Goal: Task Accomplishment & Management: Complete application form

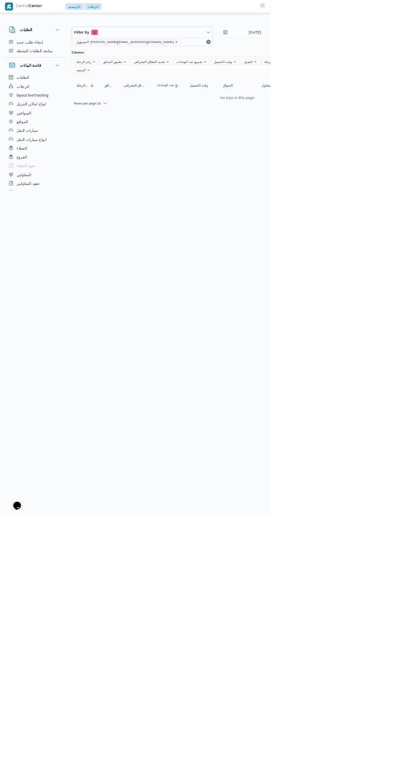
click at [263, 63] on icon "remove selected entity" at bounding box center [264, 62] width 3 height 3
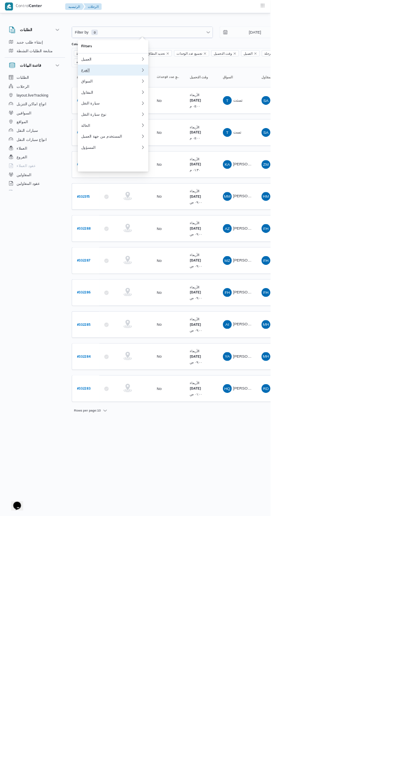
click at [164, 109] on div "الفرع" at bounding box center [166, 105] width 89 height 7
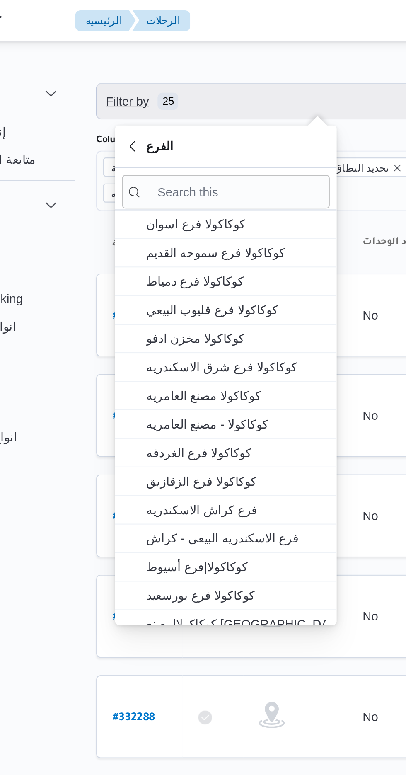
click at [133, 48] on span "Filter by 25" at bounding box center [129, 48] width 36 height 10
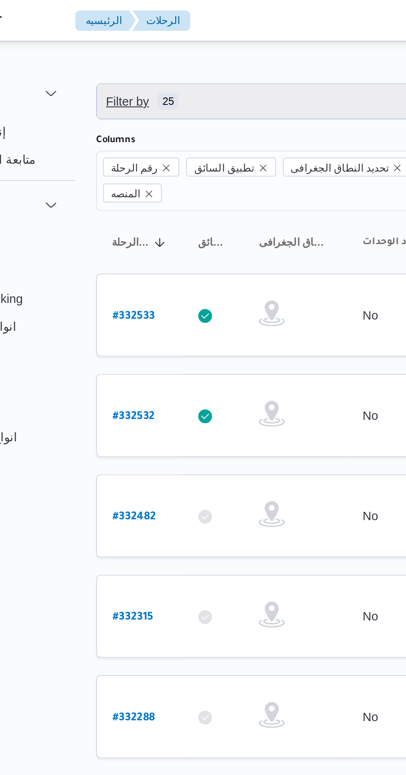
click at [132, 51] on span "Filter by 25" at bounding box center [129, 48] width 36 height 10
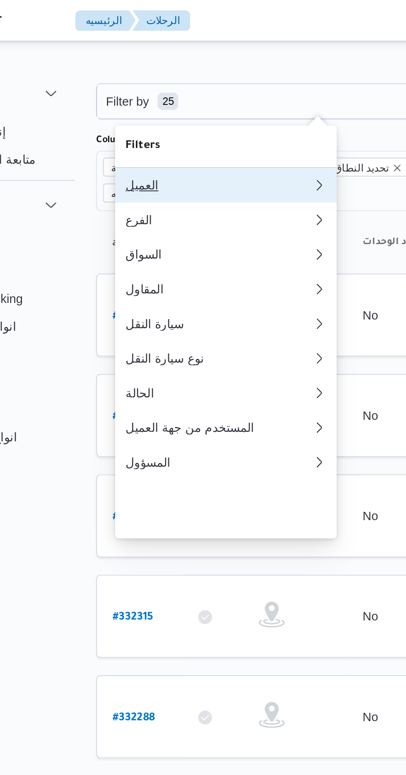
click at [131, 88] on div "العميل" at bounding box center [166, 88] width 89 height 7
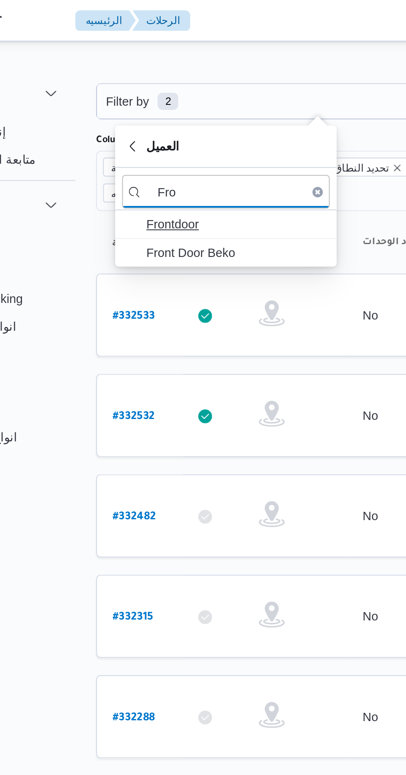
type input "Fro"
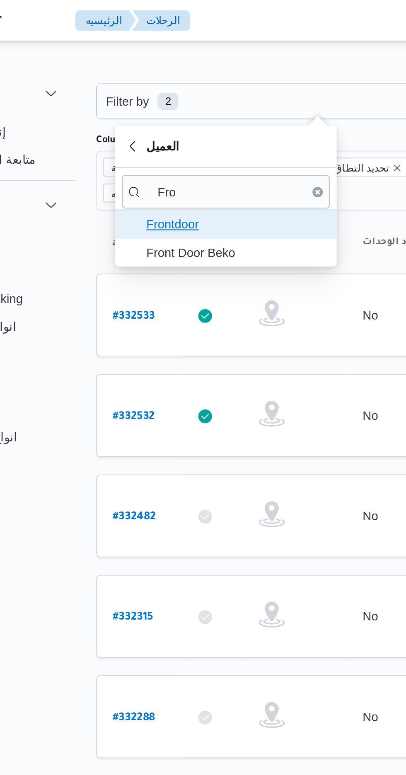
click at [181, 108] on span "Frontdoor" at bounding box center [175, 107] width 86 height 10
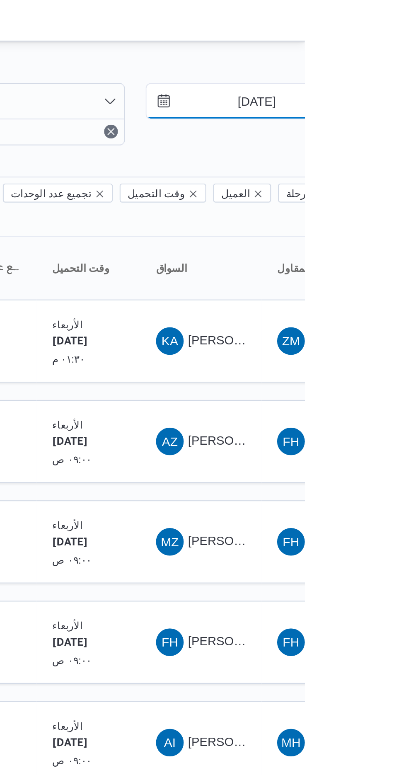
click at [380, 50] on input "[DATE]" at bounding box center [377, 48] width 94 height 17
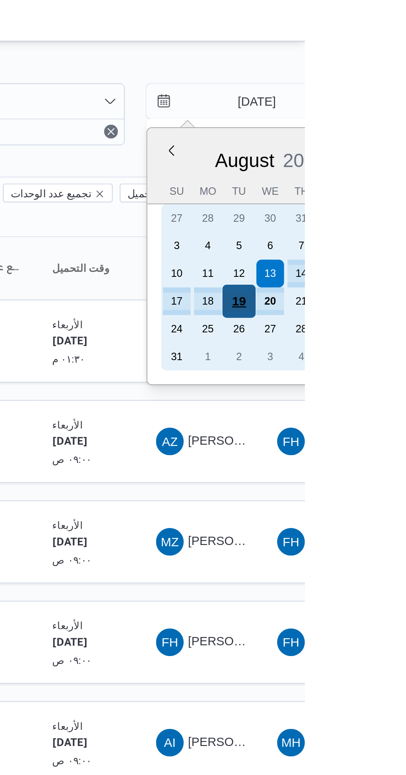
click at [375, 144] on div "19" at bounding box center [375, 144] width 16 height 16
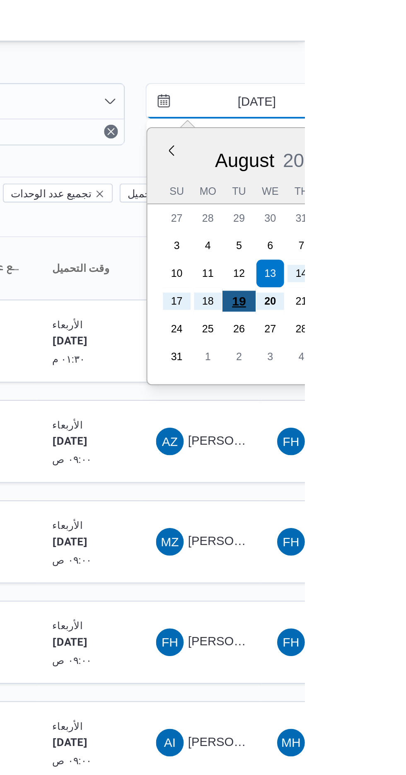
type input "[DATE]"
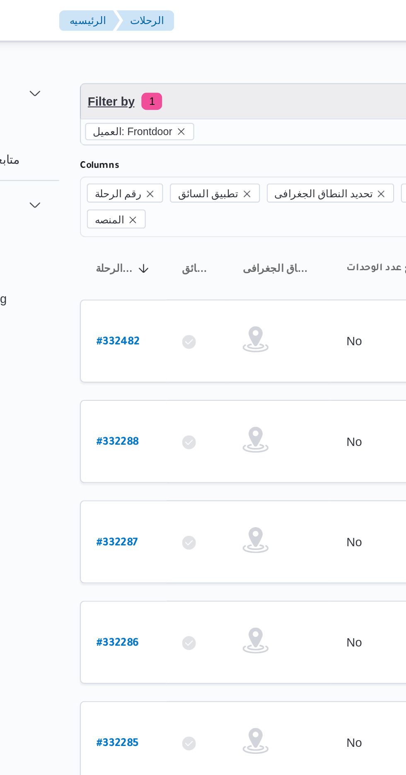
click at [140, 48] on span "1" at bounding box center [142, 48] width 10 height 8
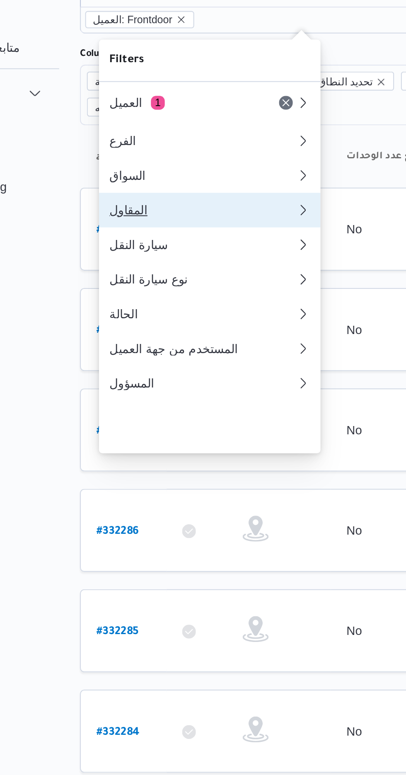
click at [135, 157] on div "المقاول" at bounding box center [166, 154] width 89 height 7
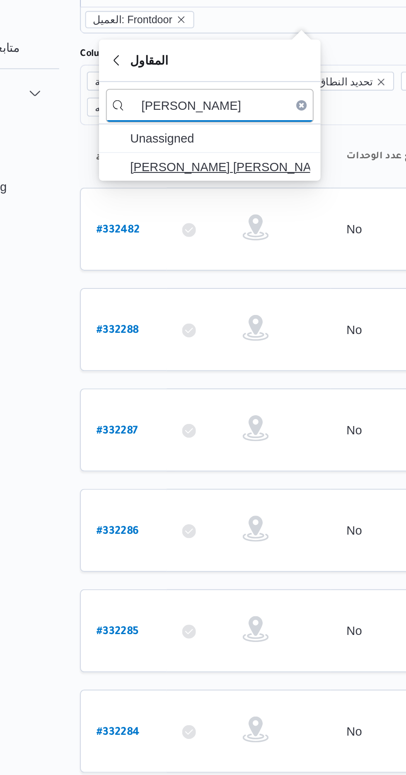
type input "[PERSON_NAME]"
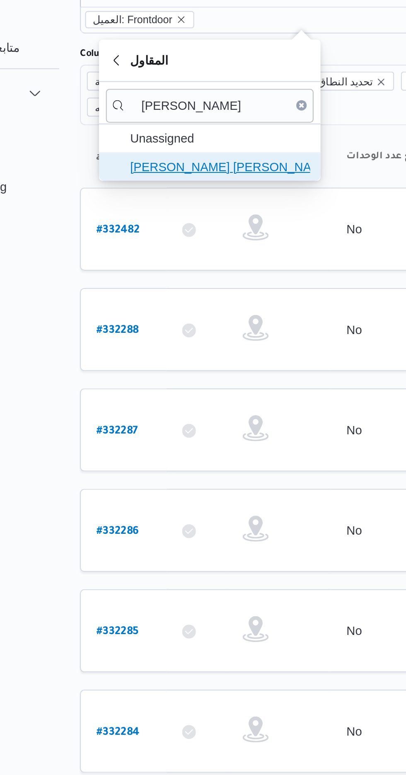
click at [154, 137] on span "[PERSON_NAME] [PERSON_NAME]" at bounding box center [175, 133] width 86 height 10
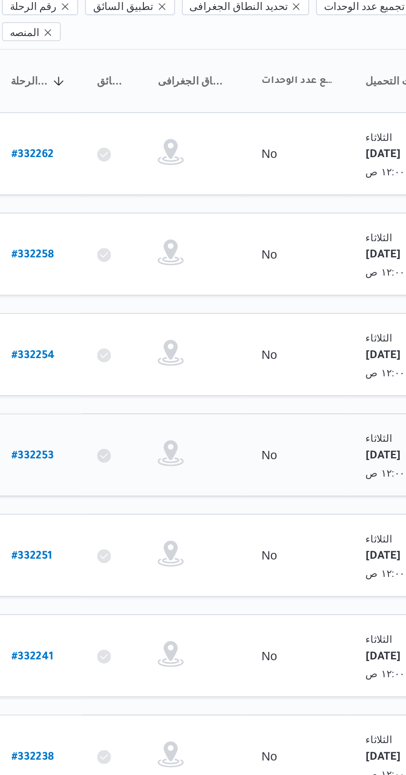
click at [129, 305] on b "# 332253" at bounding box center [126, 308] width 20 height 6
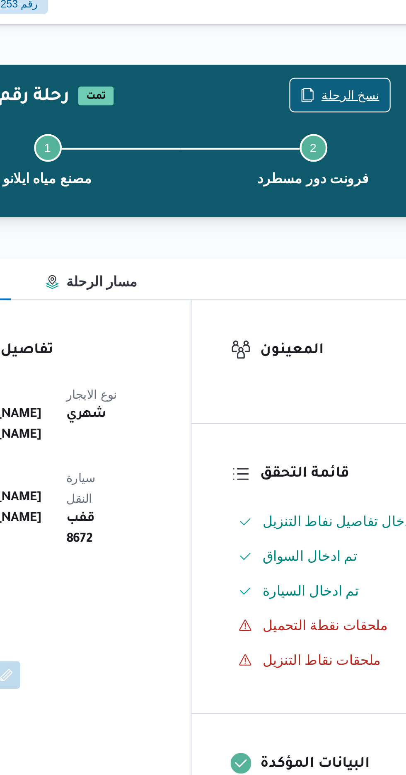
click at [329, 52] on span "نسخ الرحلة" at bounding box center [335, 53] width 28 height 10
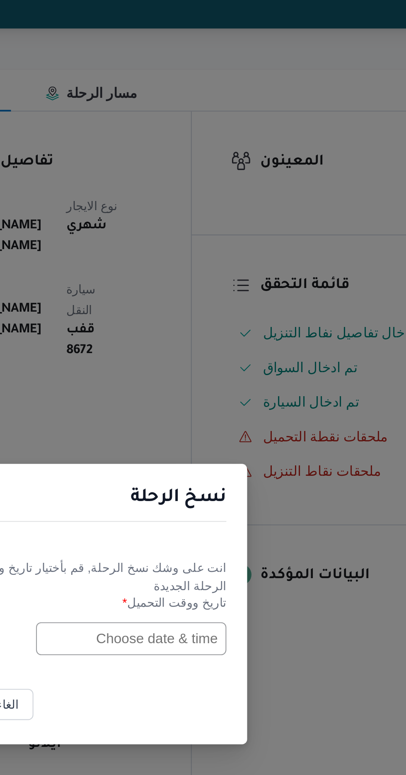
click at [227, 404] on input "text" at bounding box center [230, 404] width 91 height 16
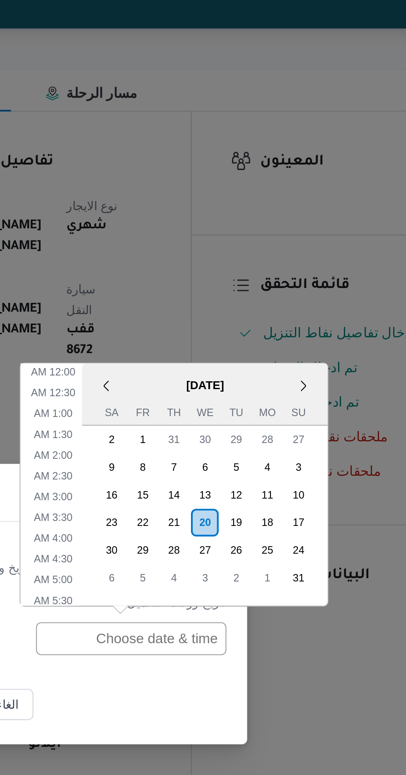
scroll to position [254, 0]
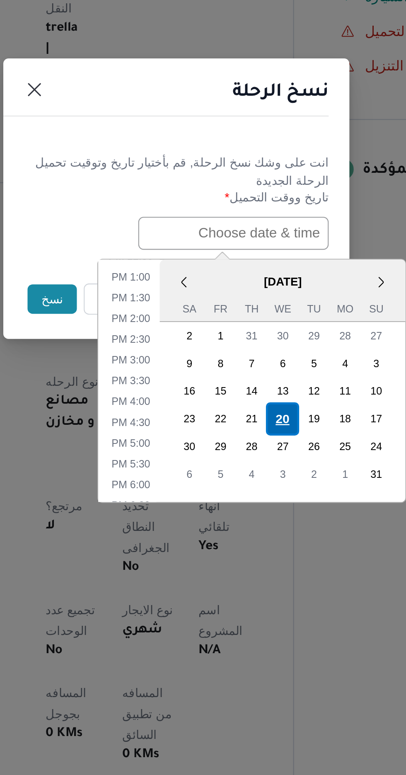
click at [253, 488] on div "20" at bounding box center [254, 493] width 16 height 16
type input "[DATE] 12:00AM"
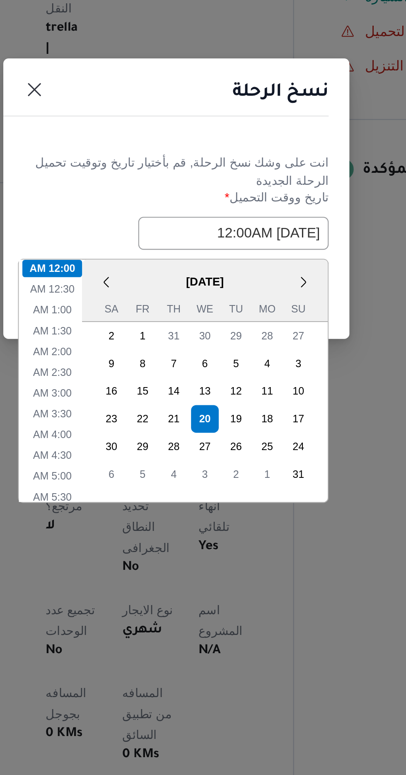
click at [179, 362] on div "انت على وشك نسخ الرحلة, [GEOGRAPHIC_DATA] بأختيار تاريخ وتوقيت تحميل الرحلة الج…" at bounding box center [203, 389] width 166 height 62
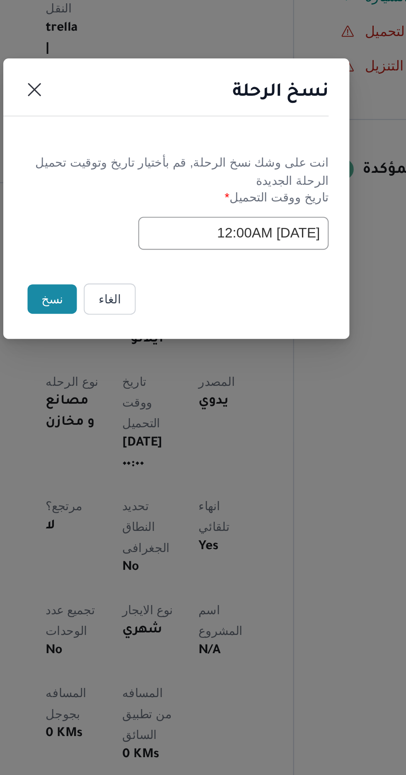
click at [140, 439] on button "نسخ" at bounding box center [144, 435] width 24 height 14
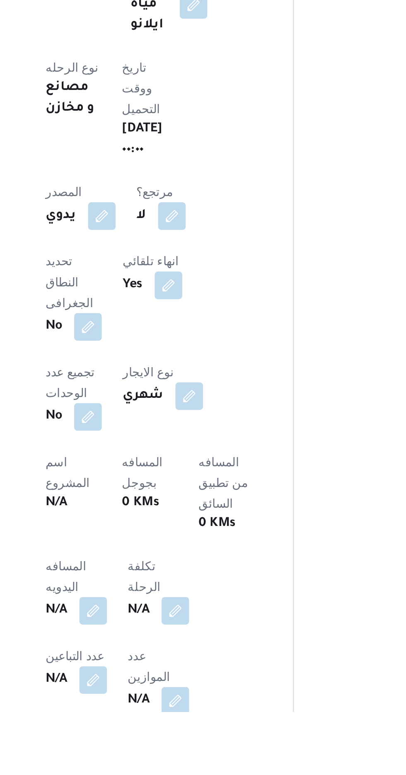
scroll to position [48, 0]
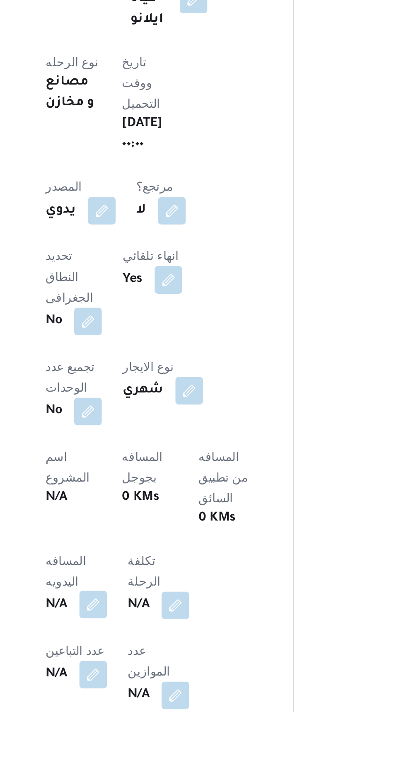
click at [159, 717] on button "button" at bounding box center [163, 723] width 13 height 13
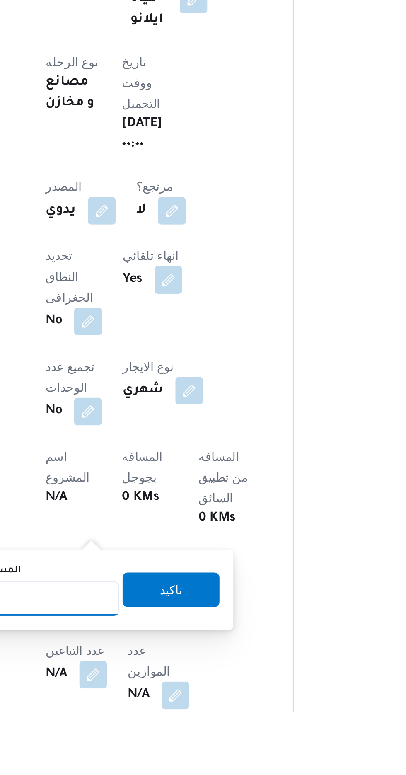
click at [152, 722] on input "المسافه اليدويه" at bounding box center [134, 720] width 82 height 17
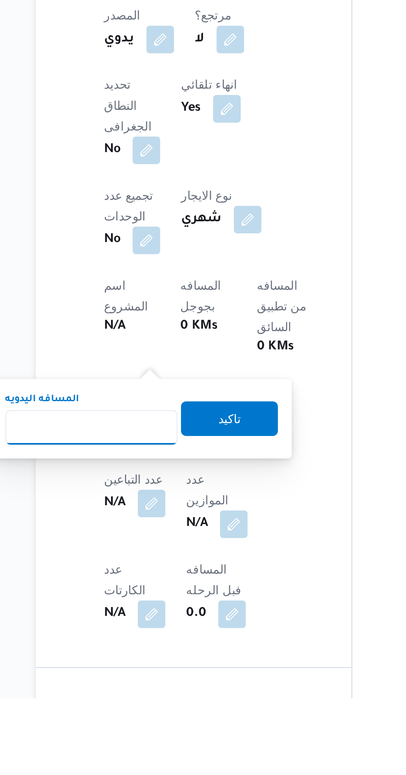
scroll to position [123, 0]
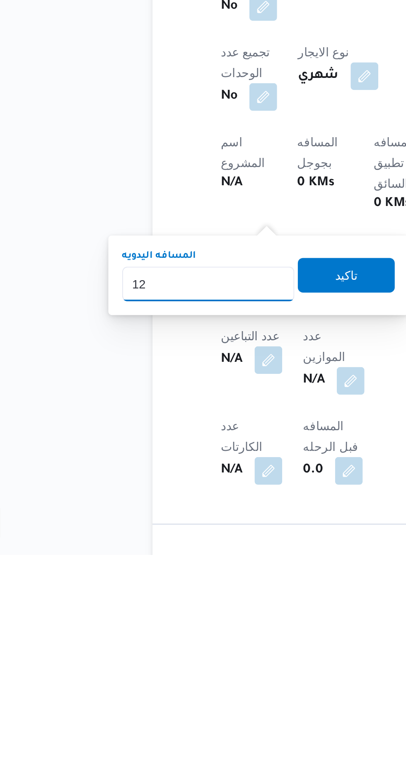
type input "120"
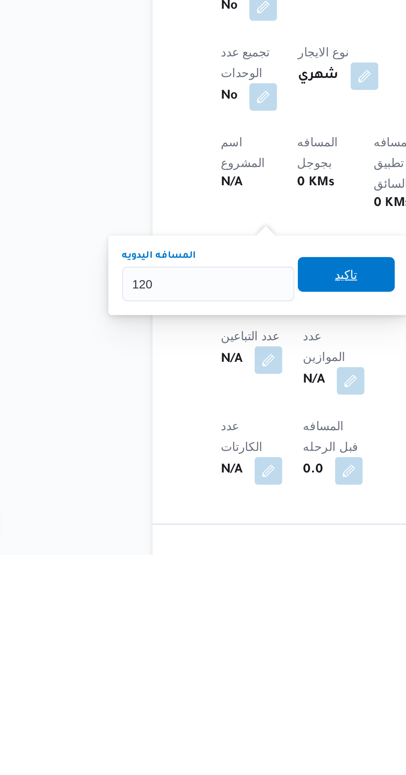
click at [204, 638] on span "تاكيد" at bounding box center [200, 640] width 11 height 10
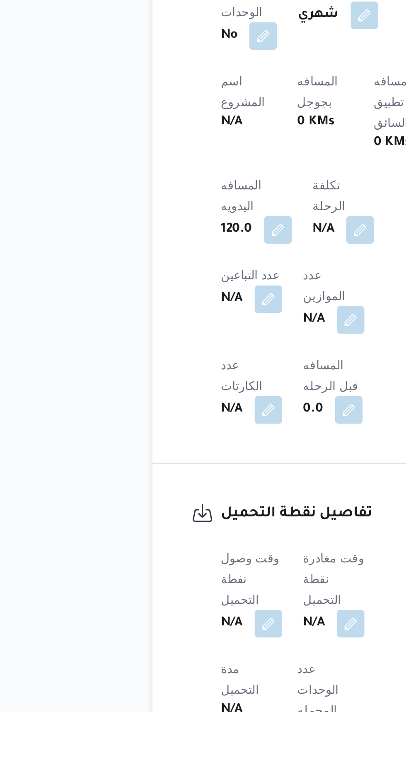
scroll to position [232, 0]
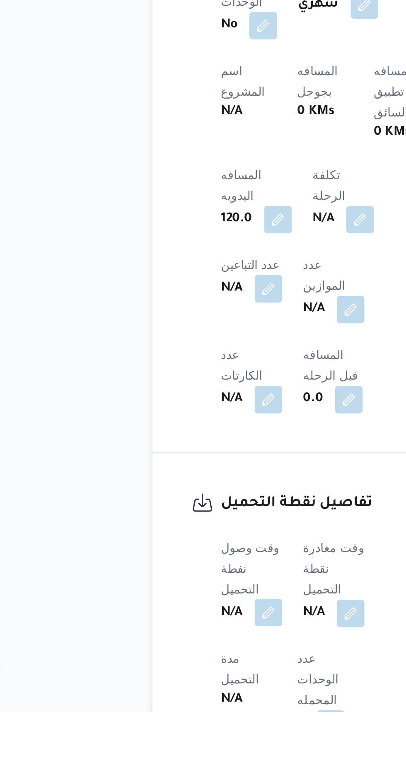
click at [159, 720] on button "button" at bounding box center [163, 726] width 13 height 13
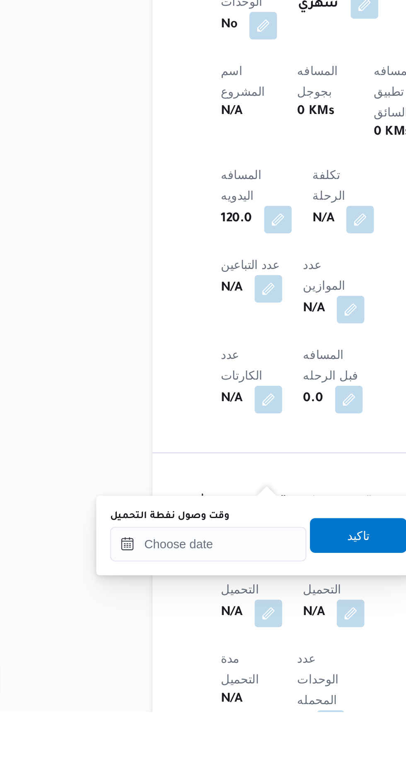
click at [130, 682] on label "وقت وصول نفطة التحميل" at bounding box center [115, 681] width 57 height 7
click at [130, 686] on input "وقت وصول نفطة التحميل" at bounding box center [134, 694] width 94 height 17
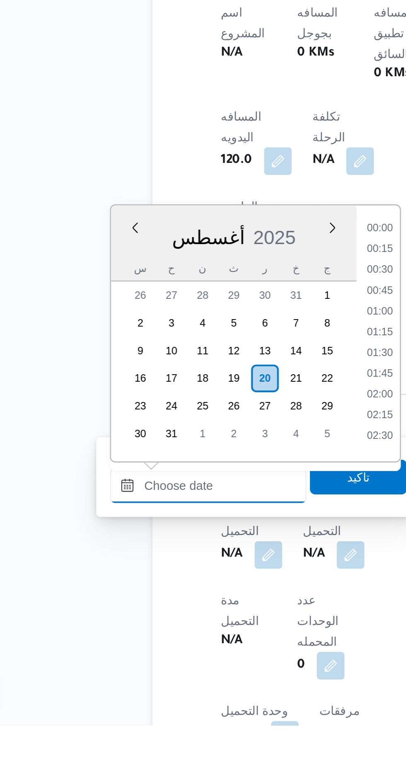
scroll to position [267, 0]
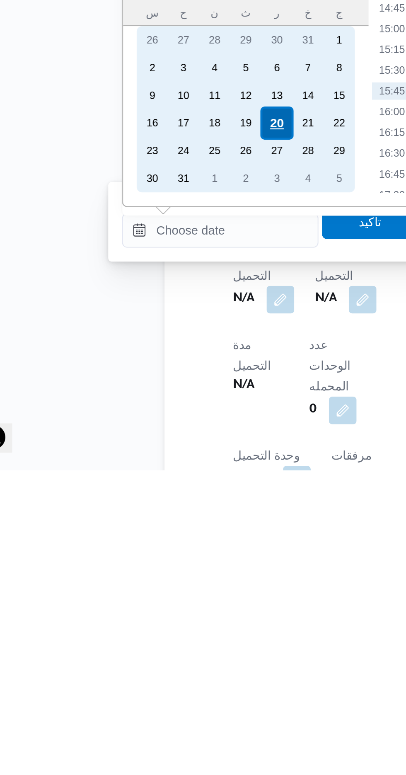
click at [163, 609] on div "20" at bounding box center [161, 609] width 16 height 16
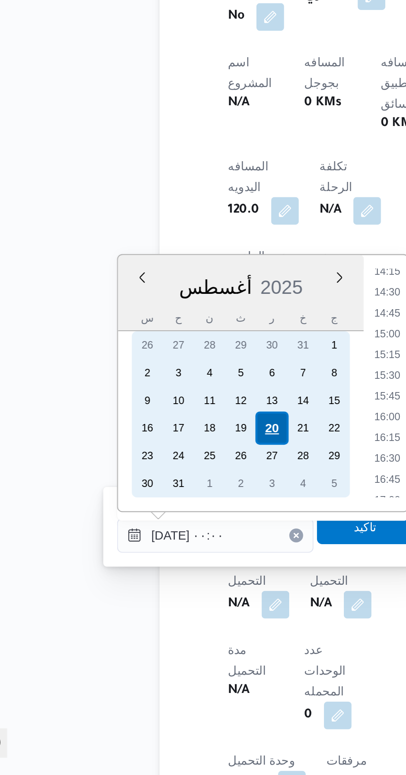
scroll to position [0, 0]
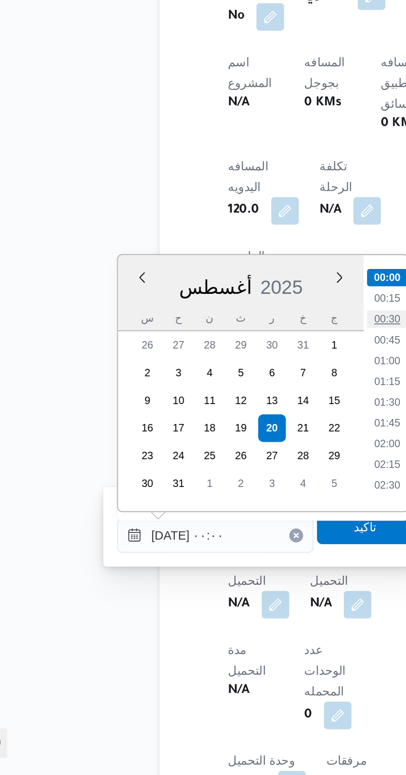
click at [213, 556] on li "00:30" at bounding box center [216, 556] width 19 height 8
type input "[DATE] ٠٠:٣٠"
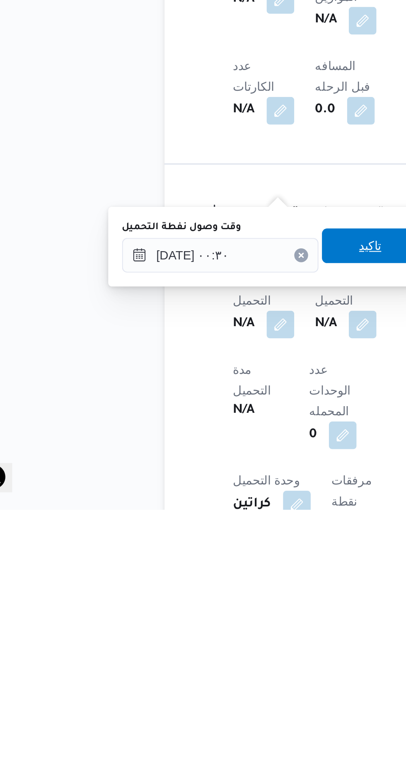
click at [203, 652] on span "تاكيد" at bounding box center [206, 648] width 46 height 17
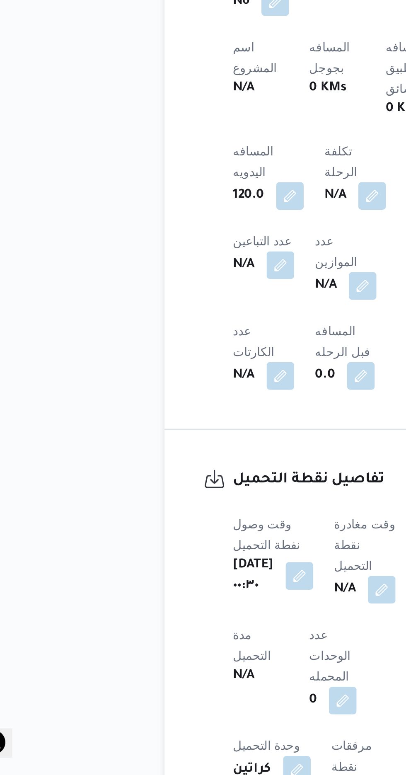
click at [199, 679] on div "N/A" at bounding box center [203, 686] width 31 height 15
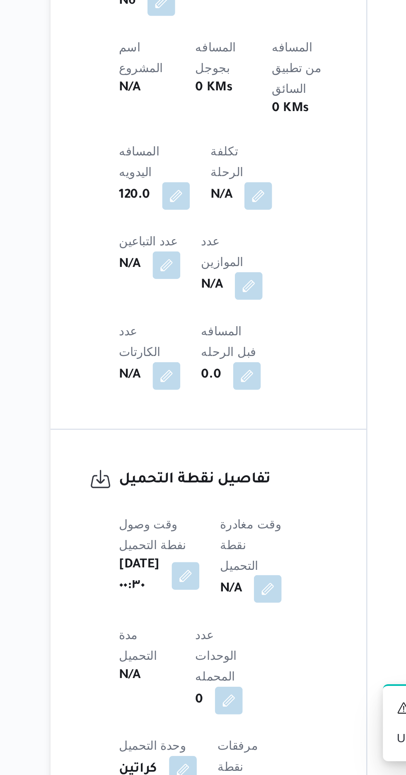
click at [218, 679] on button "button" at bounding box center [211, 685] width 13 height 13
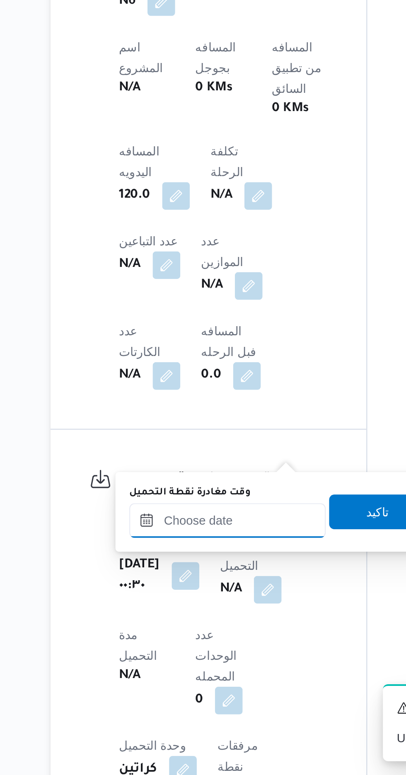
click at [187, 650] on input "وقت مغادرة نقطة التحميل" at bounding box center [192, 653] width 94 height 17
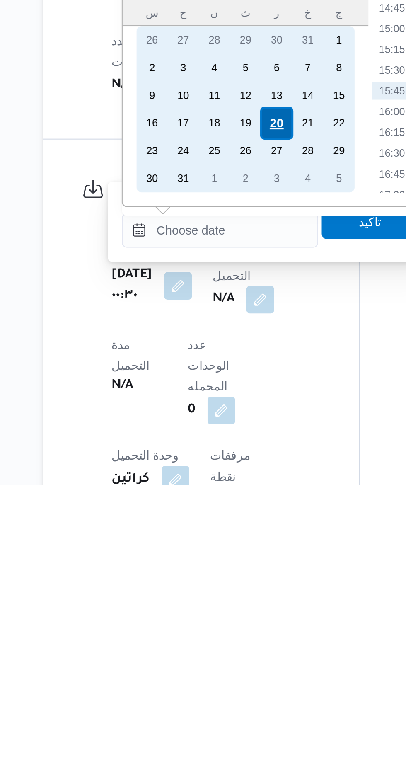
click at [221, 599] on div "20" at bounding box center [220, 602] width 16 height 16
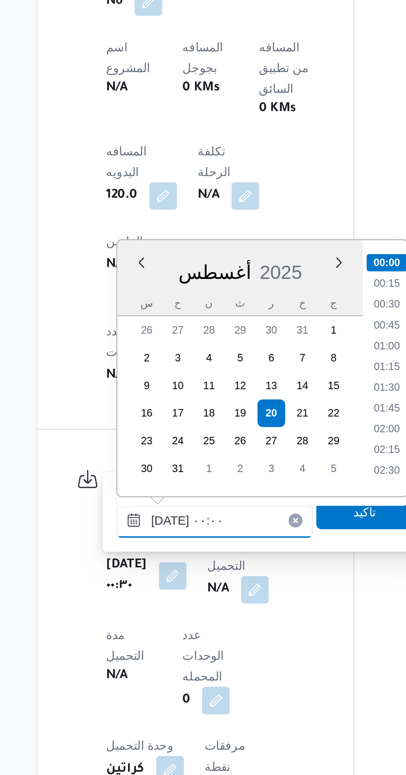
click at [154, 654] on input "[DATE] ٠٠:٠٠" at bounding box center [192, 653] width 94 height 17
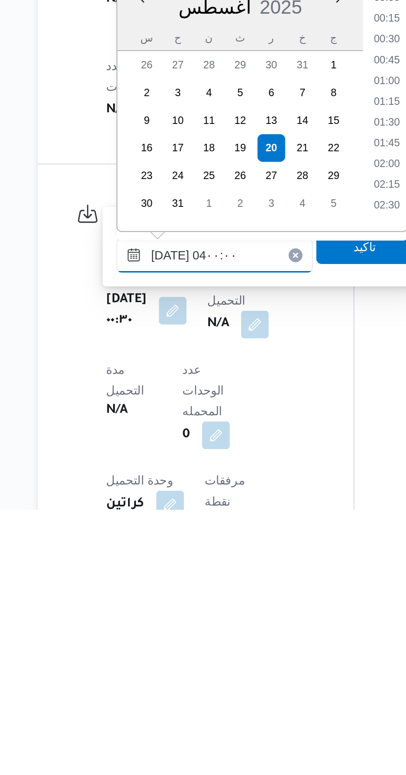
scroll to position [59, 0]
click at [275, 619] on li "03:45" at bounding box center [274, 620] width 19 height 8
type input "[DATE] ٠٣:٤٥"
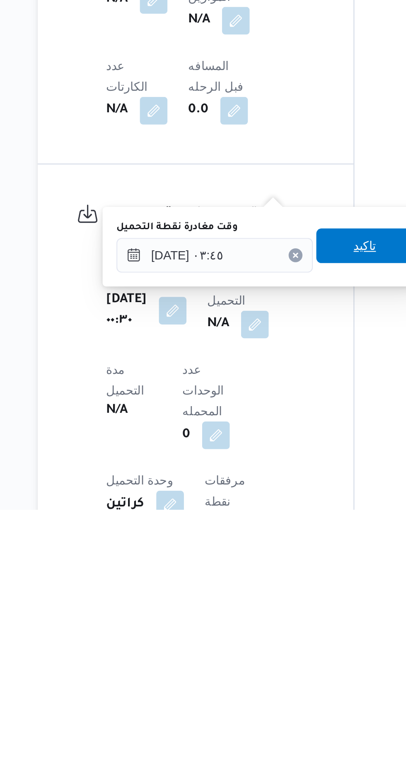
click at [268, 650] on span "تاكيد" at bounding box center [264, 648] width 11 height 10
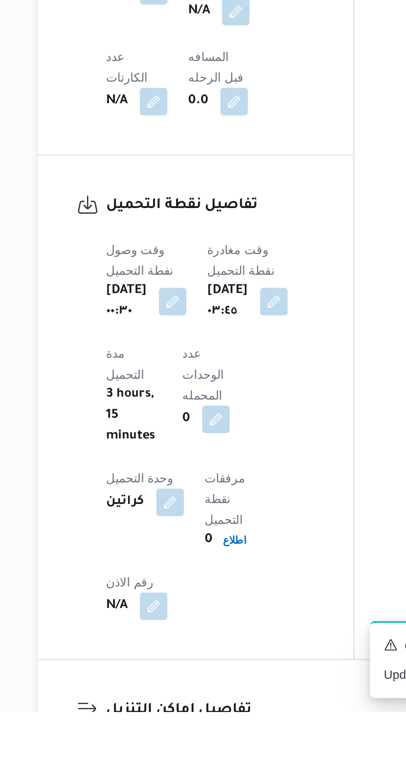
scroll to position [384, 0]
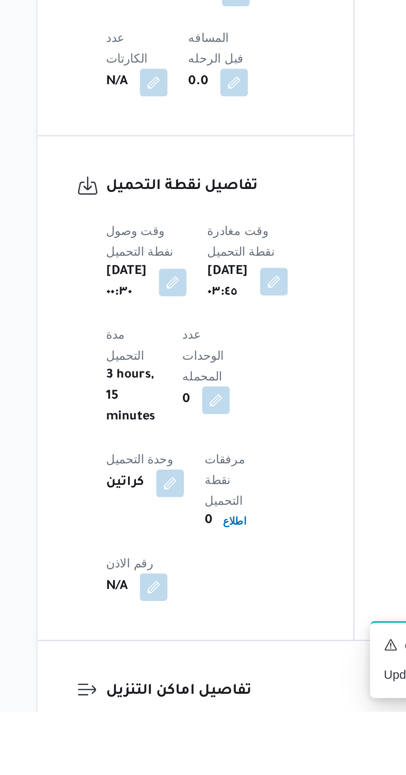
click at [227, 562] on button "button" at bounding box center [220, 568] width 13 height 13
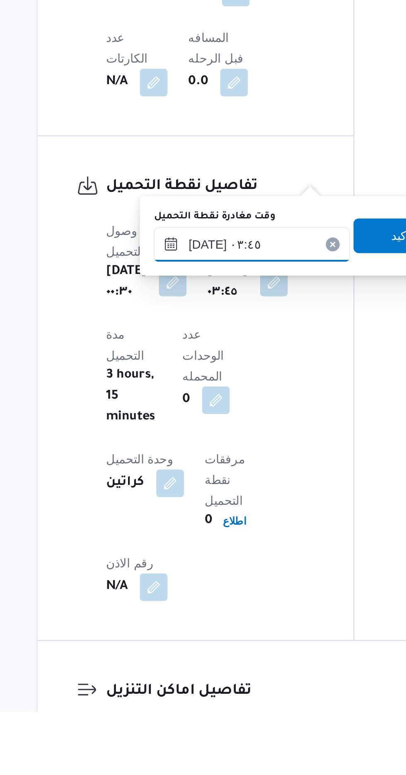
click at [217, 553] on input "[DATE] ٠٣:٤٥" at bounding box center [210, 551] width 94 height 17
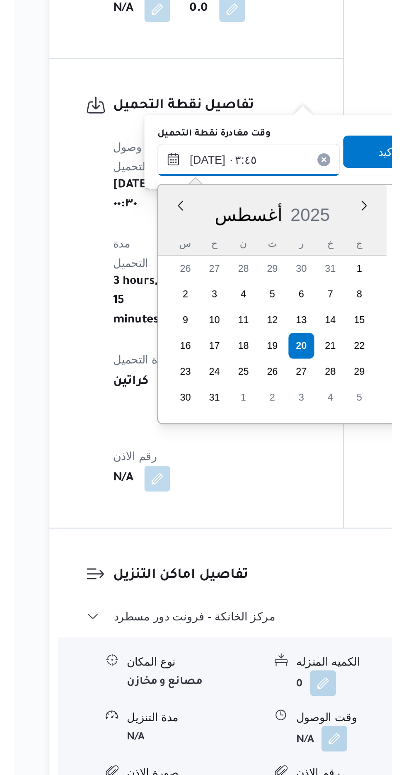
scroll to position [92, 0]
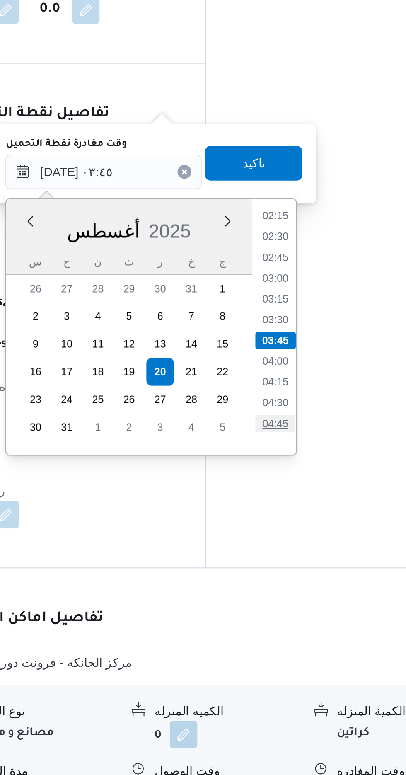
click at [293, 606] on li "04:45" at bounding box center [292, 606] width 19 height 8
type input "[DATE] ٠٣:٤٥"
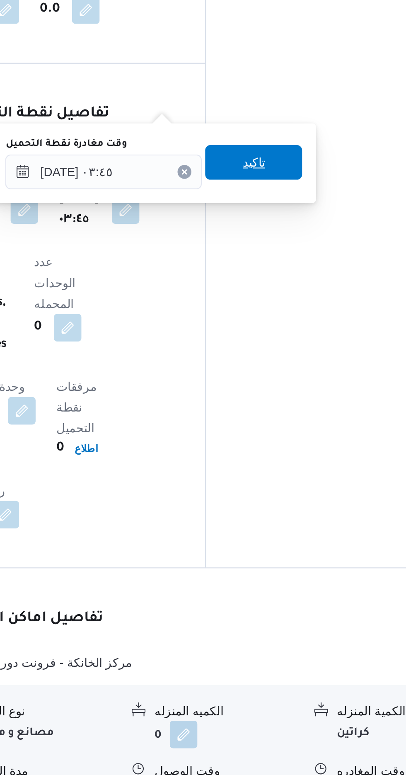
click at [287, 483] on span "تاكيد" at bounding box center [282, 481] width 11 height 10
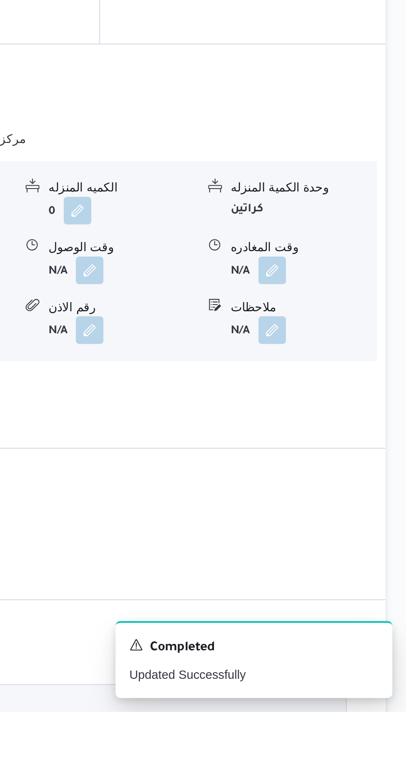
scroll to position [672, 0]
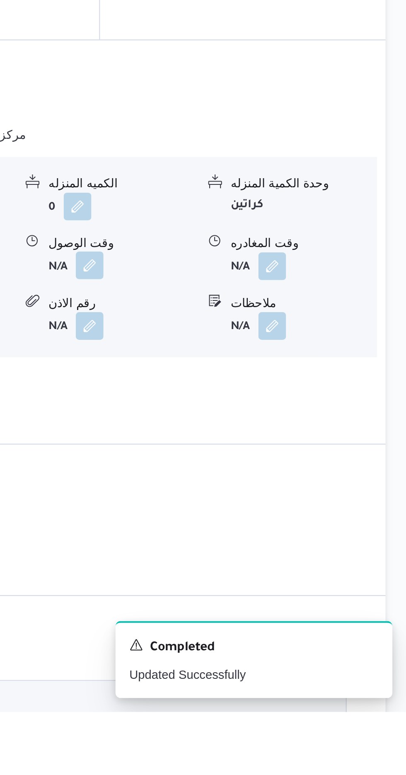
click at [257, 554] on button "button" at bounding box center [254, 560] width 13 height 13
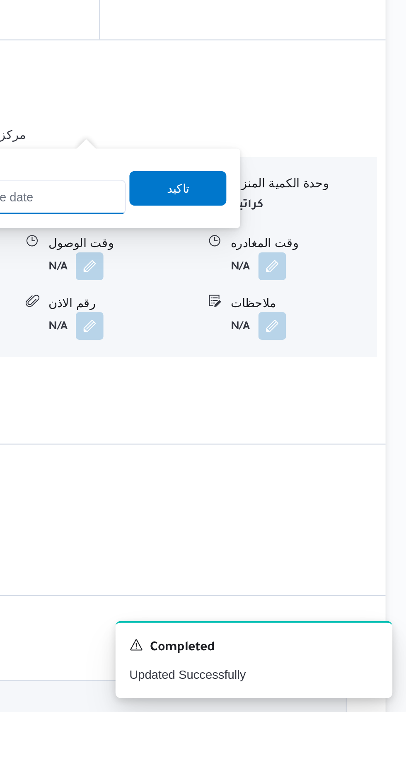
click at [237, 527] on input "وقت الوصول" at bounding box center [225, 528] width 94 height 17
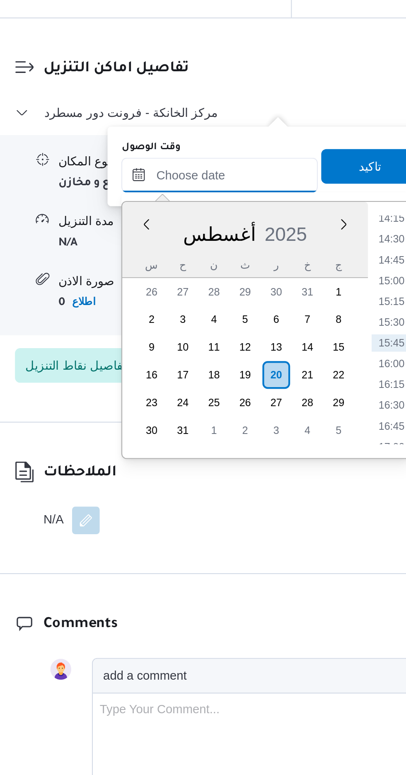
scroll to position [715, 0]
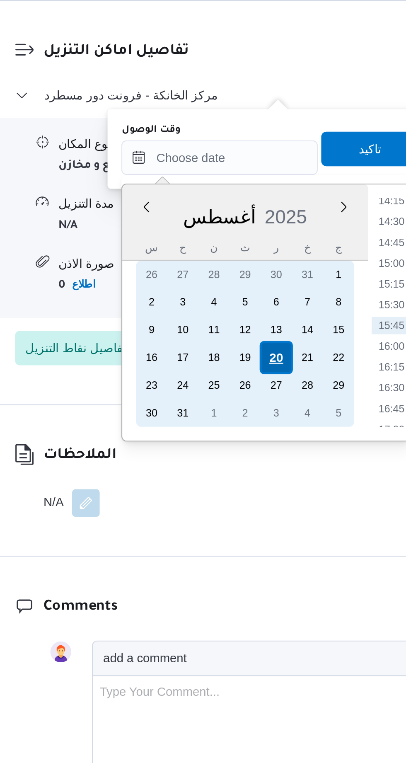
click at [249, 582] on div "20" at bounding box center [252, 581] width 16 height 16
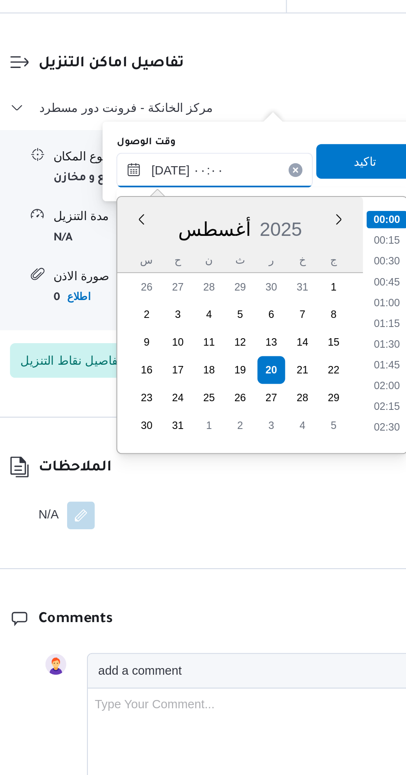
click at [185, 488] on input "[DATE] ٠٠:٠٠" at bounding box center [225, 485] width 94 height 17
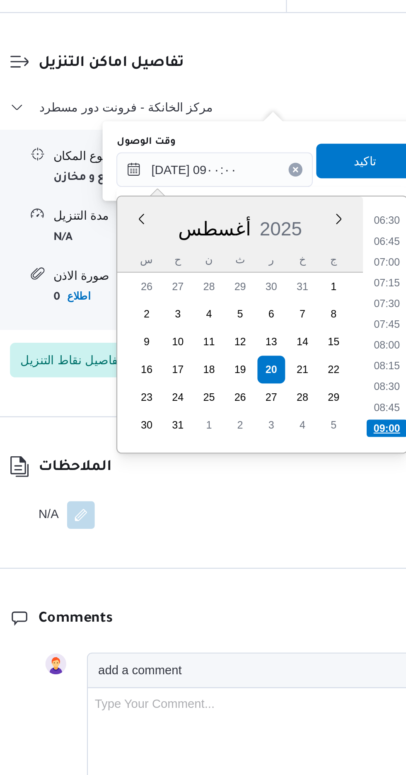
click at [303, 606] on li "09:00" at bounding box center [306, 609] width 19 height 8
type input "[DATE] ٠٩:٠٠"
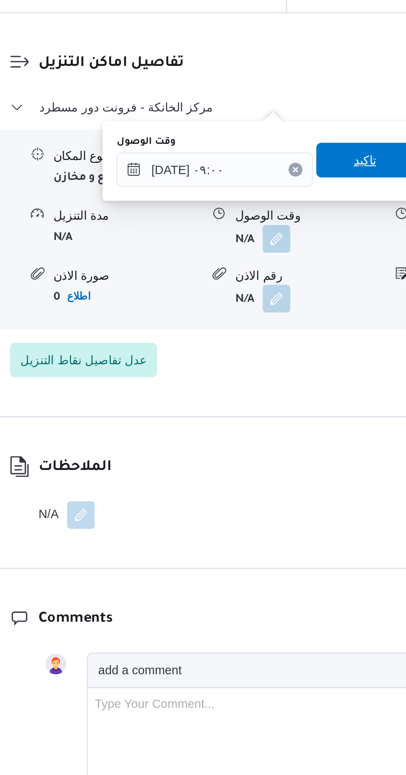
click at [296, 484] on span "تاكيد" at bounding box center [296, 480] width 46 height 17
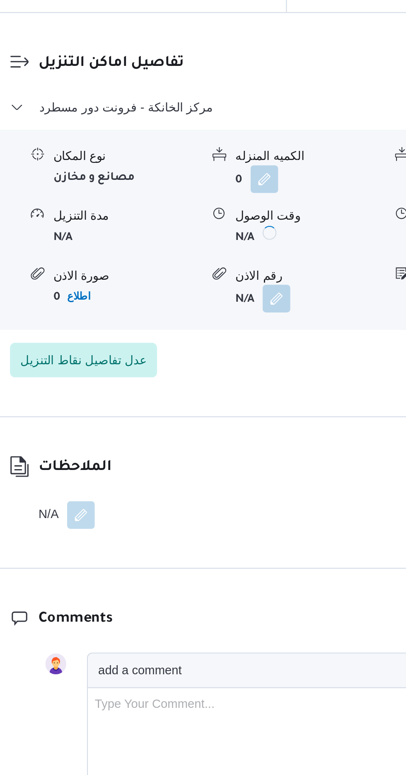
scroll to position [715, 0]
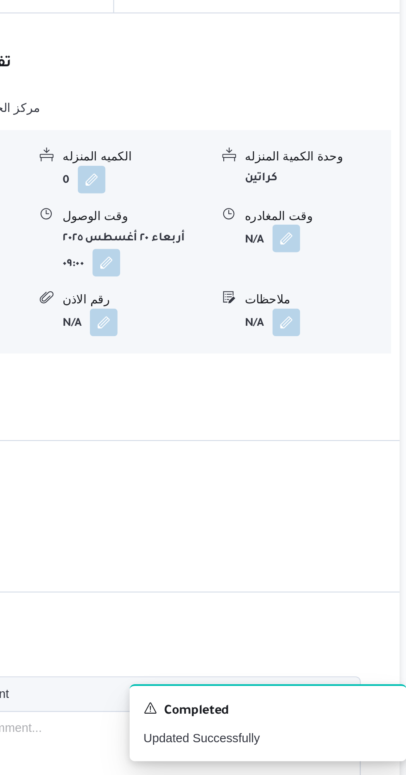
click at [341, 511] on button "button" at bounding box center [341, 517] width 13 height 13
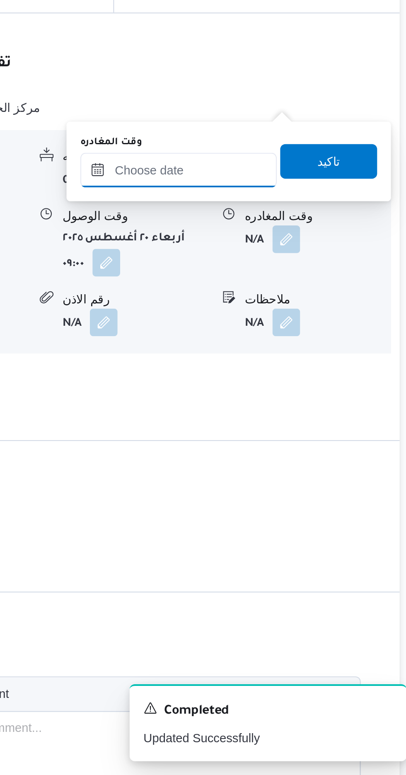
click at [299, 483] on input "وقت المغادره" at bounding box center [290, 485] width 94 height 17
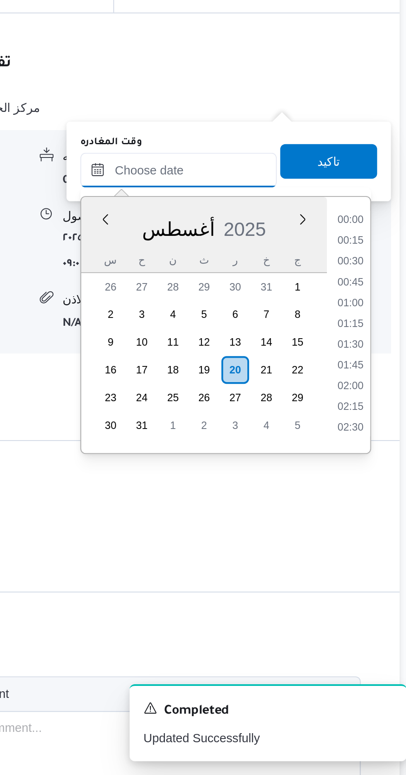
scroll to position [0, 0]
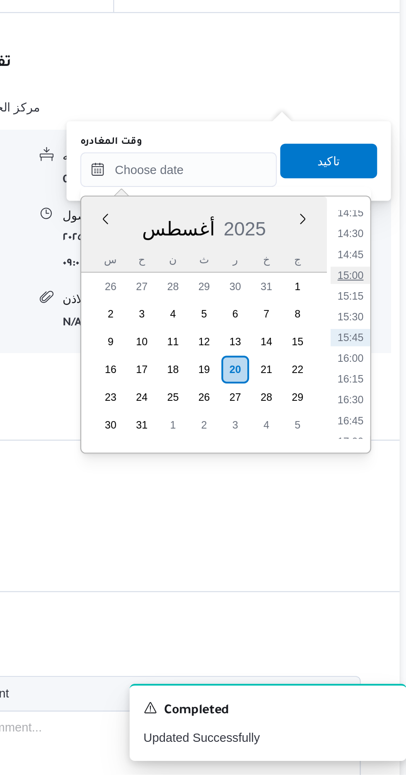
click at [371, 534] on li "15:00" at bounding box center [372, 535] width 19 height 8
type input "[DATE] ١٥:٠٠"
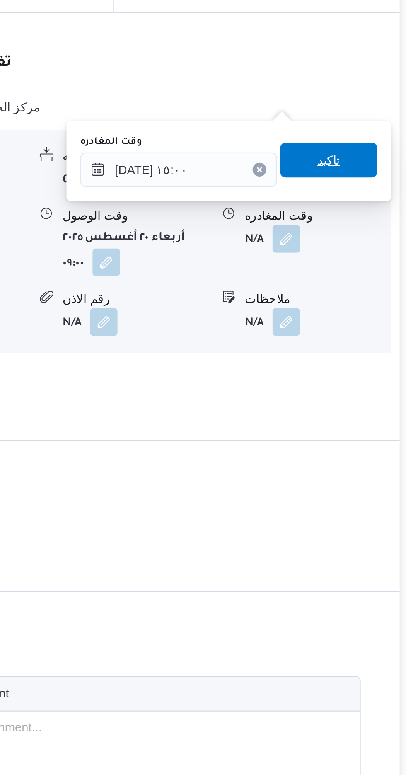
click at [365, 481] on span "تاكيد" at bounding box center [362, 481] width 11 height 10
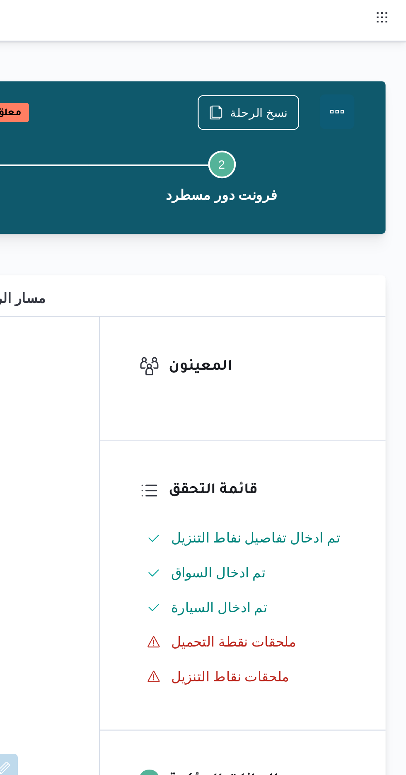
click at [377, 56] on button "Actions" at bounding box center [373, 53] width 17 height 17
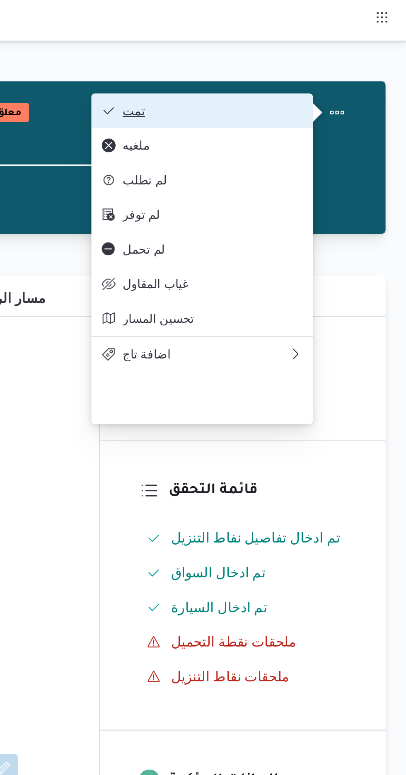
click at [301, 53] on span "تمت" at bounding box center [313, 53] width 86 height 7
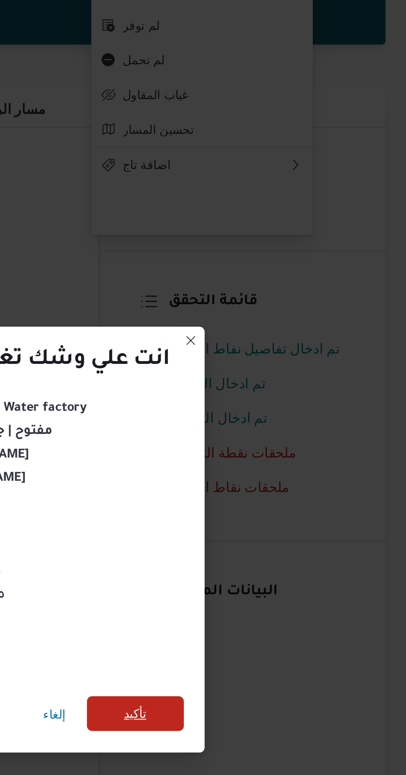
click at [274, 428] on span "تأكيد" at bounding box center [276, 432] width 11 height 10
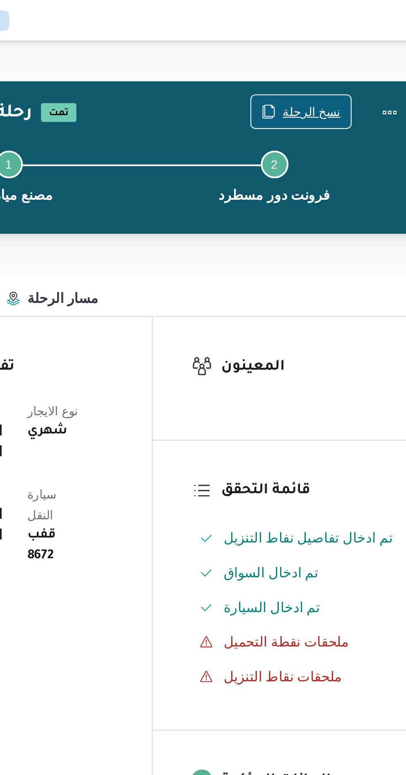
click at [338, 52] on span "نسخ الرحلة" at bounding box center [335, 53] width 28 height 10
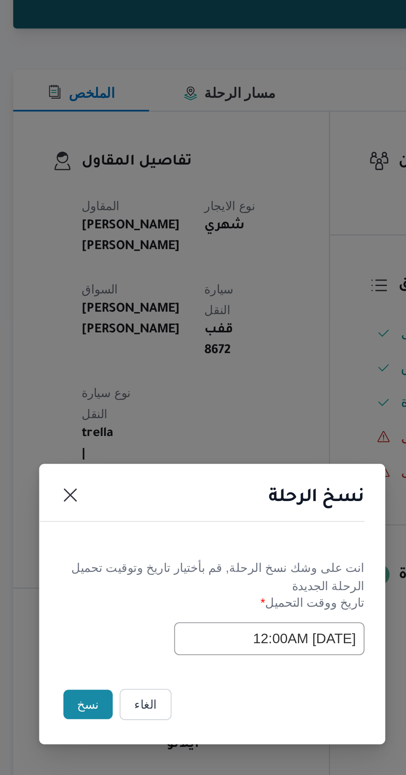
click at [139, 440] on button "نسخ" at bounding box center [144, 435] width 24 height 14
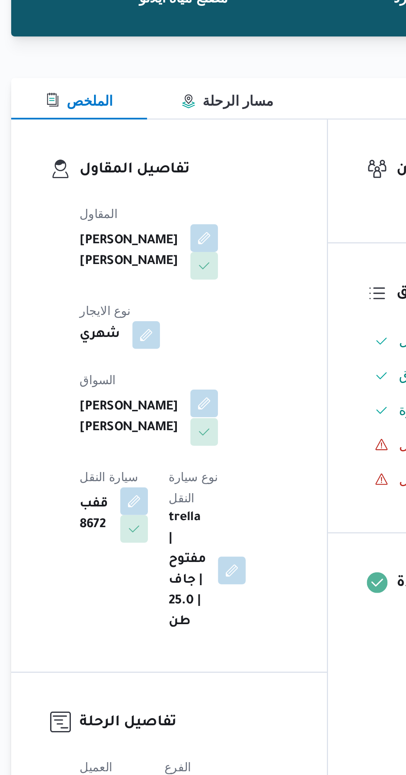
click at [193, 285] on button "button" at bounding box center [199, 287] width 13 height 13
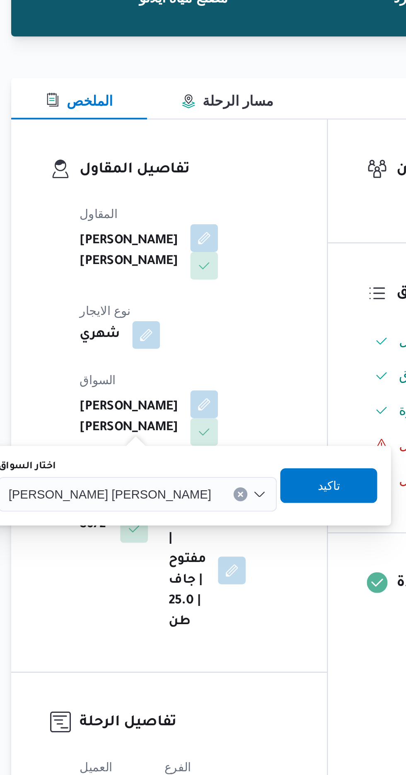
click at [207, 332] on input "اختار السواق" at bounding box center [207, 331] width 1 height 10
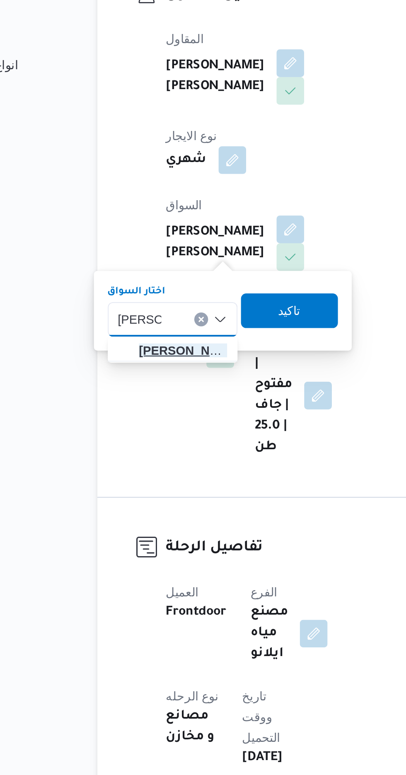
type input "[PERSON_NAME]"
click at [156, 343] on span "[PERSON_NAME]" at bounding box center [149, 346] width 42 height 10
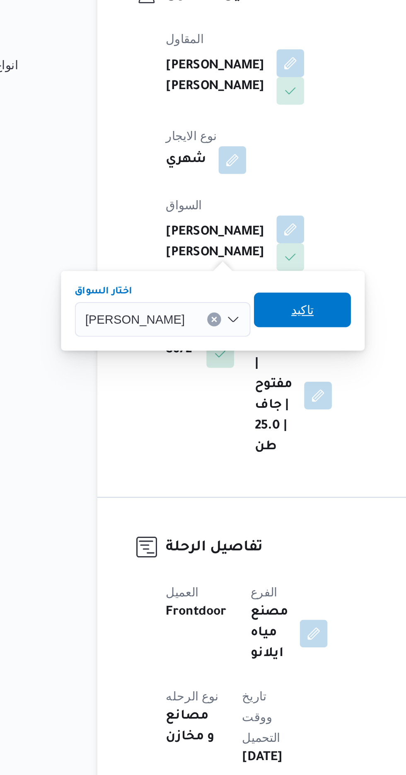
click at [211, 328] on span "تاكيد" at bounding box center [205, 326] width 11 height 10
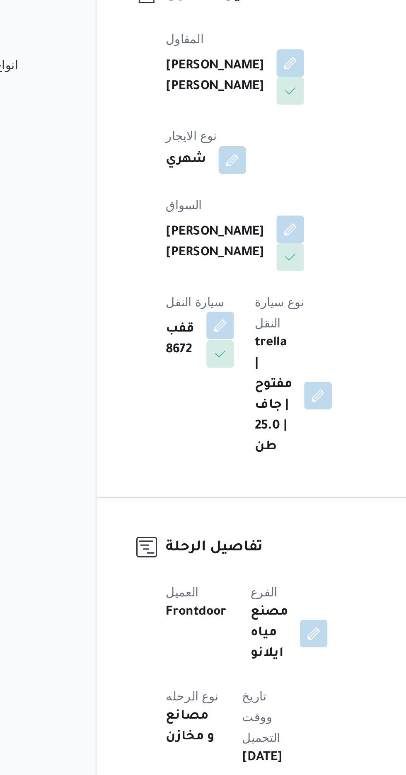
click at [173, 327] on button "button" at bounding box center [166, 333] width 13 height 13
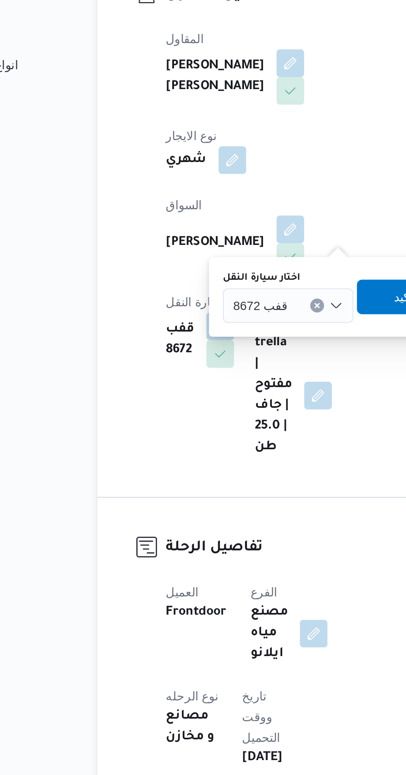
click at [188, 324] on span "قفب 8672" at bounding box center [186, 323] width 26 height 9
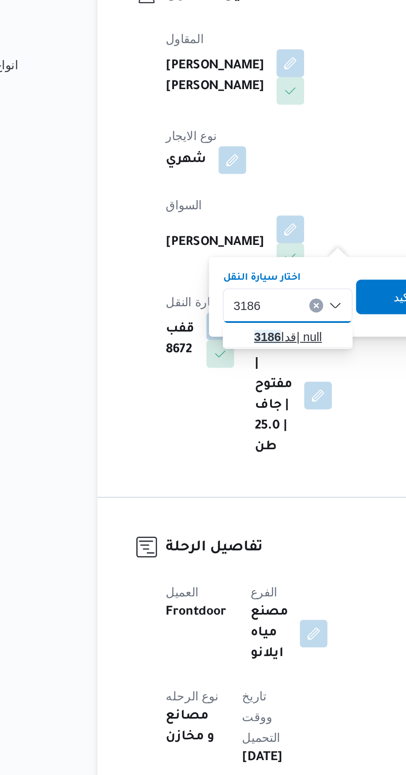
type input "3186"
click at [204, 337] on span "قدا 3186 | null" at bounding box center [204, 339] width 42 height 10
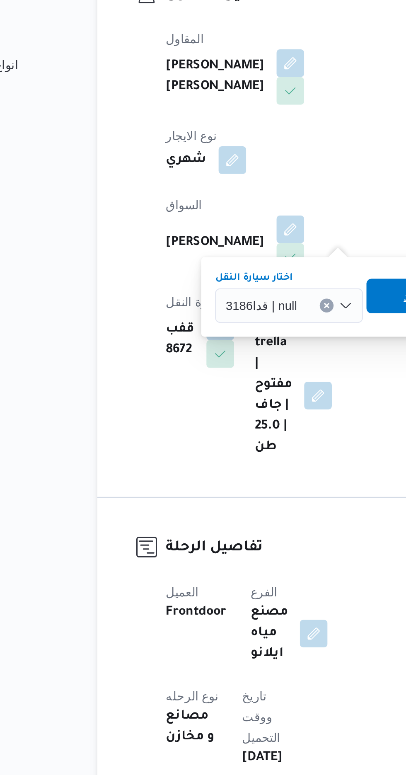
click at [248, 316] on span "تاكيد" at bounding box center [260, 320] width 46 height 17
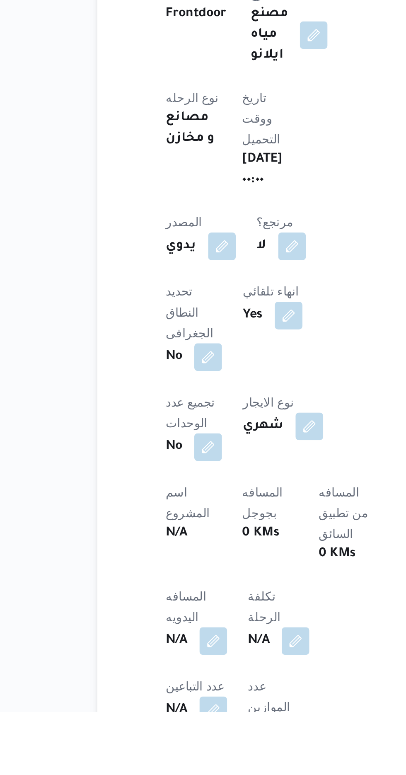
scroll to position [32, 0]
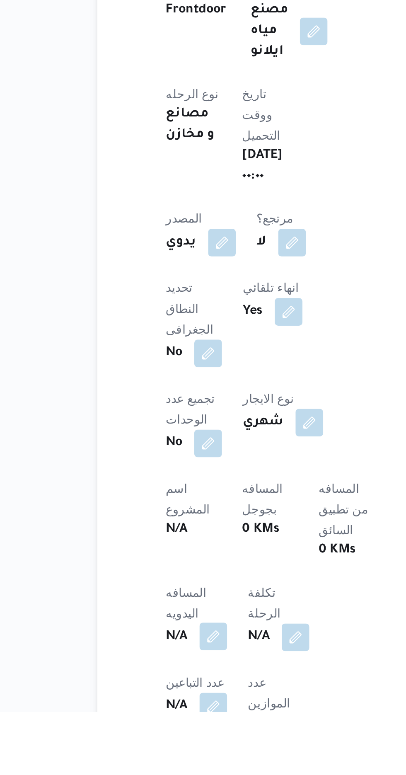
click at [162, 732] on button "button" at bounding box center [163, 738] width 13 height 13
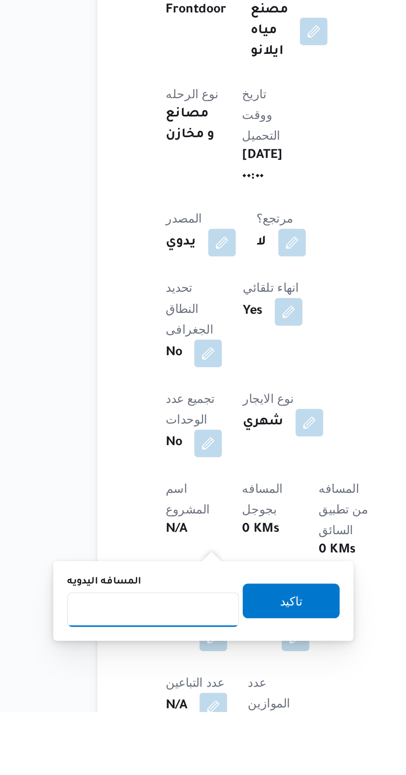
click at [142, 727] on input "المسافه اليدويه" at bounding box center [134, 725] width 82 height 17
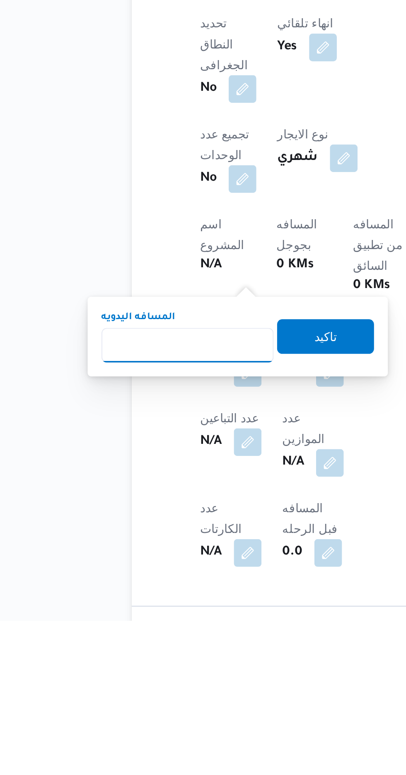
scroll to position [115, 0]
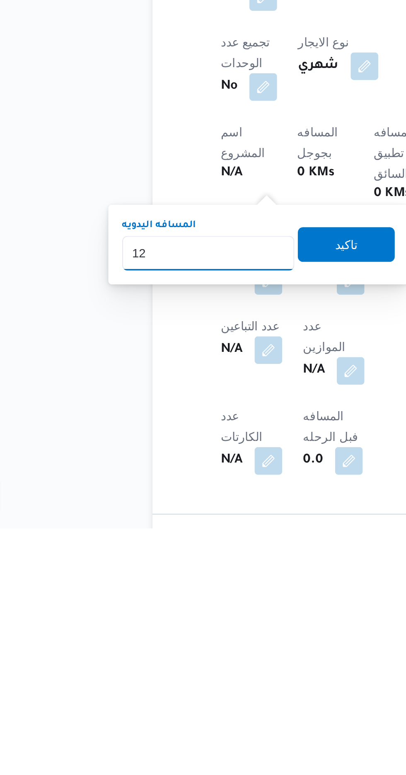
type input "120"
click at [206, 636] on span "تاكيد" at bounding box center [200, 638] width 11 height 10
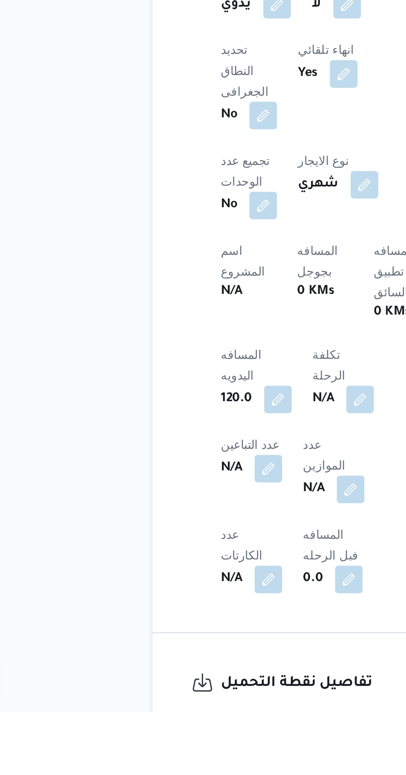
scroll to position [152, 0]
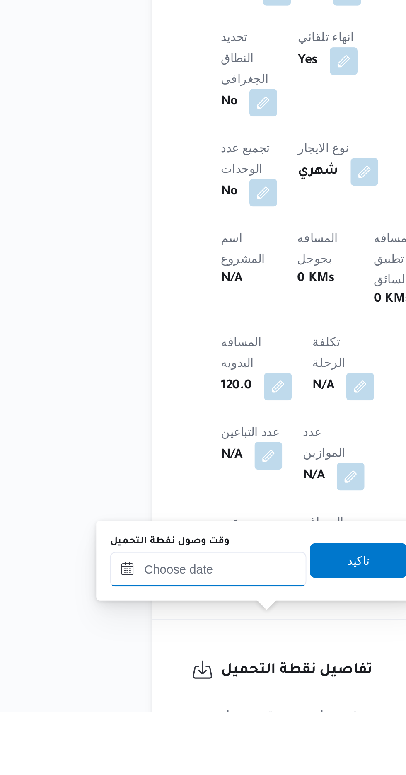
click at [110, 704] on input "وقت وصول نفطة التحميل" at bounding box center [134, 706] width 94 height 17
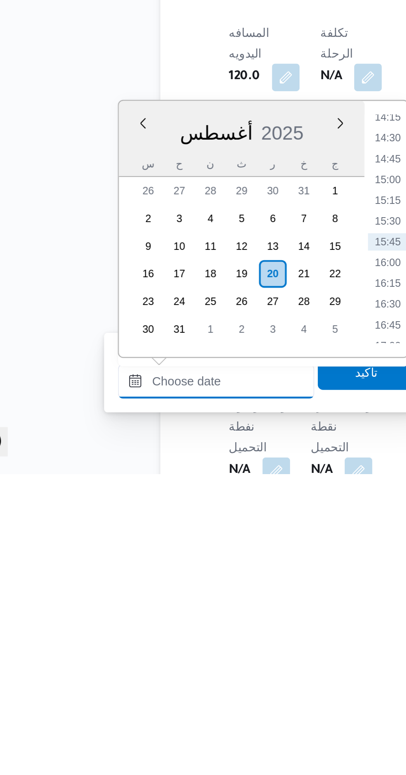
scroll to position [251, 0]
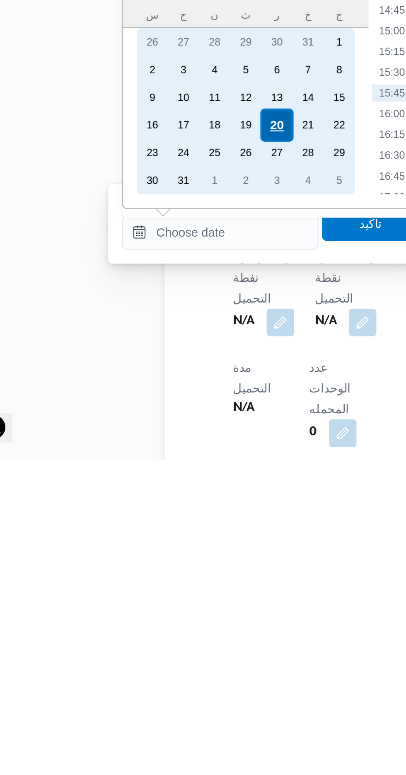
click at [162, 612] on div "20" at bounding box center [161, 614] width 16 height 16
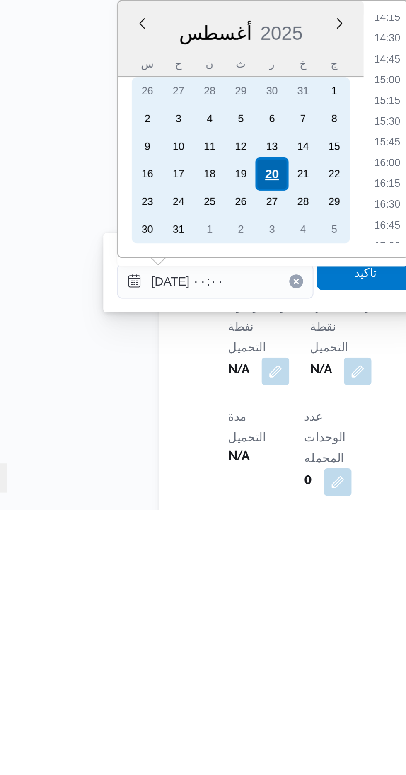
scroll to position [0, 0]
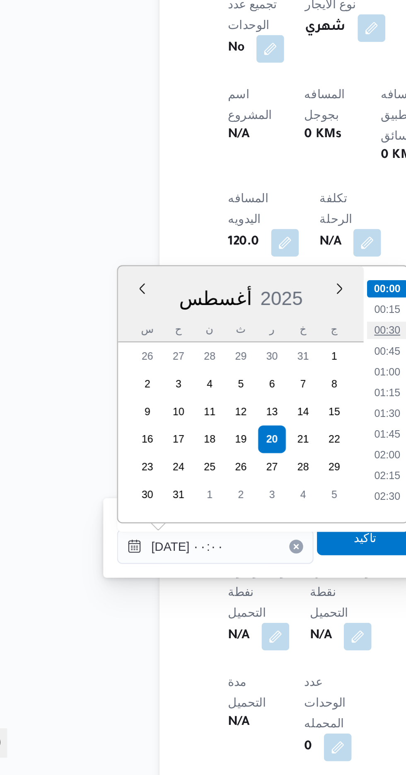
click at [214, 562] on li "00:30" at bounding box center [216, 562] width 19 height 8
type input "[DATE] ٠٠:٣٠"
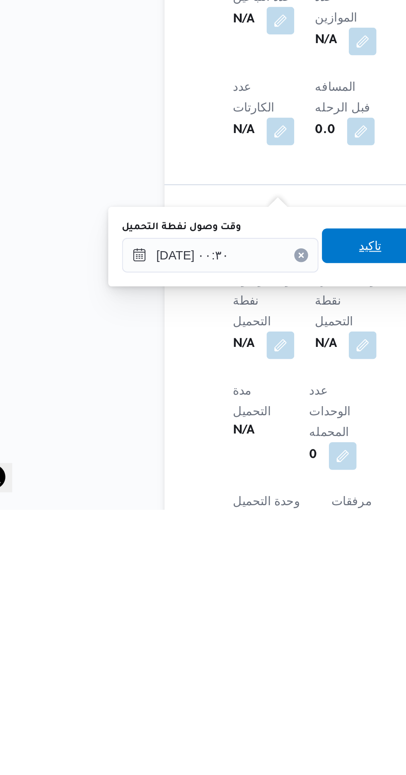
click at [200, 650] on span "تاكيد" at bounding box center [206, 648] width 46 height 17
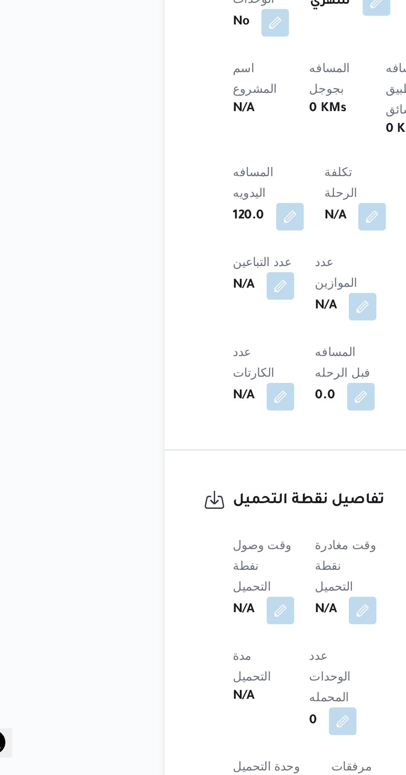
click at [190, 691] on b "N/A" at bounding box center [185, 696] width 10 height 10
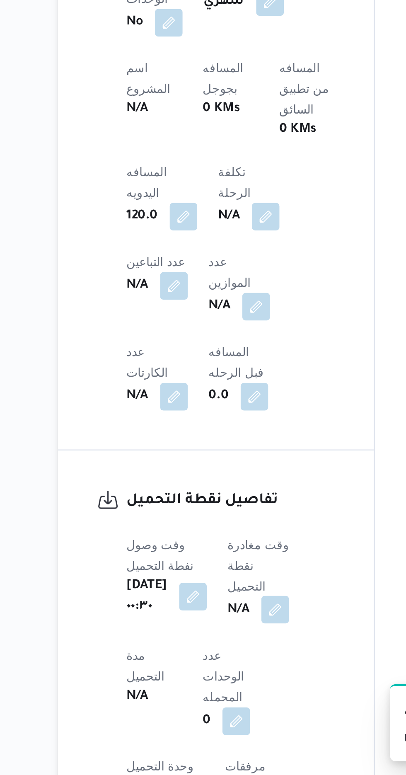
click at [218, 689] on button "button" at bounding box center [211, 695] width 13 height 13
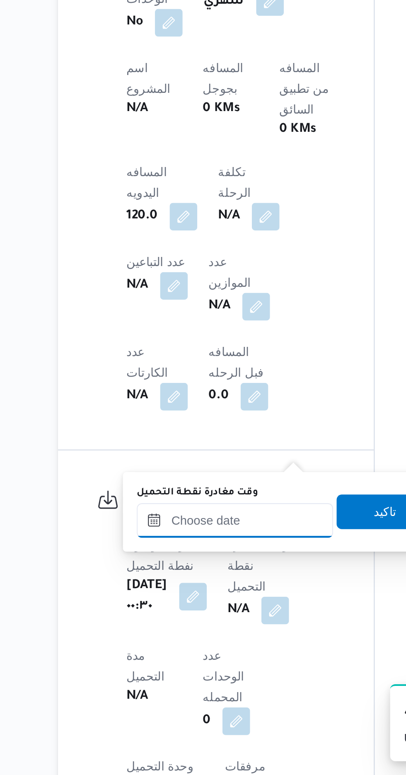
click at [206, 650] on input "وقت مغادرة نقطة التحميل" at bounding box center [192, 653] width 94 height 17
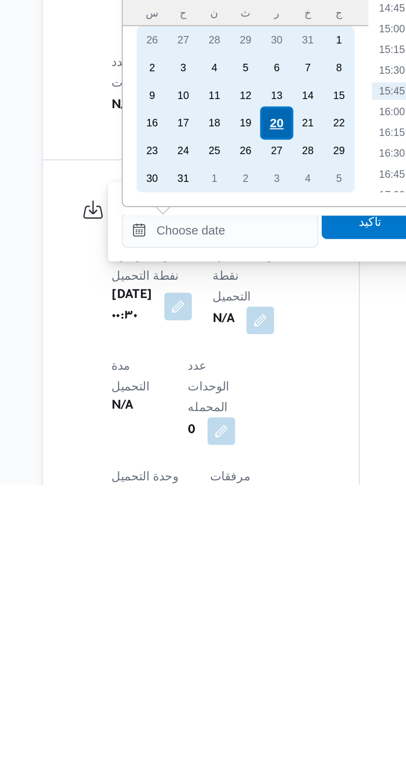
click at [220, 603] on div "20" at bounding box center [220, 602] width 16 height 16
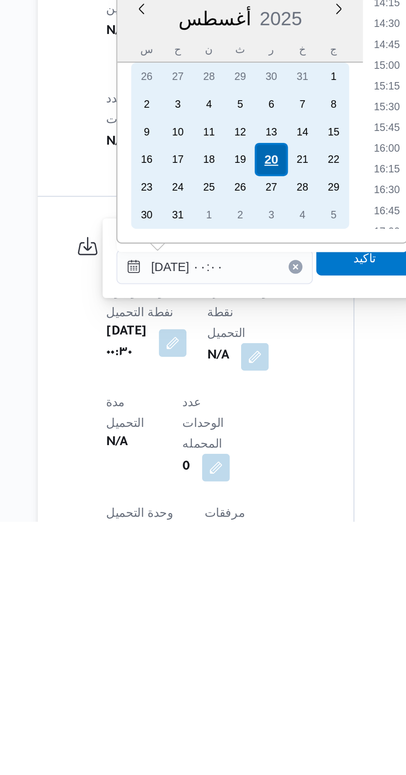
scroll to position [0, 0]
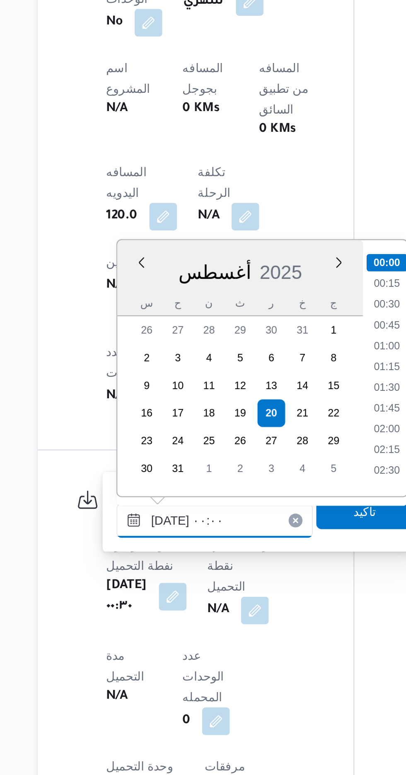
click at [147, 652] on input "[DATE] ٠٠:٠٠" at bounding box center [192, 653] width 94 height 17
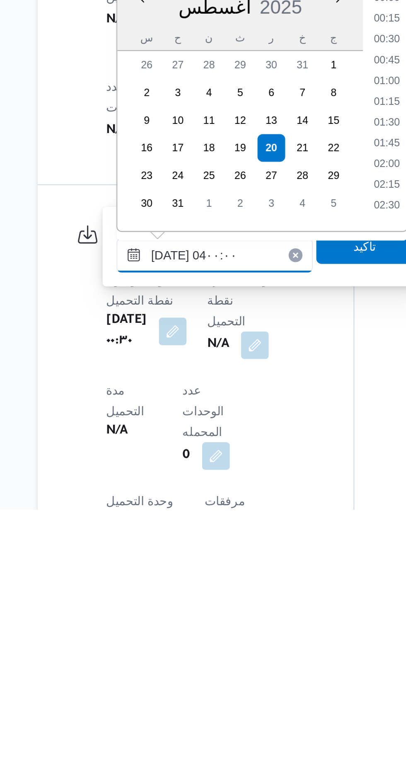
scroll to position [59, 0]
click at [270, 631] on li "04:00" at bounding box center [274, 630] width 19 height 8
type input "[DATE] ٠٤:٠٠"
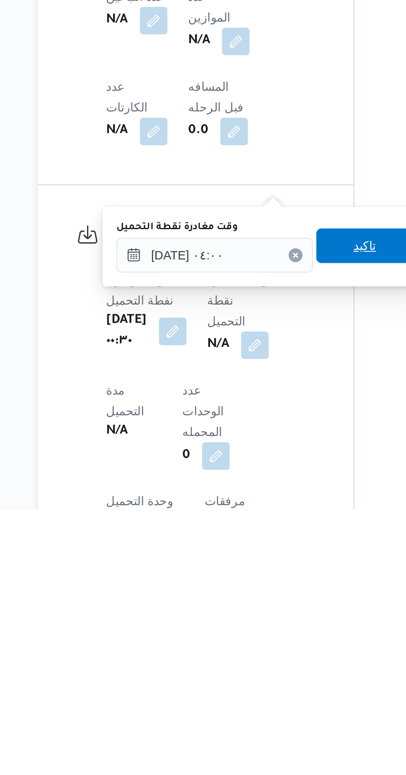
click at [267, 652] on span "تاكيد" at bounding box center [264, 648] width 11 height 10
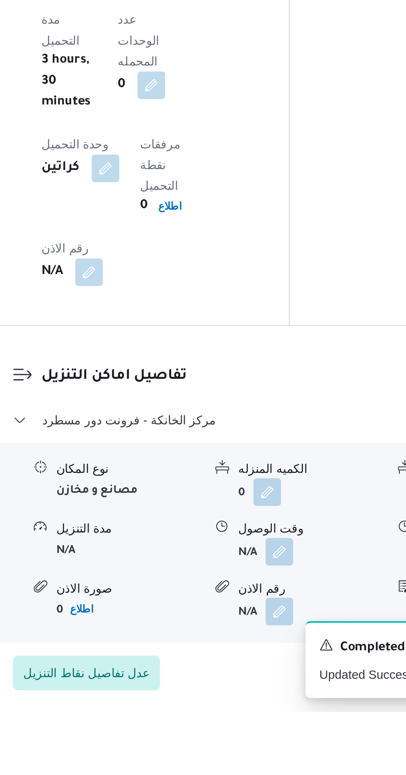
scroll to position [534, 0]
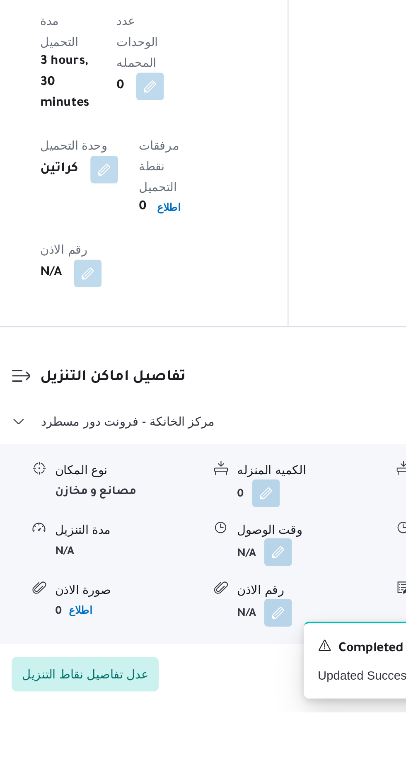
click at [252, 691] on button "button" at bounding box center [254, 697] width 13 height 13
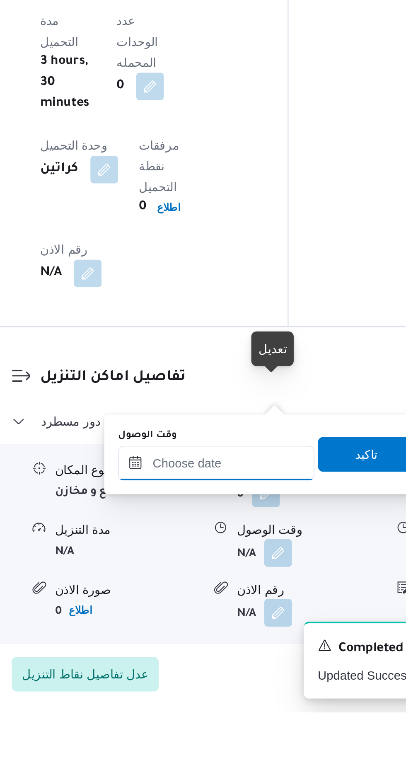
click at [239, 652] on input "وقت الوصول" at bounding box center [225, 655] width 94 height 17
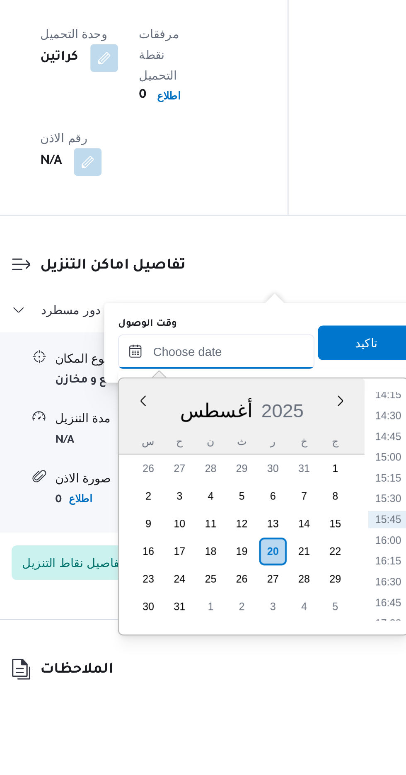
scroll to position [575, 0]
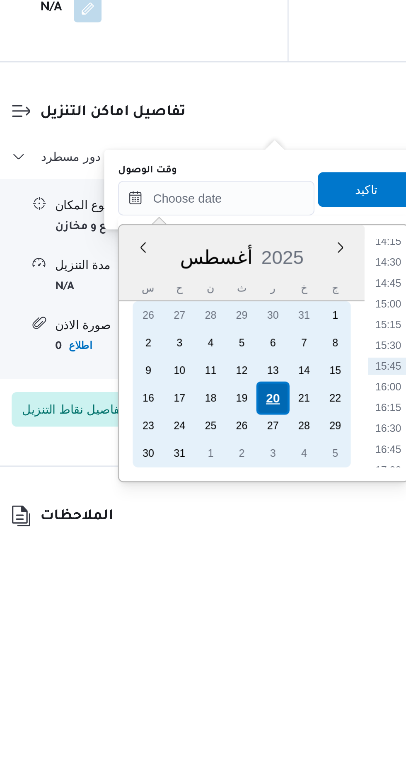
click at [254, 708] on div "20" at bounding box center [252, 710] width 16 height 16
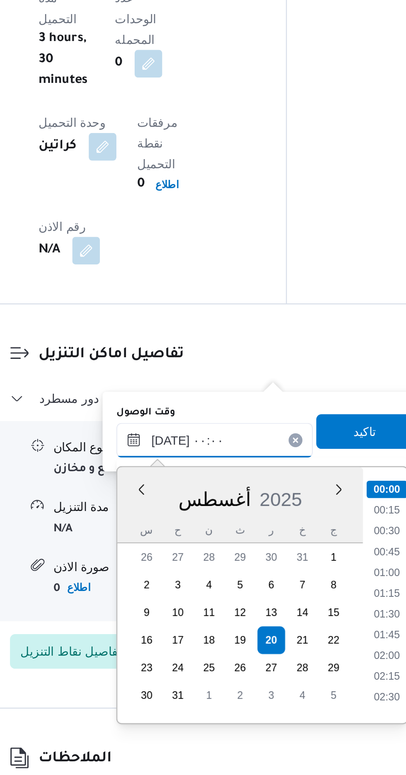
click at [184, 616] on input "[DATE] ٠٠:٠٠" at bounding box center [225, 614] width 94 height 17
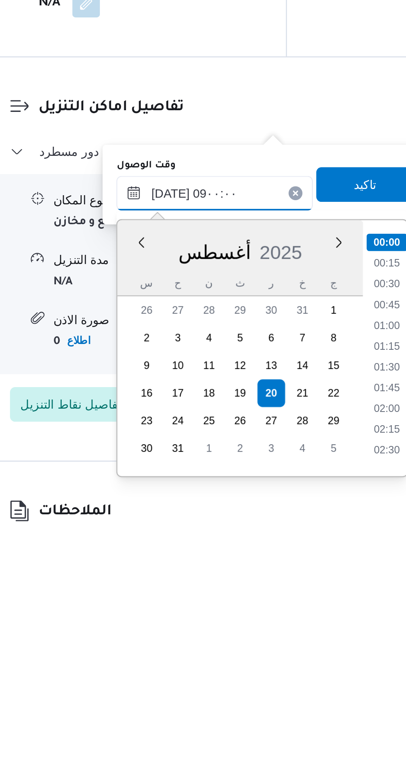
scroll to position [258, 0]
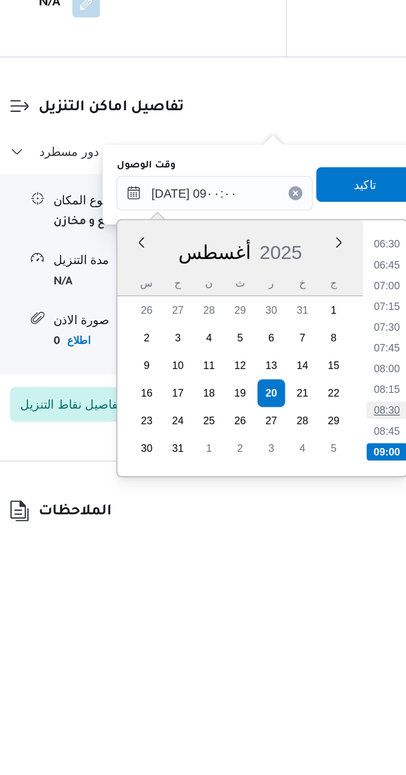
click at [307, 717] on li "08:30" at bounding box center [307, 718] width 19 height 8
type input "[DATE] ٠٨:٣٠"
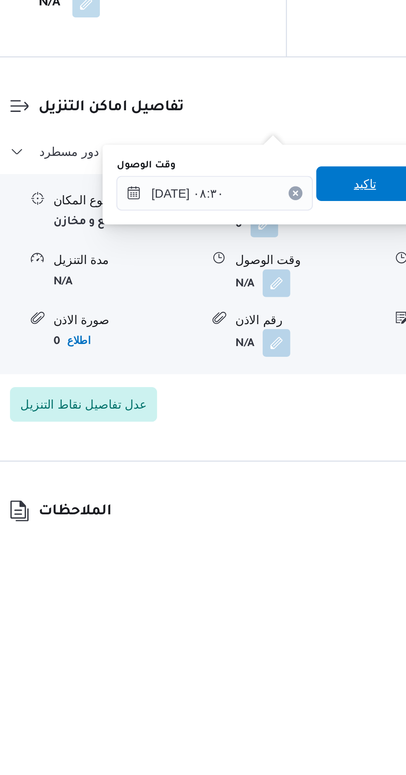
click at [298, 611] on span "تاكيد" at bounding box center [296, 609] width 46 height 17
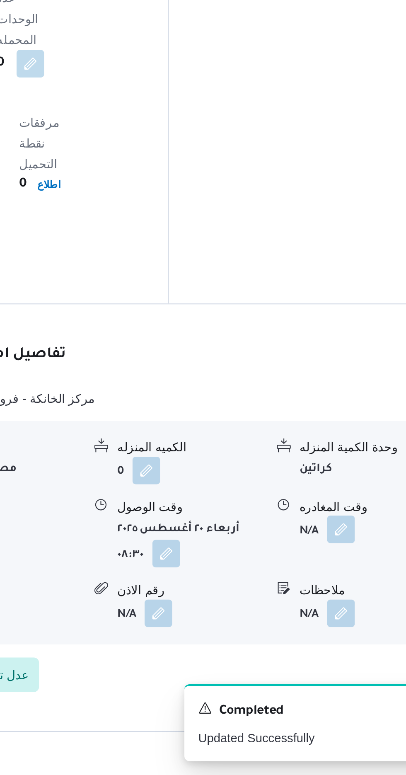
click at [337, 650] on button "button" at bounding box center [341, 656] width 13 height 13
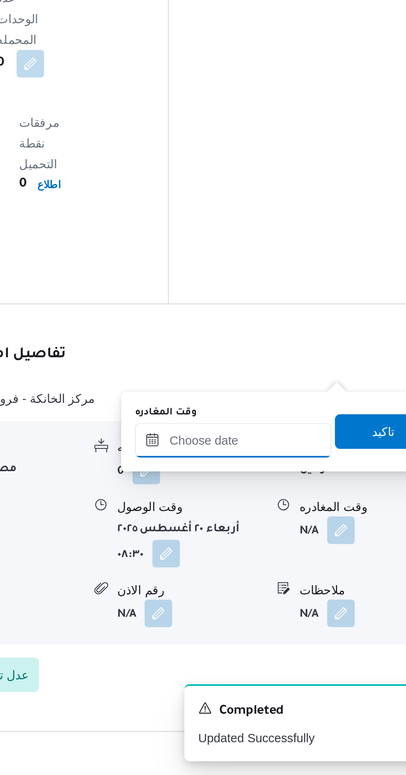
click at [300, 615] on input "وقت المغادره" at bounding box center [290, 614] width 94 height 17
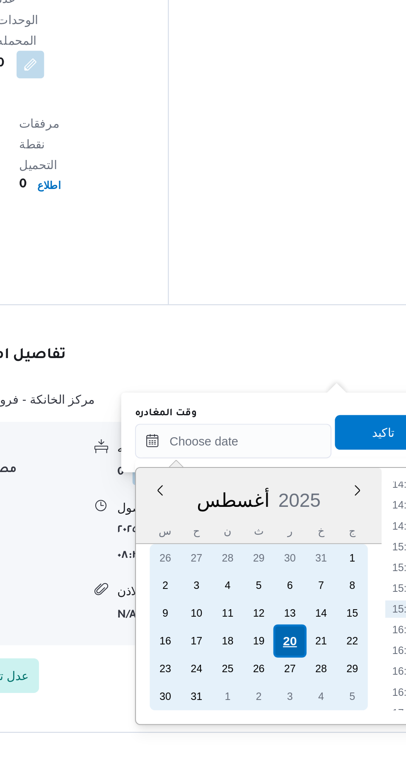
click at [314, 714] on div "20" at bounding box center [317, 711] width 16 height 16
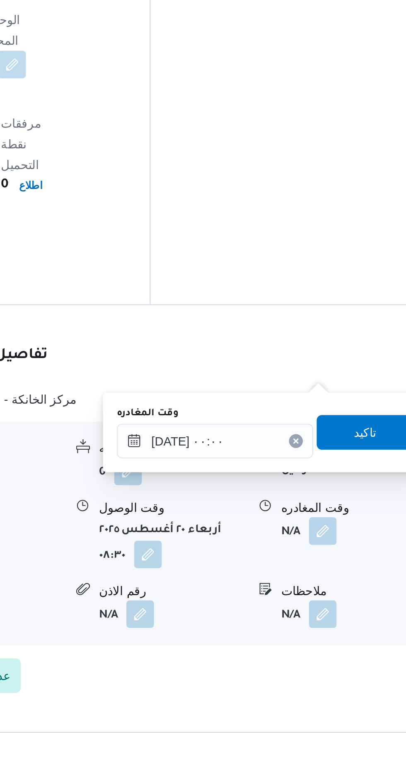
click at [240, 618] on div "You are in a dialog. To close this dialog, hit escape. وقت المغادره [DATE] ٠٠:٠…" at bounding box center [314, 611] width 155 height 38
click at [247, 615] on input "[DATE] ٠٠:٠٠" at bounding box center [290, 614] width 94 height 17
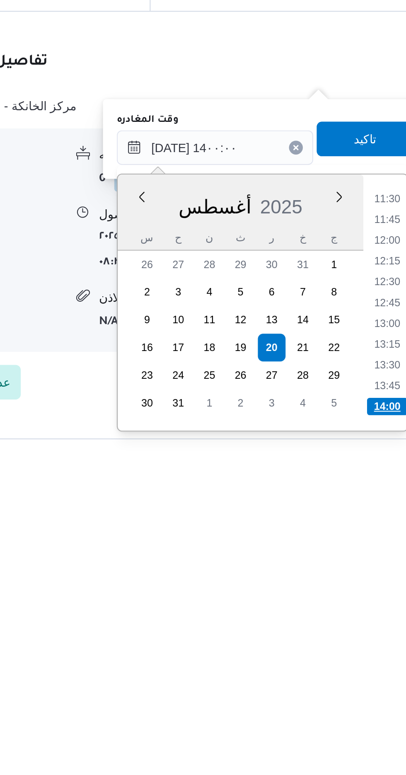
click at [367, 737] on li "14:00" at bounding box center [372, 738] width 19 height 8
type input "[DATE] ١٤:٠٠"
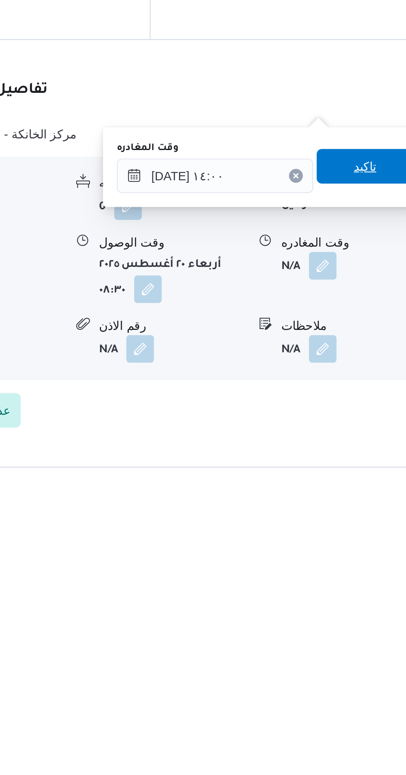
click at [360, 614] on span "تاكيد" at bounding box center [362, 610] width 46 height 17
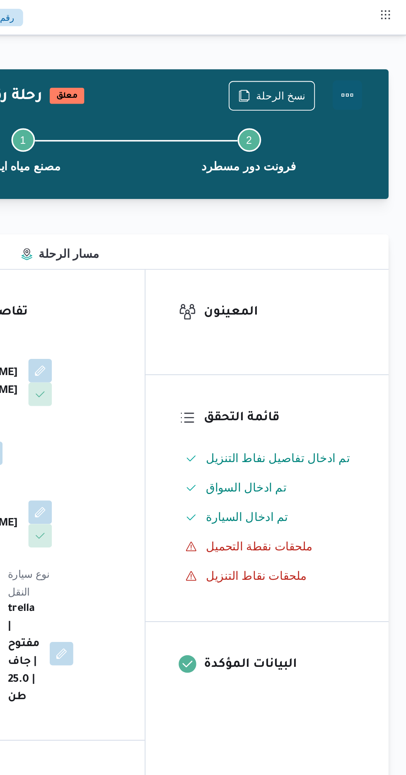
click at [375, 46] on button "Actions" at bounding box center [373, 53] width 17 height 17
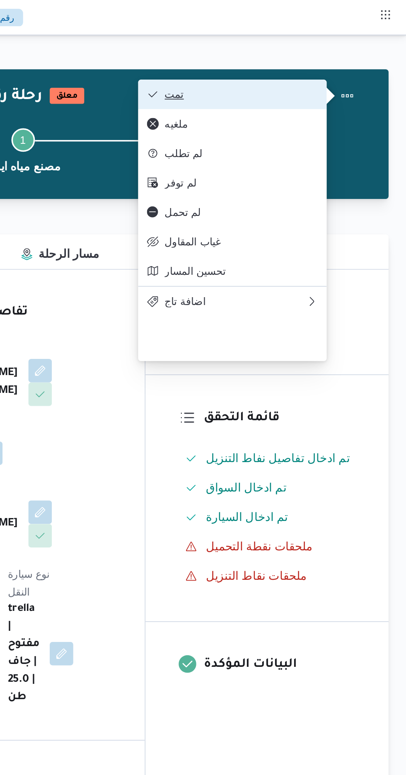
click at [355, 50] on span "تمت" at bounding box center [313, 53] width 86 height 7
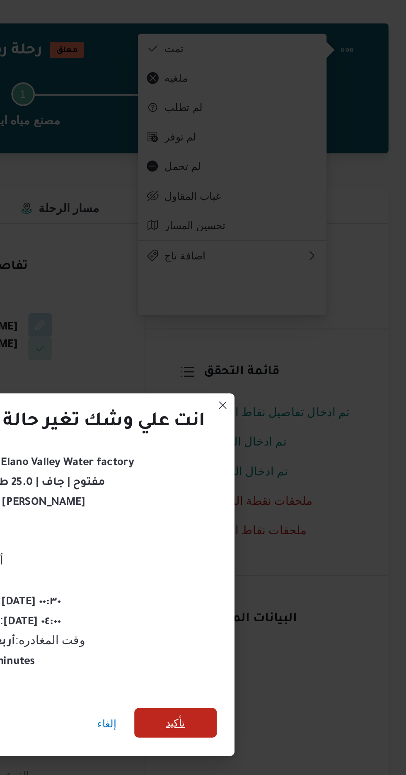
click at [283, 435] on span "تأكيد" at bounding box center [276, 432] width 46 height 17
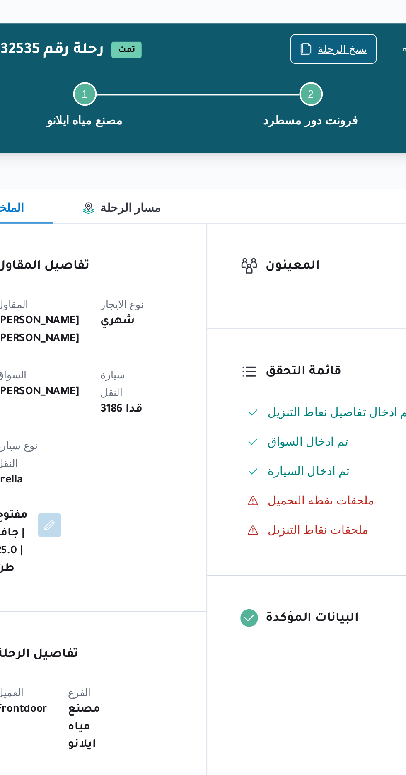
click at [330, 54] on span "نسخ الرحلة" at bounding box center [335, 53] width 28 height 10
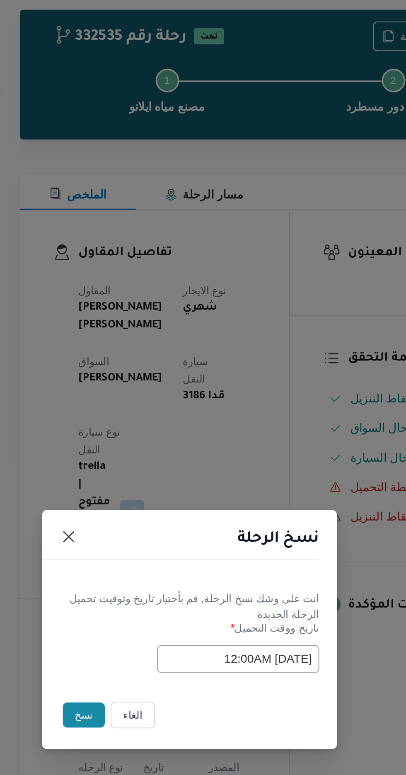
click at [141, 440] on button "نسخ" at bounding box center [144, 435] width 24 height 14
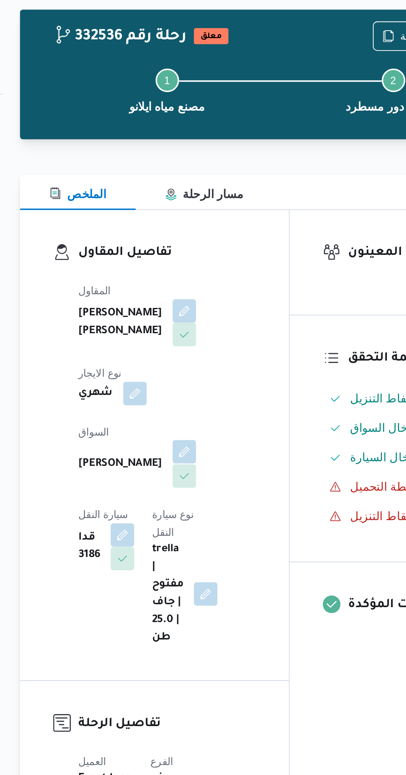
click at [193, 281] on button "button" at bounding box center [199, 287] width 13 height 13
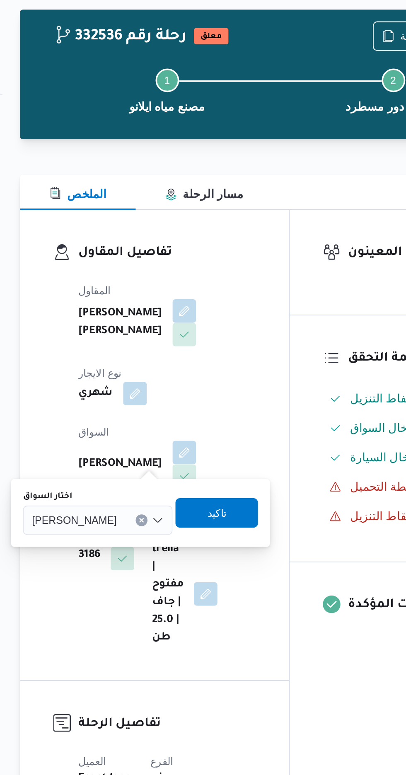
click at [154, 329] on span "[PERSON_NAME]" at bounding box center [138, 325] width 48 height 9
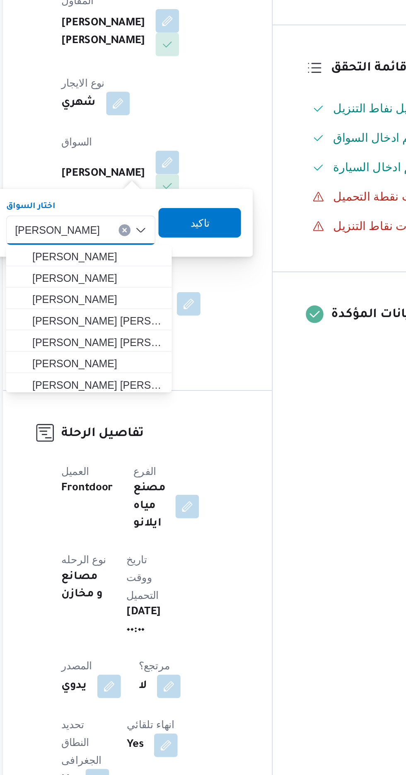
click at [162, 329] on span "[PERSON_NAME]" at bounding box center [138, 325] width 48 height 9
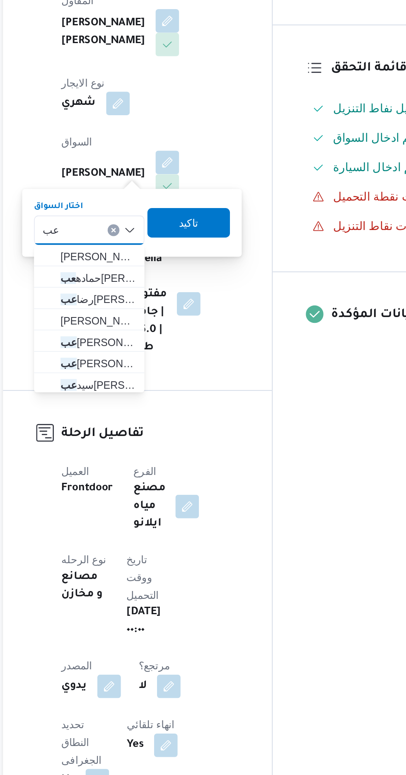
type input "ع"
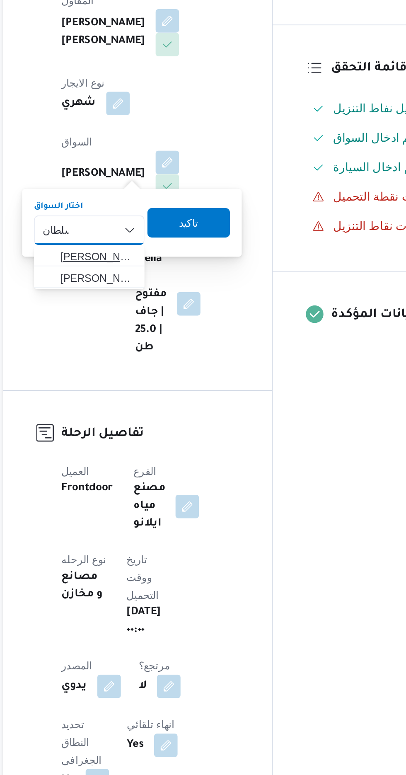
type input "سلطان"
click at [172, 341] on span "[PERSON_NAME] [PERSON_NAME]" at bounding box center [161, 341] width 42 height 10
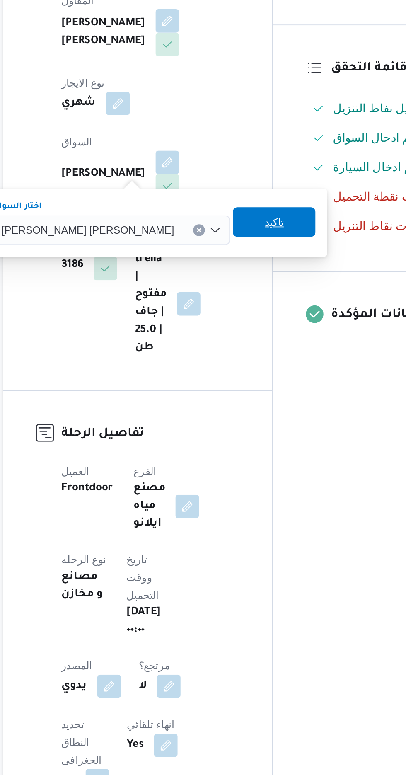
click at [255, 326] on span "تاكيد" at bounding box center [260, 321] width 11 height 10
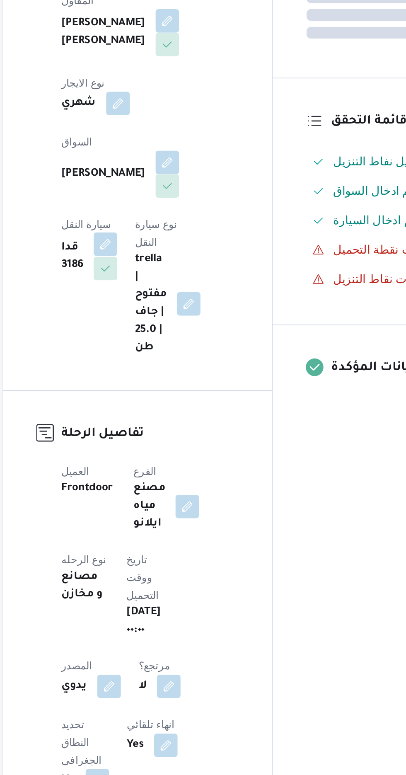
click at [172, 327] on button "button" at bounding box center [165, 333] width 13 height 13
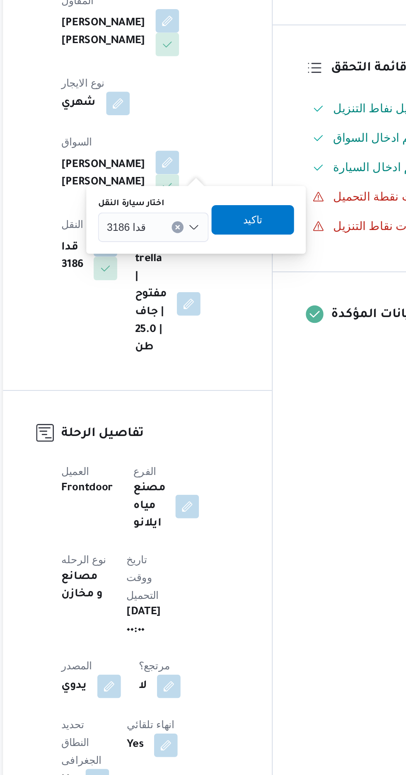
click at [191, 325] on input "اختار سيارة النقل" at bounding box center [191, 324] width 1 height 10
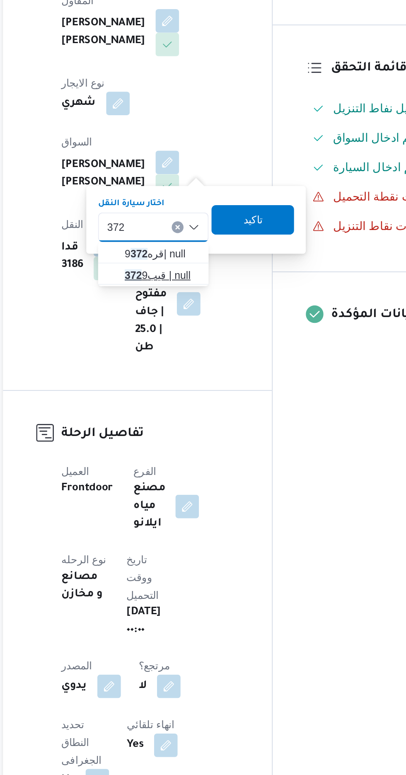
type input "372"
click at [194, 351] on span "قيب 372 9 | null" at bounding box center [197, 351] width 42 height 10
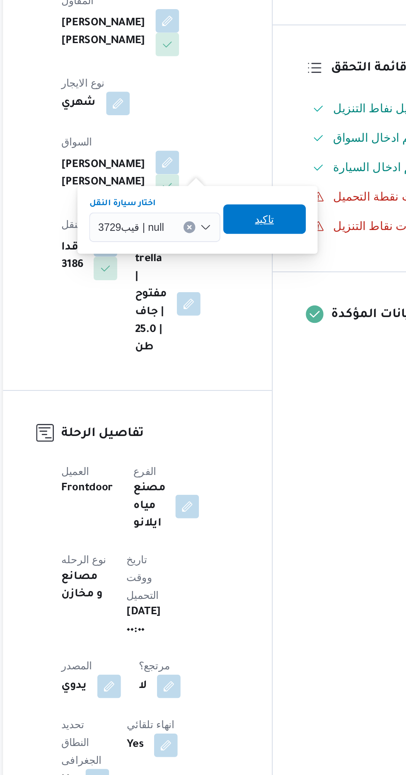
click at [255, 316] on span "تاكيد" at bounding box center [254, 320] width 11 height 10
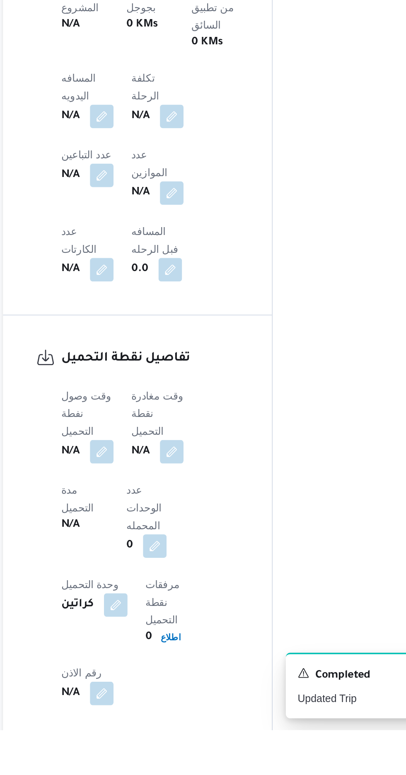
scroll to position [342, 0]
click at [164, 423] on button "button" at bounding box center [163, 429] width 13 height 13
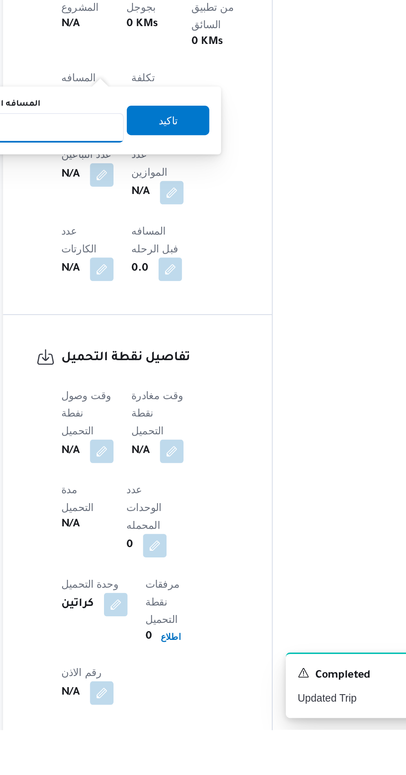
click at [162, 435] on input "المسافه اليدويه" at bounding box center [134, 436] width 82 height 17
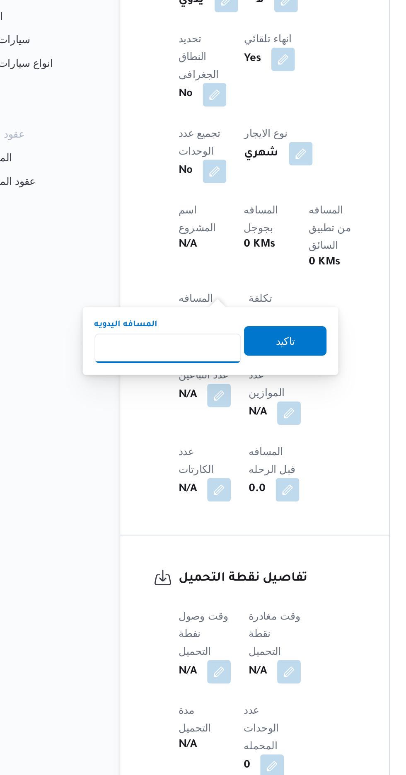
scroll to position [408, 0]
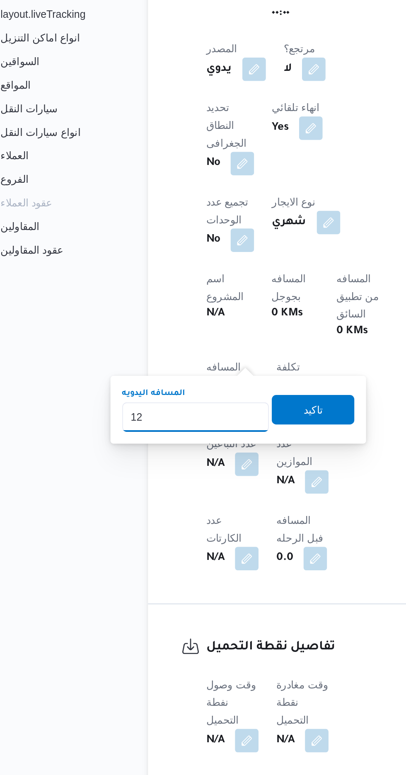
type input "120"
click at [217, 362] on span "تاكيد" at bounding box center [200, 365] width 46 height 17
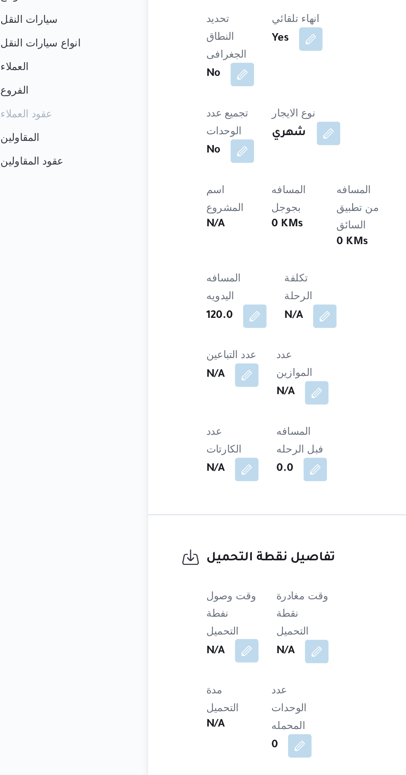
click at [168, 544] on button "button" at bounding box center [163, 550] width 13 height 13
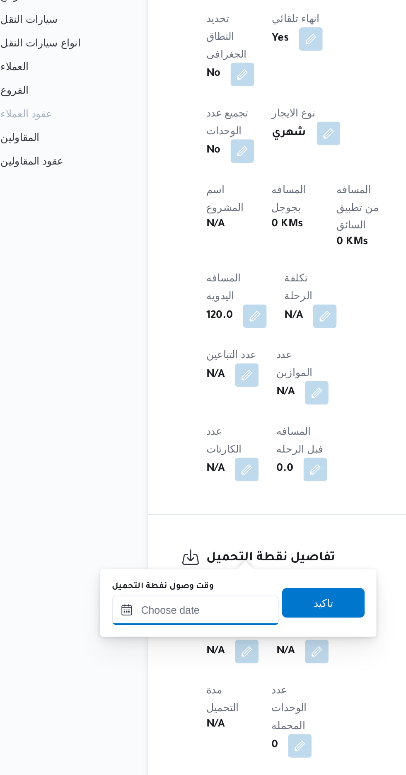
click at [156, 527] on input "وقت وصول نفطة التحميل" at bounding box center [134, 528] width 94 height 17
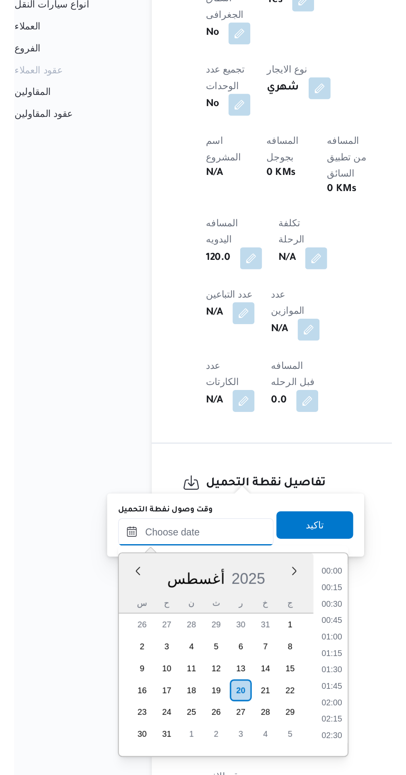
scroll to position [570, 0]
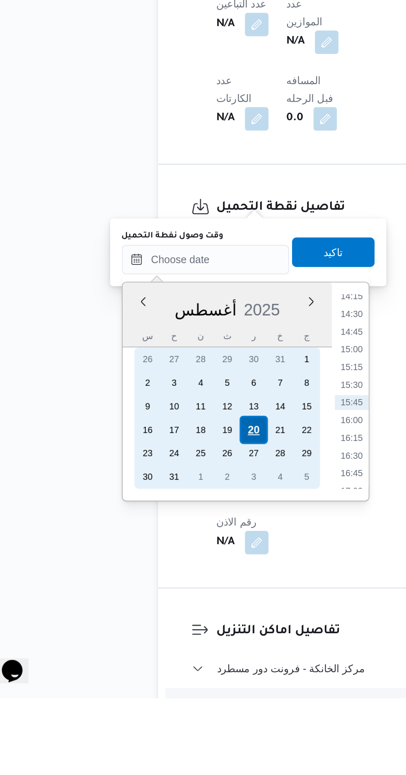
click at [161, 623] on div "20" at bounding box center [161, 624] width 16 height 16
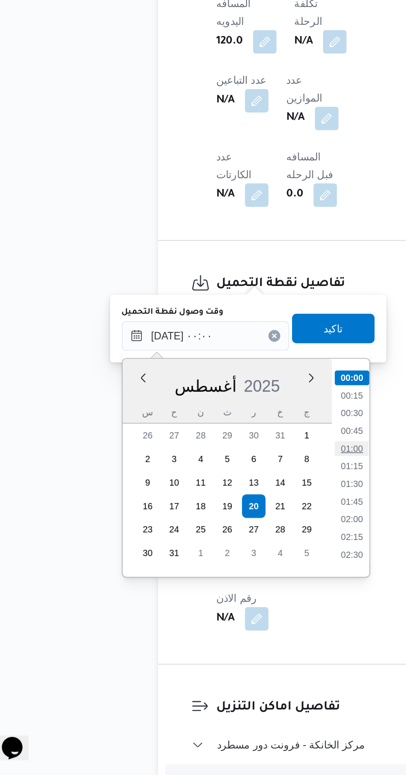
click at [215, 592] on li "01:00" at bounding box center [216, 591] width 19 height 8
type input "[DATE] ٠١:٠٠"
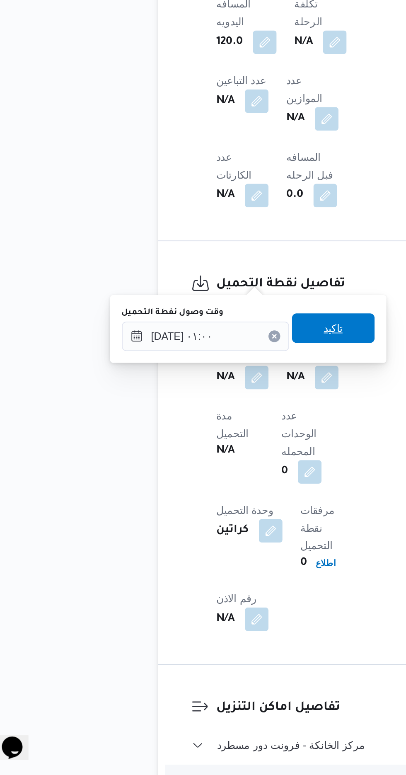
click at [212, 524] on span "تاكيد" at bounding box center [206, 524] width 11 height 10
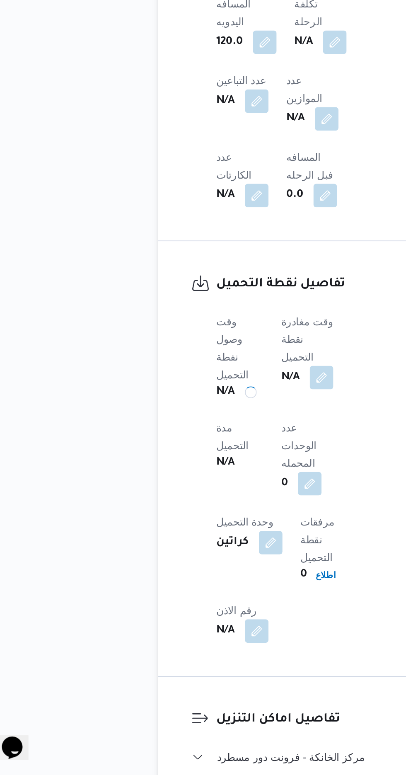
scroll to position [408, 0]
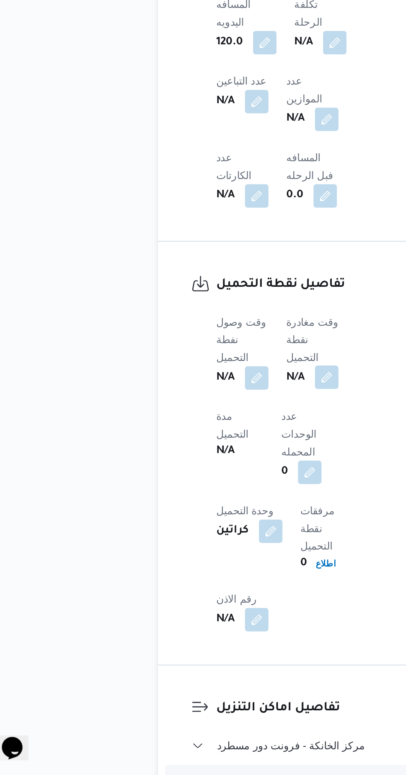
click at [206, 544] on button "button" at bounding box center [202, 550] width 13 height 13
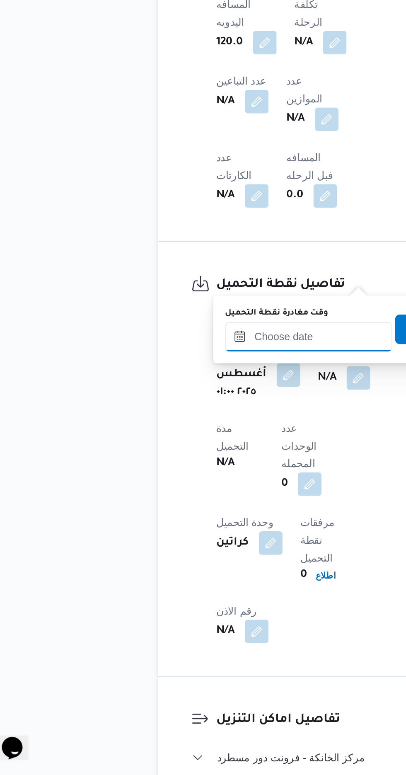
click at [189, 529] on input "وقت مغادرة نقطة التحميل" at bounding box center [192, 528] width 94 height 17
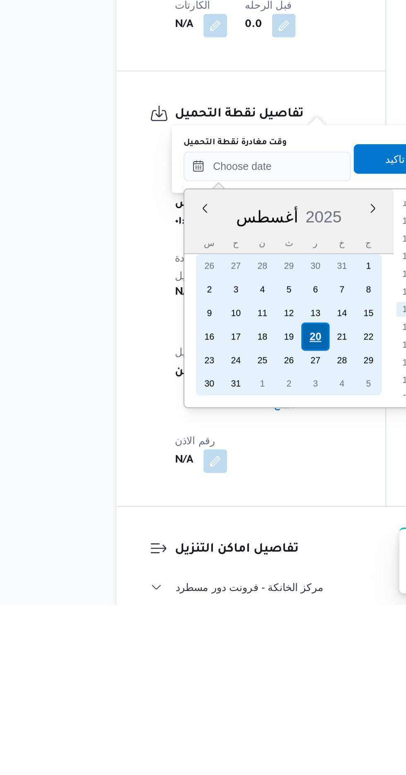
click at [220, 626] on div "20" at bounding box center [220, 624] width 16 height 16
type input "[DATE] ٠٠:٠٠"
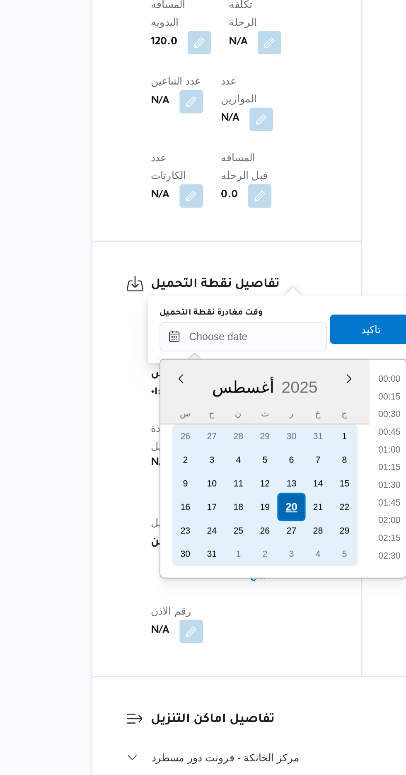
click at [217, 621] on div "20" at bounding box center [220, 624] width 16 height 16
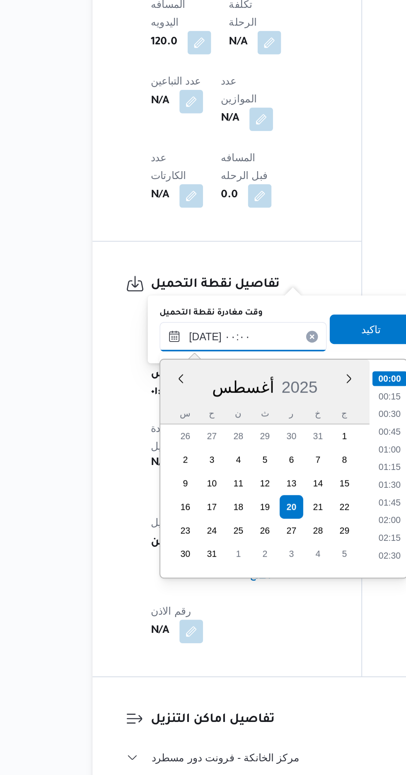
click at [152, 527] on input "[DATE] ٠٠:٠٠" at bounding box center [192, 528] width 94 height 17
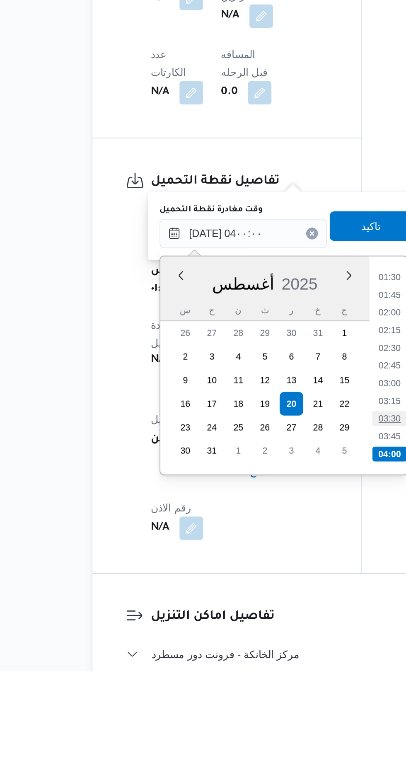
click at [272, 630] on li "03:30" at bounding box center [274, 632] width 19 height 8
type input "[DATE] ٠٣:٣٠"
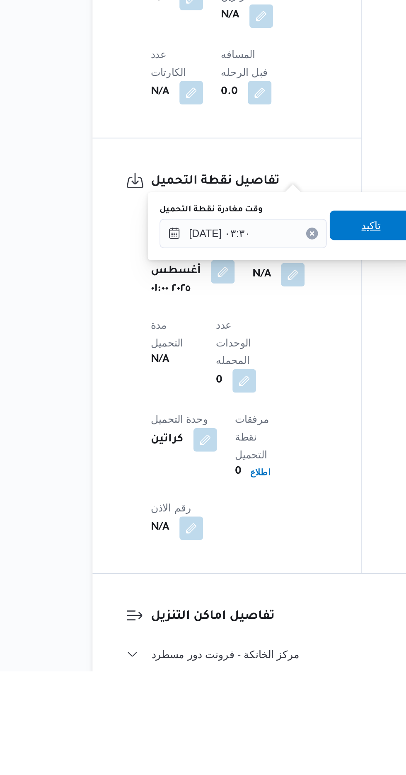
click at [264, 524] on span "تاكيد" at bounding box center [264, 524] width 46 height 17
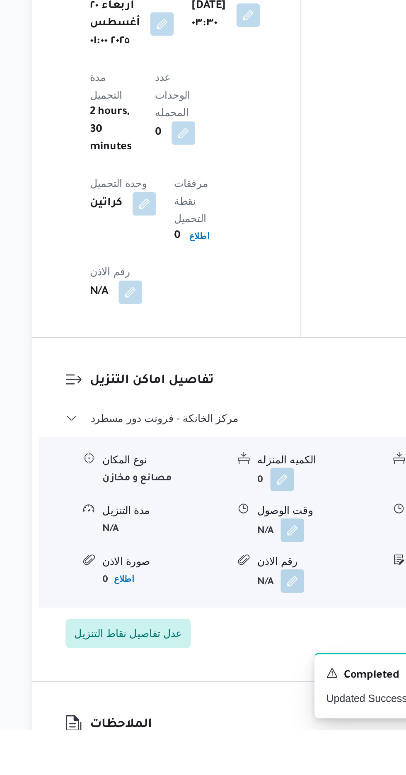
scroll to position [580, 0]
click at [254, 645] on button "button" at bounding box center [254, 651] width 13 height 13
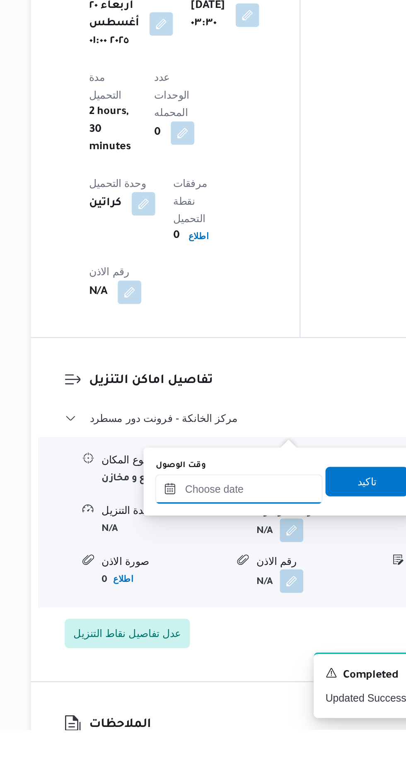
click at [242, 637] on input "وقت الوصول" at bounding box center [225, 639] width 94 height 17
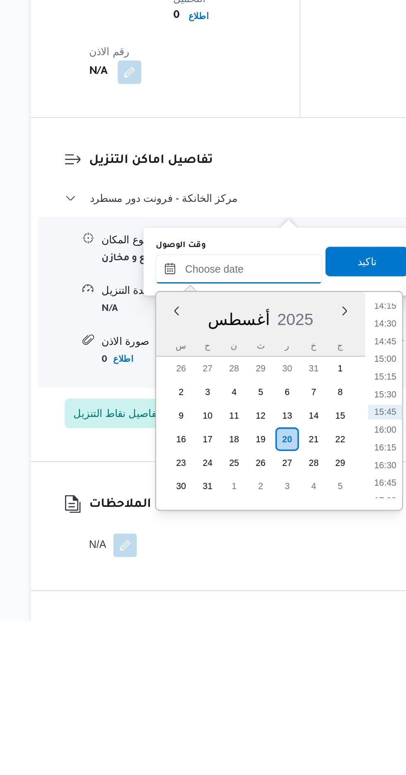
scroll to position [643, 0]
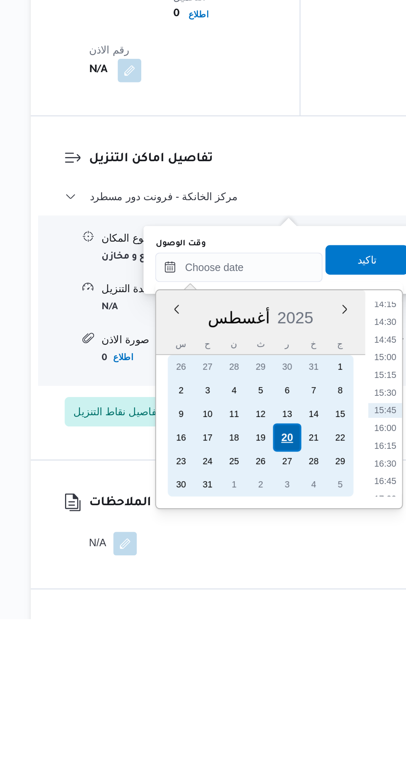
click at [251, 672] on div "20" at bounding box center [252, 673] width 16 height 16
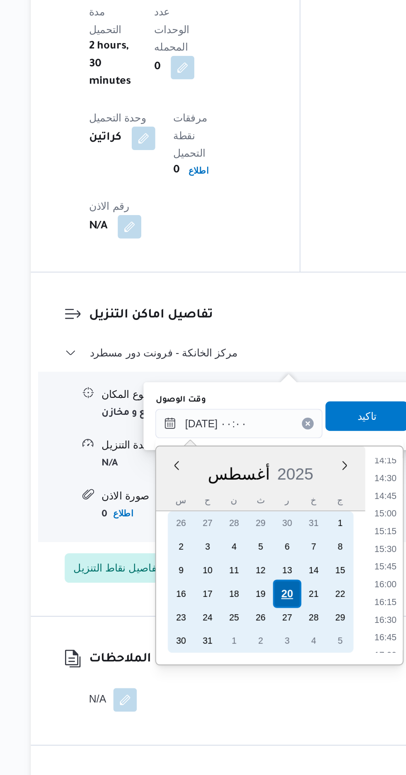
scroll to position [0, 0]
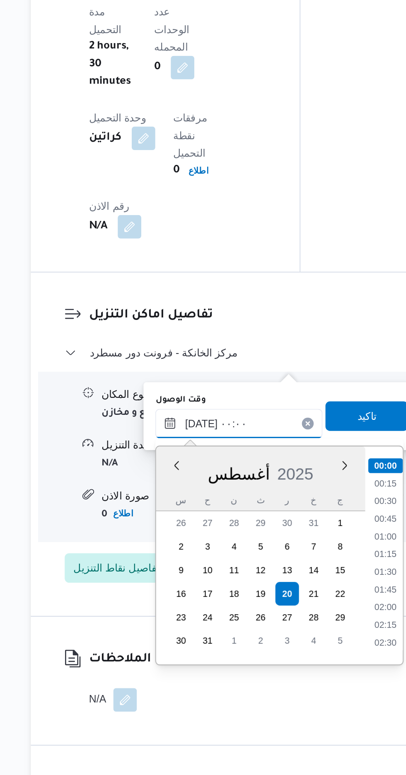
click at [186, 573] on input "[DATE] ٠٠:٠٠" at bounding box center [225, 577] width 94 height 17
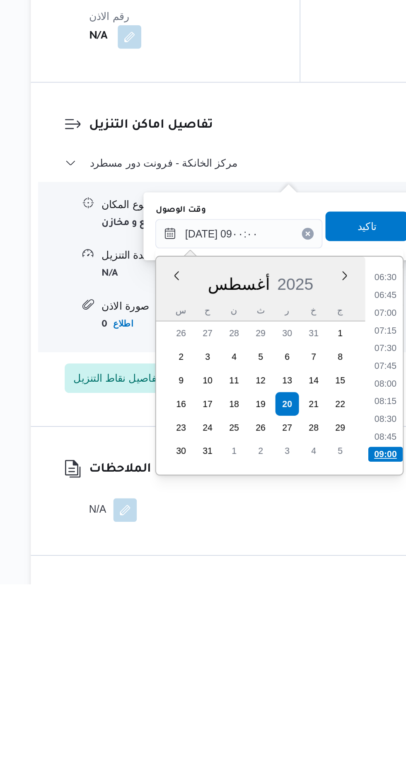
click at [312, 698] on li "09:00" at bounding box center [306, 701] width 19 height 8
type input "[DATE] ٠٩:٠٠"
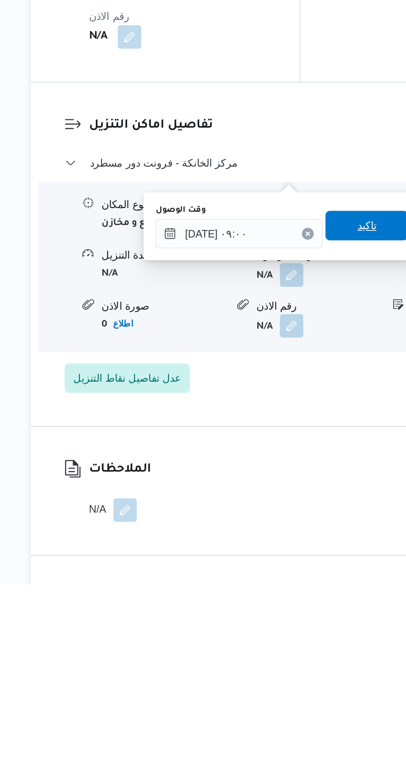
click at [297, 573] on span "تاكيد" at bounding box center [296, 573] width 46 height 17
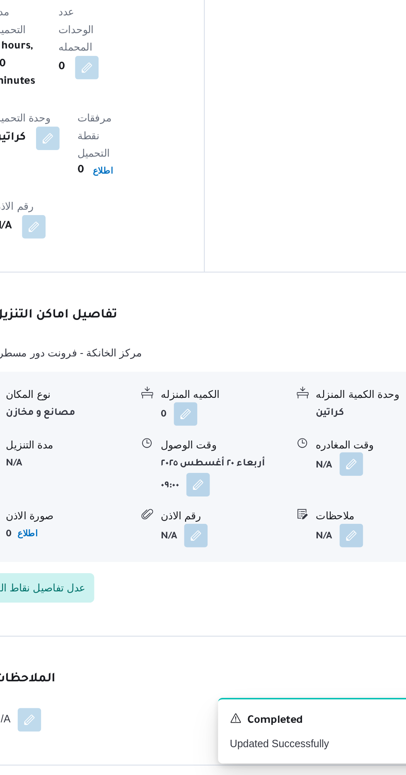
click at [337, 583] on button "button" at bounding box center [341, 589] width 13 height 13
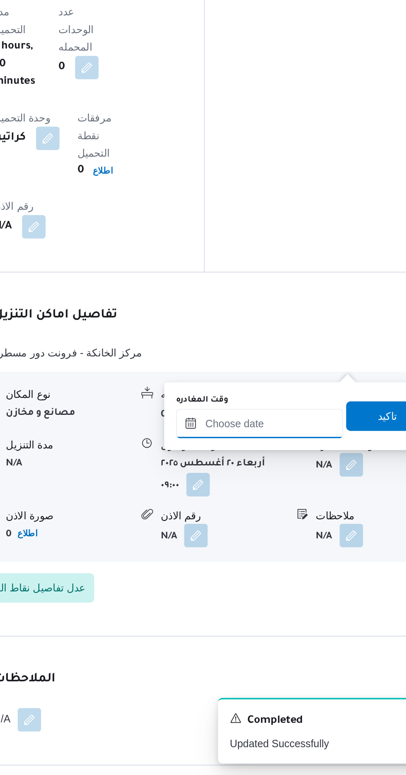
click at [314, 573] on input "وقت المغادره" at bounding box center [290, 577] width 94 height 17
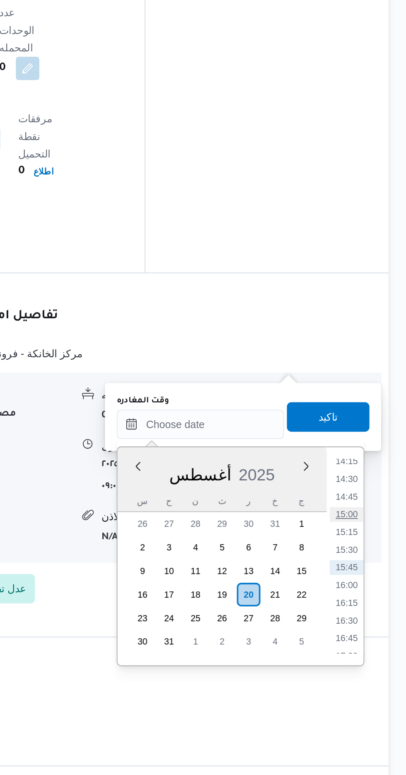
click at [373, 628] on li "15:00" at bounding box center [372, 628] width 19 height 8
type input "[DATE] ١٥:٠٠"
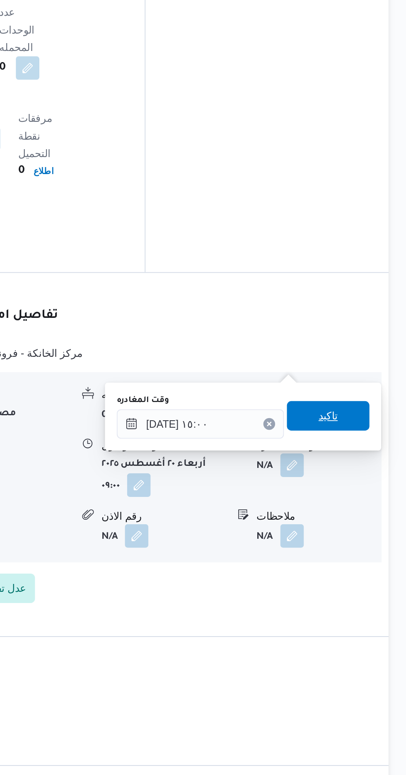
click at [367, 572] on span "تاكيد" at bounding box center [362, 573] width 11 height 10
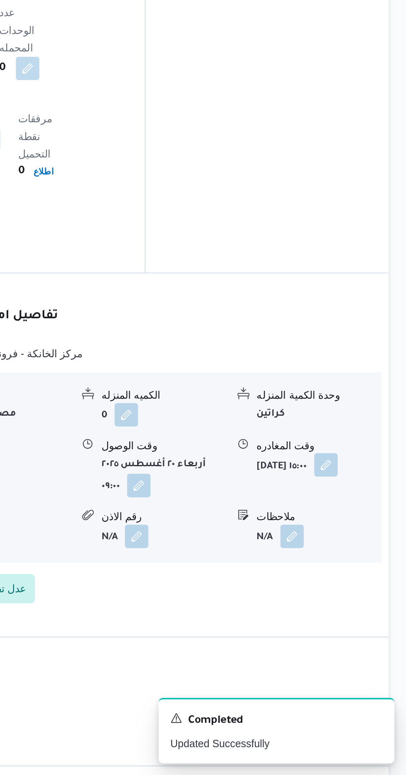
click at [354, 584] on button "button" at bounding box center [360, 590] width 13 height 13
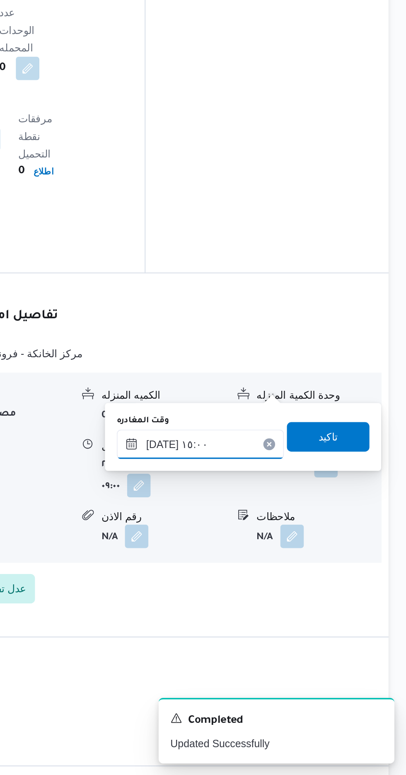
click at [312, 586] on input "[DATE] ١٥:٠٠" at bounding box center [290, 588] width 94 height 17
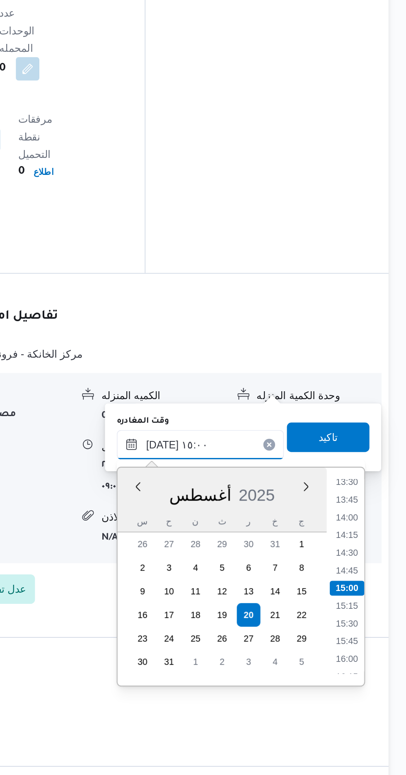
click at [303, 584] on input "[DATE] ١٥:٠٠" at bounding box center [290, 589] width 94 height 17
click at [373, 688] on li "15:30" at bounding box center [372, 690] width 19 height 8
type input "[DATE] ١٥:٣٠"
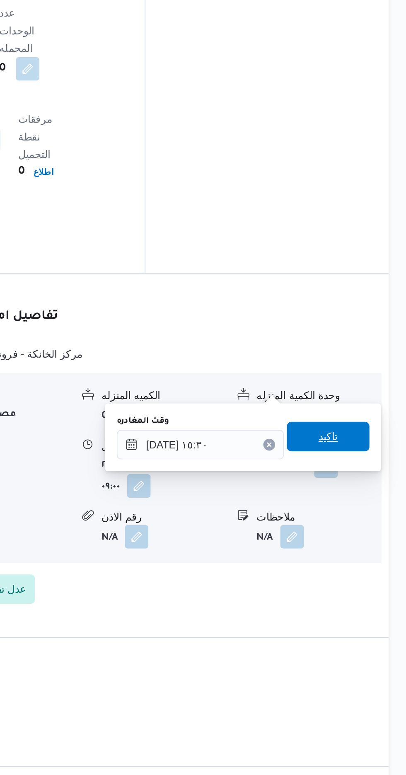
click at [367, 587] on span "تاكيد" at bounding box center [362, 585] width 11 height 10
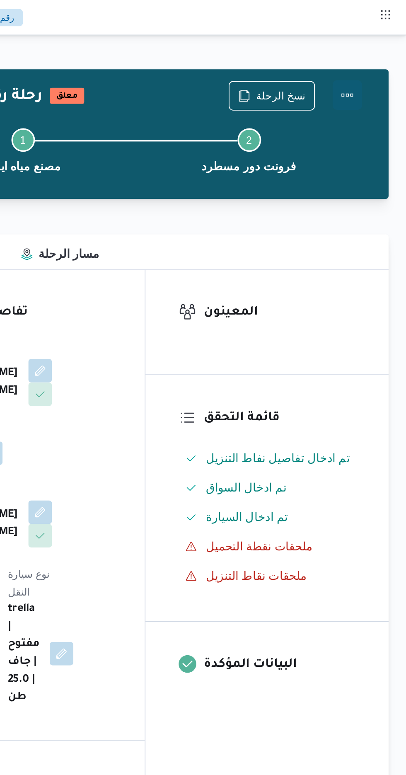
click at [377, 48] on button "Actions" at bounding box center [373, 53] width 17 height 17
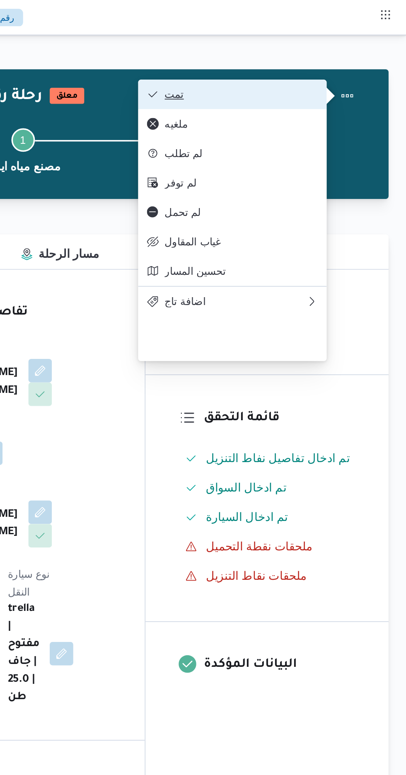
click at [346, 56] on span "تمت" at bounding box center [313, 53] width 86 height 7
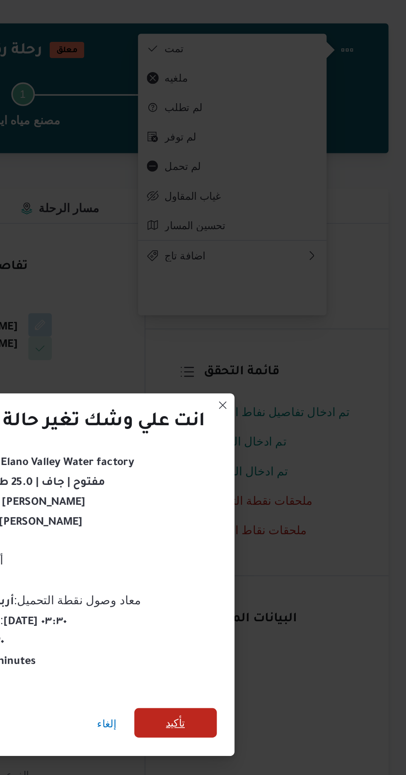
click at [275, 432] on span "تأكيد" at bounding box center [276, 432] width 11 height 10
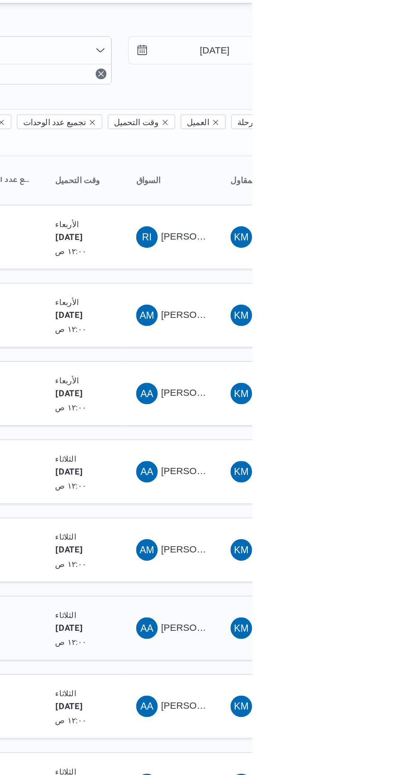
click at [364, 400] on span "[PERSON_NAME] [PERSON_NAME]" at bounding box center [398, 403] width 97 height 7
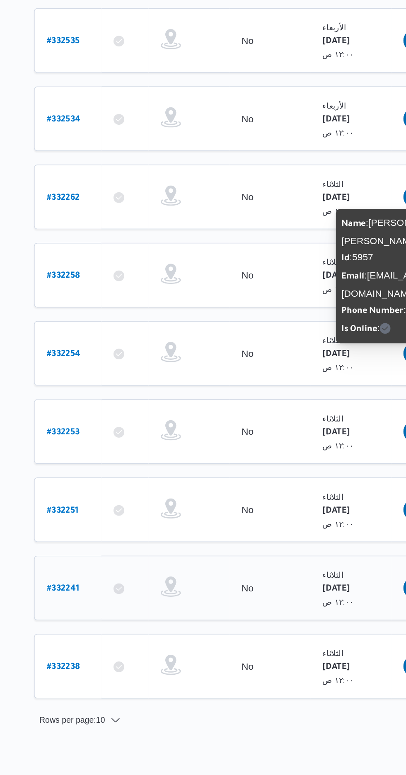
click at [127, 546] on b "# 332241" at bounding box center [126, 549] width 20 height 6
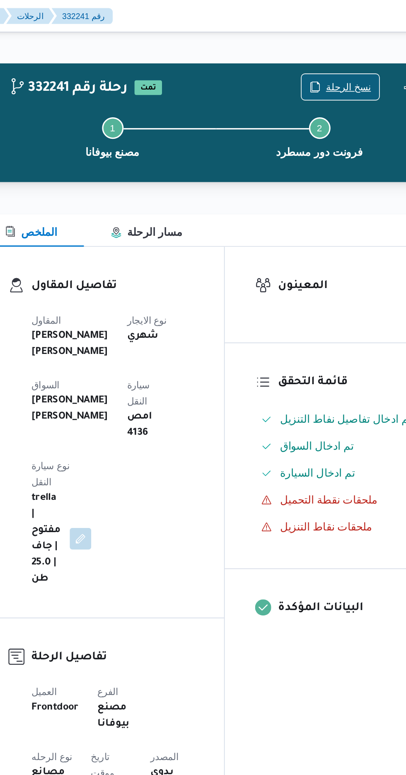
click at [333, 47] on span "نسخ الرحلة" at bounding box center [331, 54] width 48 height 16
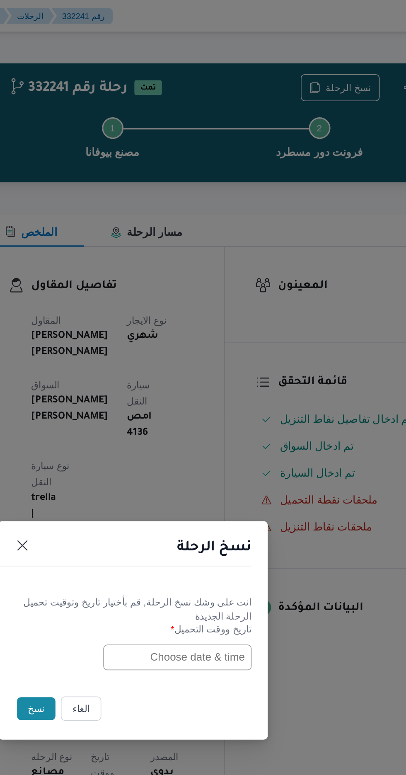
click at [223, 403] on input "text" at bounding box center [230, 404] width 91 height 16
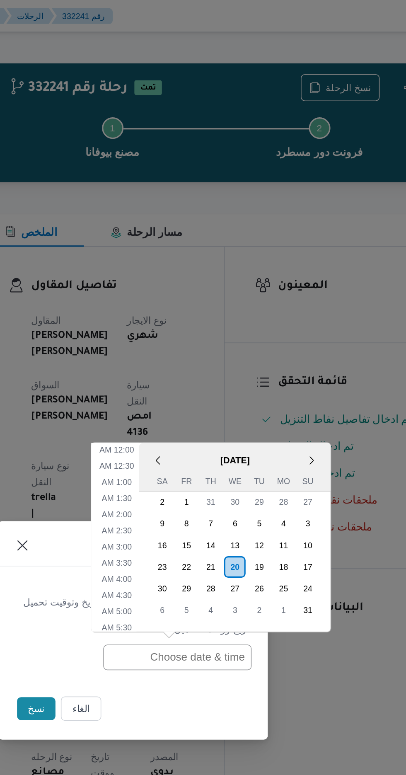
scroll to position [254, 0]
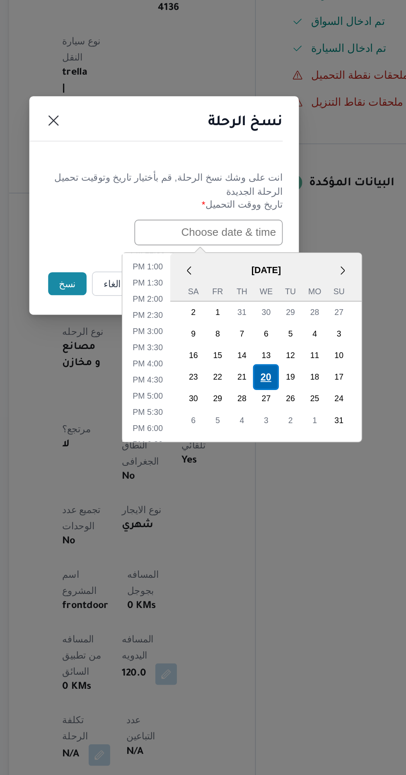
click at [264, 490] on div "20" at bounding box center [266, 493] width 16 height 16
type input "[DATE] 12:00AM"
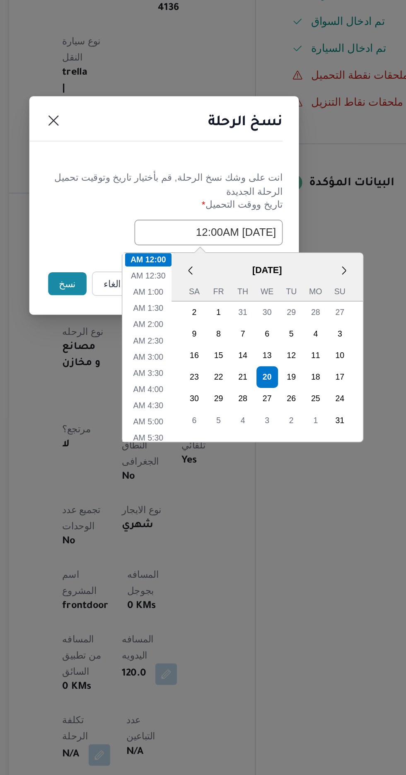
click at [139, 434] on button "نسخ" at bounding box center [144, 435] width 24 height 14
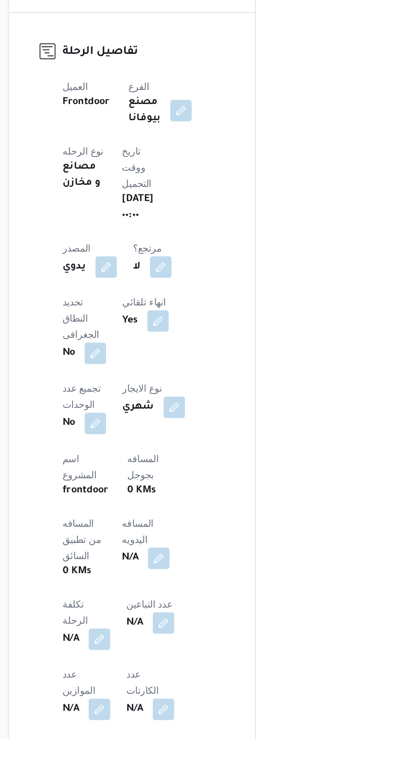
scroll to position [103, 0]
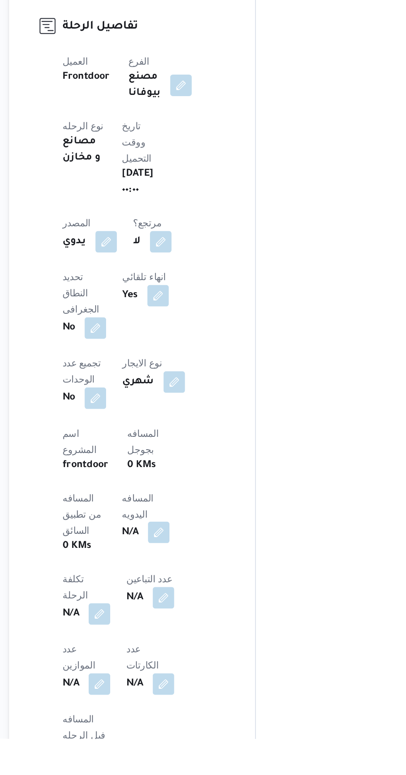
click at [189, 642] on span at bounding box center [197, 648] width 17 height 13
click at [193, 641] on button "button" at bounding box center [199, 647] width 13 height 13
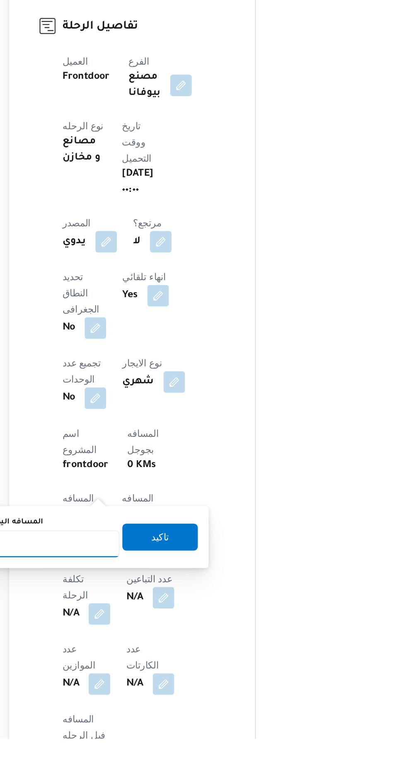
click at [143, 655] on input "المسافه اليدويه" at bounding box center [134, 655] width 82 height 17
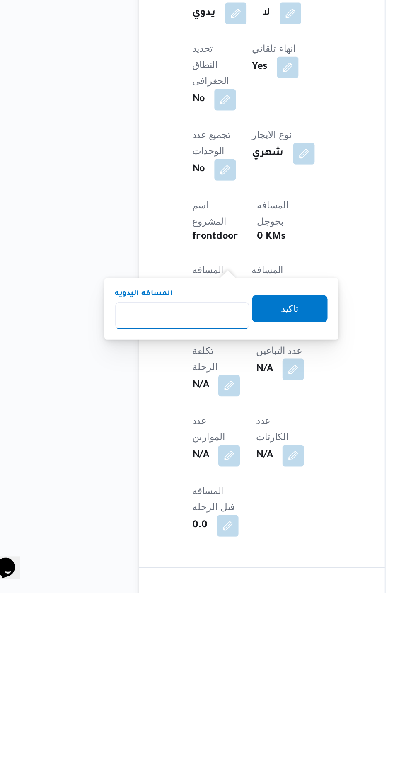
scroll to position [154, 0]
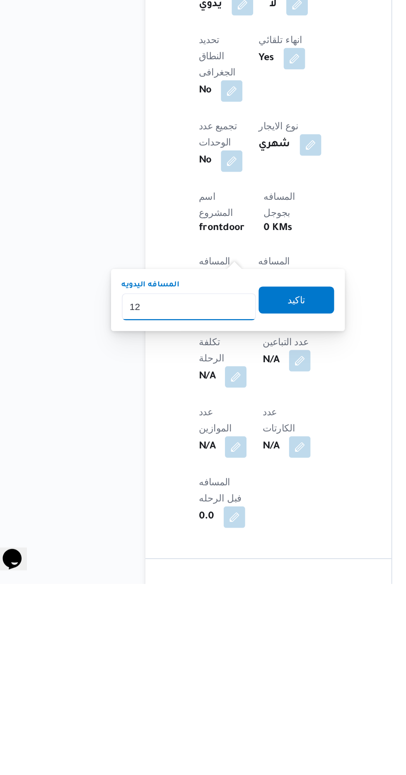
type input "120"
click at [213, 598] on span "تاكيد" at bounding box center [200, 600] width 46 height 17
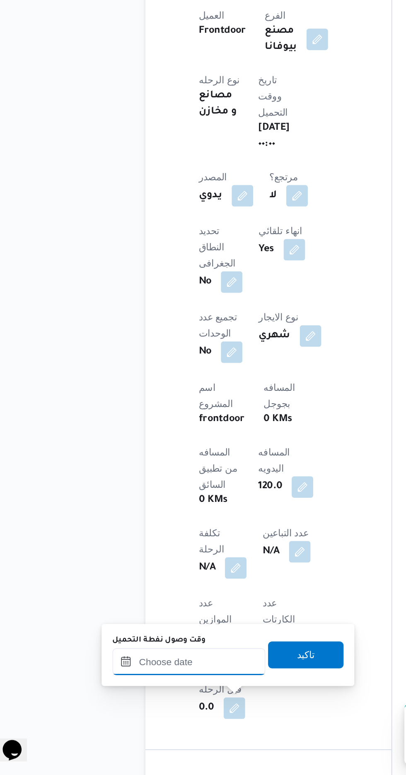
click at [130, 707] on input "وقت وصول نفطة التحميل" at bounding box center [134, 705] width 94 height 17
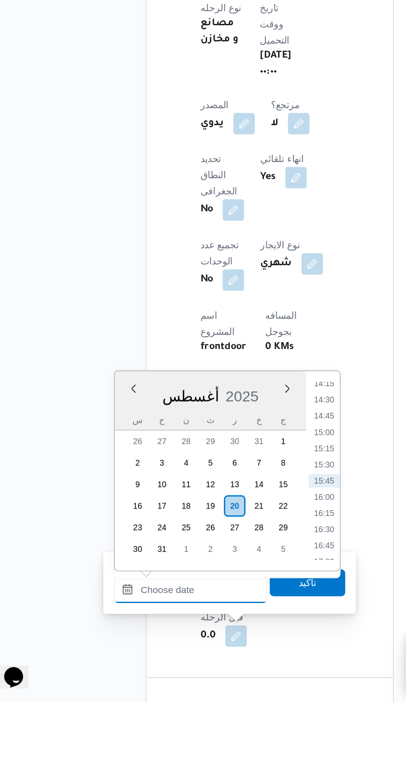
scroll to position [225, 0]
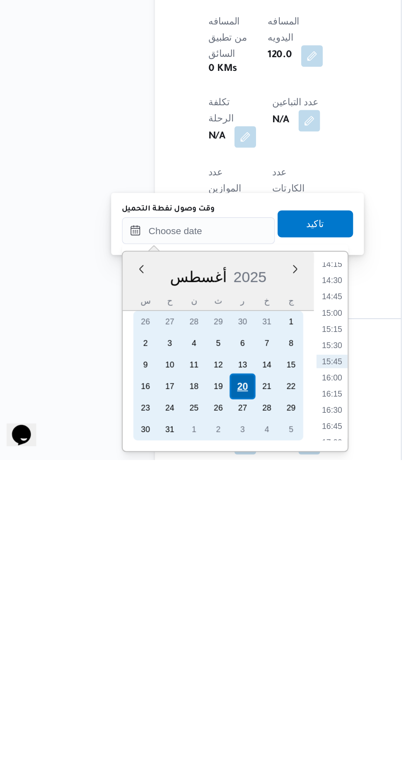
click at [160, 727] on div "20" at bounding box center [161, 730] width 16 height 16
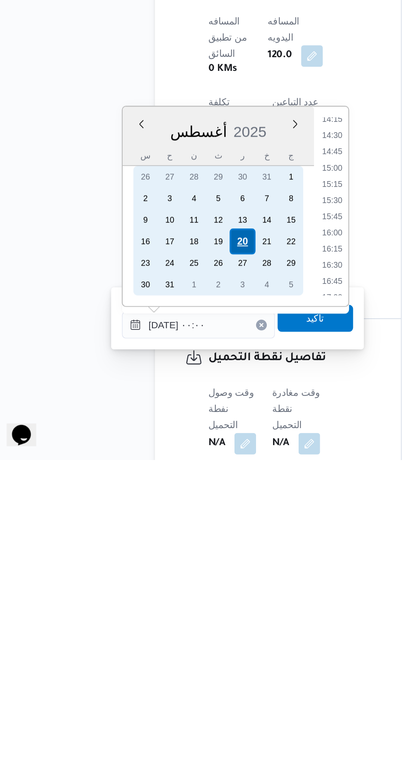
scroll to position [0, 0]
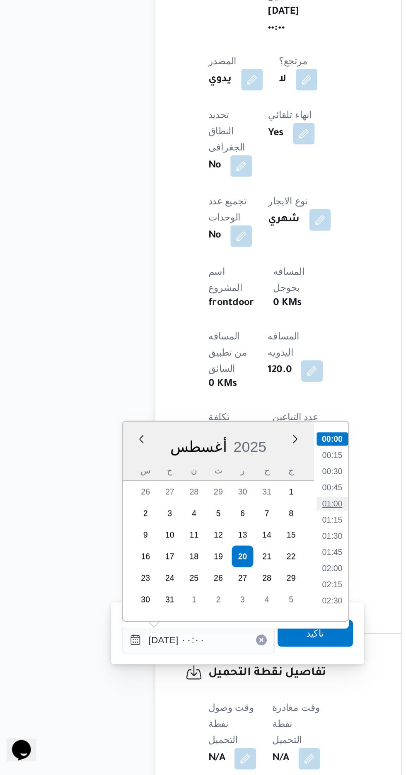
click at [214, 606] on li "01:00" at bounding box center [216, 608] width 19 height 8
type input "[DATE] ٠١:٠٠"
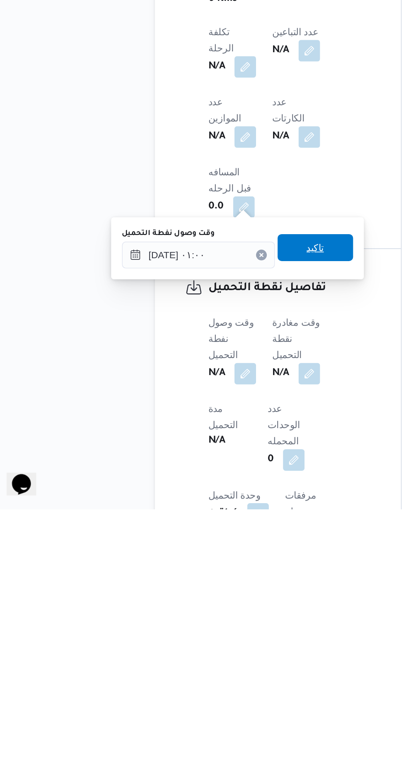
click at [212, 615] on span "تاكيد" at bounding box center [206, 614] width 11 height 10
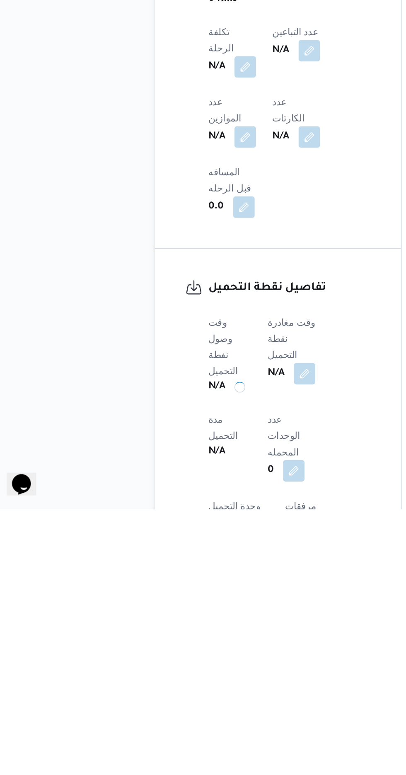
scroll to position [298, 0]
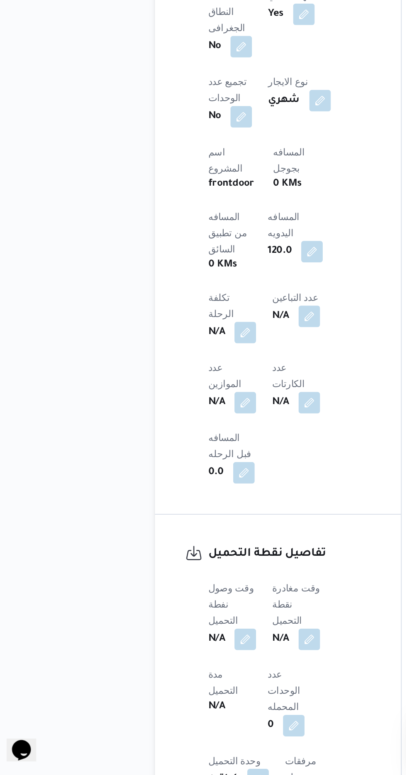
click at [190, 686] on b "N/A" at bounding box center [185, 691] width 10 height 10
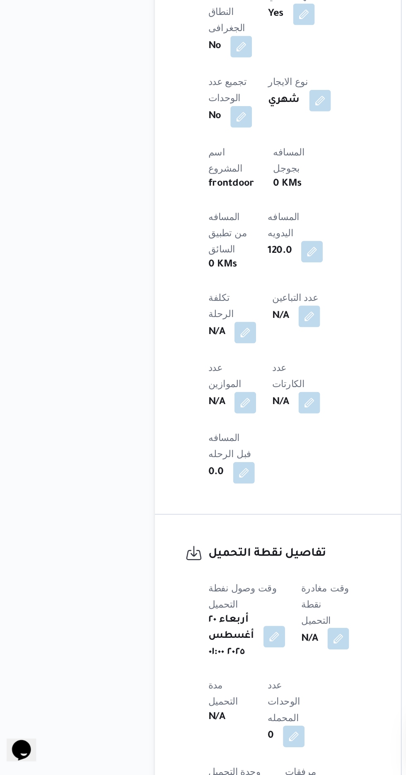
click at [218, 684] on button "button" at bounding box center [211, 690] width 13 height 13
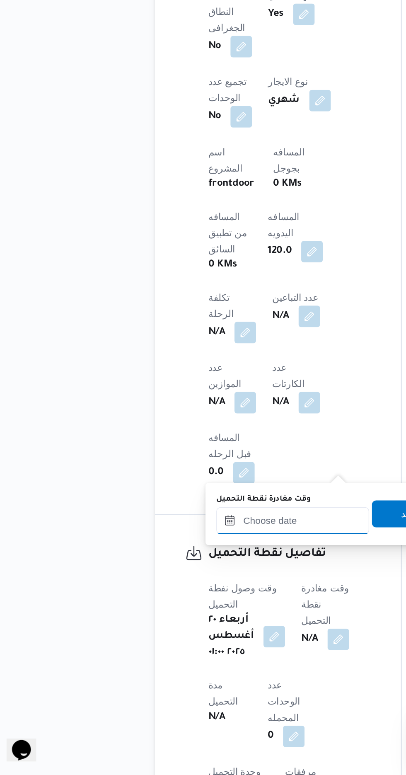
click at [193, 616] on input "وقت مغادرة نقطة التحميل" at bounding box center [192, 618] width 94 height 17
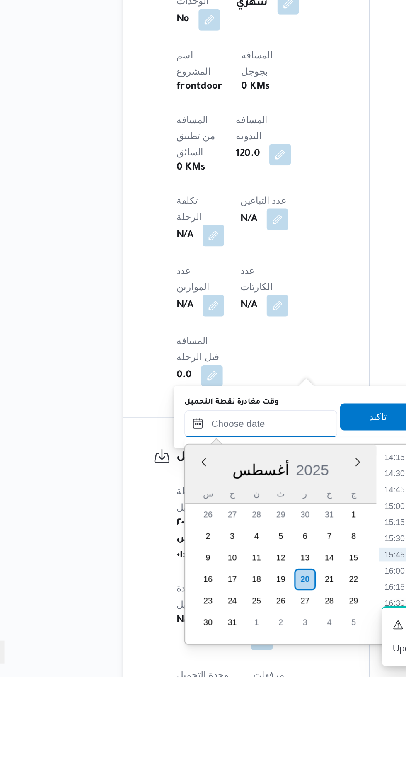
scroll to position [298, 0]
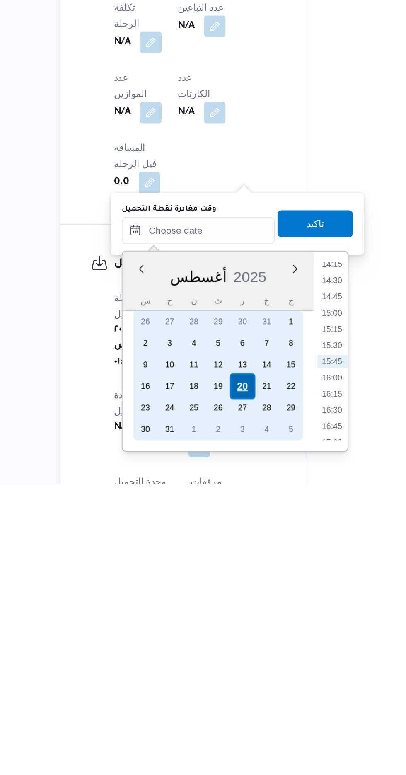
click at [221, 712] on div "20" at bounding box center [220, 715] width 16 height 16
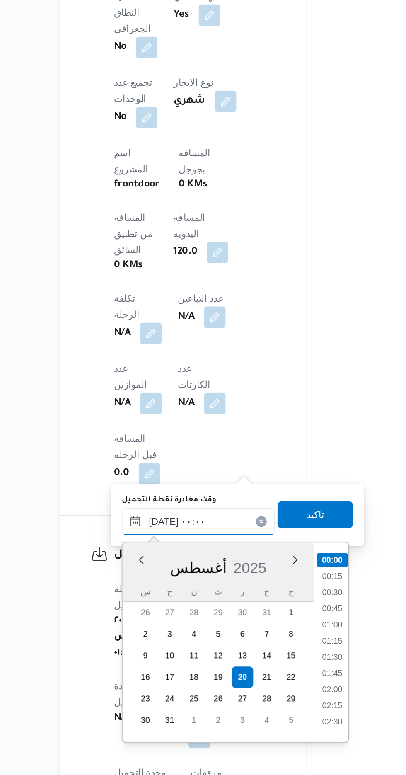
click at [152, 620] on input "[DATE] ٠٠:٠٠" at bounding box center [192, 619] width 94 height 17
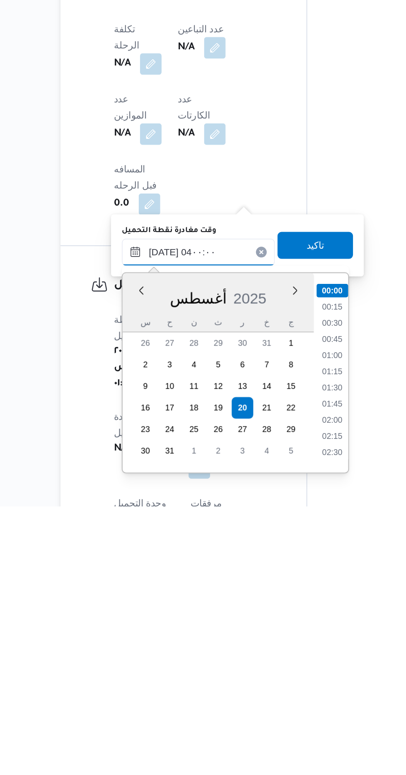
scroll to position [59, 0]
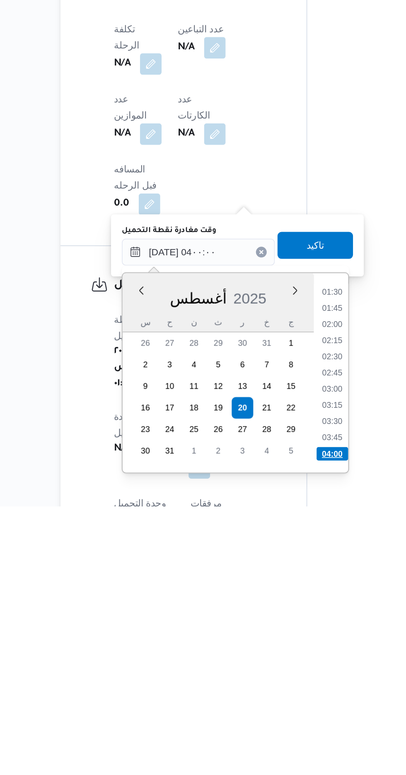
click at [273, 738] on li "04:00" at bounding box center [274, 742] width 19 height 8
type input "[DATE] ٠٤:٠٠"
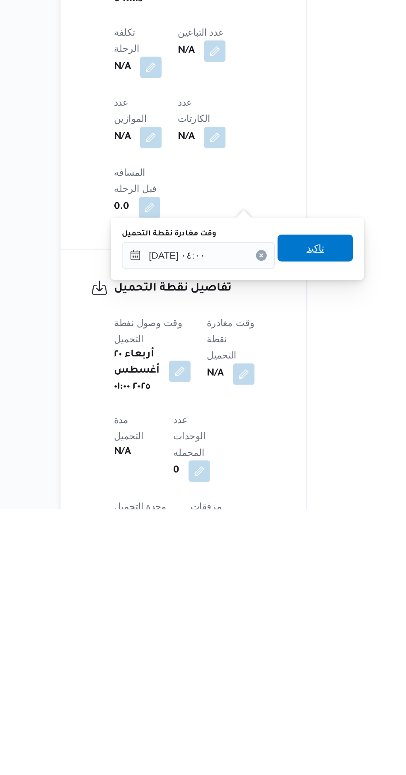
click at [277, 613] on span "تاكيد" at bounding box center [264, 614] width 46 height 17
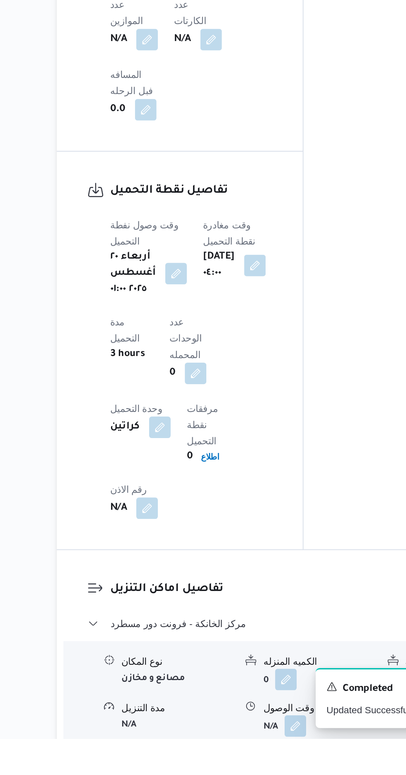
scroll to position [537, 0]
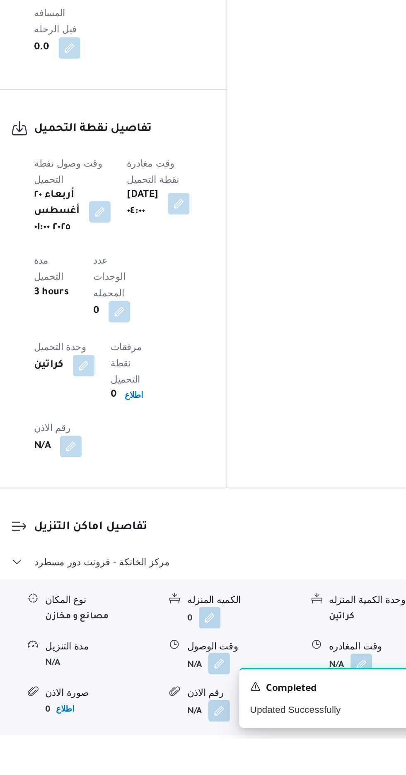
click at [252, 712] on button "button" at bounding box center [254, 718] width 13 height 13
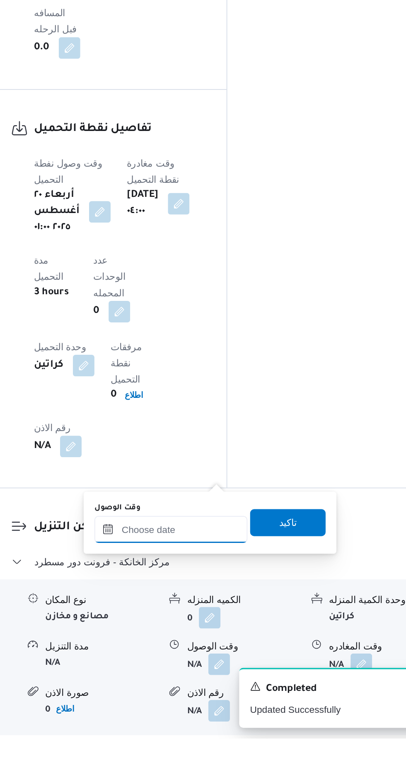
click at [223, 648] on input "وقت الوصول" at bounding box center [225, 646] width 94 height 17
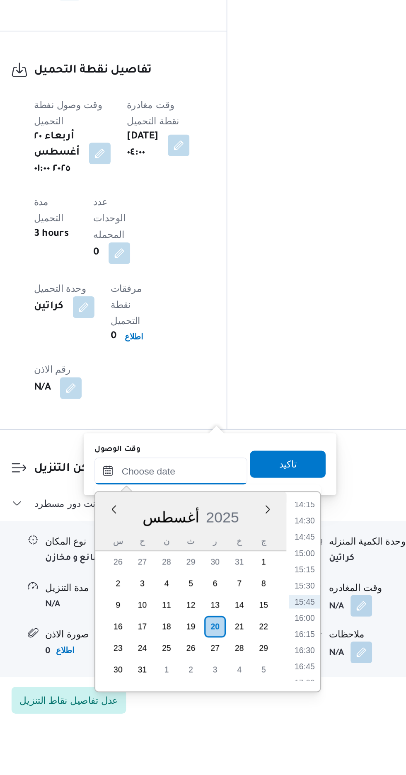
scroll to position [575, 0]
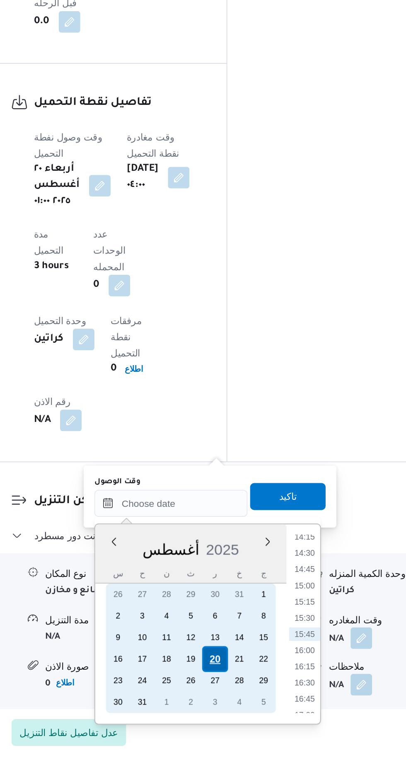
click at [254, 708] on div "20" at bounding box center [252, 704] width 16 height 16
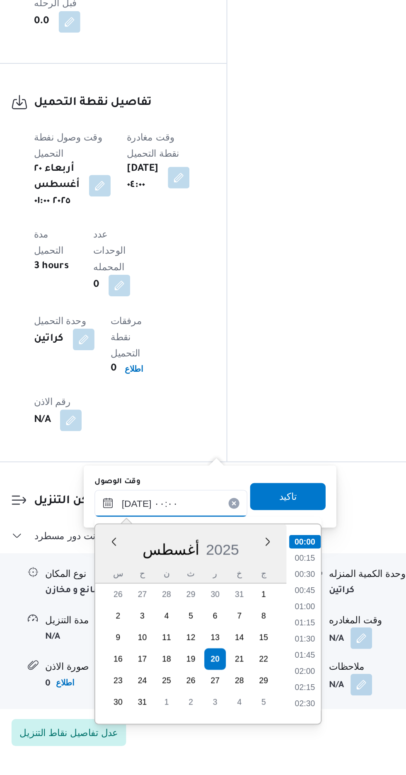
click at [184, 612] on input "[DATE] ٠٠:٠٠" at bounding box center [225, 607] width 94 height 17
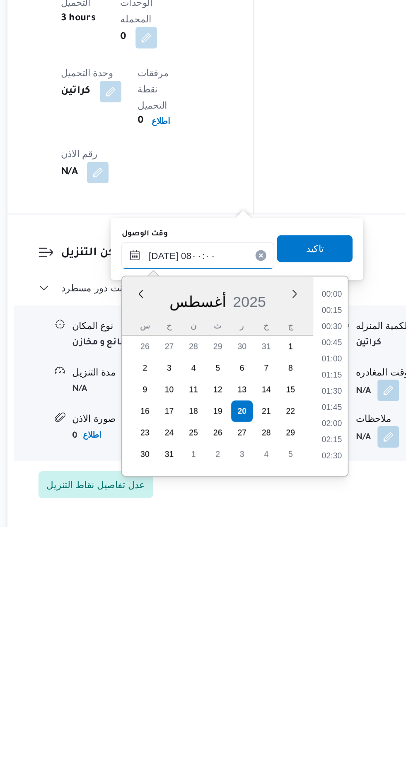
scroll to position [575, 0]
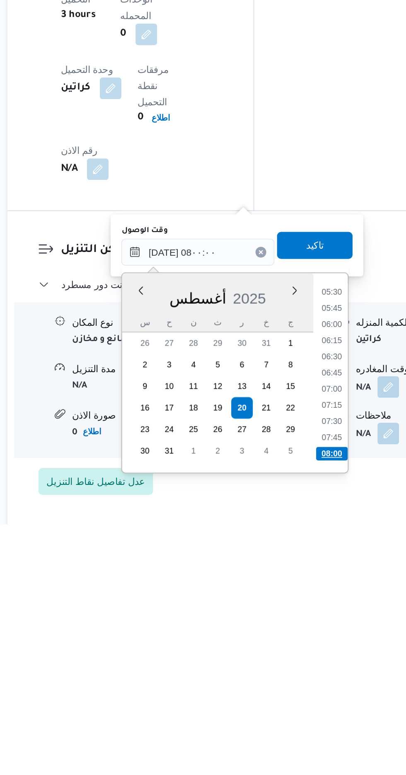
click at [308, 729] on li "08:00" at bounding box center [306, 731] width 19 height 8
type input "[DATE] ٠٨:٠٠"
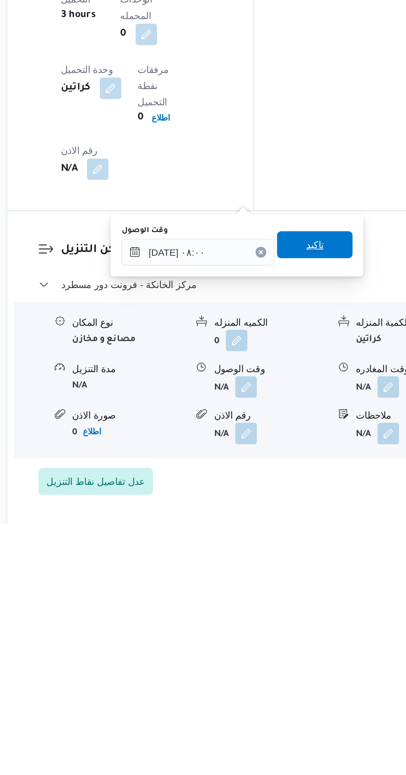
click at [302, 605] on span "تاكيد" at bounding box center [296, 603] width 11 height 10
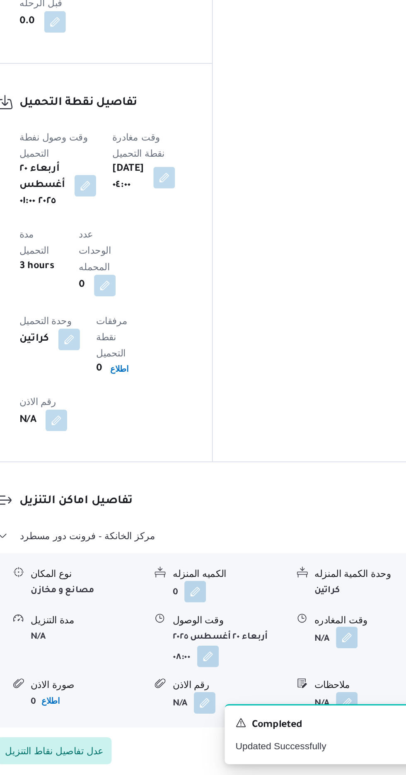
click at [346, 674] on button "button" at bounding box center [341, 680] width 13 height 13
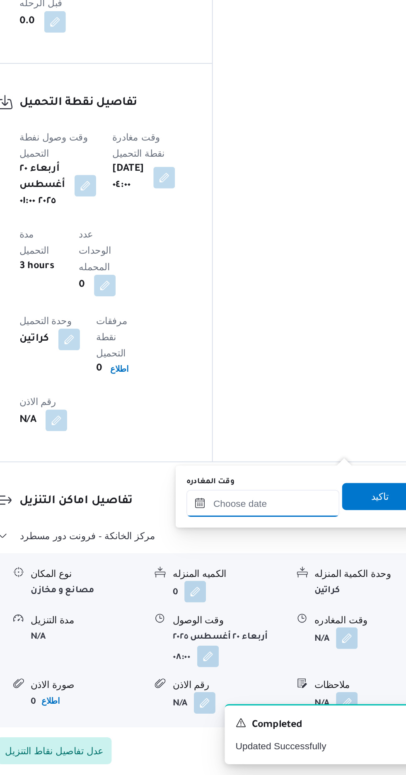
click at [316, 607] on input "وقت المغادره" at bounding box center [290, 607] width 94 height 17
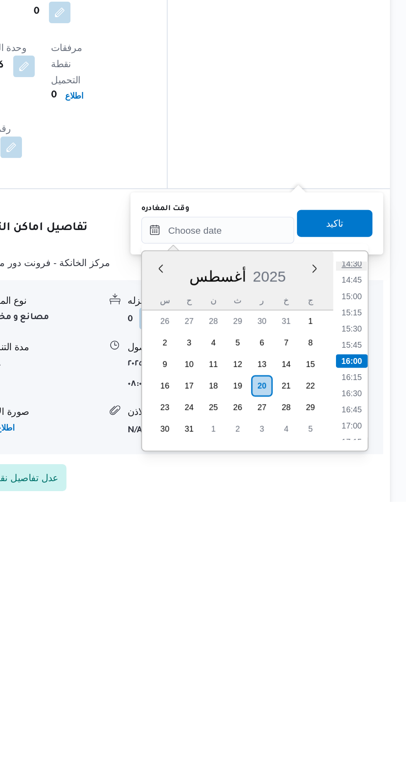
click at [372, 630] on li "14:30" at bounding box center [372, 628] width 19 height 8
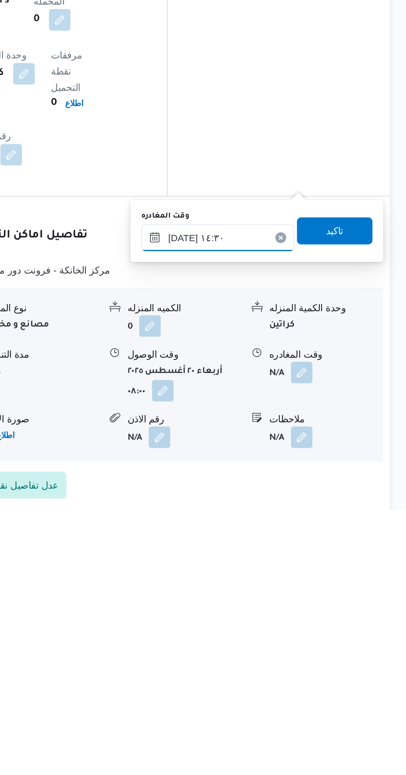
scroll to position [575, 0]
click at [316, 605] on input "[DATE] ١٤:٣٠" at bounding box center [290, 608] width 94 height 17
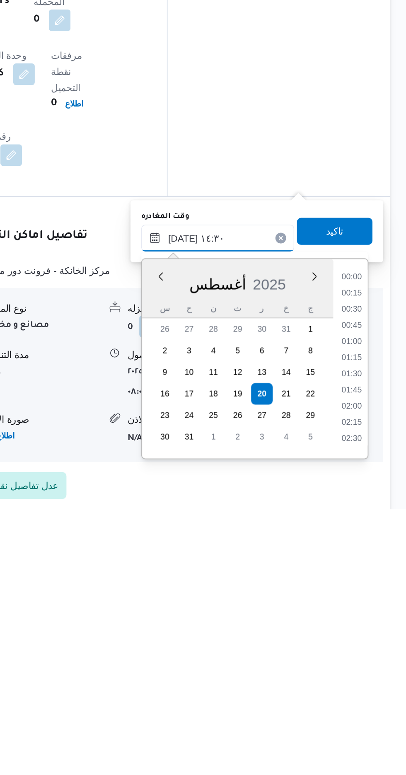
scroll to position [519, 0]
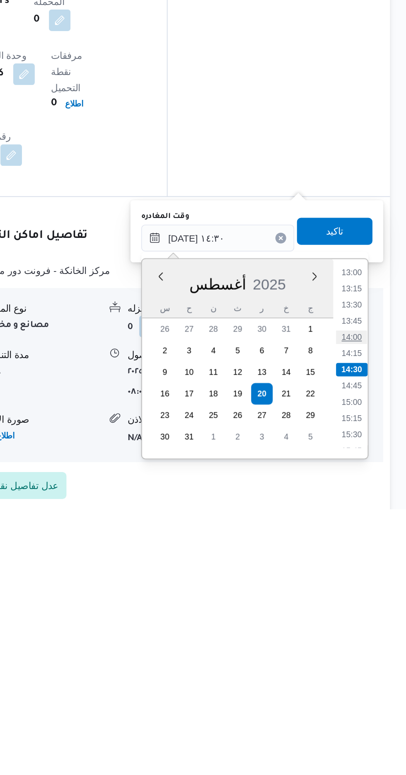
click at [369, 667] on li "14:00" at bounding box center [372, 669] width 19 height 8
type input "[DATE] ١٤:٠٠"
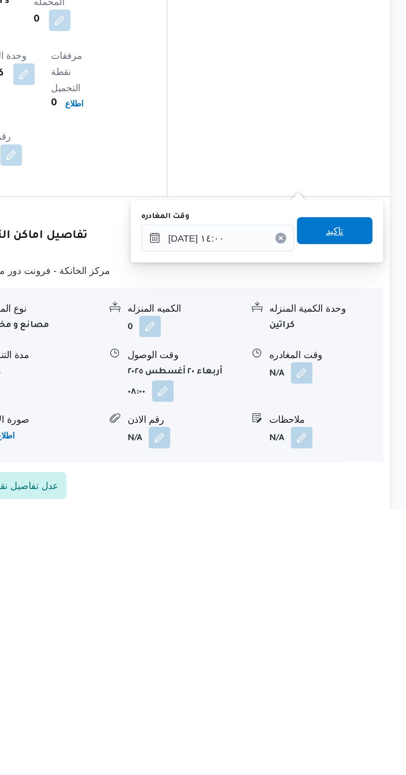
click at [370, 610] on span "تاكيد" at bounding box center [362, 603] width 46 height 17
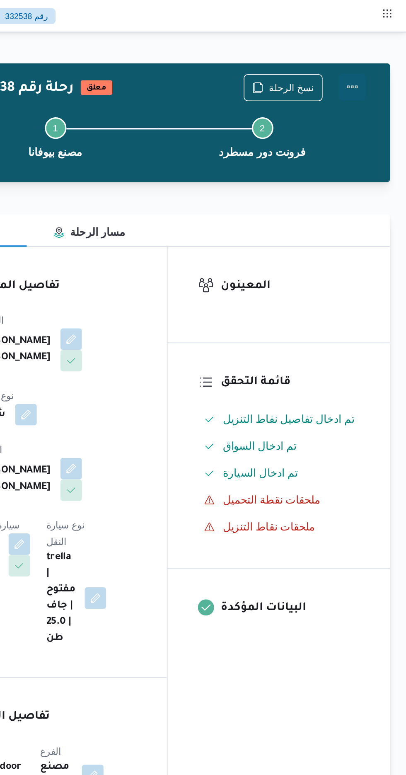
click at [379, 52] on button "Actions" at bounding box center [373, 53] width 17 height 17
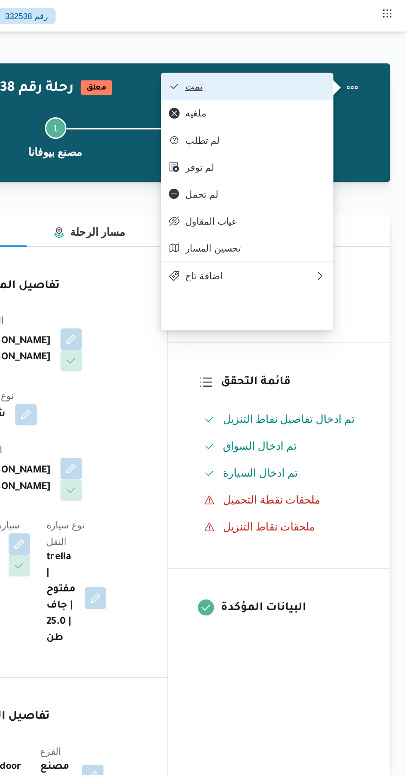
click at [348, 53] on span "تمت" at bounding box center [313, 53] width 86 height 7
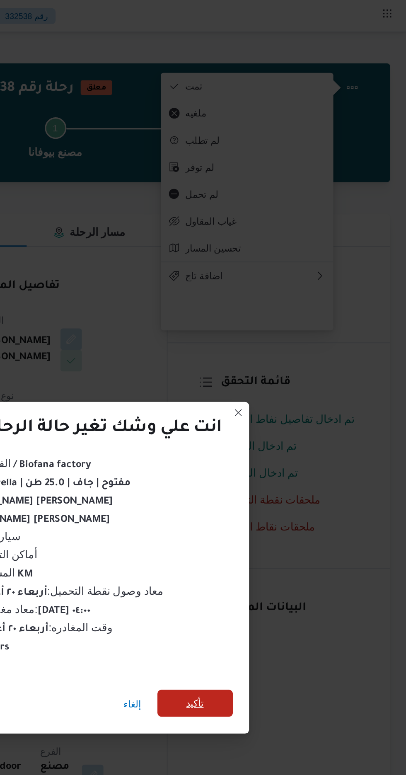
click at [281, 428] on span "تأكيد" at bounding box center [276, 432] width 11 height 10
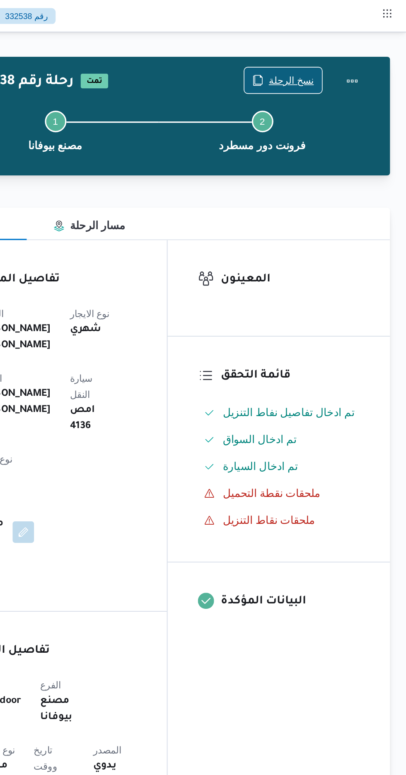
click at [339, 44] on span "نسخ الرحلة" at bounding box center [331, 49] width 48 height 16
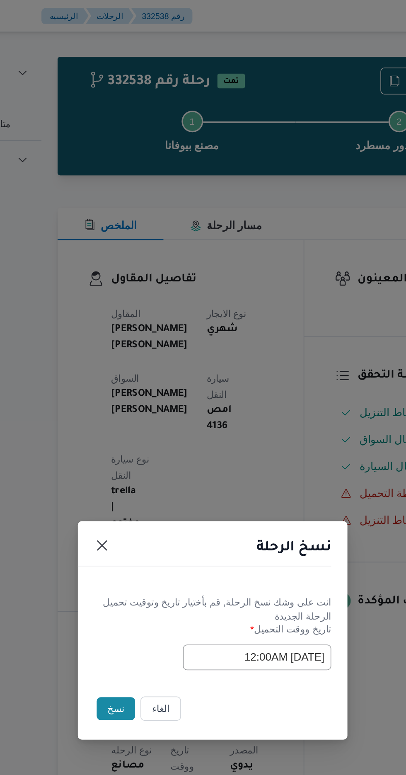
click at [142, 432] on button "نسخ" at bounding box center [144, 435] width 24 height 14
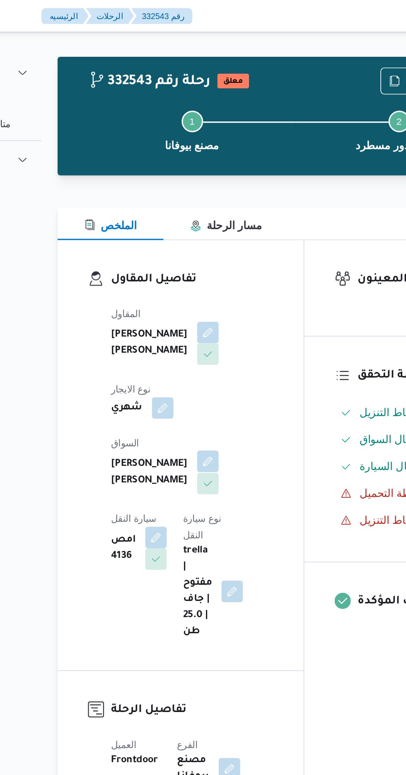
click at [193, 279] on button "button" at bounding box center [199, 283] width 13 height 13
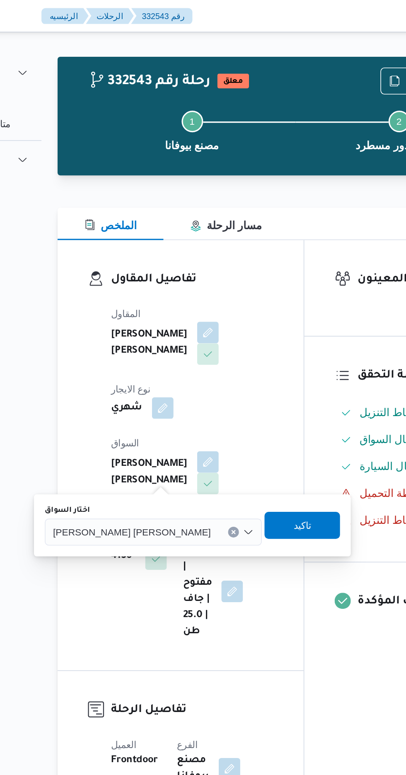
click at [150, 329] on span "[PERSON_NAME] [PERSON_NAME]" at bounding box center [153, 326] width 97 height 9
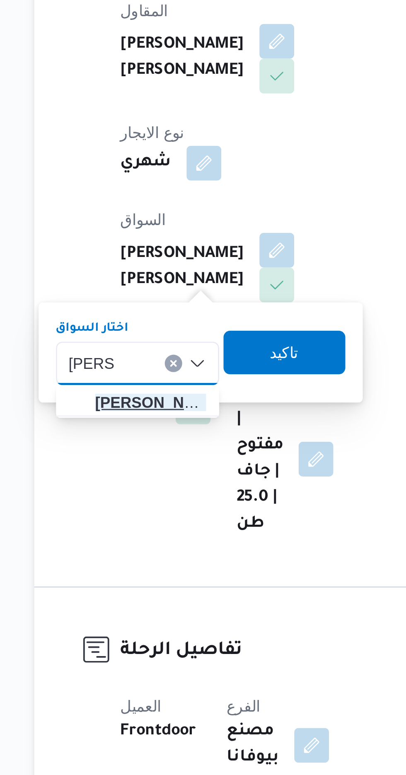
type input "[PERSON_NAME]"
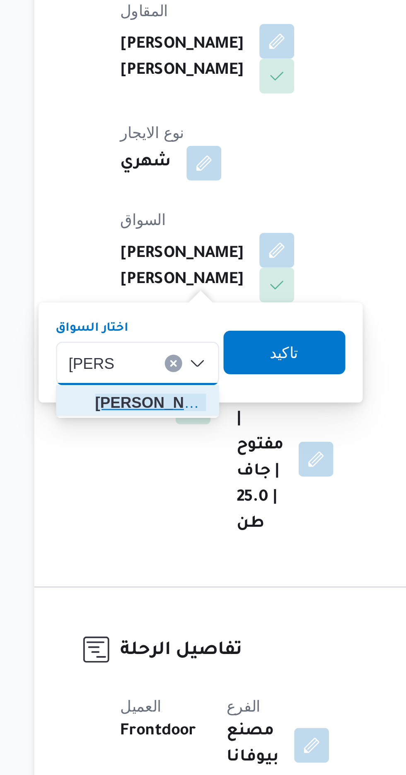
click at [156, 341] on span "[PERSON_NAME] ي [PERSON_NAME]" at bounding box center [152, 342] width 42 height 10
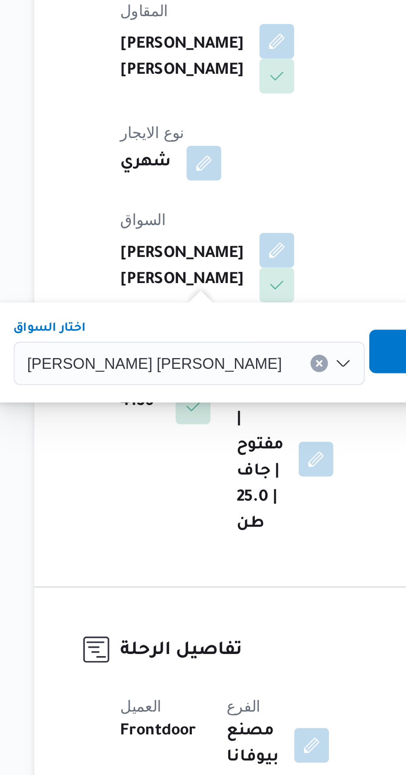
click at [253, 322] on span "تاكيد" at bounding box center [258, 322] width 11 height 10
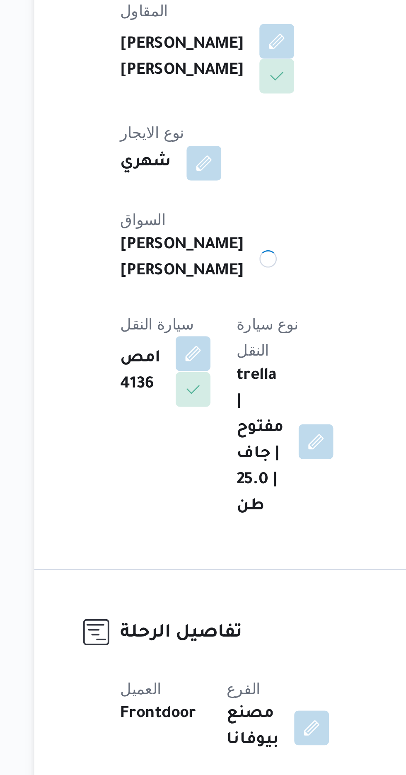
click at [175, 316] on button "button" at bounding box center [168, 322] width 13 height 13
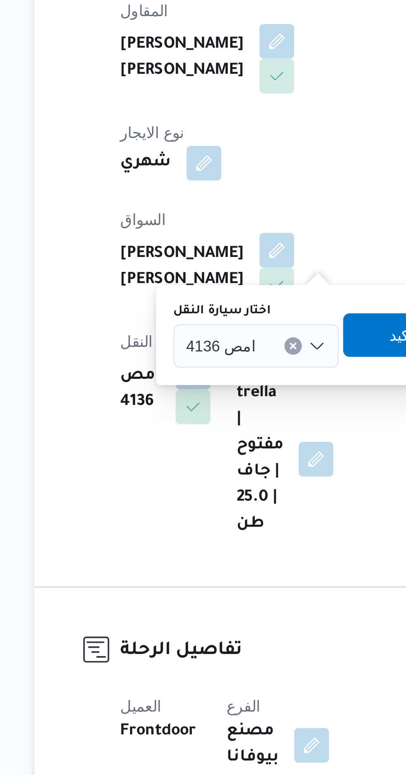
click at [194, 317] on div "امص 4136" at bounding box center [192, 320] width 63 height 17
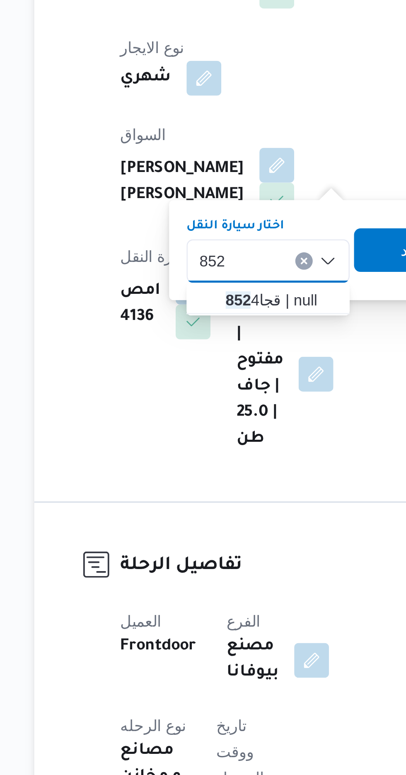
scroll to position [4, 0]
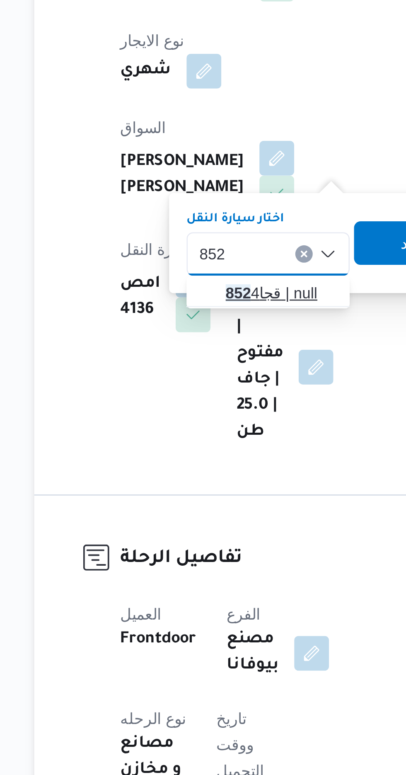
type input "852"
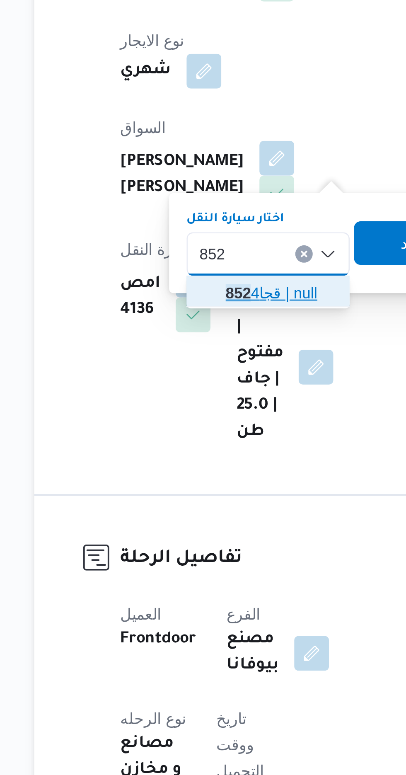
click at [203, 333] on span "[PERSON_NAME] 852 4 | null" at bounding box center [202, 335] width 42 height 10
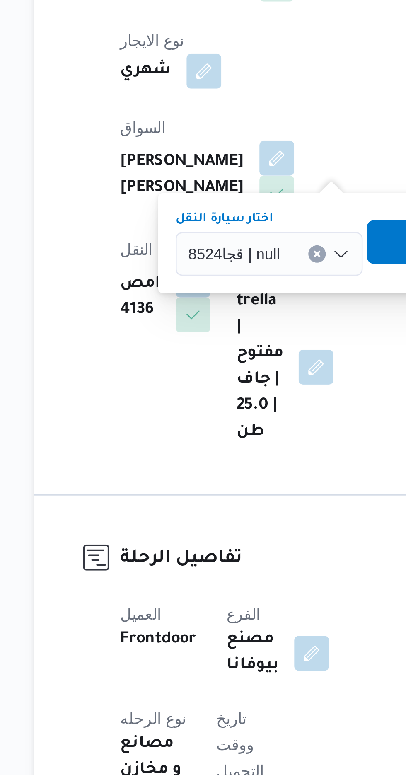
click at [246, 316] on span "تاكيد" at bounding box center [257, 315] width 46 height 17
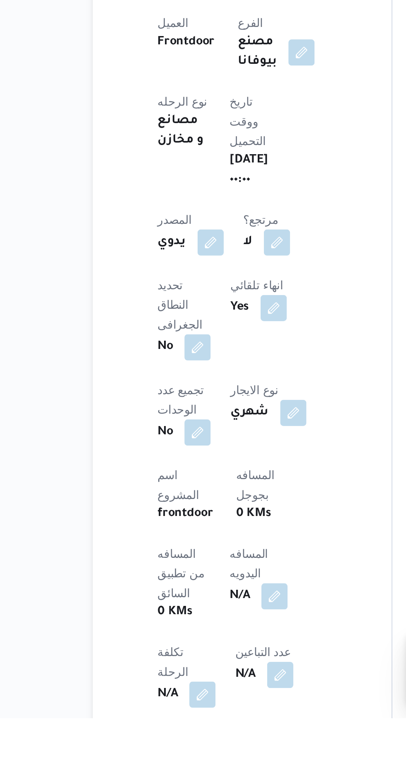
scroll to position [40, 0]
click at [193, 705] on button "button" at bounding box center [199, 711] width 13 height 13
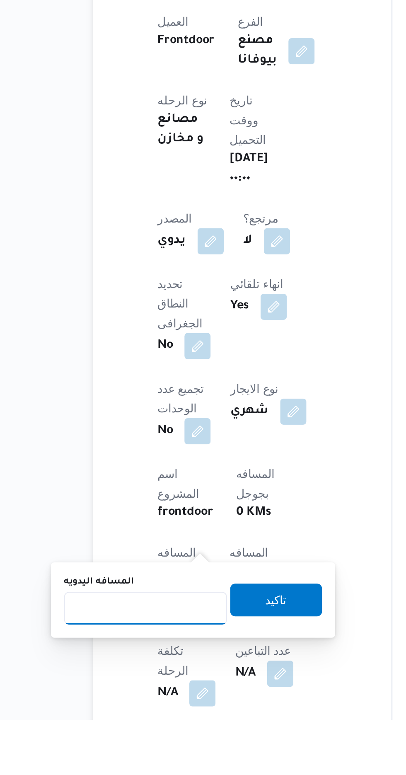
click at [146, 717] on input "المسافه اليدويه" at bounding box center [134, 718] width 82 height 17
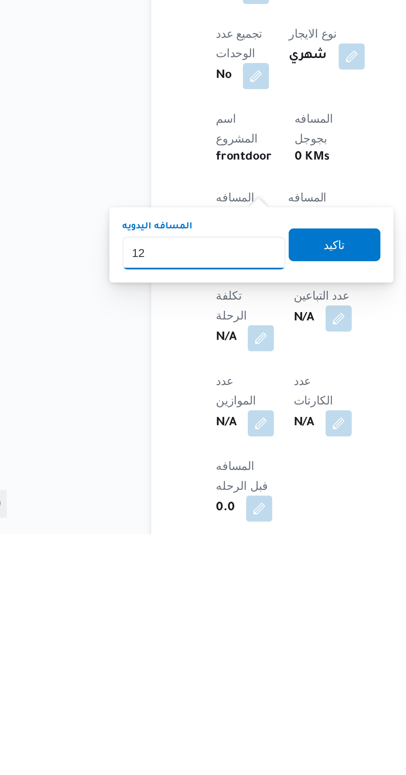
type input "120"
click at [206, 626] on span "تاكيد" at bounding box center [200, 628] width 11 height 10
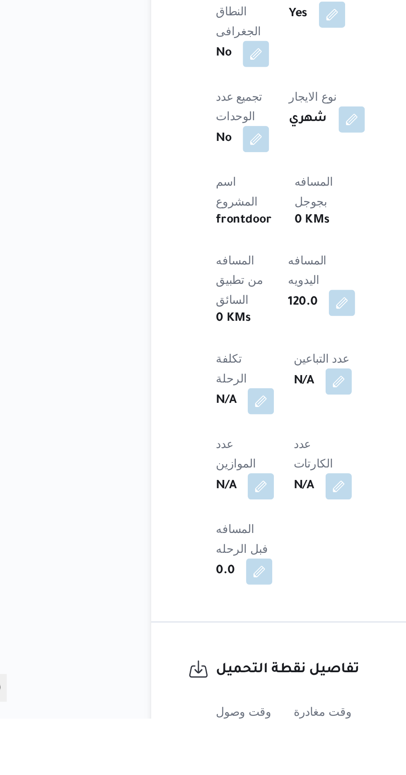
scroll to position [187, 0]
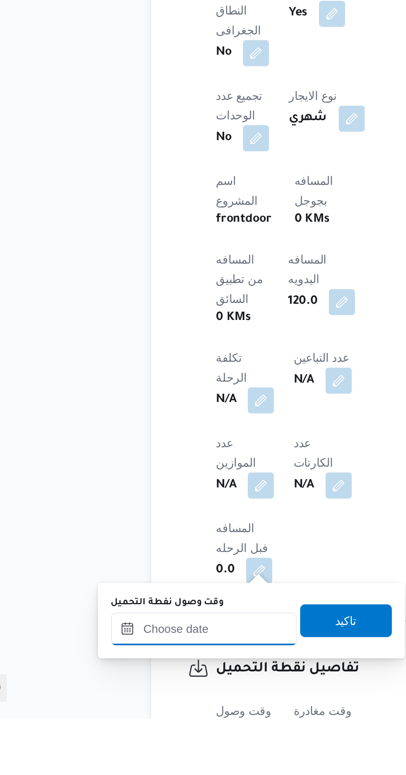
click at [159, 727] on input "وقت وصول نفطة التحميل" at bounding box center [134, 729] width 94 height 17
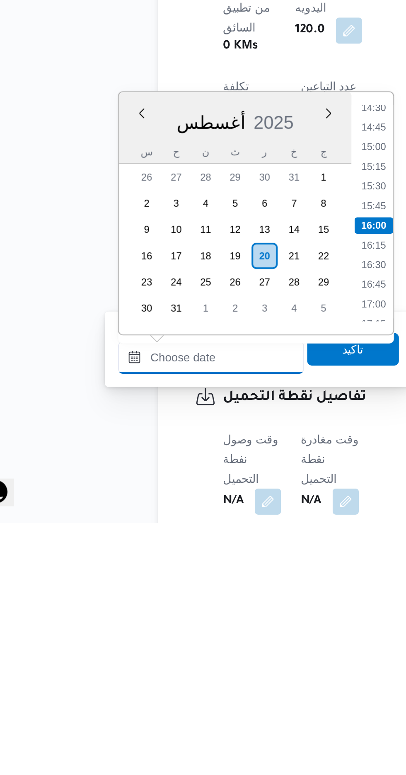
scroll to position [258, 0]
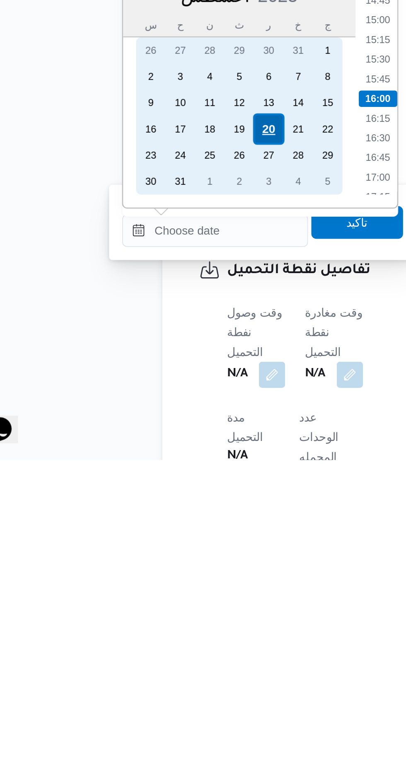
click at [161, 606] on div "20" at bounding box center [161, 607] width 16 height 16
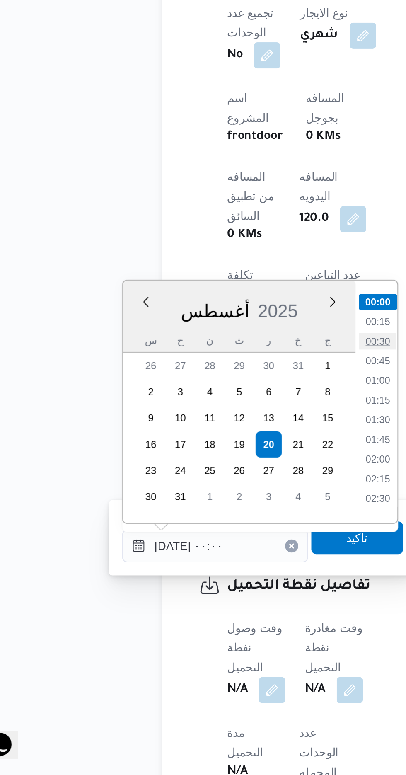
click at [216, 557] on li "00:30" at bounding box center [216, 555] width 19 height 8
type input "[DATE] ٠٠:٣٠"
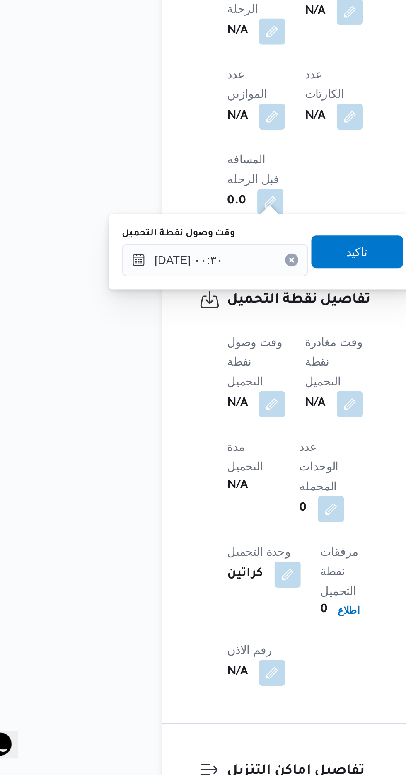
scroll to position [405, 0]
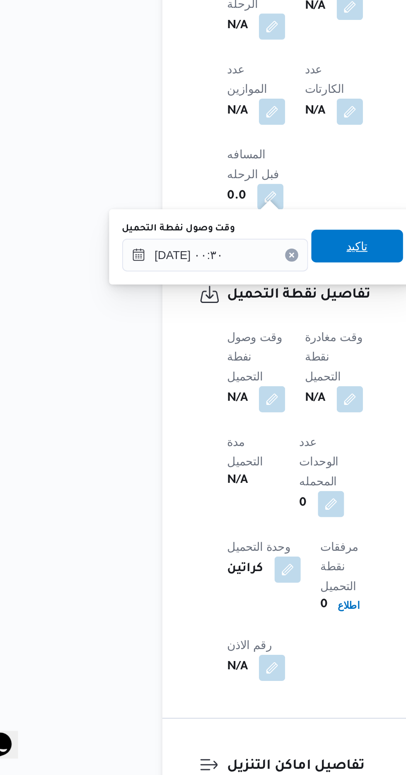
click at [212, 508] on span "تاكيد" at bounding box center [206, 507] width 11 height 10
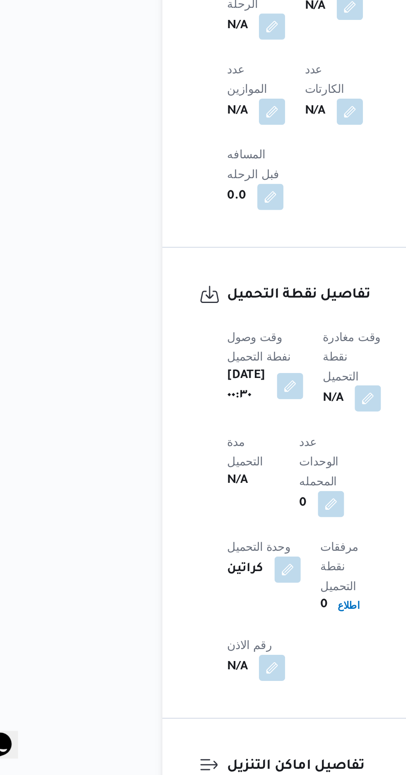
click at [218, 577] on button "button" at bounding box center [211, 583] width 13 height 13
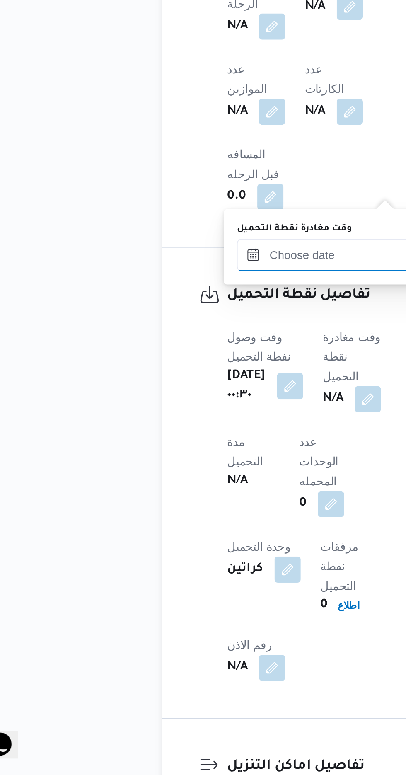
click at [202, 509] on input "وقت مغادرة نقطة التحميل" at bounding box center [192, 511] width 94 height 17
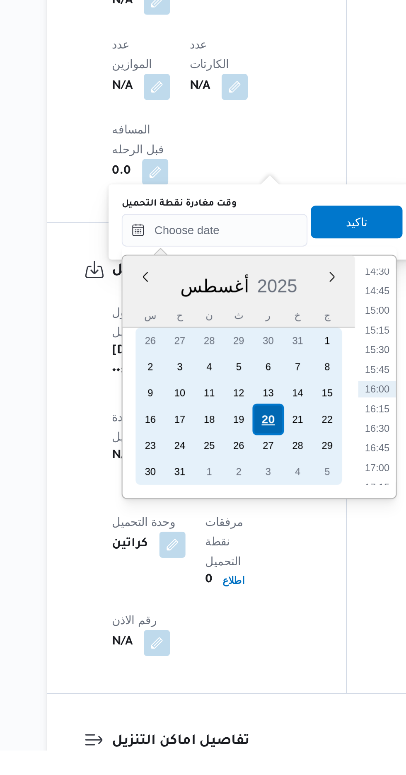
click at [224, 606] on div "20" at bounding box center [220, 607] width 16 height 16
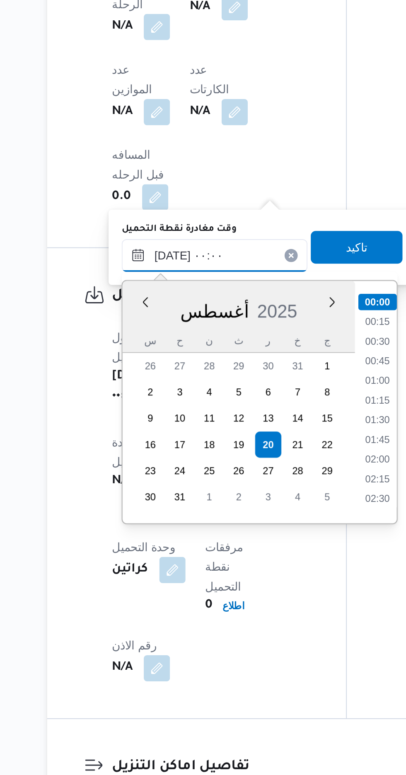
click at [162, 511] on input "[DATE] ٠٠:٠٠" at bounding box center [192, 511] width 94 height 17
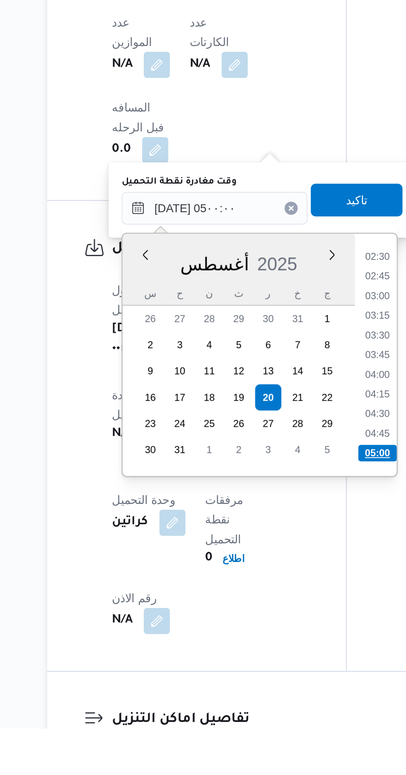
click at [275, 634] on li "05:00" at bounding box center [274, 635] width 19 height 8
type input "[DATE] ٠٥:٠٠"
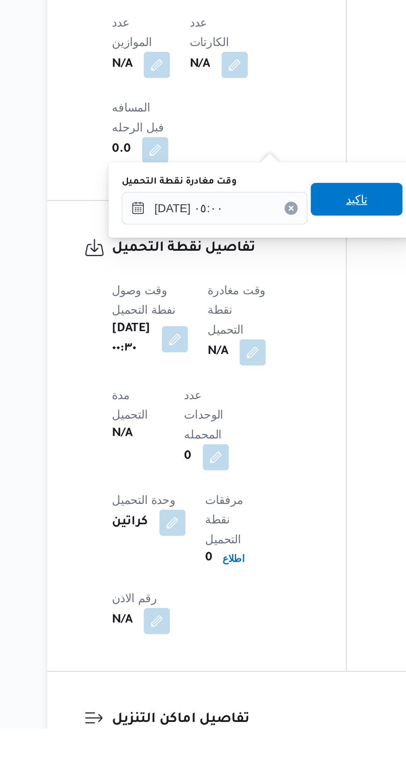
click at [270, 509] on span "تاكيد" at bounding box center [264, 507] width 11 height 10
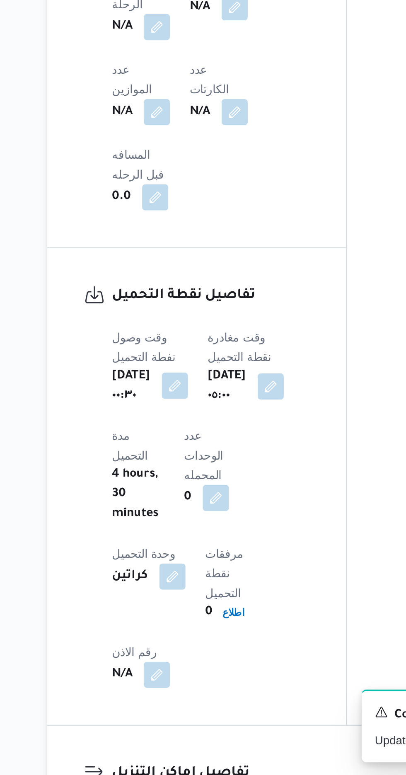
click at [179, 571] on button "button" at bounding box center [172, 577] width 13 height 13
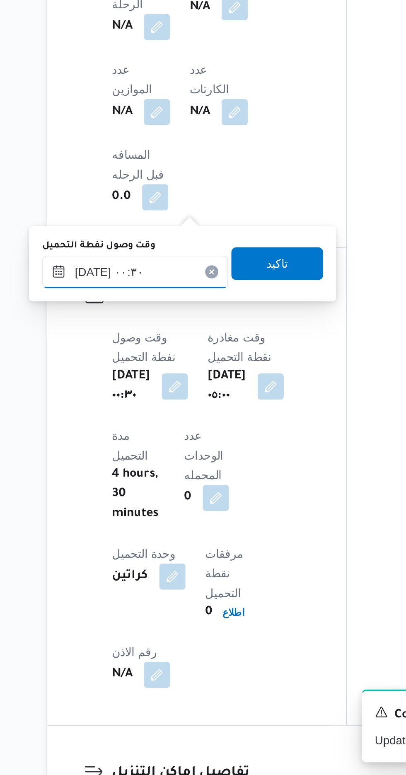
click at [164, 512] on input "[DATE] ٠٠:٣٠" at bounding box center [152, 520] width 94 height 17
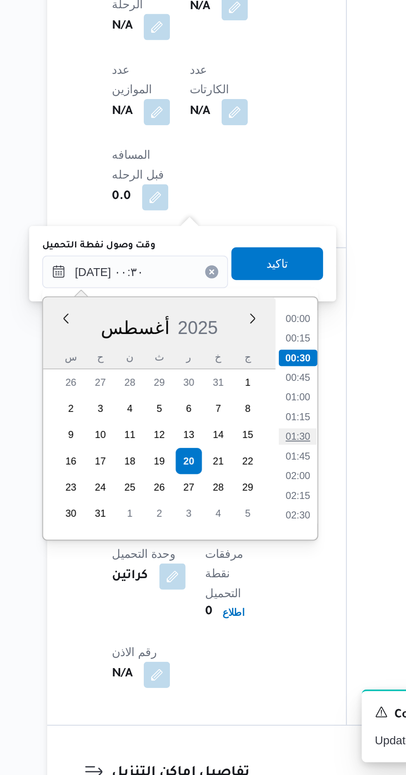
click at [239, 602] on li "01:30" at bounding box center [234, 603] width 19 height 8
type input "[DATE] ٠٠:٣٠"
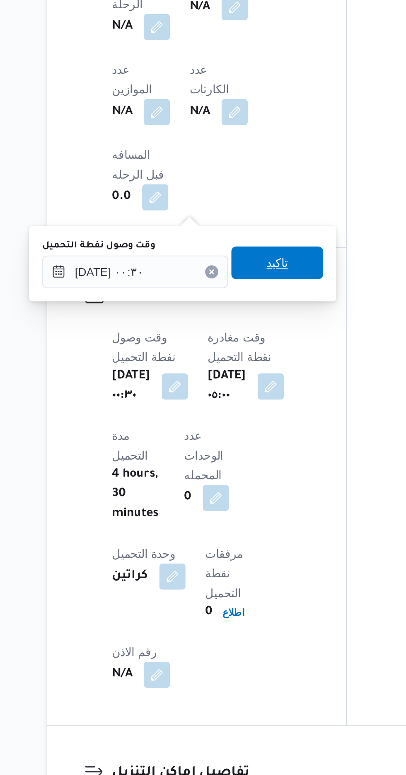
click at [242, 516] on span "تاكيد" at bounding box center [224, 515] width 46 height 17
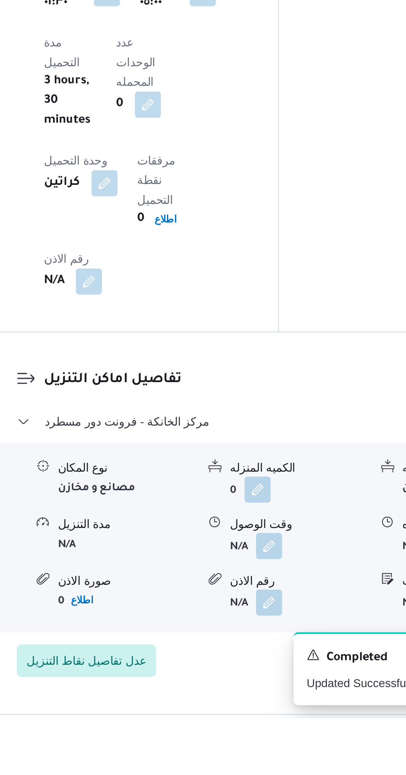
scroll to position [575, 0]
click at [259, 681] on button "button" at bounding box center [254, 687] width 13 height 13
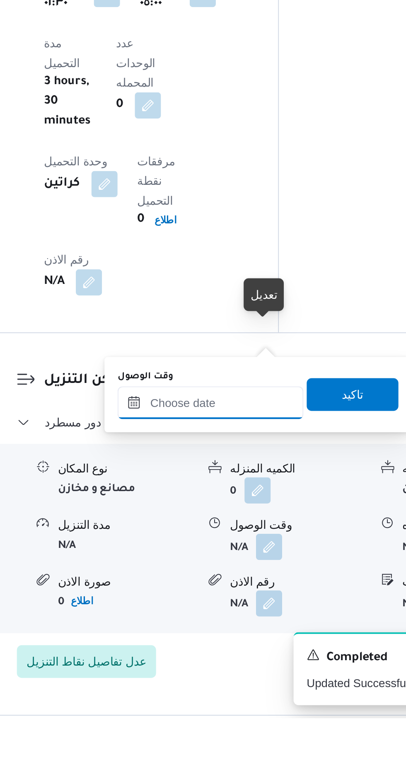
click at [247, 613] on input "وقت الوصول" at bounding box center [225, 615] width 94 height 17
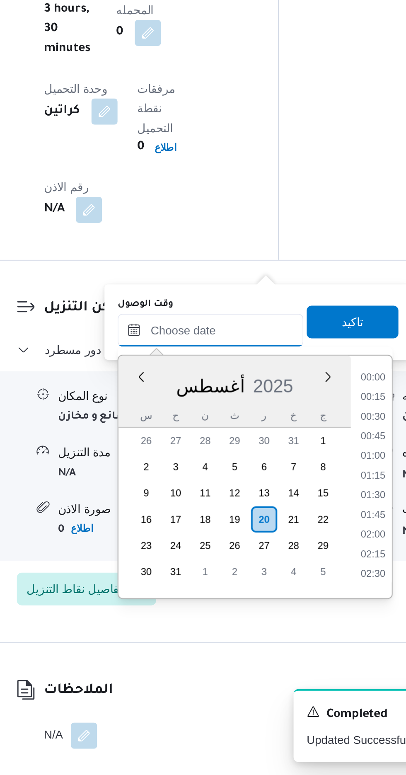
scroll to position [580, 0]
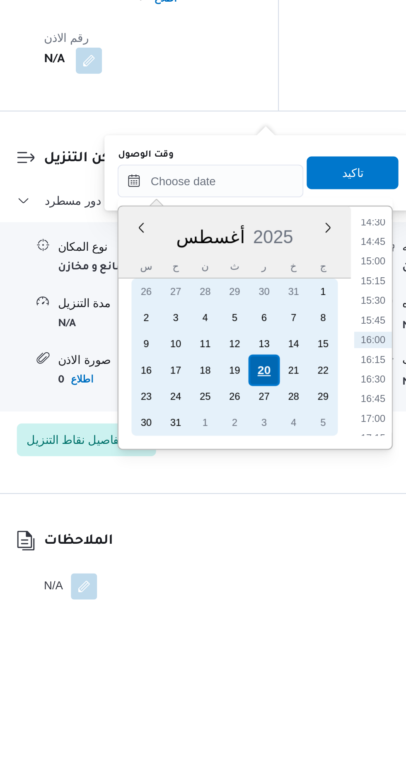
click at [253, 644] on div "20" at bounding box center [252, 646] width 16 height 16
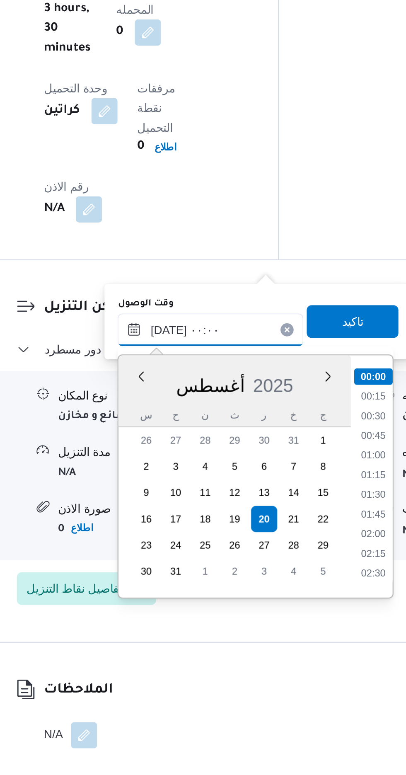
click at [186, 555] on input "[DATE] ٠٠:٠٠" at bounding box center [225, 549] width 94 height 17
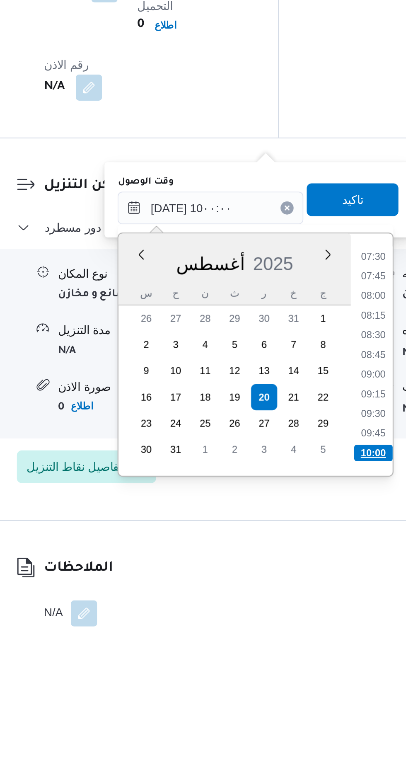
click at [303, 669] on li "10:00" at bounding box center [306, 673] width 19 height 8
type input "[DATE] ١٠:٠٠"
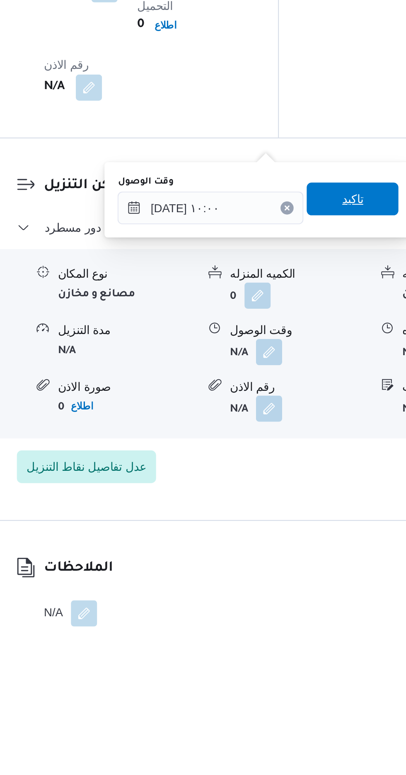
click at [302, 546] on span "تاكيد" at bounding box center [296, 545] width 11 height 10
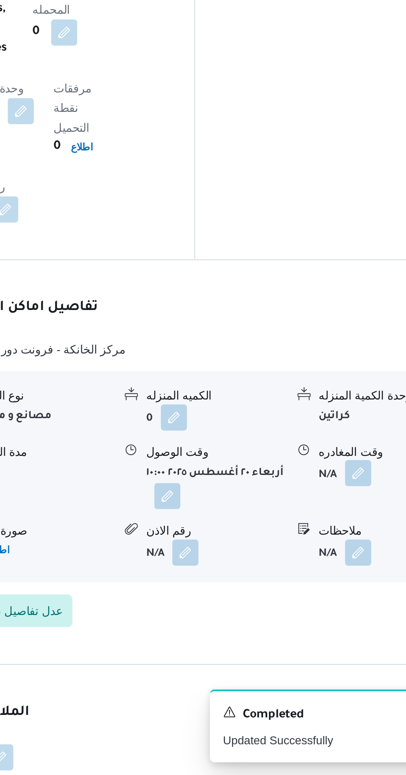
click at [345, 615] on button "button" at bounding box center [341, 621] width 13 height 13
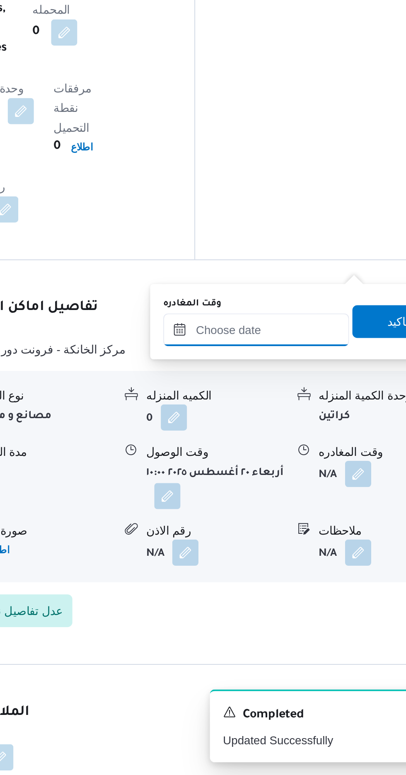
click at [309, 546] on input "وقت المغادره" at bounding box center [290, 549] width 94 height 17
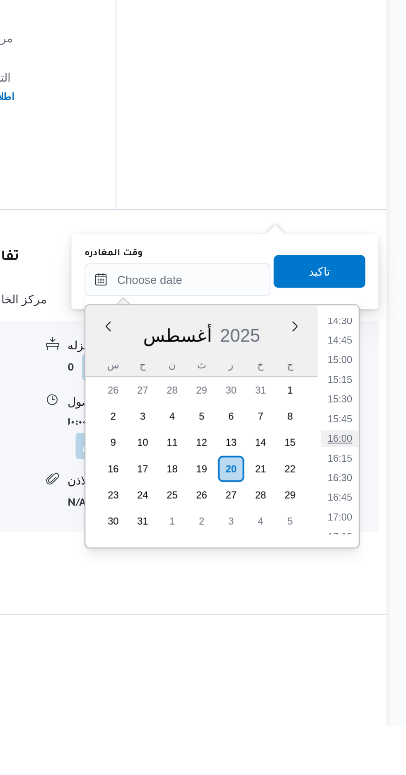
click at [372, 629] on li "16:00" at bounding box center [372, 630] width 19 height 8
type input "[DATE] ١٦:٠٠"
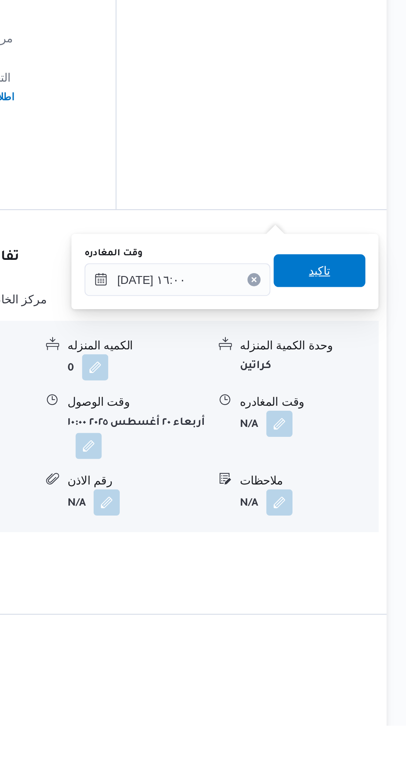
click at [376, 553] on span "تاكيد" at bounding box center [362, 544] width 46 height 17
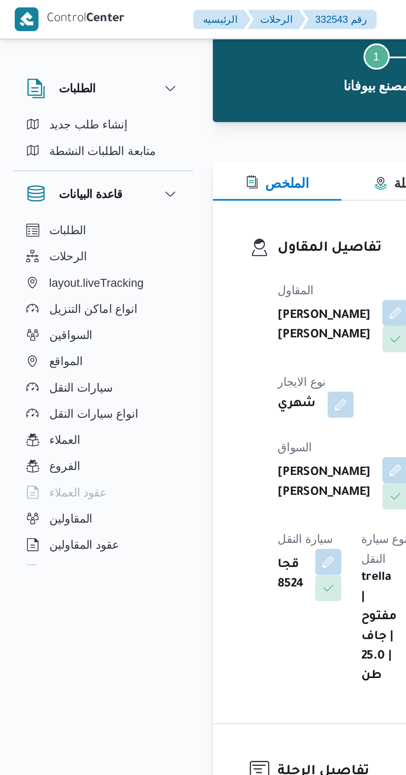
scroll to position [2, 0]
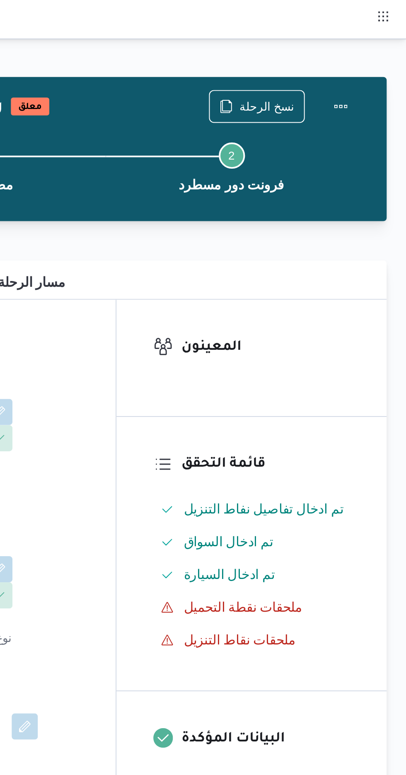
click at [380, 46] on div at bounding box center [373, 54] width 17 height 17
click at [374, 51] on button "Actions" at bounding box center [373, 53] width 17 height 17
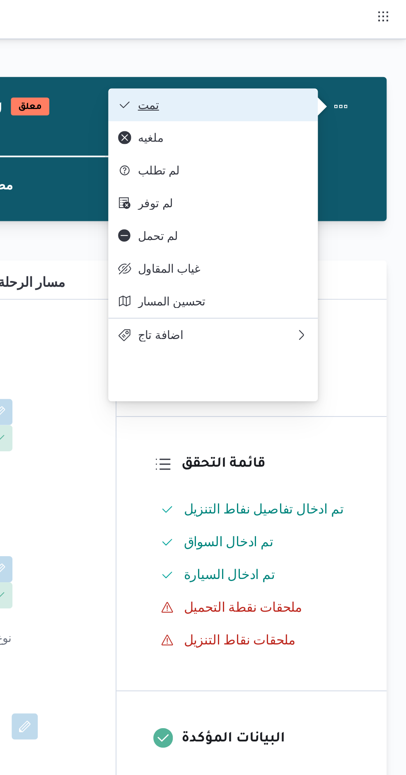
click at [347, 50] on span "تمت" at bounding box center [313, 53] width 86 height 7
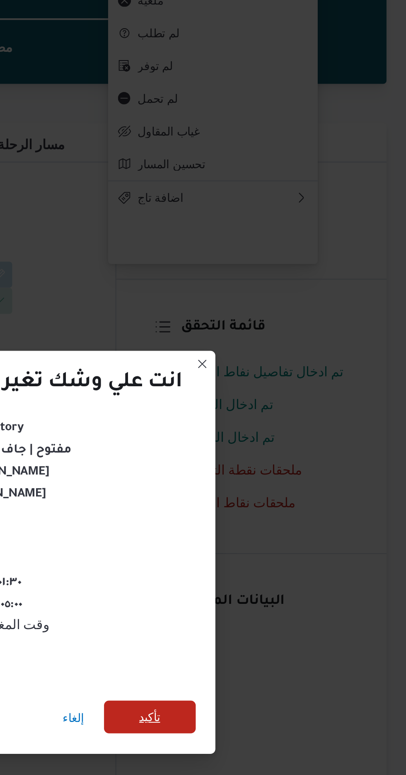
click at [279, 432] on span "تأكيد" at bounding box center [276, 432] width 11 height 10
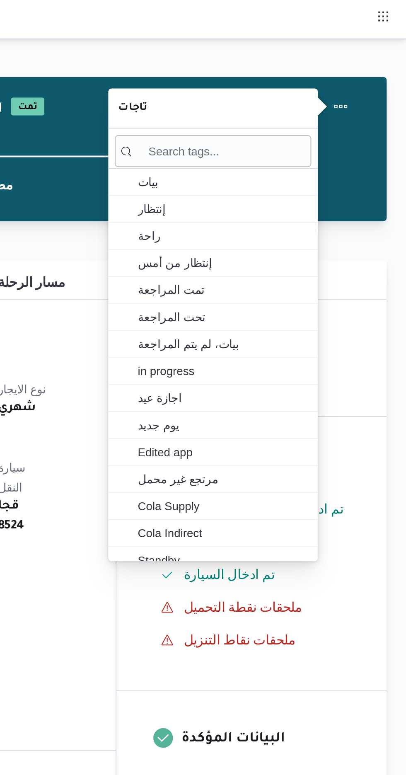
scroll to position [0, 0]
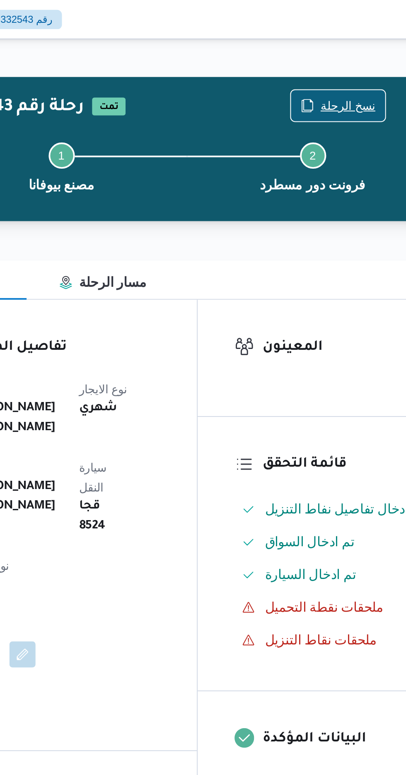
click at [330, 47] on span "نسخ الرحلة" at bounding box center [331, 54] width 48 height 16
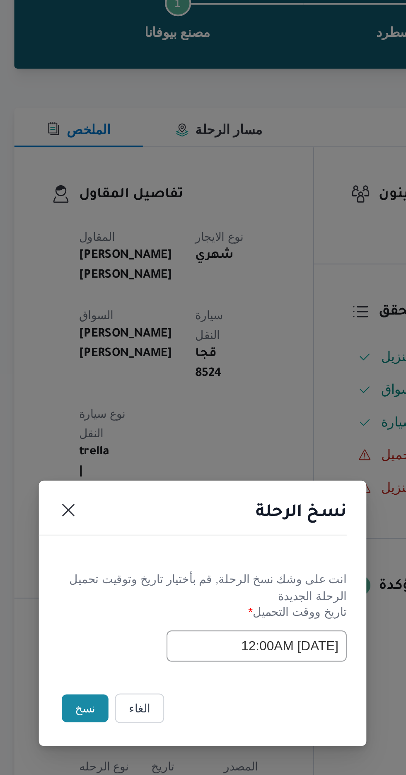
click at [141, 436] on button "نسخ" at bounding box center [144, 435] width 24 height 14
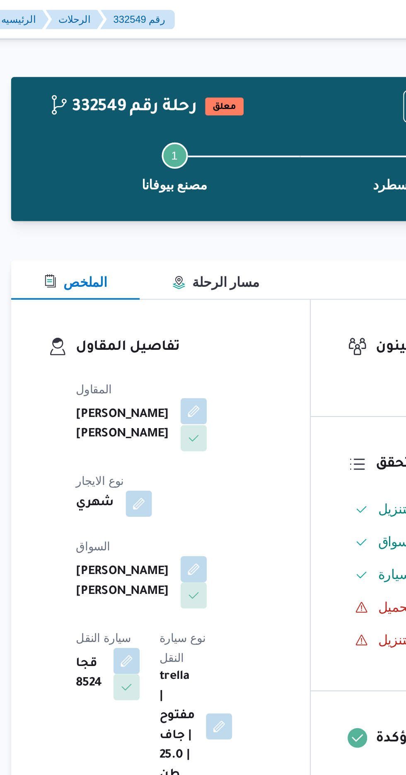
click at [193, 215] on button "button" at bounding box center [199, 207] width 13 height 13
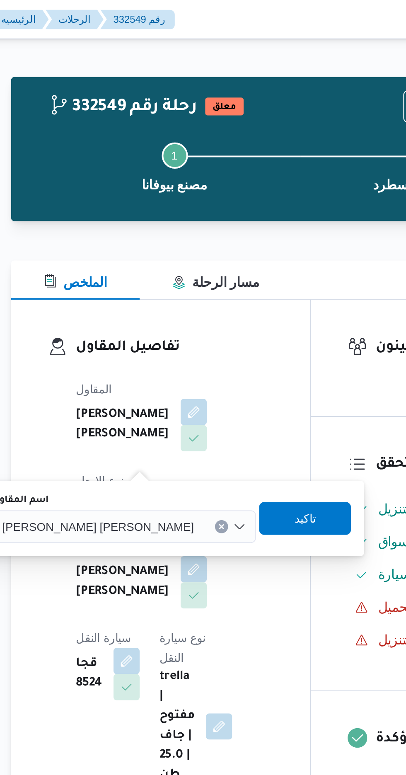
click at [161, 267] on span "[PERSON_NAME] [PERSON_NAME]" at bounding box center [151, 265] width 97 height 9
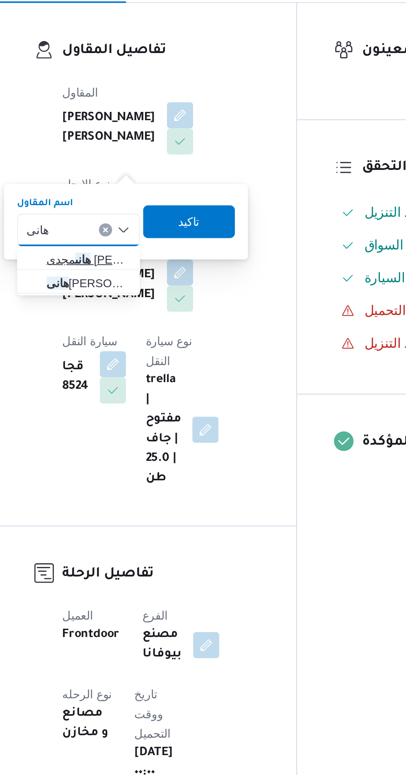
type input "هانى"
click at [159, 280] on span "[PERSON_NAME] [PERSON_NAME]" at bounding box center [154, 281] width 42 height 10
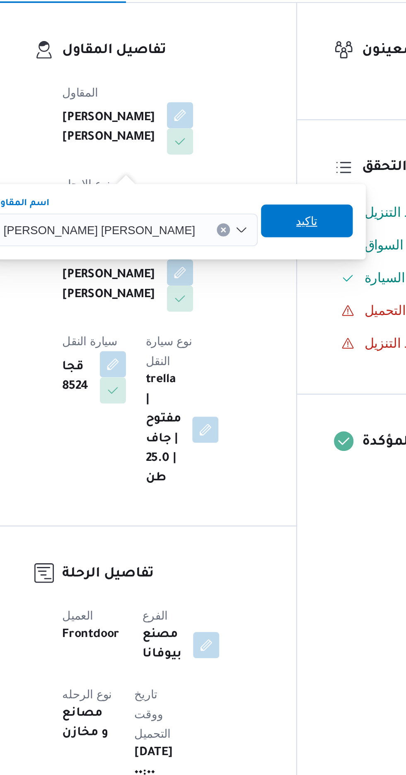
click at [241, 264] on span "تاكيد" at bounding box center [264, 262] width 46 height 17
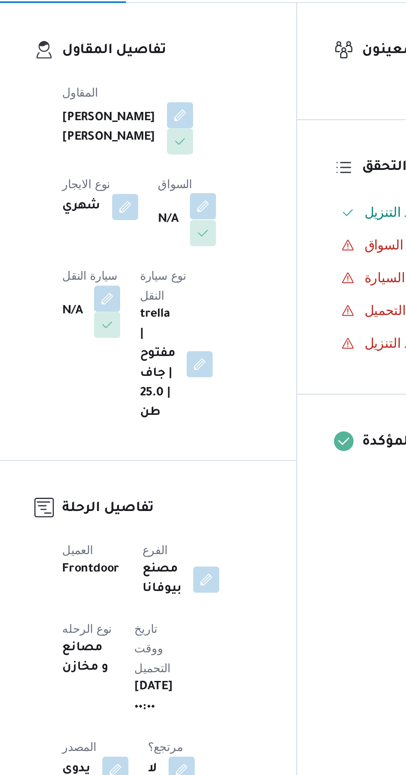
click at [205, 261] on button "button" at bounding box center [211, 254] width 13 height 13
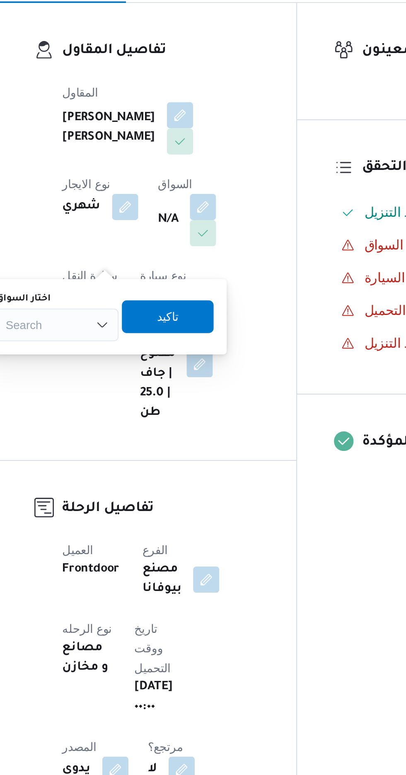
click at [148, 310] on div "Search" at bounding box center [138, 314] width 62 height 17
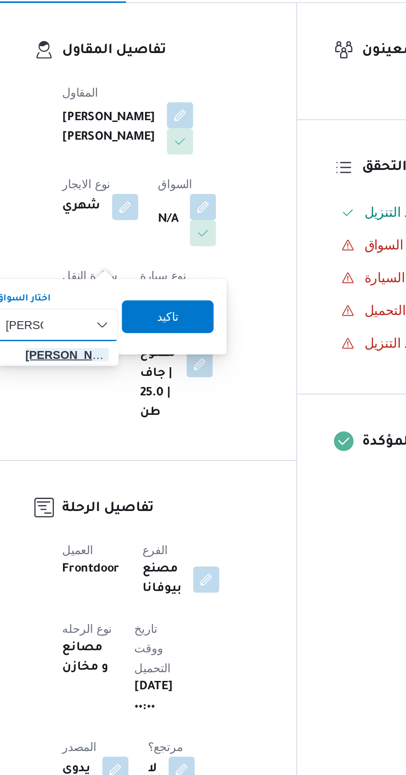
type input "[PERSON_NAME]"
click at [146, 328] on span "[PERSON_NAME] اد [PERSON_NAME]" at bounding box center [143, 329] width 42 height 10
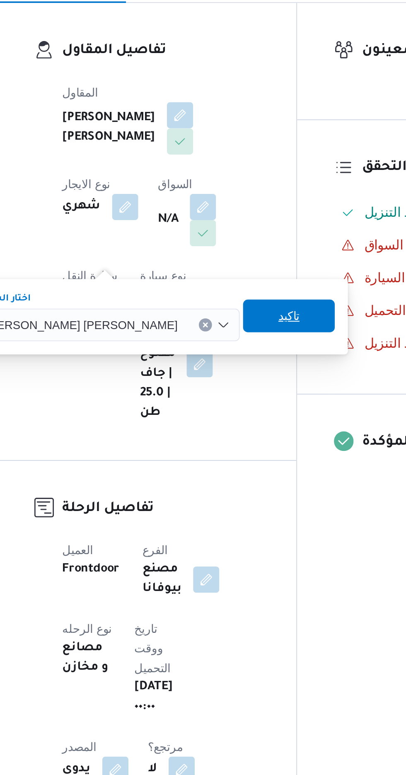
click at [250, 313] on span "تاكيد" at bounding box center [255, 310] width 11 height 10
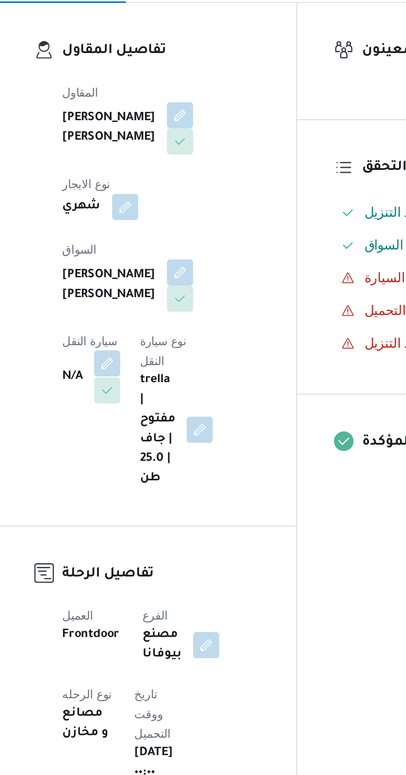
click at [170, 327] on button "button" at bounding box center [163, 333] width 13 height 13
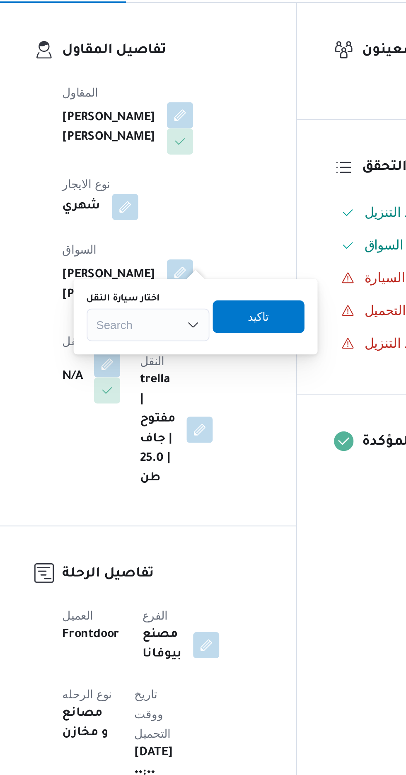
click at [189, 312] on div "Search" at bounding box center [184, 314] width 62 height 17
type input "1837"
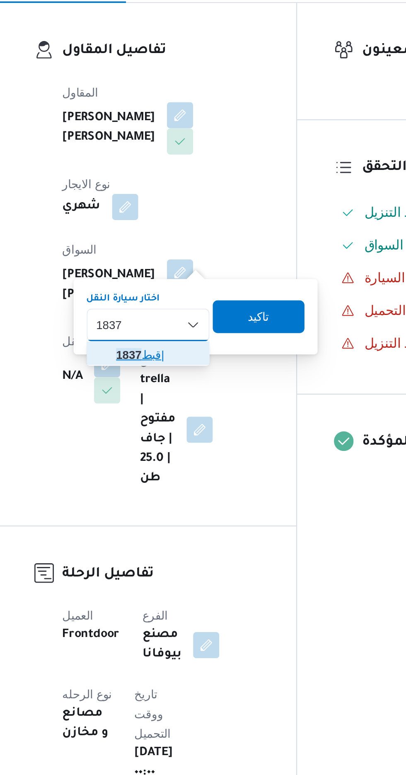
click at [191, 327] on span "قبط 1837 |" at bounding box center [189, 329] width 42 height 10
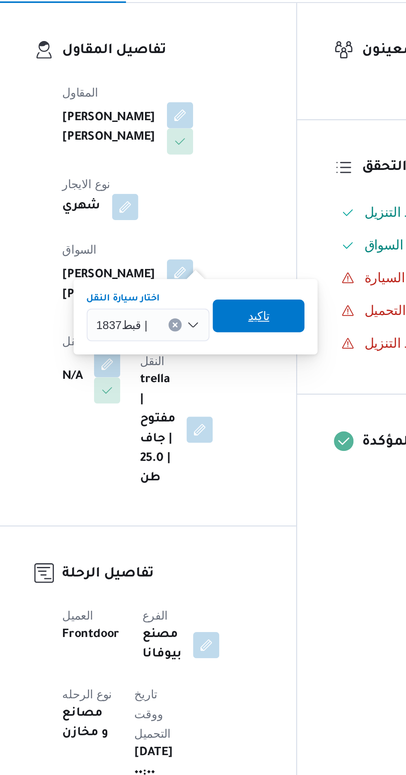
click at [244, 314] on span "تاكيد" at bounding box center [239, 310] width 11 height 10
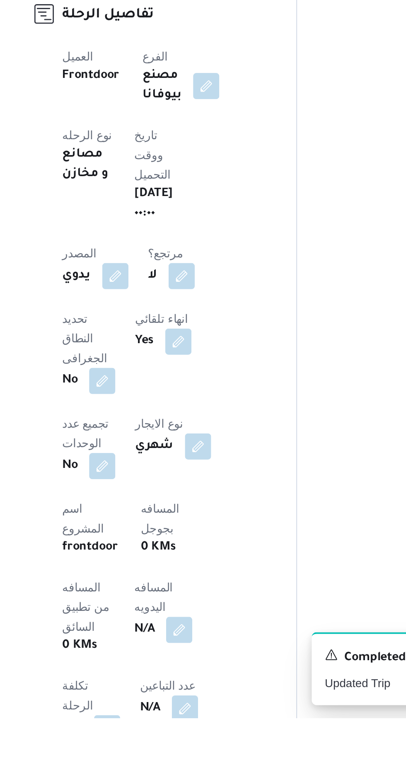
scroll to position [25, 0]
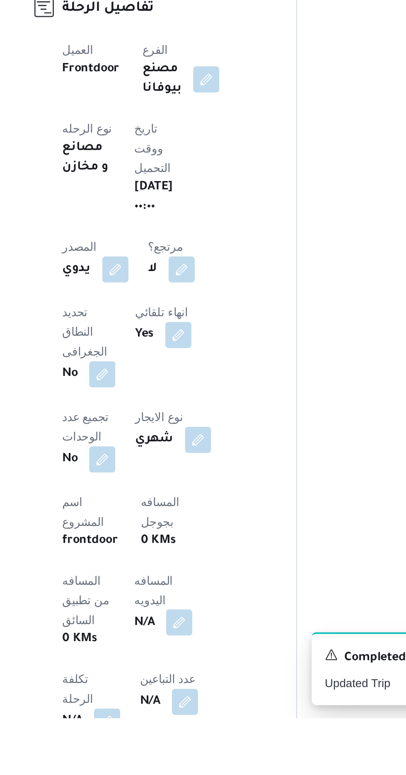
click at [193, 720] on button "button" at bounding box center [199, 726] width 13 height 13
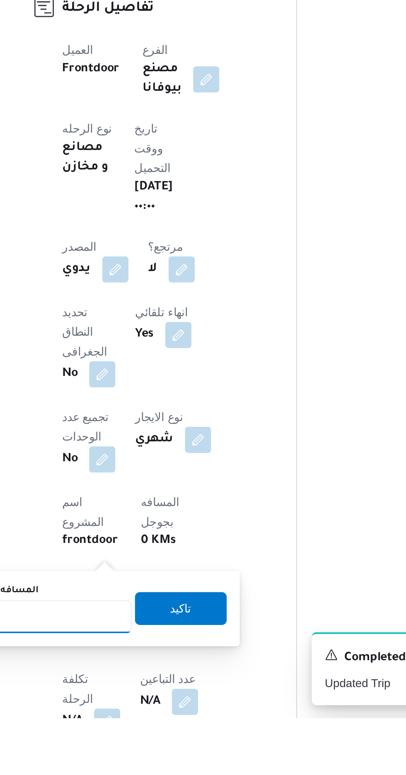
click at [158, 720] on input "المسافه اليدويه" at bounding box center [134, 723] width 82 height 17
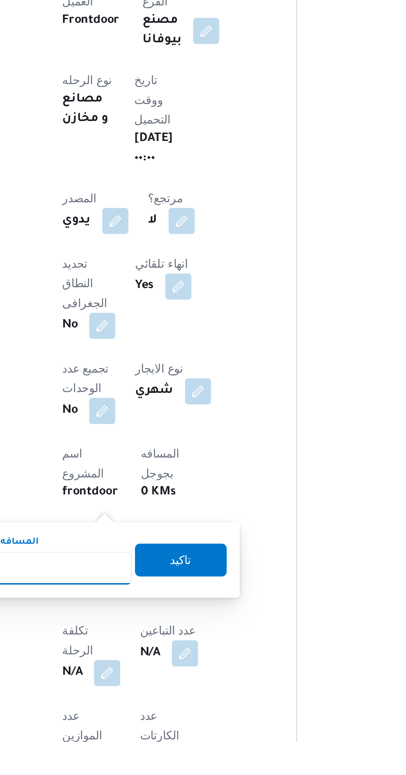
scroll to position [85, 0]
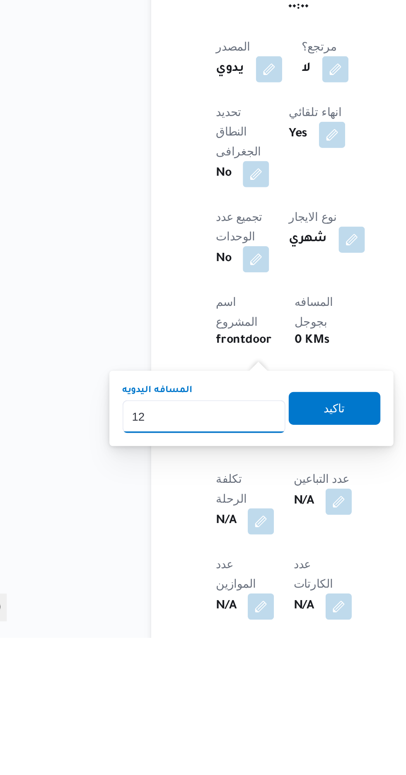
type input "120"
click at [213, 655] on span "تاكيد" at bounding box center [200, 658] width 46 height 17
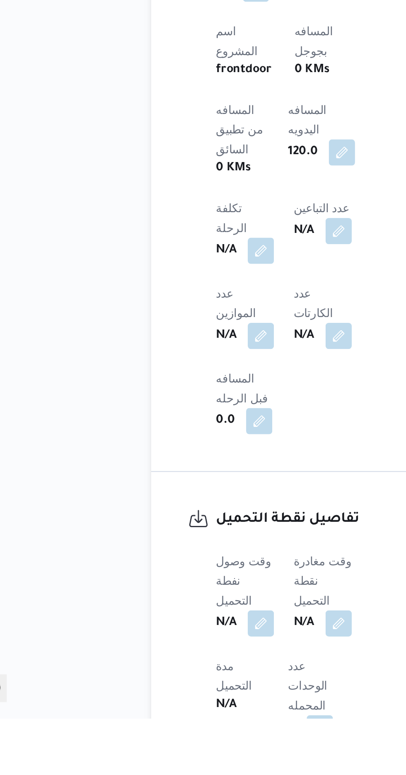
scroll to position [263, 0]
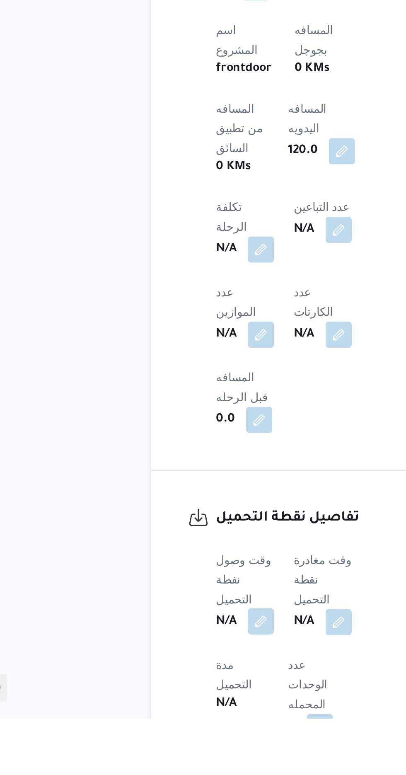
click at [165, 719] on button "button" at bounding box center [163, 725] width 13 height 13
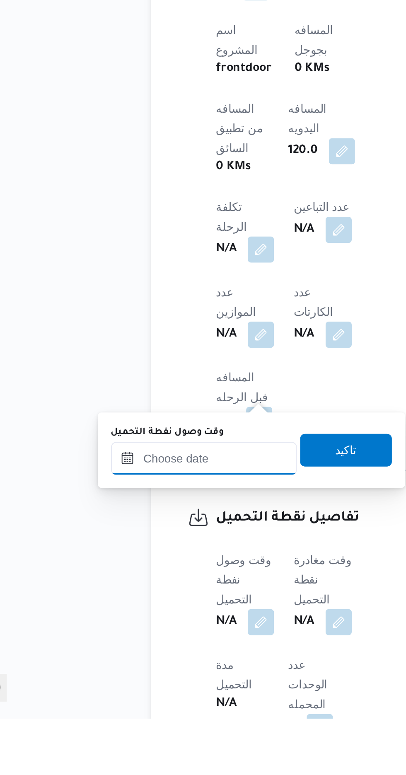
click at [160, 641] on input "وقت وصول نفطة التحميل" at bounding box center [134, 643] width 94 height 17
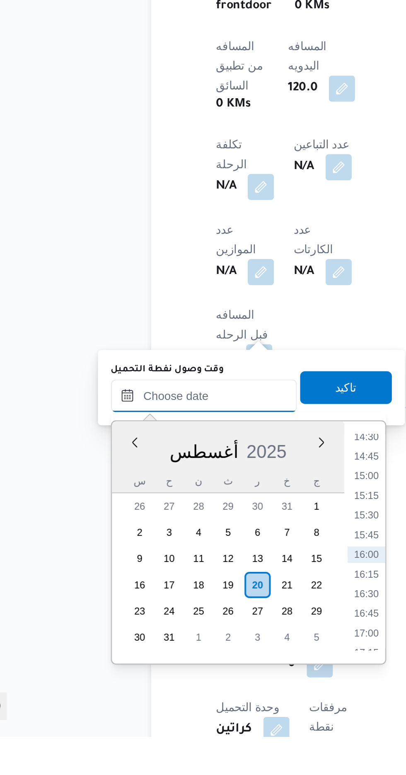
scroll to position [305, 0]
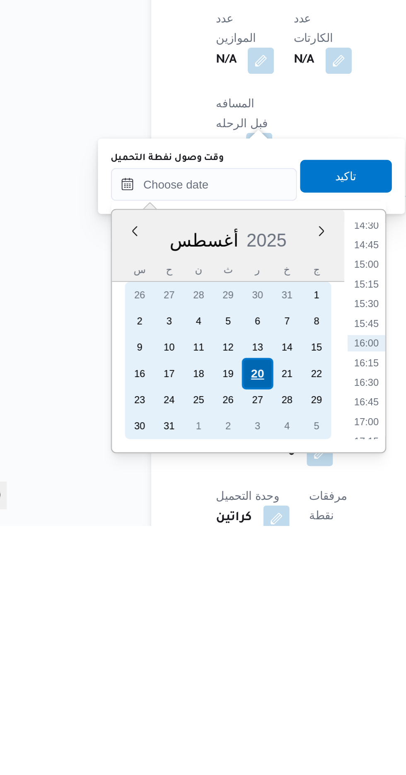
click at [163, 695] on div "20" at bounding box center [161, 698] width 16 height 16
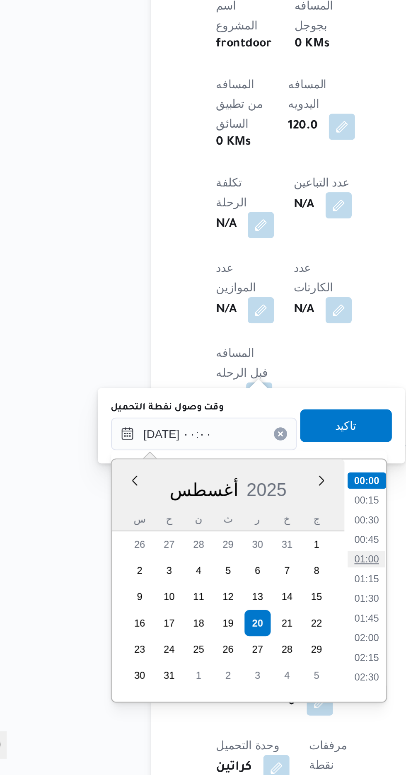
click at [220, 665] on li "01:00" at bounding box center [216, 665] width 19 height 8
type input "[DATE] ٠١:٠٠"
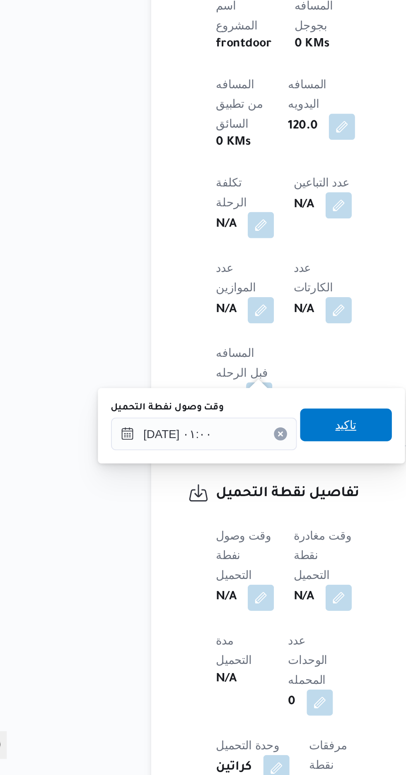
click at [219, 598] on span "تاكيد" at bounding box center [206, 597] width 46 height 17
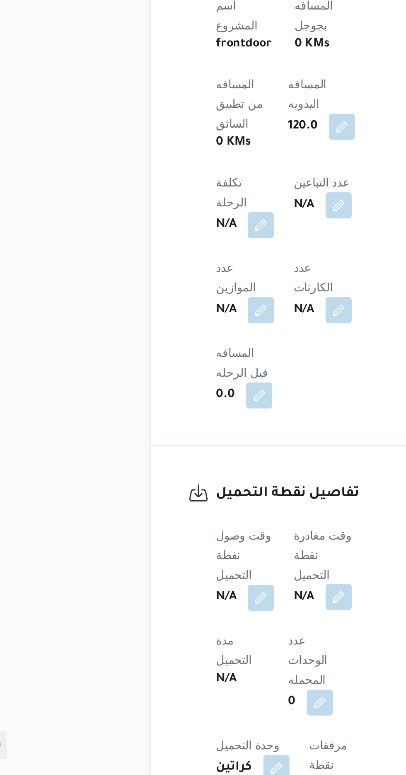
click at [204, 678] on button "button" at bounding box center [202, 684] width 13 height 13
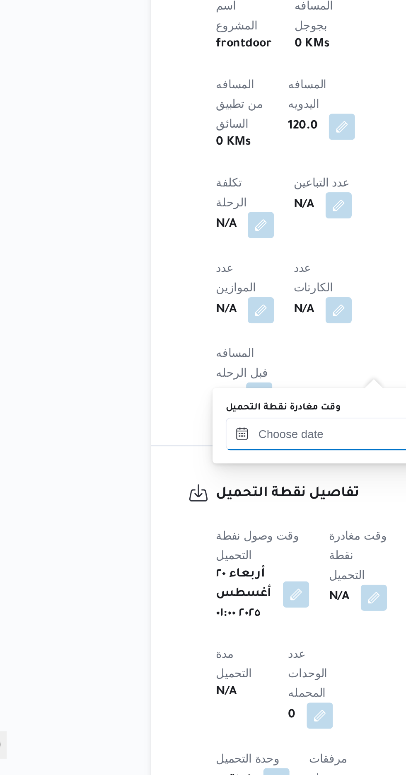
click at [188, 601] on input "وقت مغادرة نقطة التحميل" at bounding box center [192, 602] width 94 height 17
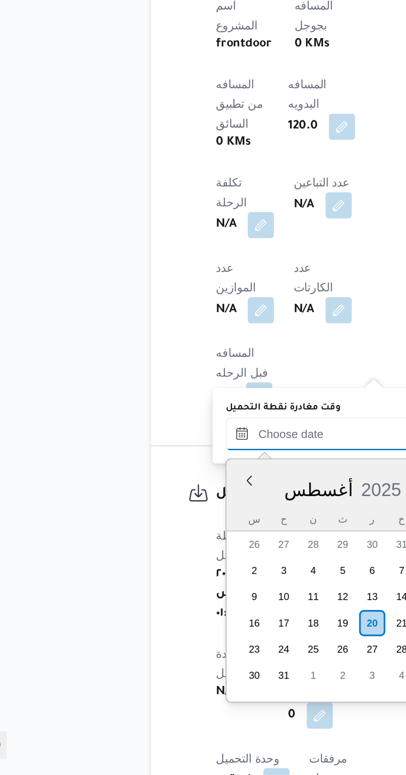
scroll to position [305, 0]
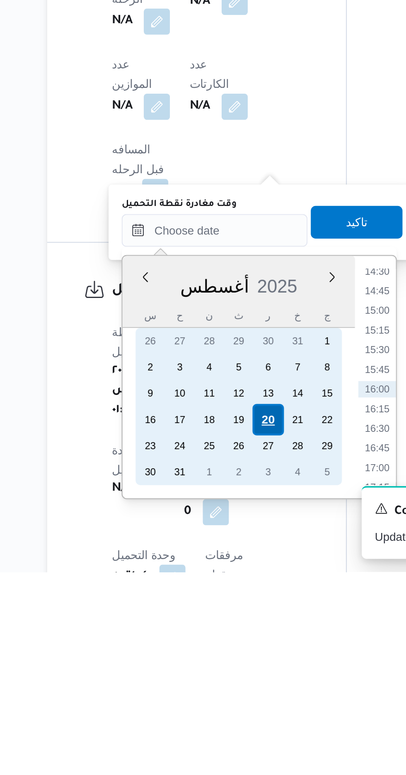
click at [220, 696] on div "20" at bounding box center [220, 698] width 16 height 16
type input "[DATE] ٠٠:٠٠"
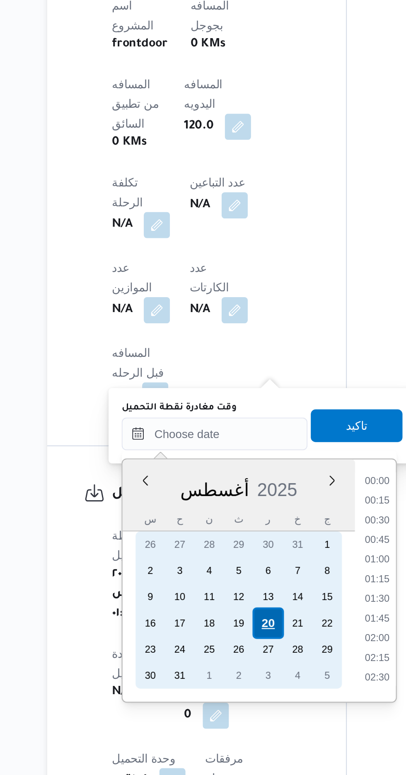
click at [219, 694] on div "20" at bounding box center [220, 698] width 16 height 16
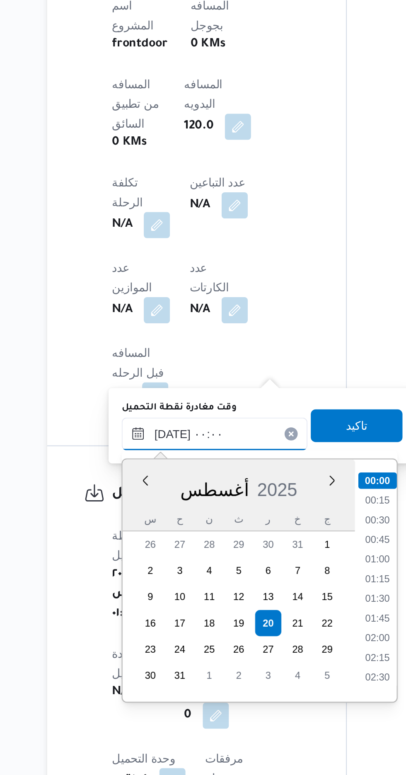
click at [145, 605] on input "[DATE] ٠٠:٠٠" at bounding box center [192, 602] width 94 height 17
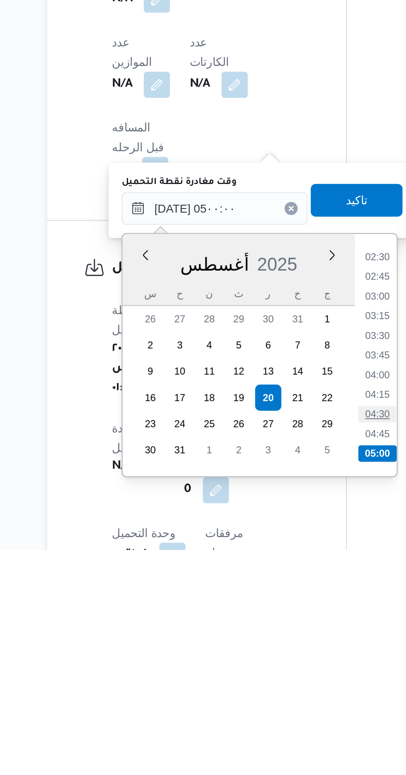
click at [277, 707] on li "04:30" at bounding box center [274, 706] width 19 height 8
type input "[DATE] ٠٤:٣٠"
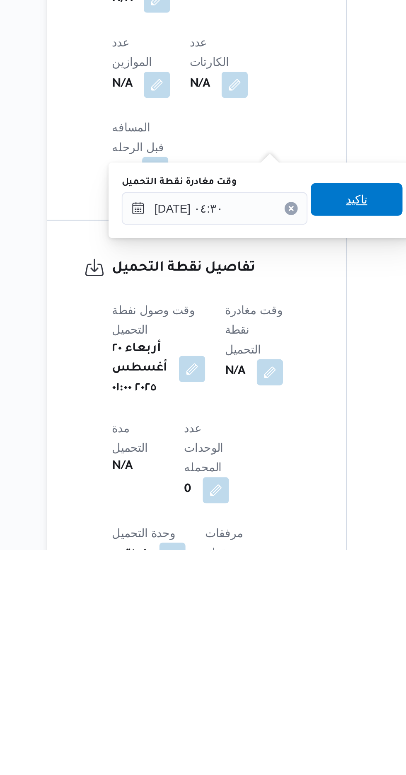
click at [271, 592] on span "تاكيد" at bounding box center [264, 597] width 46 height 17
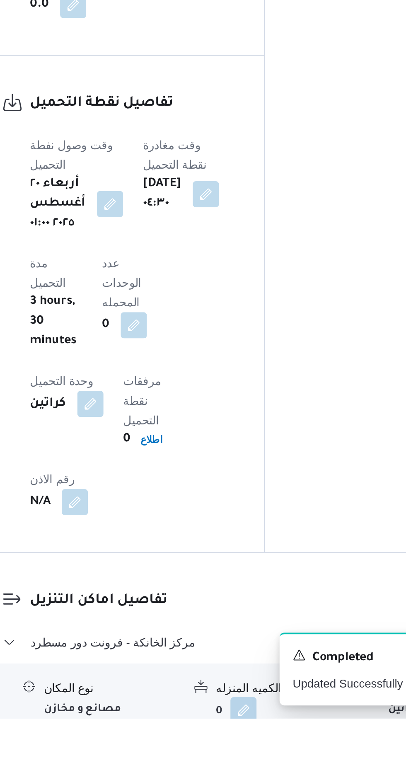
scroll to position [473, 0]
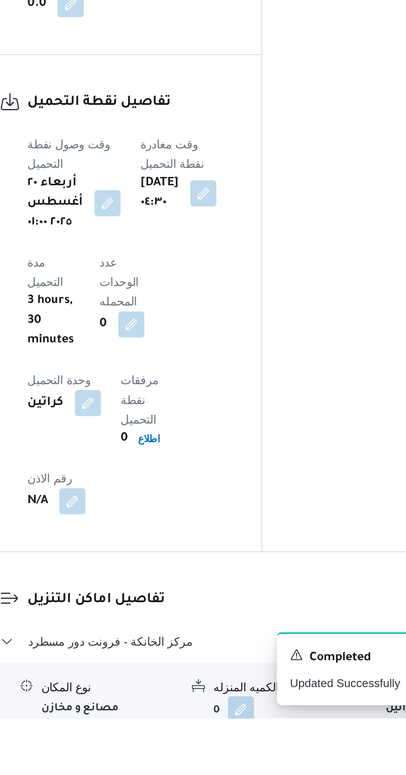
click at [256, 774] on button "button" at bounding box center [254, 788] width 13 height 13
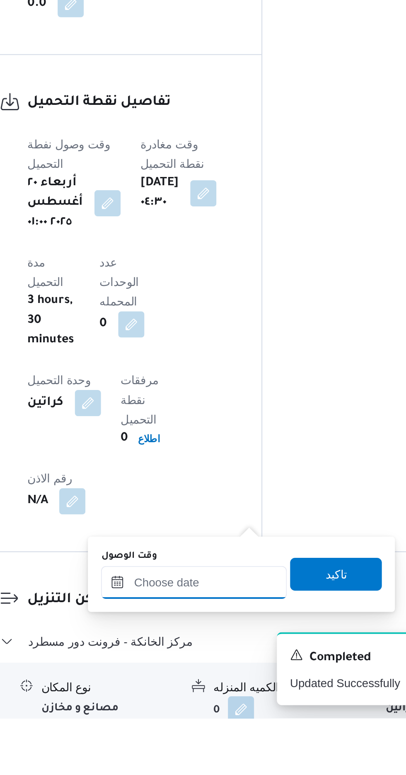
click at [238, 702] on input "وقت الوصول" at bounding box center [225, 706] width 94 height 17
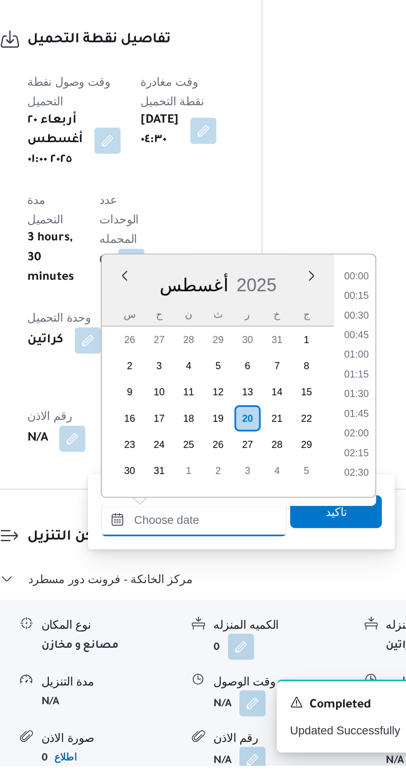
scroll to position [580, 0]
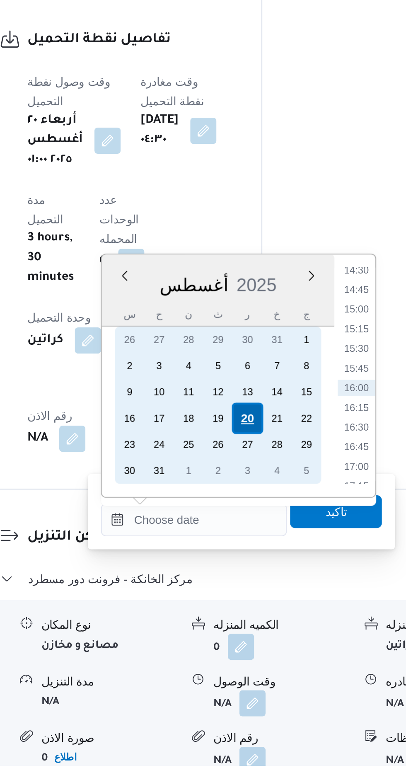
click at [253, 597] on div "20" at bounding box center [252, 599] width 16 height 16
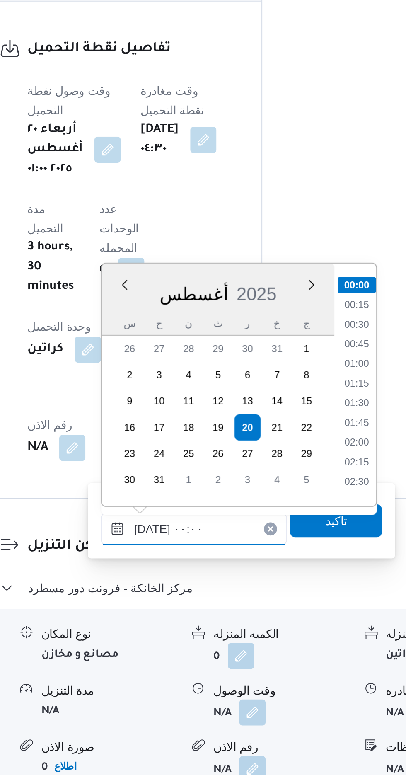
click at [178, 653] on input "[DATE] ٠٠:٠٠" at bounding box center [225, 650] width 94 height 17
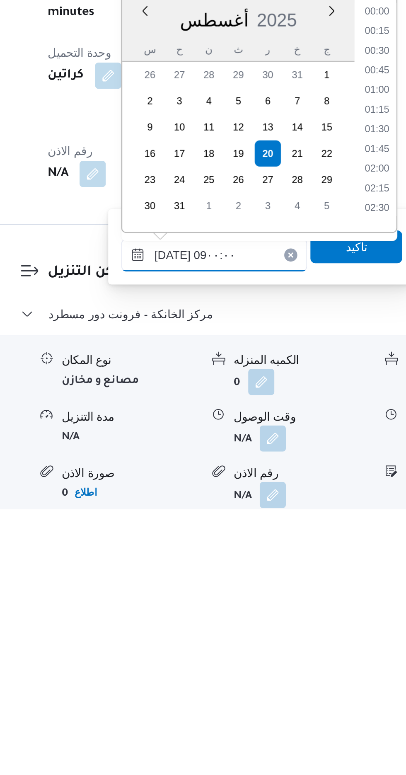
scroll to position [258, 0]
click at [305, 622] on li "09:00" at bounding box center [306, 623] width 19 height 8
type input "[DATE] ٠٩:٠٠"
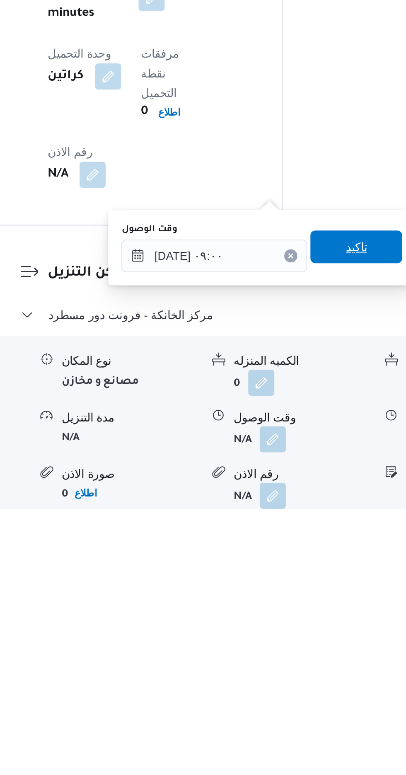
click at [299, 641] on span "تاكيد" at bounding box center [296, 642] width 11 height 10
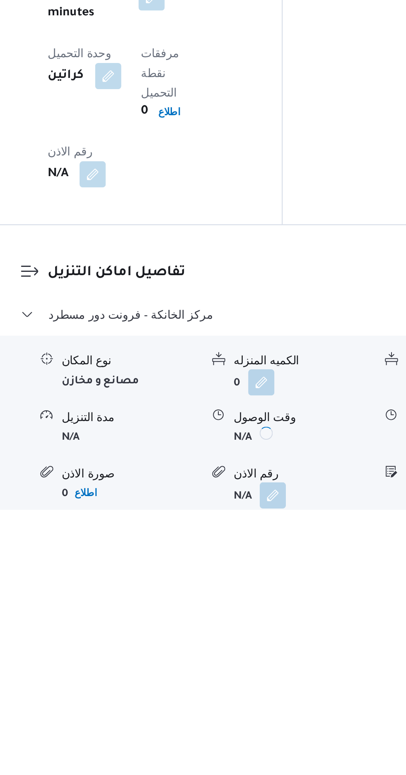
scroll to position [534, 0]
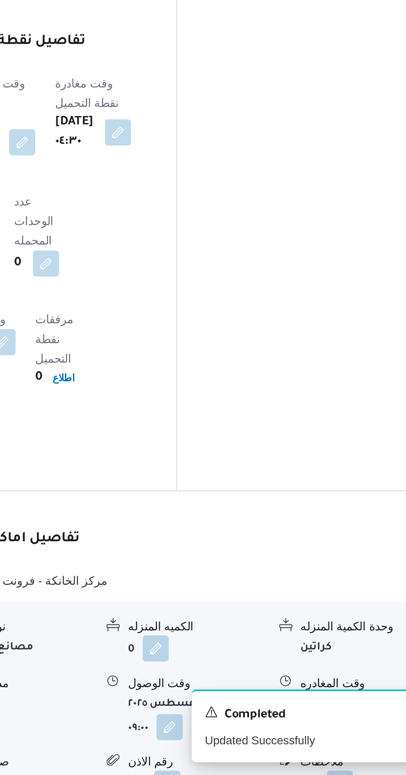
click at [342, 722] on button "button" at bounding box center [341, 728] width 13 height 13
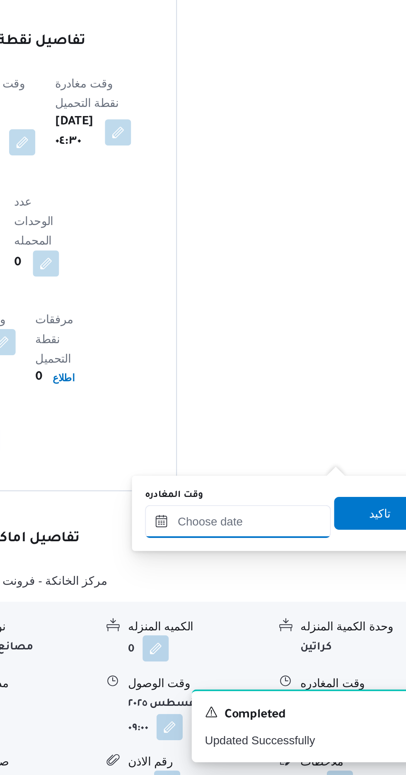
click at [309, 647] on input "وقت المغادره" at bounding box center [290, 646] width 94 height 17
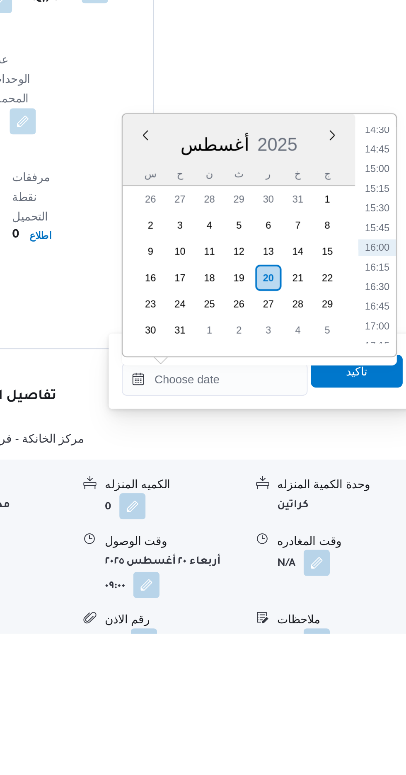
click at [372, 518] on div "Time 00:00 00:15 00:30 00:45 01:00 01:15 01:30 01:45 02:00 02:15 02:30 02:45 03…" at bounding box center [371, 573] width 21 height 123
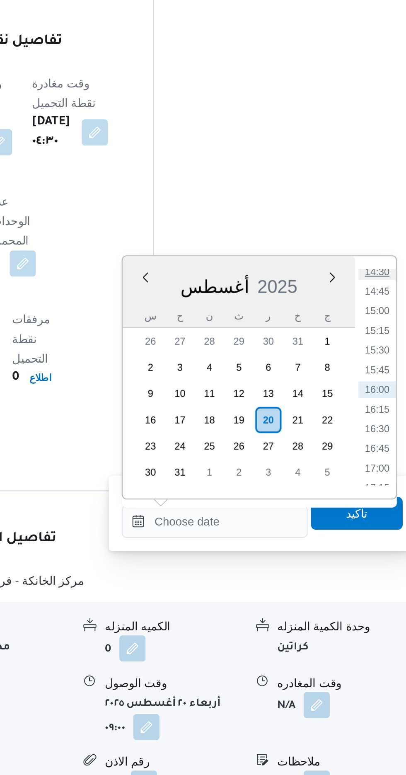
click at [372, 519] on li "14:30" at bounding box center [372, 520] width 19 height 8
type input "[DATE] ١٤:٣٠"
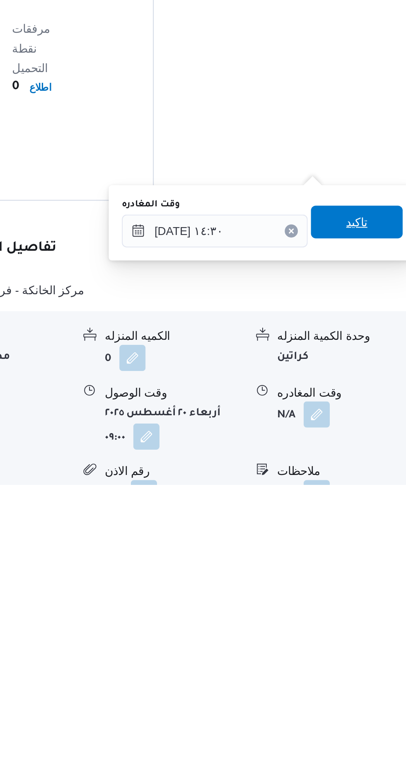
click at [367, 644] on span "تاكيد" at bounding box center [362, 642] width 11 height 10
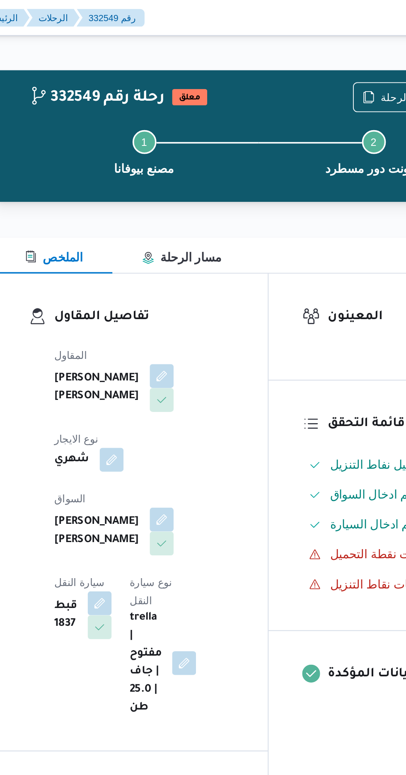
scroll to position [0, 0]
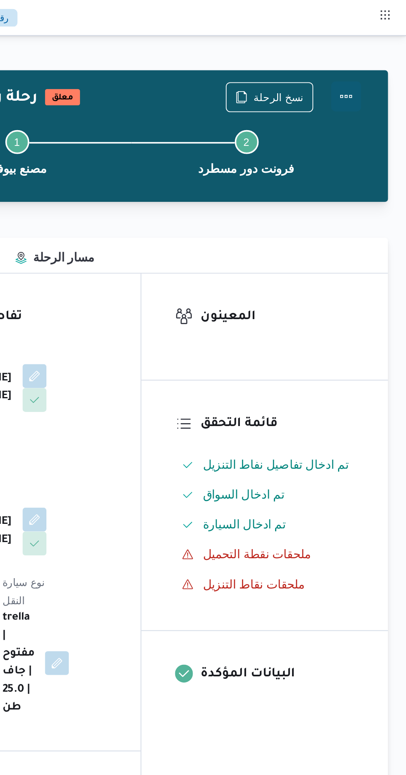
click at [377, 51] on button "Actions" at bounding box center [373, 53] width 17 height 17
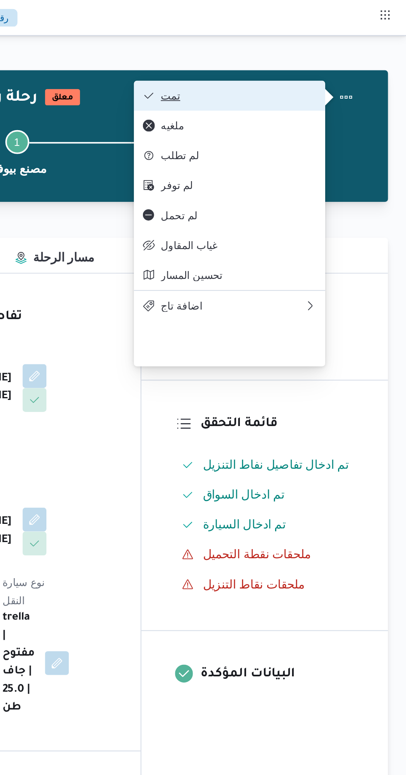
click at [348, 48] on button "تمت" at bounding box center [308, 53] width 106 height 17
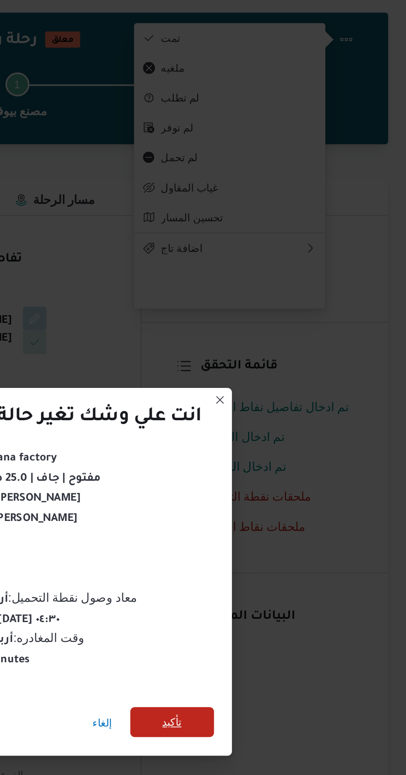
click at [279, 427] on span "تأكيد" at bounding box center [276, 432] width 11 height 10
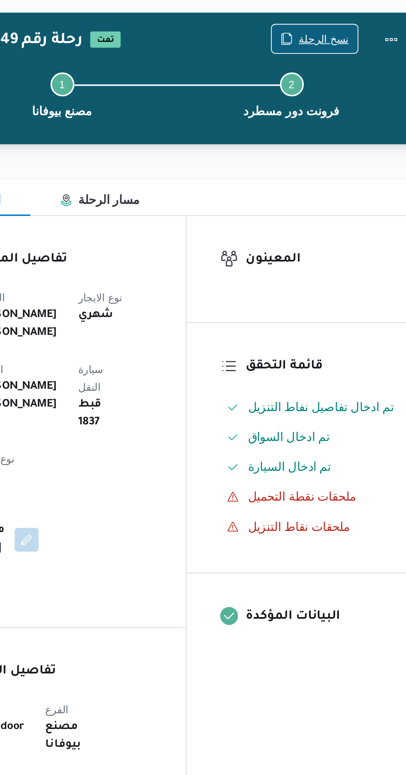
click at [338, 46] on span "نسخ الرحلة" at bounding box center [331, 54] width 48 height 16
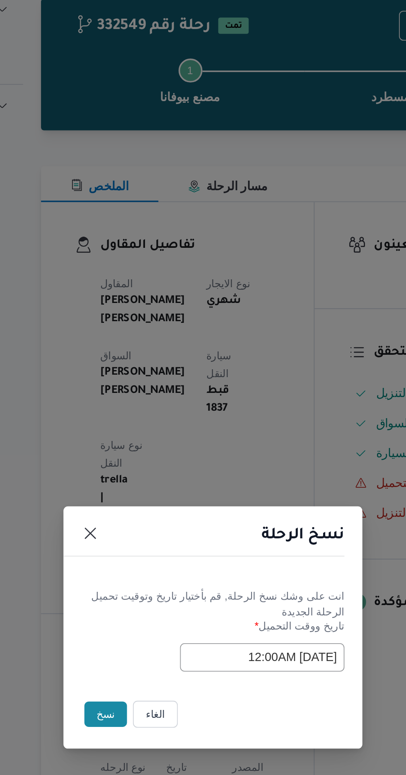
click at [140, 438] on button "نسخ" at bounding box center [144, 435] width 24 height 14
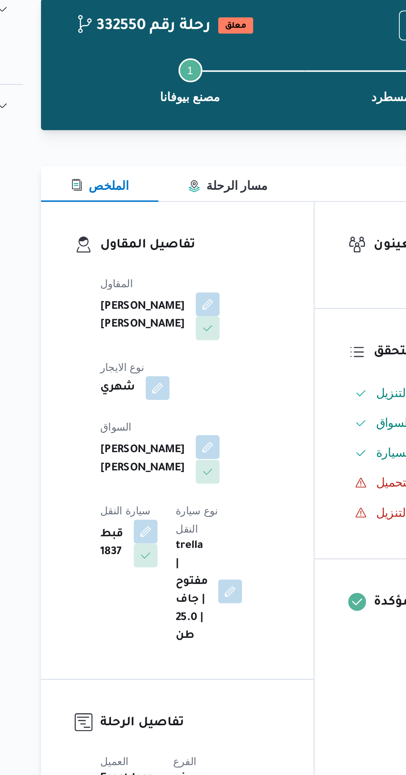
click at [193, 281] on button "button" at bounding box center [199, 287] width 13 height 13
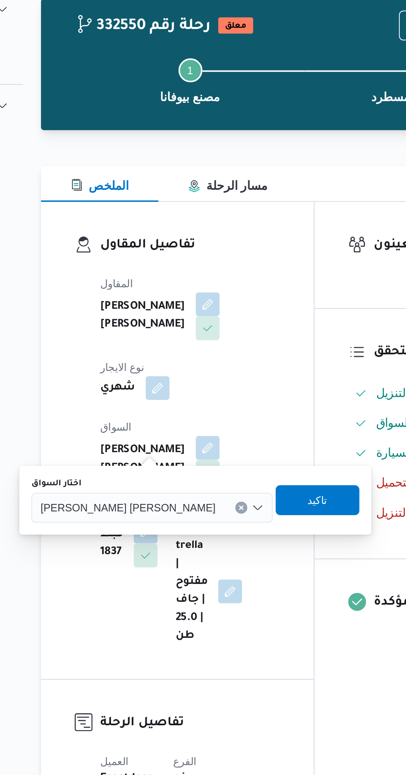
click at [146, 324] on span "[PERSON_NAME] [PERSON_NAME]" at bounding box center [155, 320] width 97 height 9
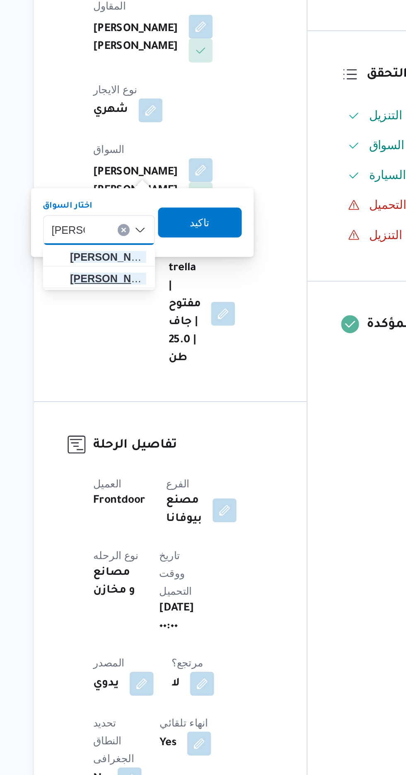
type input "[PERSON_NAME]"
click at [154, 346] on span "[PERSON_NAME] لطان [PERSON_NAME]" at bounding box center [149, 348] width 42 height 10
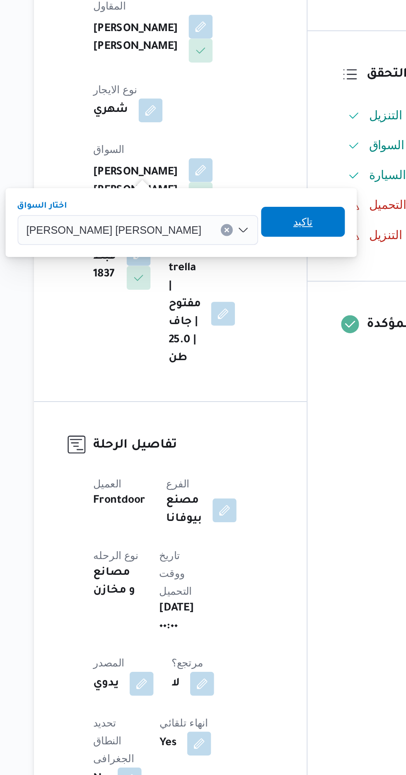
click at [251, 317] on span "تاكيد" at bounding box center [256, 317] width 11 height 10
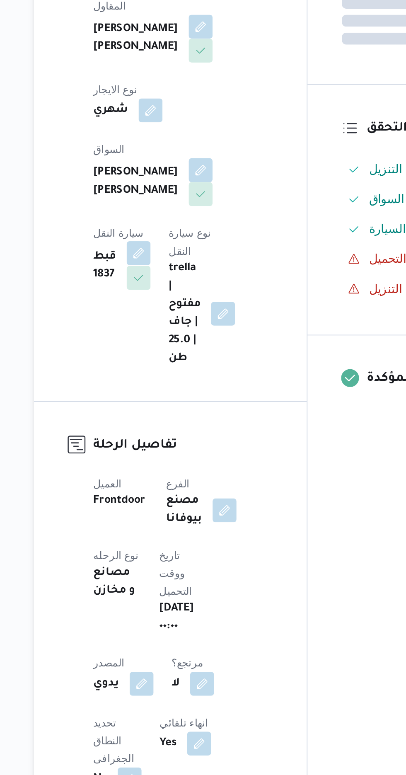
click at [172, 327] on button "button" at bounding box center [165, 333] width 13 height 13
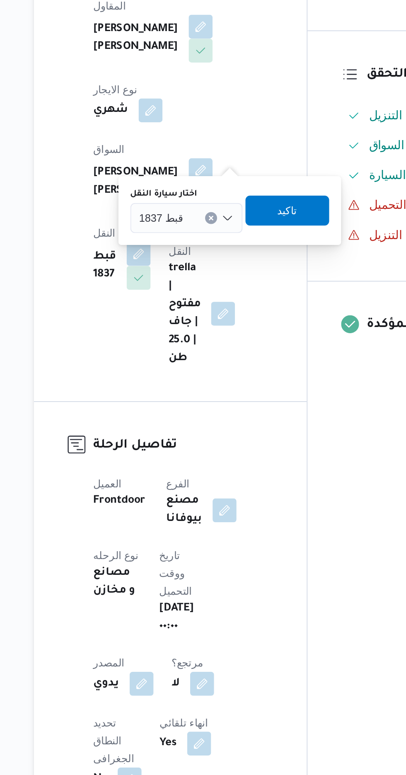
click at [194, 314] on input "اختار سيارة النقل" at bounding box center [194, 314] width 1 height 10
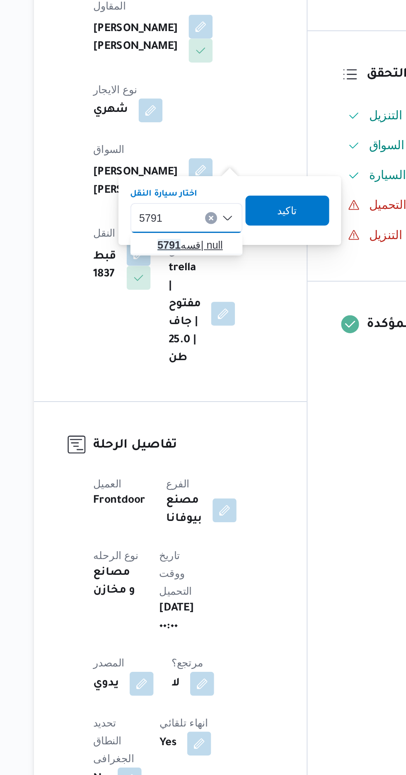
type input "5791"
click at [197, 329] on span "قسه 5791 | null" at bounding box center [197, 329] width 42 height 10
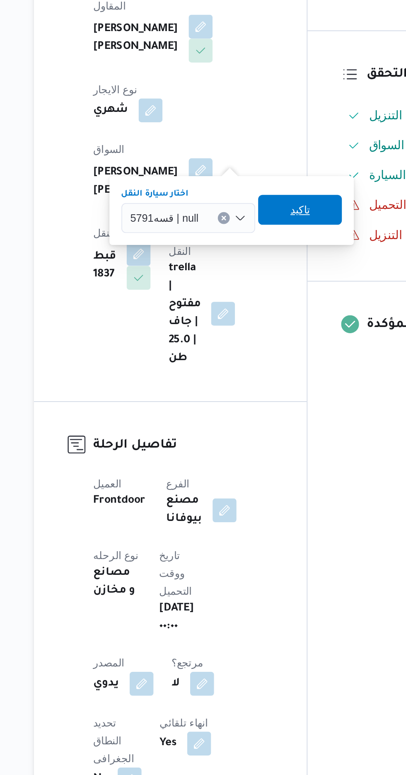
click at [257, 312] on span "تاكيد" at bounding box center [255, 310] width 11 height 10
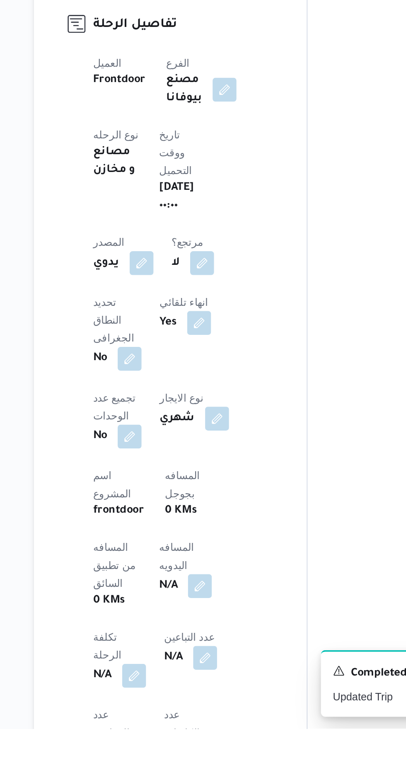
scroll to position [56, 0]
click at [193, 688] on button "button" at bounding box center [199, 694] width 13 height 13
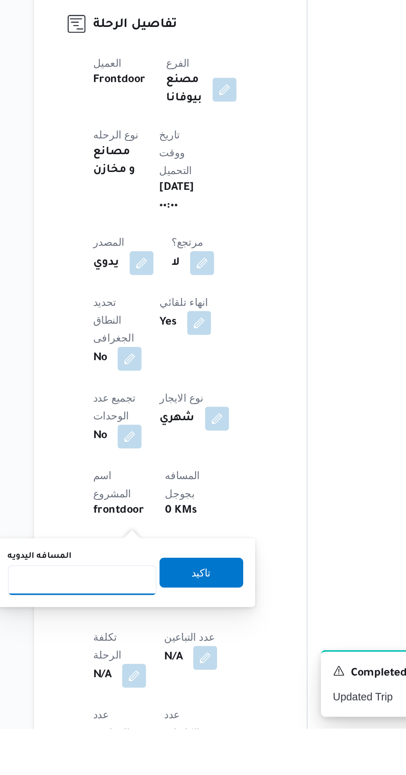
click at [147, 693] on input "المسافه اليدويه" at bounding box center [134, 692] width 82 height 17
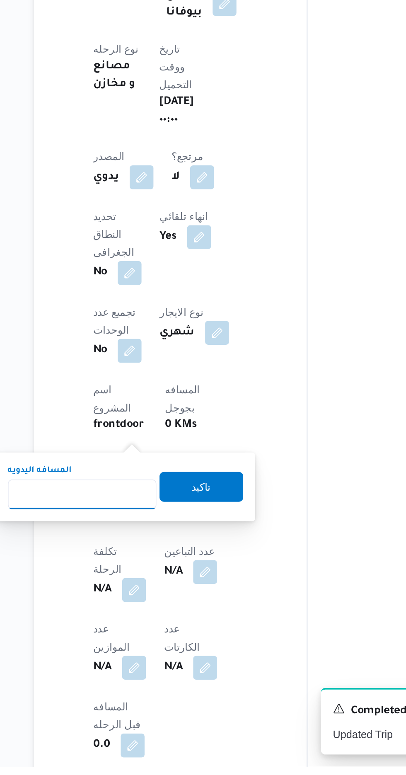
scroll to position [124, 0]
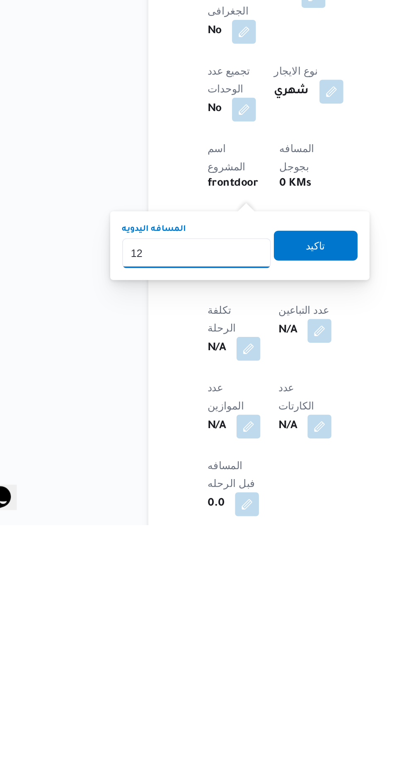
type input "120"
click at [213, 618] on span "تاكيد" at bounding box center [200, 619] width 46 height 17
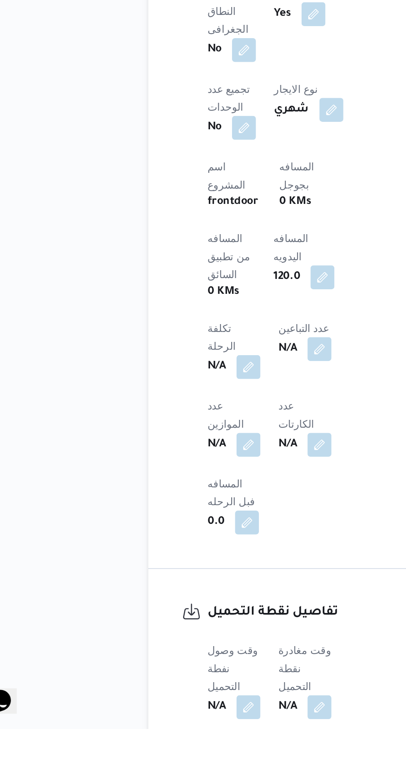
scroll to position [229, 0]
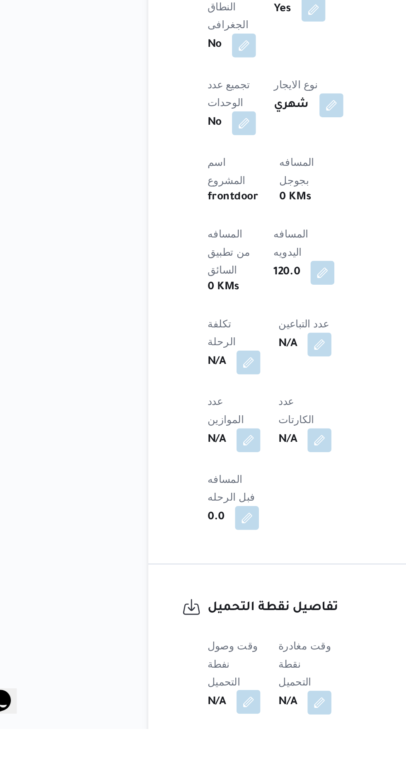
click at [168, 753] on button "button" at bounding box center [163, 759] width 13 height 13
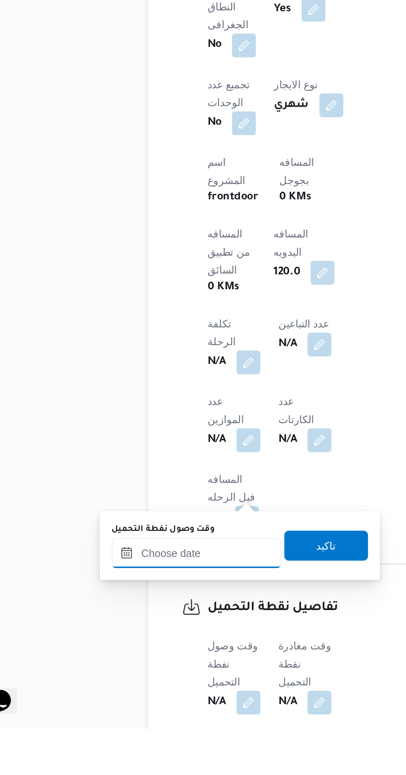
click at [152, 677] on input "وقت وصول نفطة التحميل" at bounding box center [134, 677] width 94 height 17
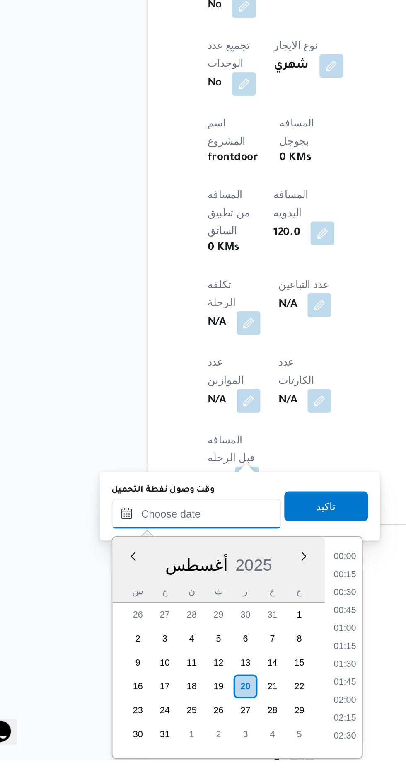
scroll to position [278, 0]
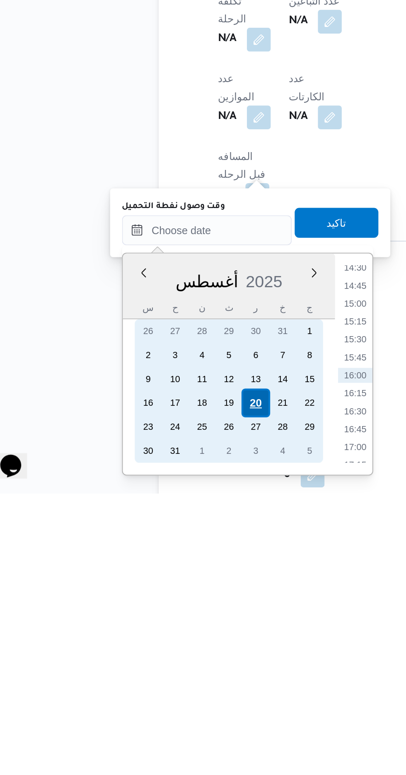
click at [163, 722] on div "20" at bounding box center [161, 725] width 16 height 16
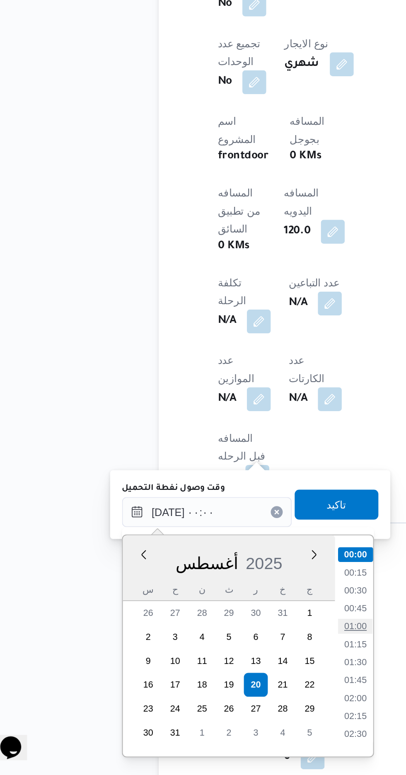
click at [220, 692] on li "01:00" at bounding box center [216, 692] width 19 height 8
type input "[DATE] ٠١:٠٠"
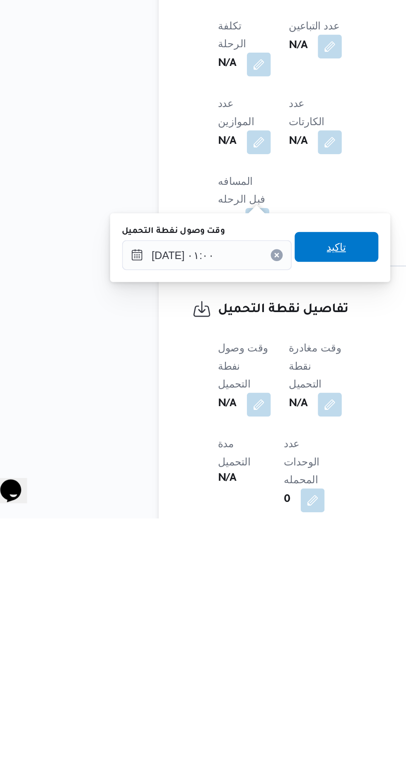
click at [212, 628] on span "تاكيد" at bounding box center [206, 624] width 11 height 10
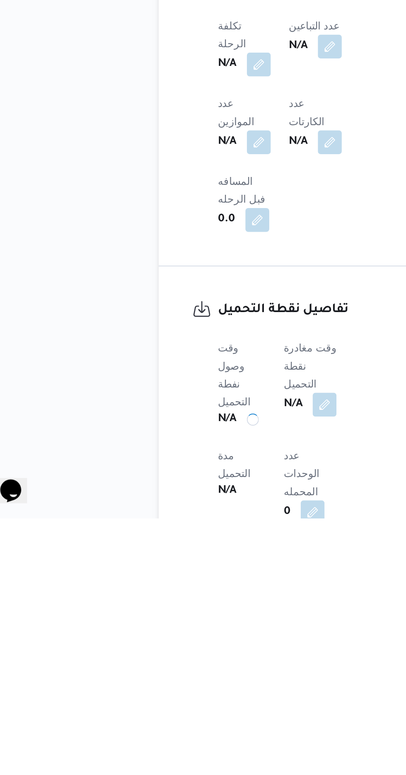
scroll to position [278, 0]
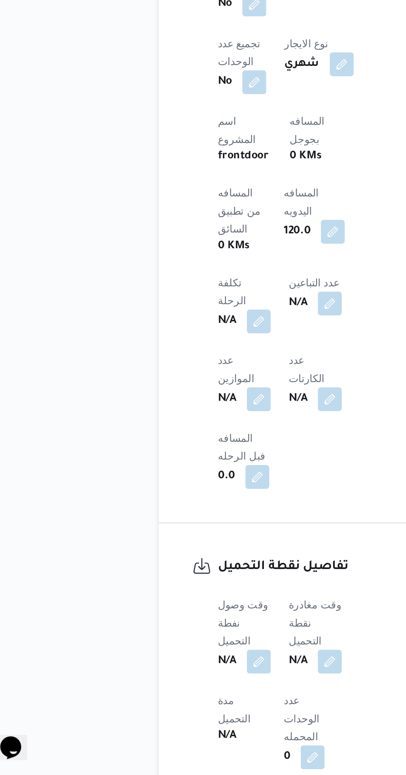
click at [190, 707] on b "N/A" at bounding box center [185, 712] width 10 height 10
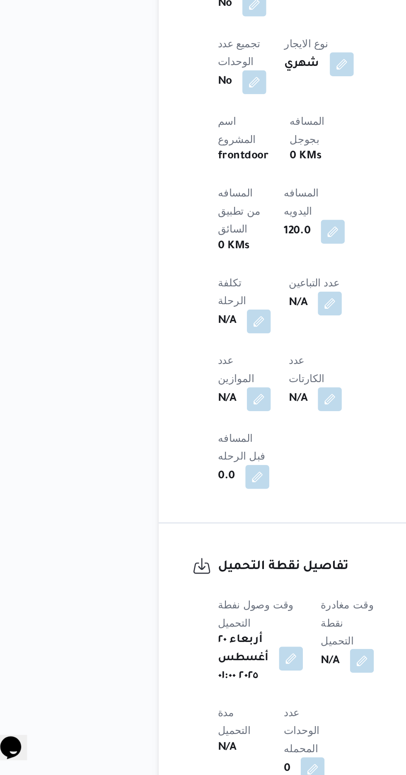
click at [218, 705] on button "button" at bounding box center [211, 711] width 13 height 13
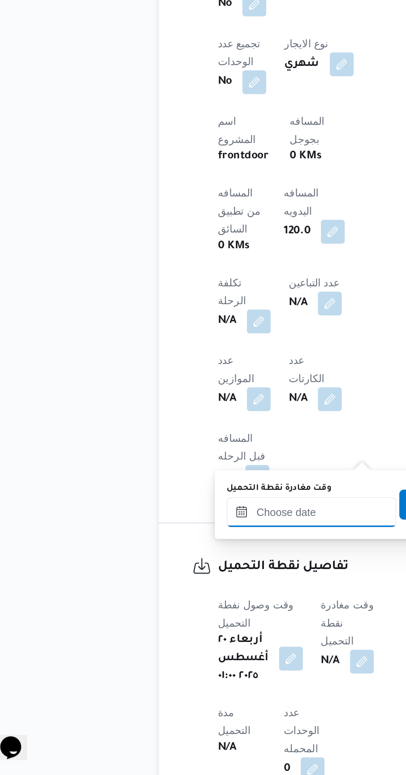
click at [200, 630] on input "وقت مغادرة نقطة التحميل" at bounding box center [192, 629] width 94 height 17
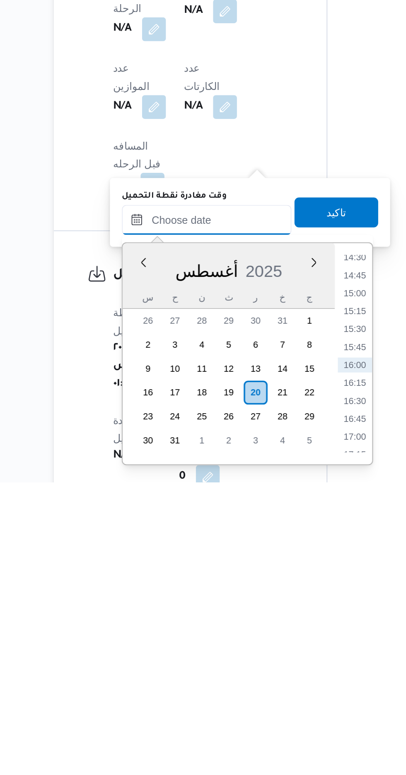
scroll to position [278, 0]
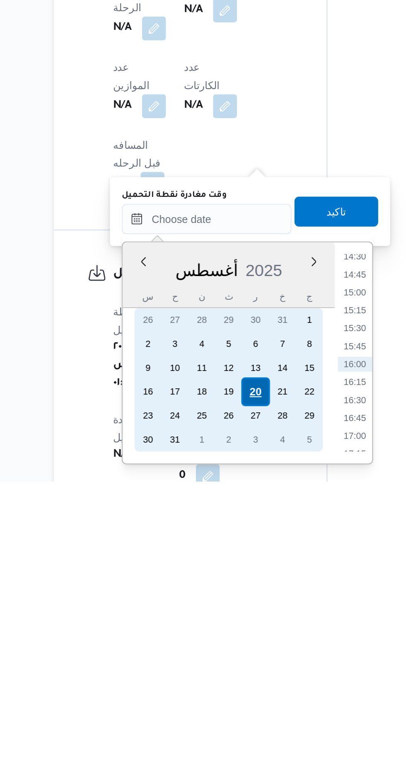
click at [221, 724] on div "20" at bounding box center [220, 725] width 16 height 16
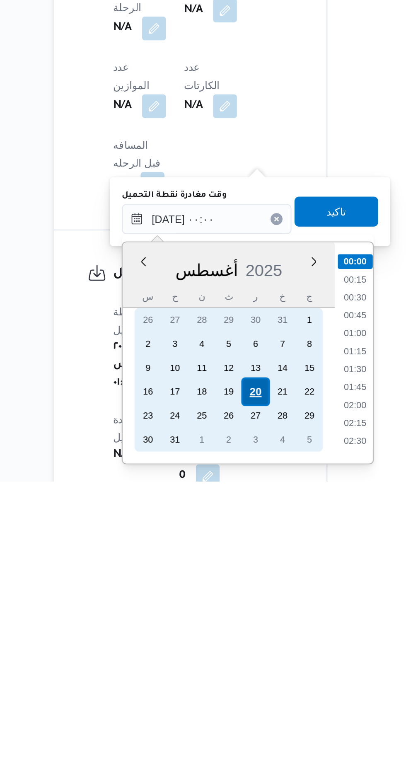
scroll to position [278, 0]
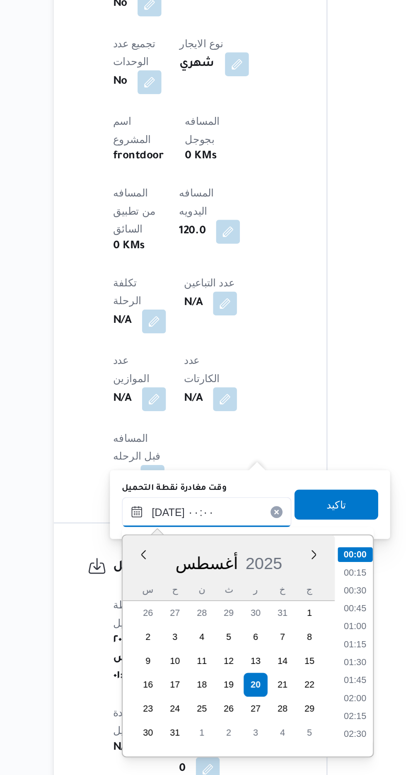
click at [148, 632] on input "[DATE] ٠٠:٠٠" at bounding box center [192, 629] width 94 height 17
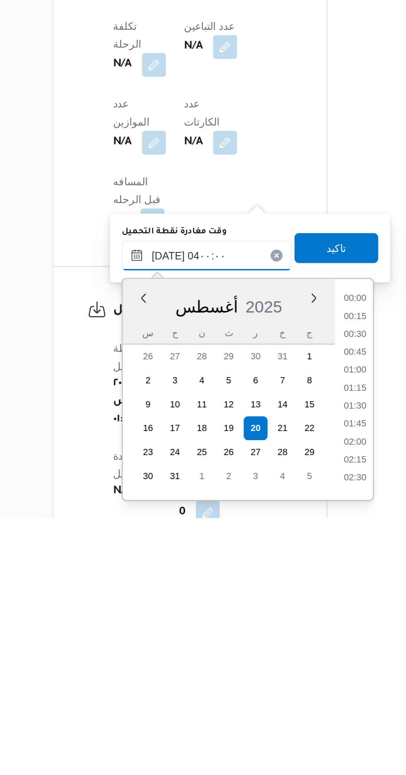
scroll to position [278, 0]
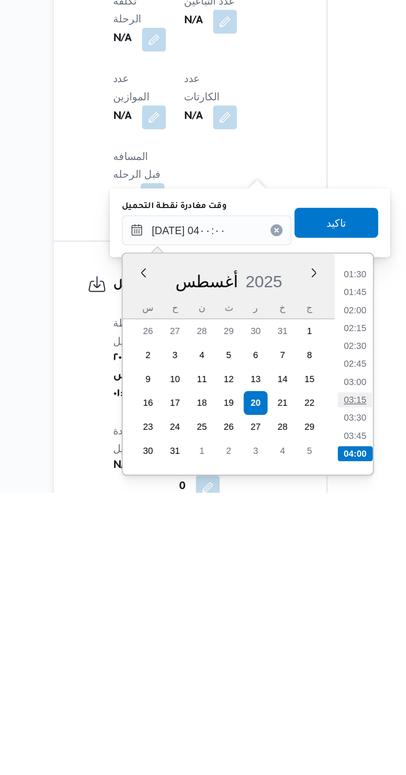
click at [273, 724] on li "03:15" at bounding box center [274, 723] width 19 height 8
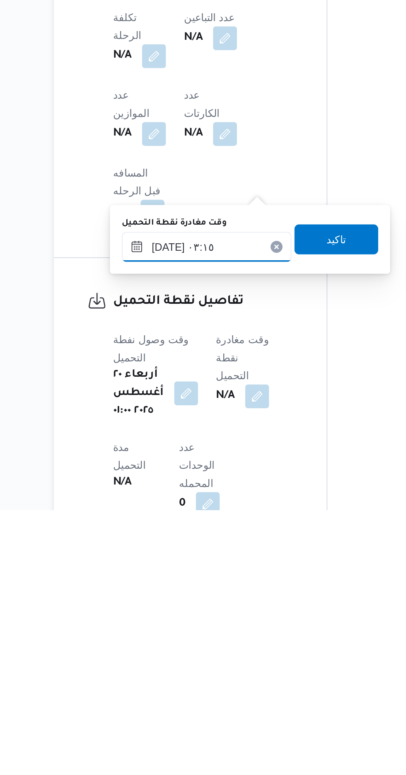
click at [216, 626] on input "[DATE] ٠٣:١٥" at bounding box center [192, 629] width 94 height 17
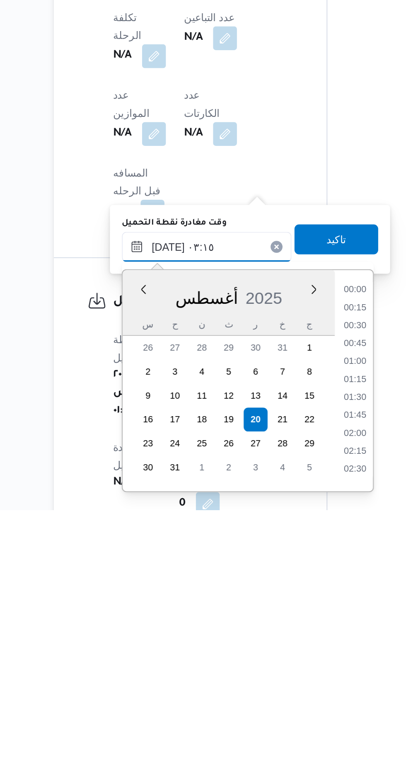
scroll to position [72, 0]
click at [274, 720] on li "03:30" at bounding box center [274, 719] width 19 height 8
type input "[DATE] ٠٣:٣٠"
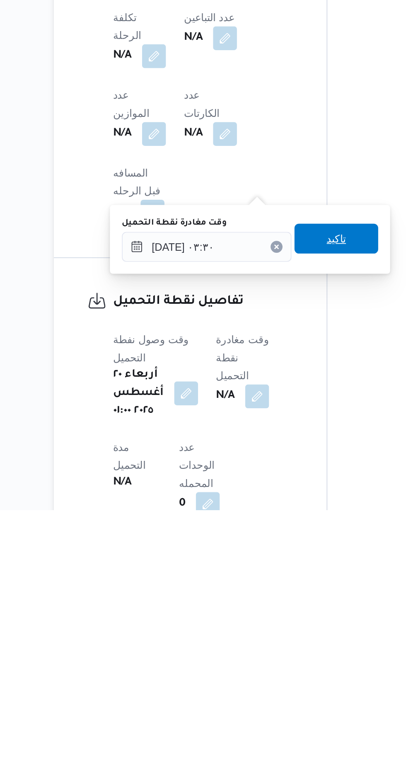
click at [270, 624] on span "تاكيد" at bounding box center [264, 624] width 11 height 10
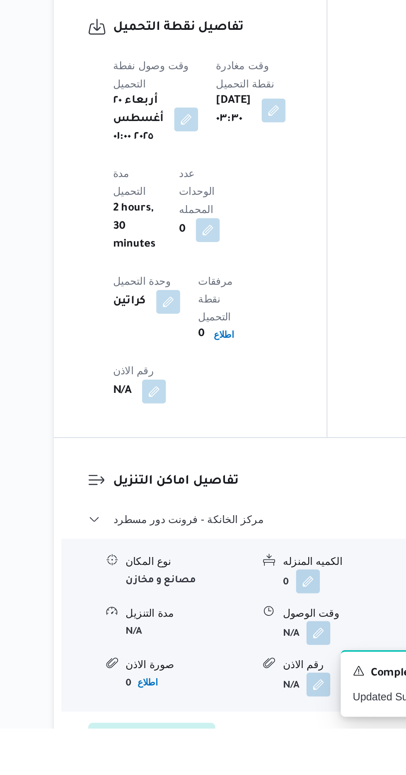
scroll to position [552, 0]
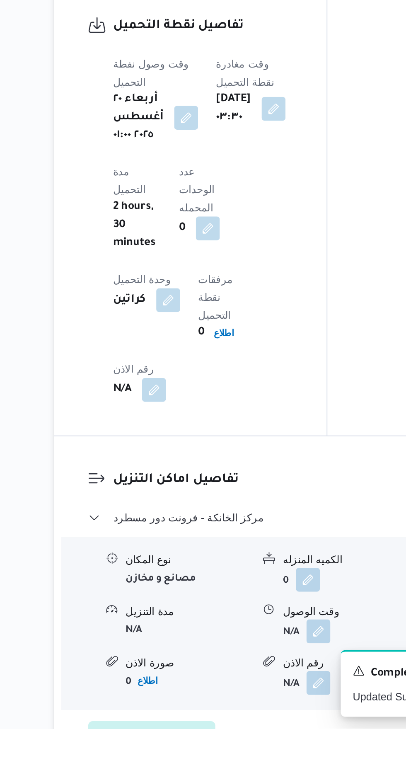
click at [252, 696] on div "وقت الوصول" at bounding box center [269, 700] width 70 height 9
click at [254, 704] on button "button" at bounding box center [254, 710] width 13 height 13
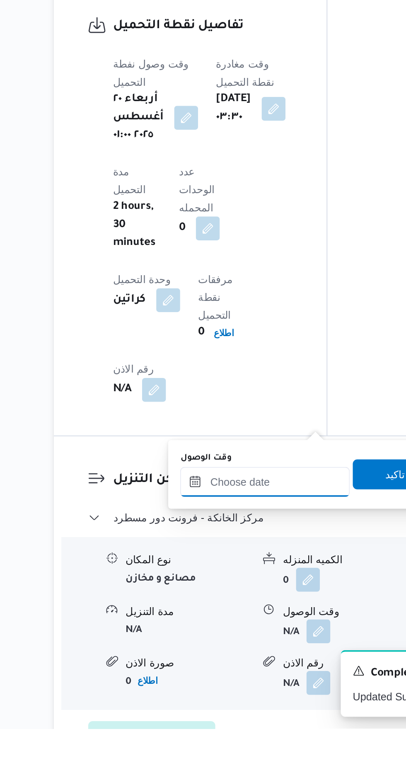
click at [232, 638] on input "وقت الوصول" at bounding box center [225, 638] width 94 height 17
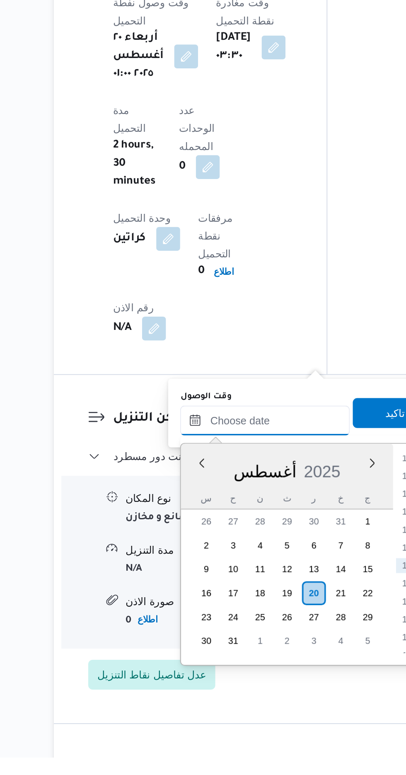
scroll to position [602, 0]
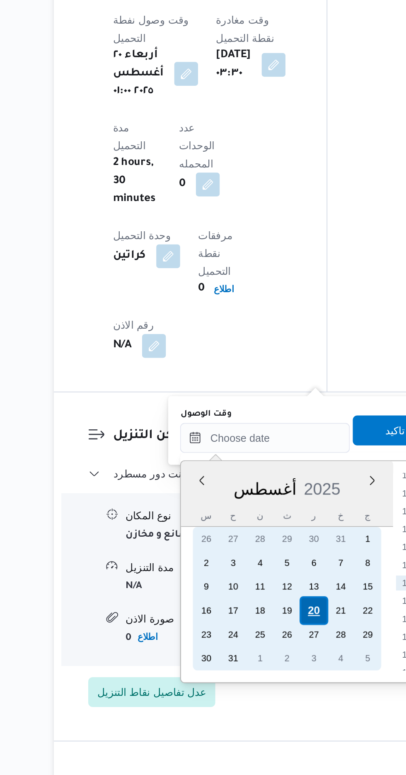
click at [254, 681] on div "20" at bounding box center [252, 684] width 16 height 16
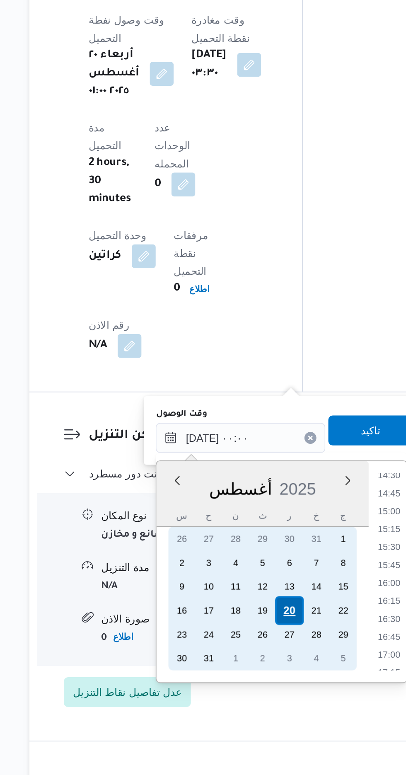
scroll to position [0, 0]
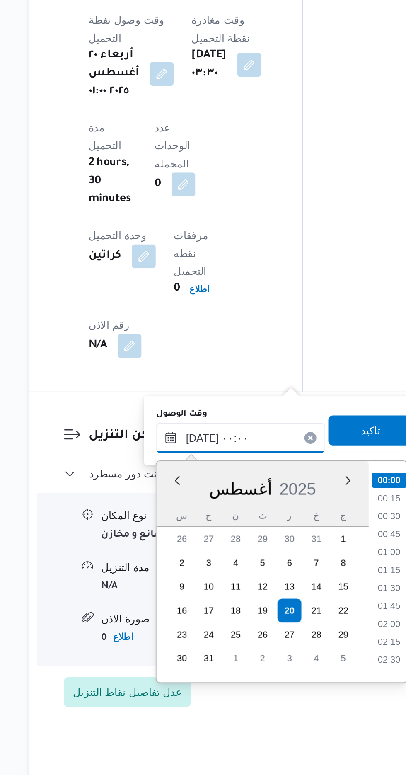
click at [181, 588] on input "[DATE] ٠٠:٠٠" at bounding box center [225, 588] width 94 height 17
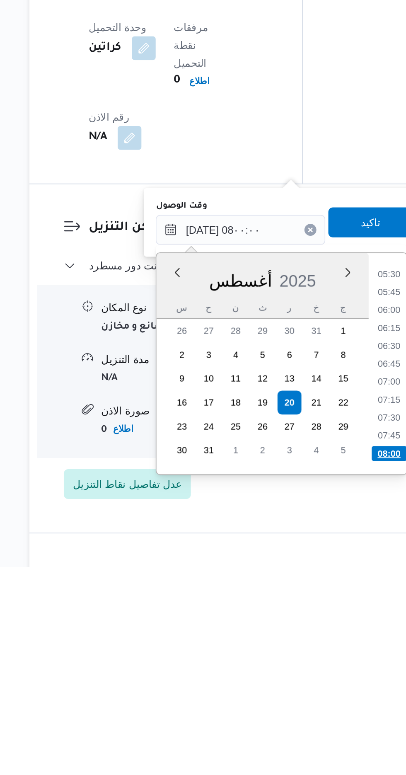
click at [312, 708] on li "08:00" at bounding box center [306, 712] width 19 height 8
type input "[DATE] ٠٨:٠٠"
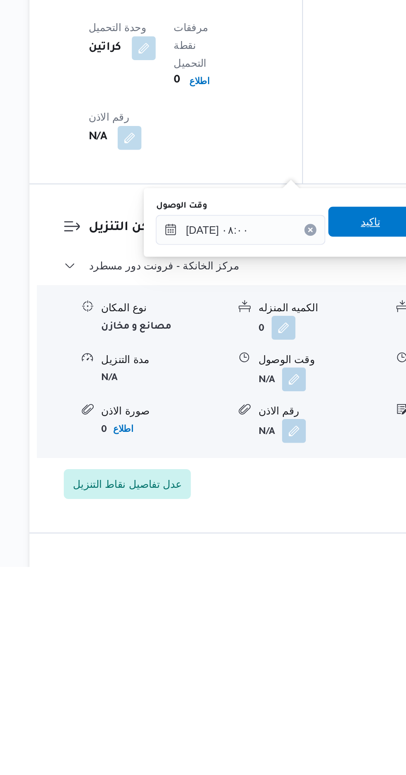
click at [298, 585] on span "تاكيد" at bounding box center [296, 583] width 46 height 17
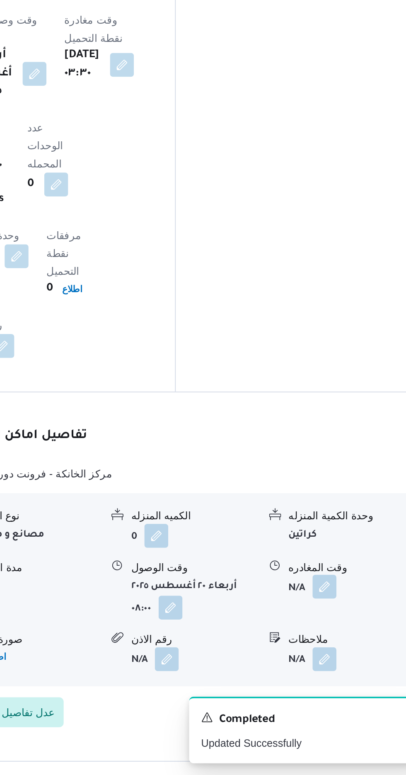
click at [342, 654] on button "button" at bounding box center [341, 660] width 13 height 13
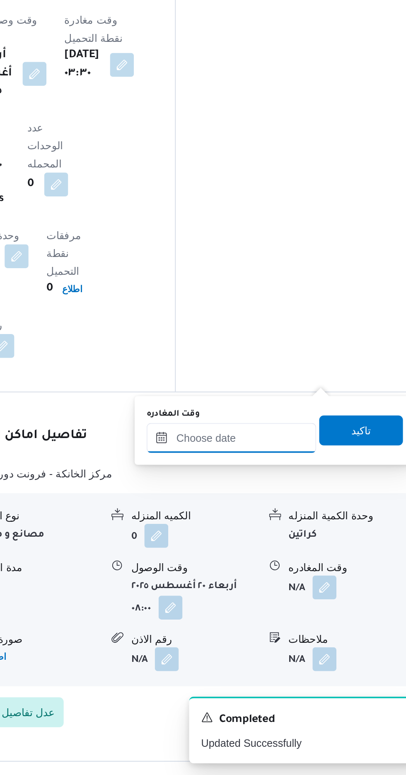
click at [314, 589] on input "وقت المغادره" at bounding box center [290, 588] width 94 height 17
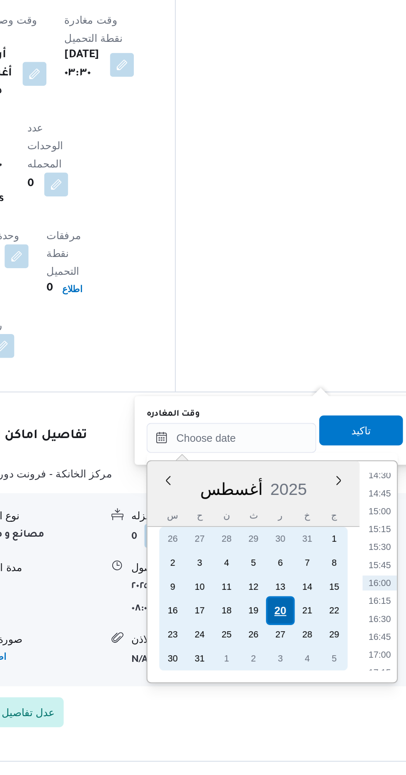
click at [315, 688] on div "20" at bounding box center [317, 684] width 16 height 16
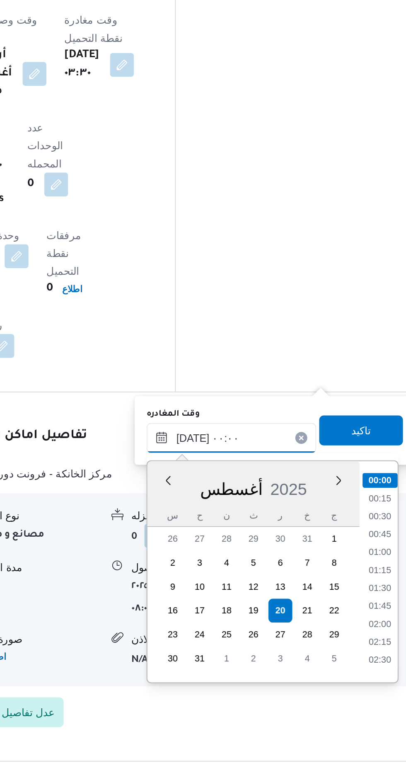
click at [246, 593] on input "[DATE] ٠٠:٠٠" at bounding box center [290, 588] width 94 height 17
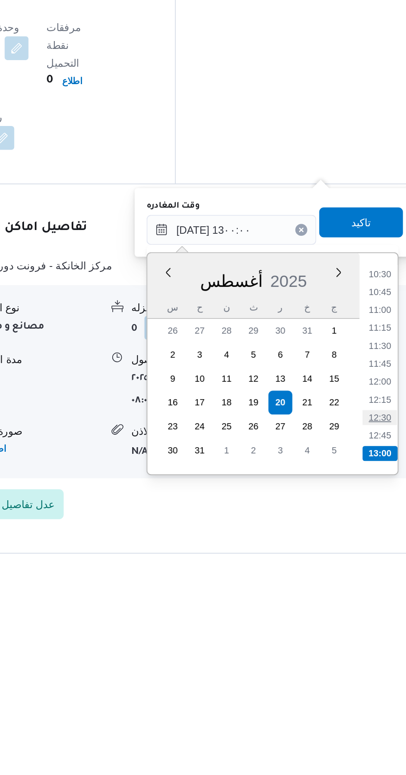
click at [376, 688] on li "12:30" at bounding box center [372, 692] width 19 height 8
type input "[DATE] ١٢:٣٠"
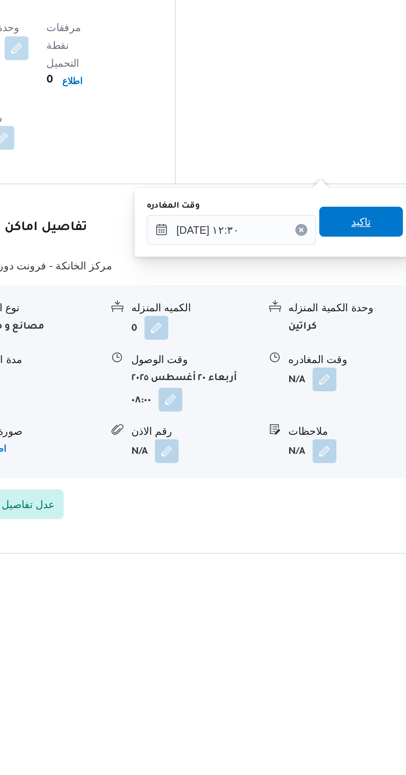
click at [367, 589] on span "تاكيد" at bounding box center [362, 583] width 46 height 17
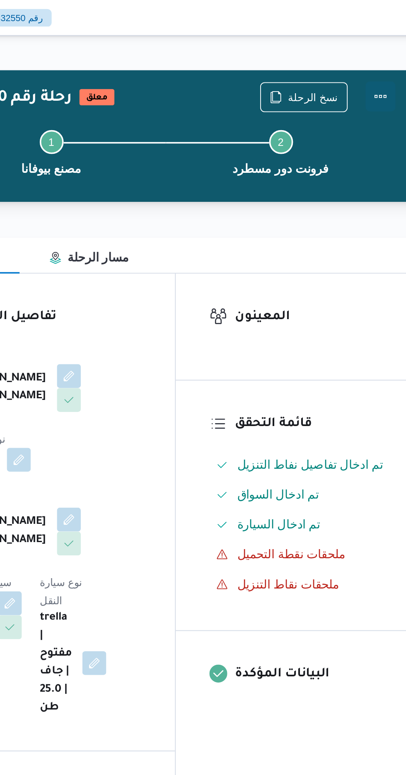
click at [378, 53] on button "Actions" at bounding box center [373, 53] width 17 height 17
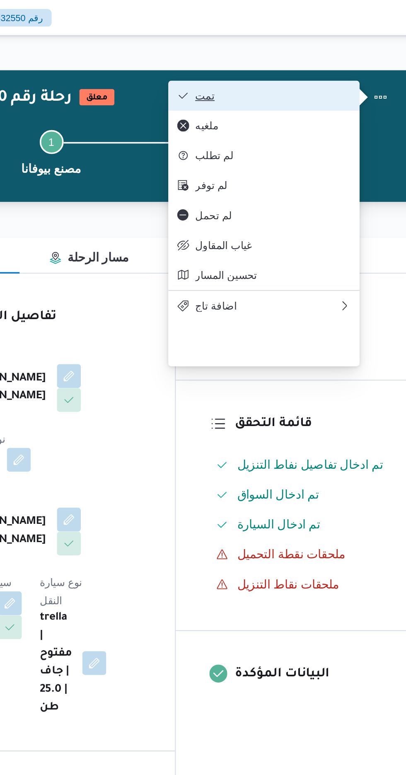
click at [344, 47] on button "تمت" at bounding box center [308, 53] width 106 height 17
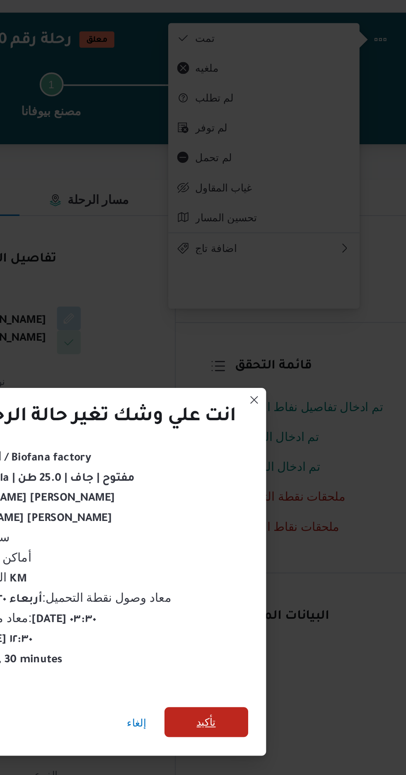
click at [281, 428] on span "تأكيد" at bounding box center [276, 432] width 11 height 10
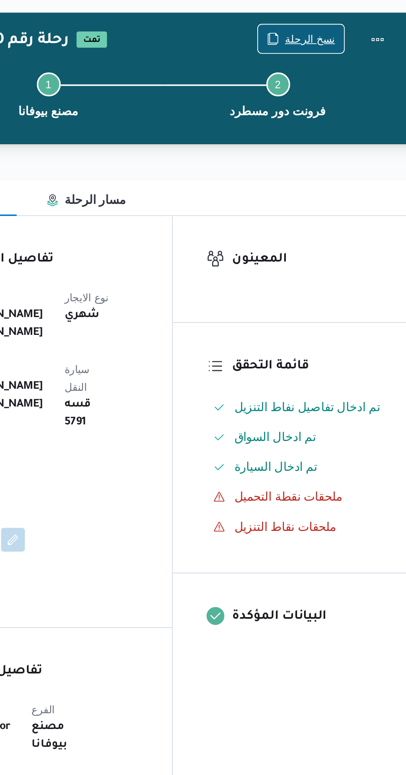
click at [333, 47] on span "نسخ الرحلة" at bounding box center [331, 54] width 48 height 16
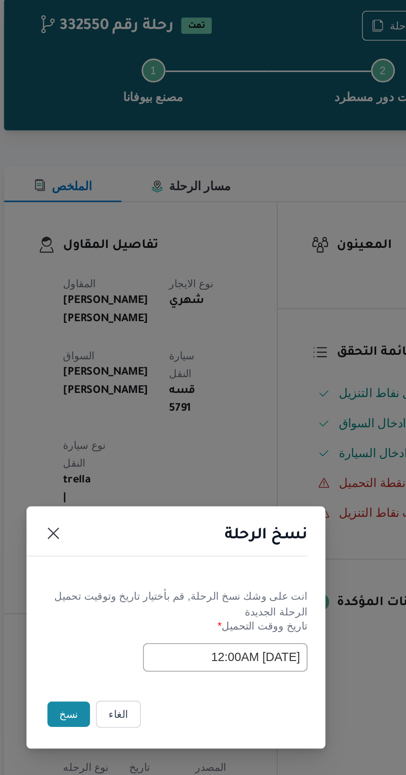
click at [147, 438] on button "نسخ" at bounding box center [144, 435] width 24 height 14
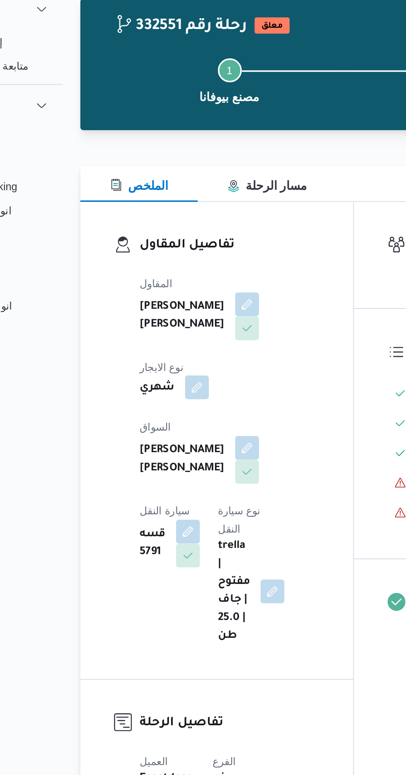
click at [179, 248] on button "button" at bounding box center [172, 254] width 13 height 13
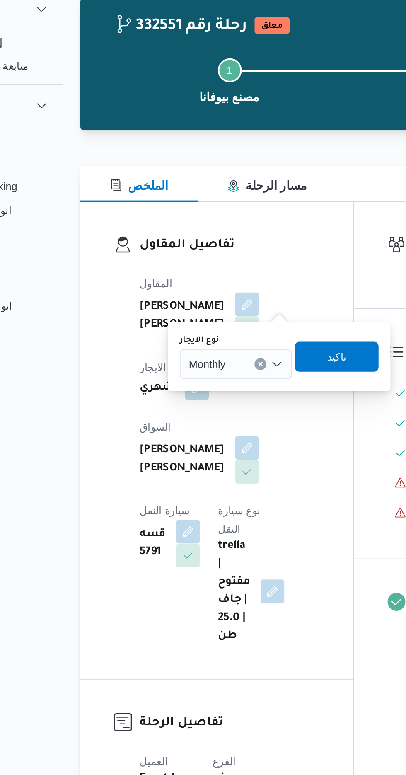
click at [192, 241] on input "نوع الايجار" at bounding box center [191, 242] width 1 height 10
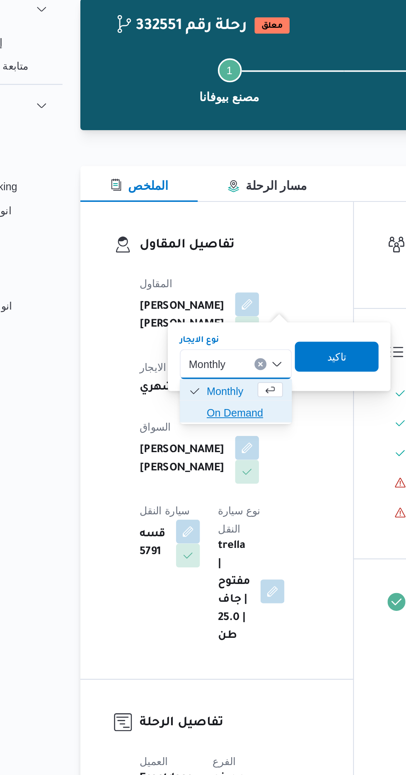
click at [201, 265] on span "On Demand" at bounding box center [199, 268] width 42 height 10
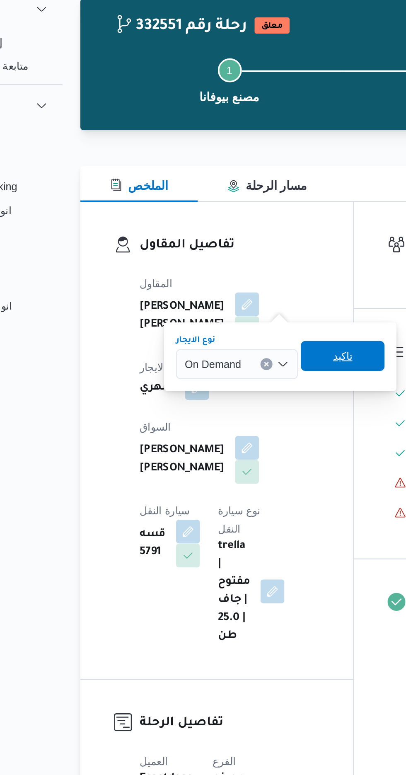
click at [255, 237] on span "تاكيد" at bounding box center [253, 237] width 11 height 10
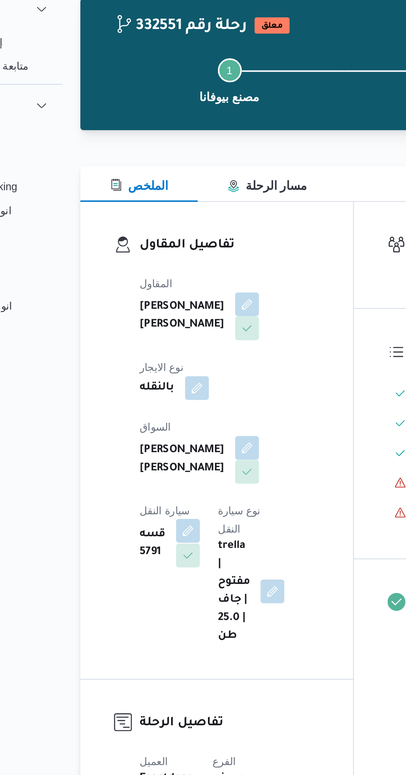
click at [174, 327] on button "button" at bounding box center [167, 333] width 13 height 13
click at [178, 280] on div "[PERSON_NAME] [PERSON_NAME]" at bounding box center [174, 294] width 68 height 28
click at [193, 281] on button "button" at bounding box center [199, 287] width 13 height 13
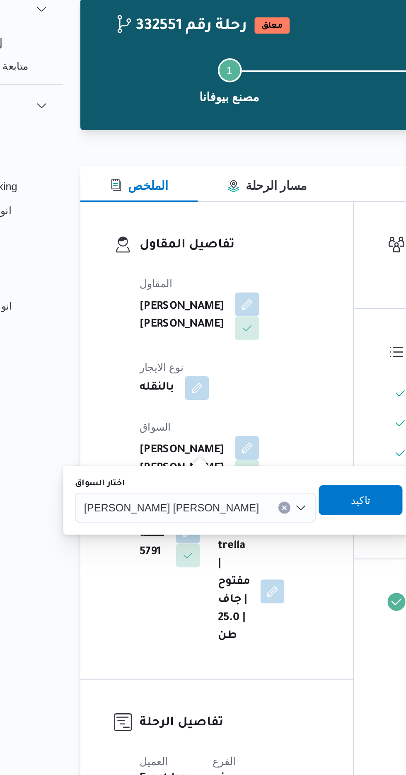
click at [210, 321] on input "اختار السواق" at bounding box center [210, 321] width 1 height 10
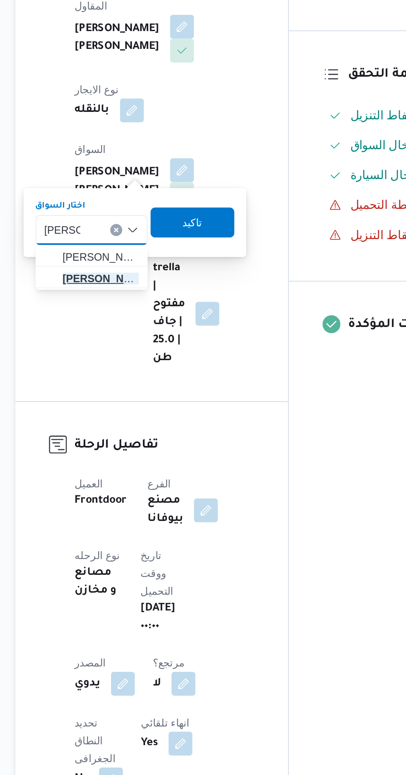
type input "[PERSON_NAME]"
click at [167, 347] on span "[PERSON_NAME] د [PERSON_NAME]" at bounding box center [155, 348] width 42 height 10
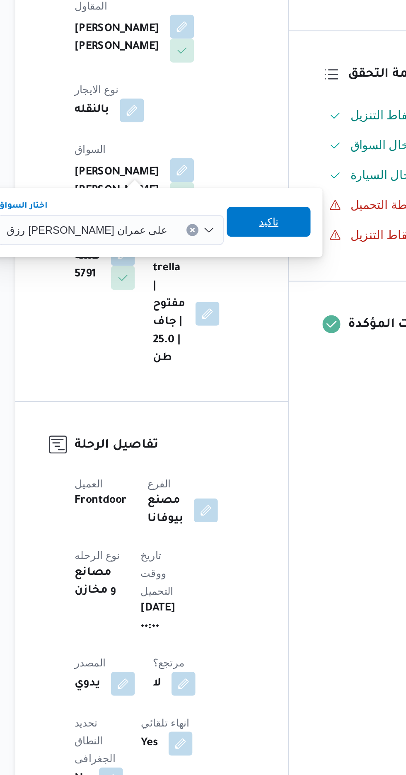
click at [243, 318] on span "تاكيد" at bounding box center [248, 317] width 11 height 10
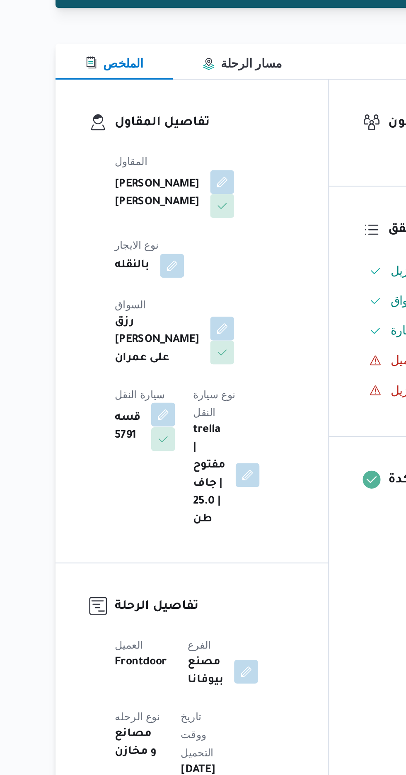
click at [174, 331] on button "button" at bounding box center [167, 337] width 13 height 13
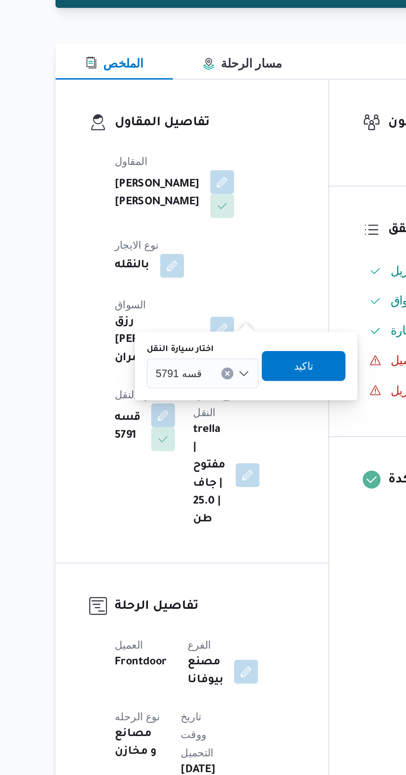
click at [196, 307] on div "قسه 5791" at bounding box center [189, 314] width 62 height 17
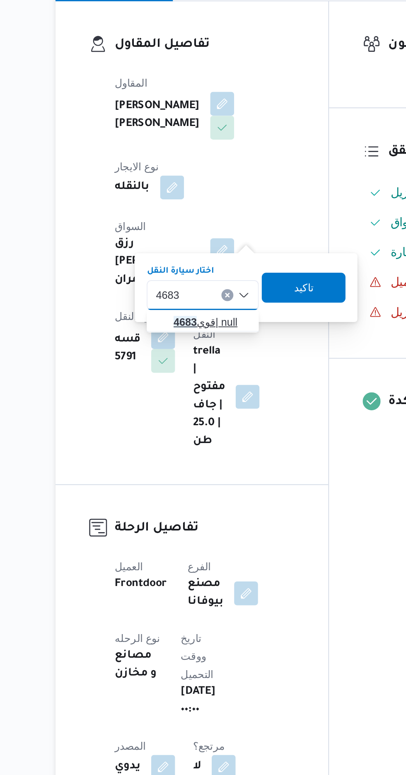
type input "4683"
click at [191, 329] on span "قوي 4683 | null" at bounding box center [194, 329] width 42 height 10
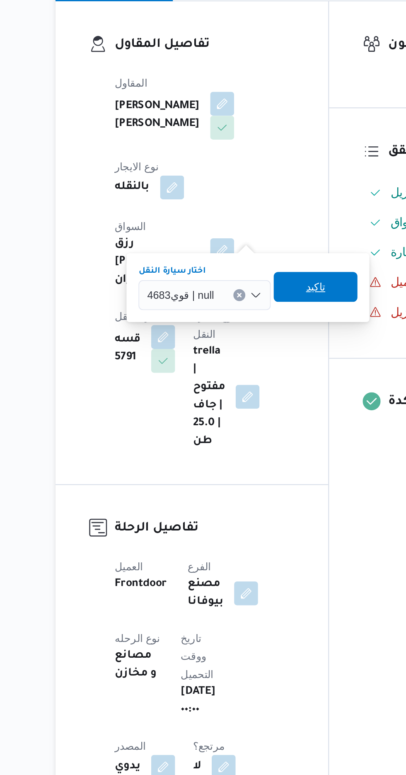
click at [254, 308] on span "تاكيد" at bounding box center [251, 310] width 11 height 10
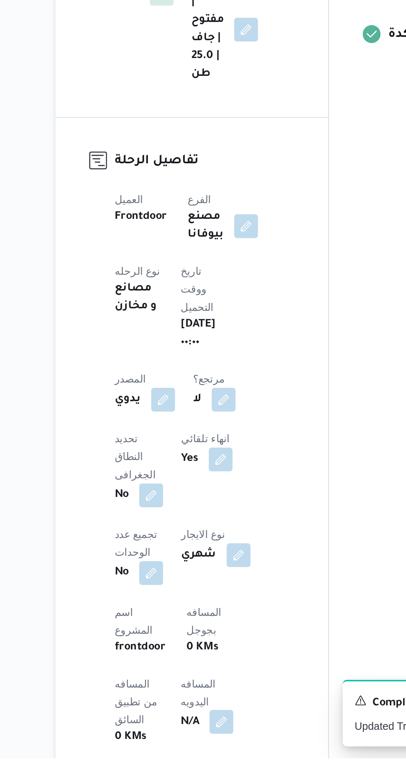
click at [193, 748] on button "button" at bounding box center [199, 754] width 13 height 13
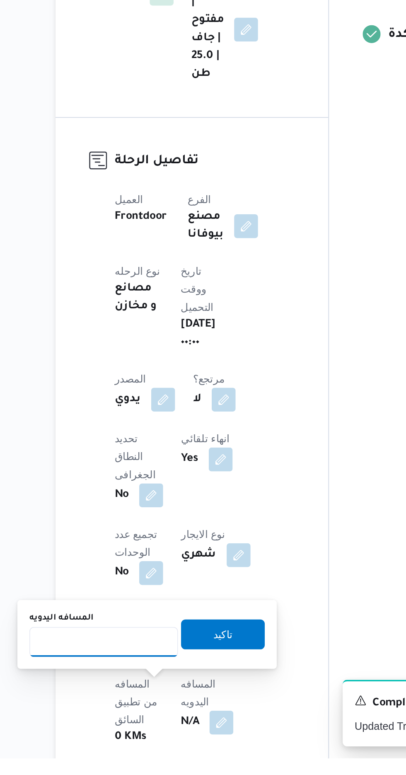
click at [132, 708] on input "المسافه اليدويه" at bounding box center [134, 710] width 82 height 17
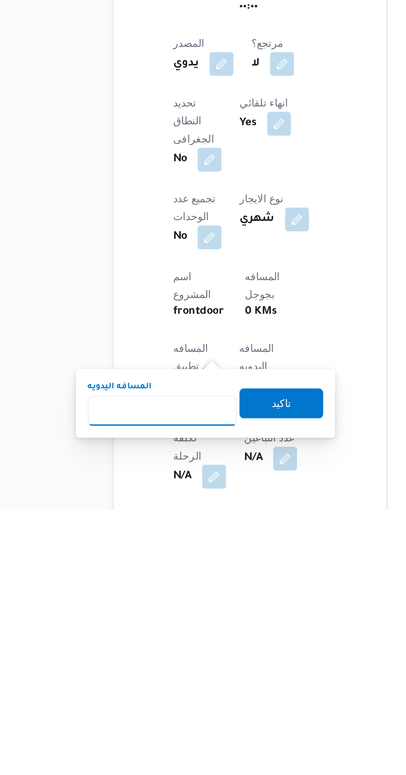
scroll to position [133, 0]
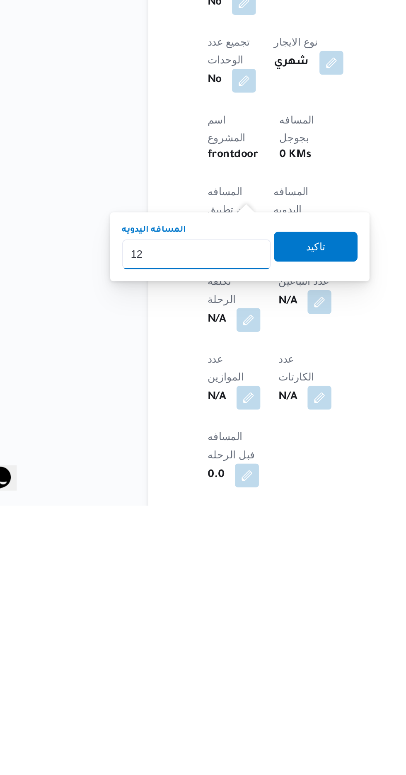
type input "120"
click at [206, 629] on span "تاكيد" at bounding box center [200, 631] width 11 height 10
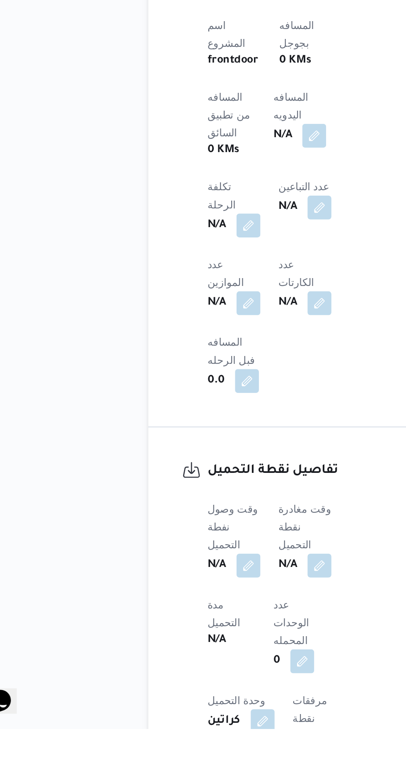
scroll to position [313, 0]
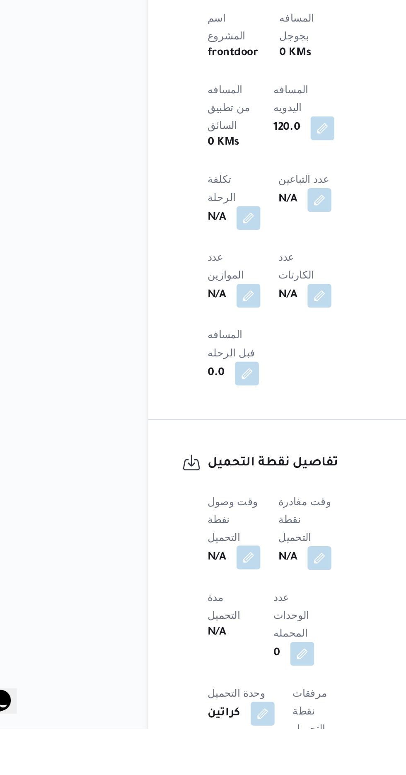
click at [163, 673] on button "button" at bounding box center [163, 679] width 13 height 13
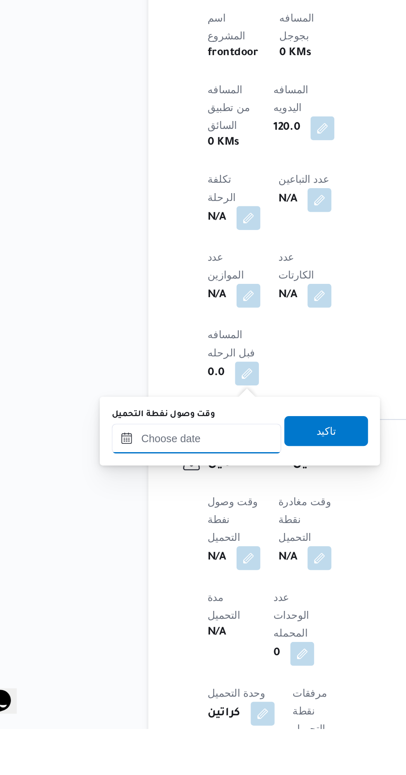
click at [163, 614] on input "وقت وصول نفطة التحميل" at bounding box center [134, 614] width 94 height 17
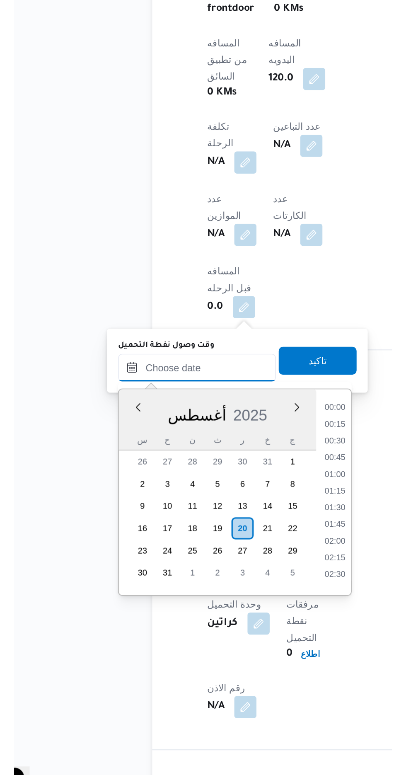
scroll to position [580, 0]
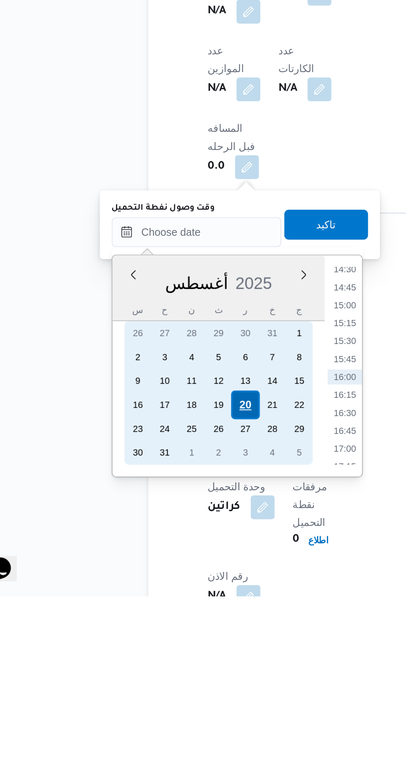
click at [163, 668] on div "20" at bounding box center [161, 669] width 16 height 16
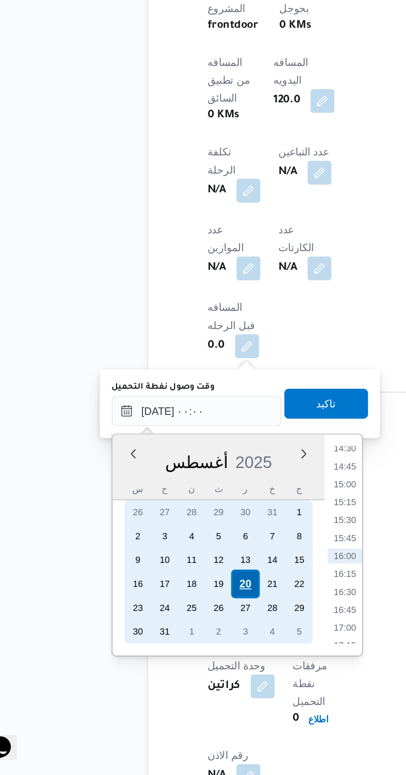
scroll to position [0, 0]
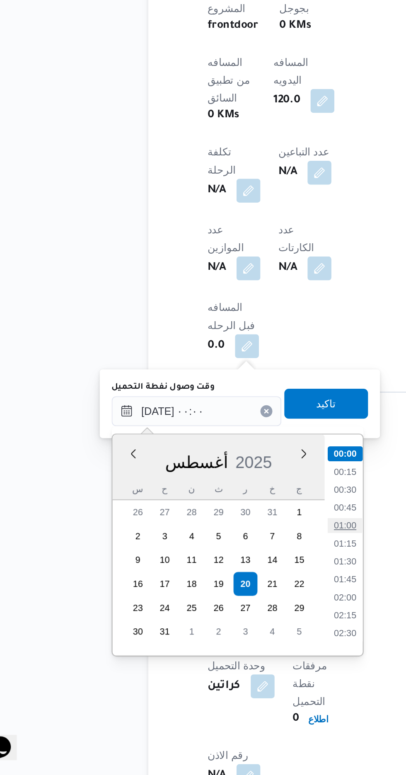
click at [218, 635] on li "01:00" at bounding box center [216, 636] width 19 height 8
type input "[DATE] ٠١:٠٠"
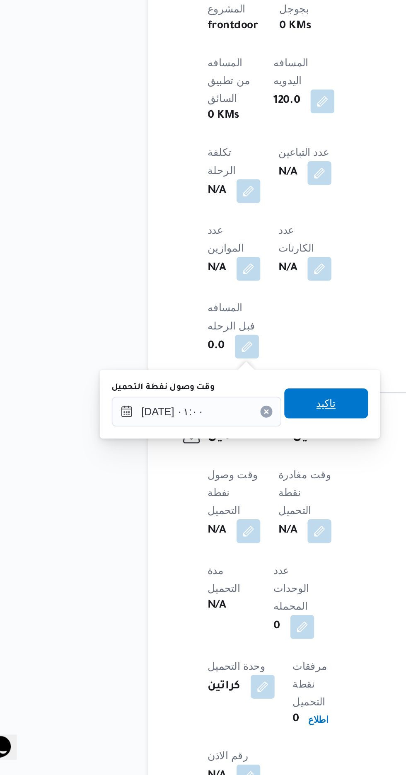
click at [220, 573] on span "تاكيد" at bounding box center [206, 568] width 46 height 17
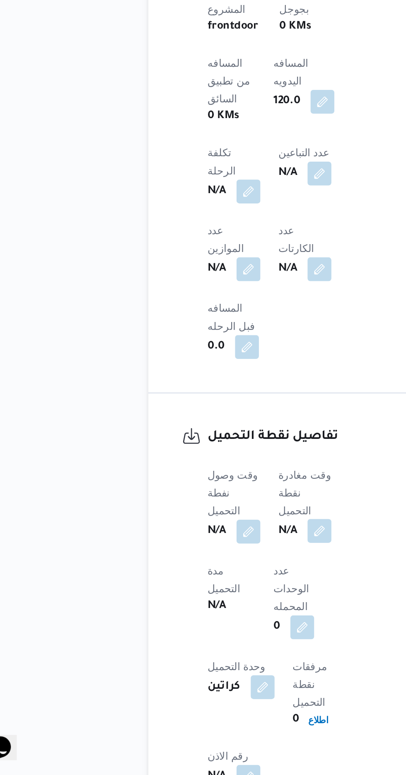
click at [208, 633] on button "button" at bounding box center [202, 639] width 13 height 13
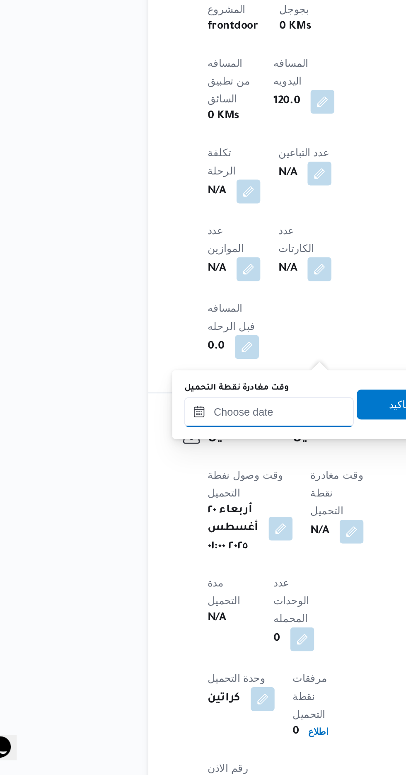
click at [194, 570] on input "وقت مغادرة نقطة التحميل" at bounding box center [175, 573] width 94 height 17
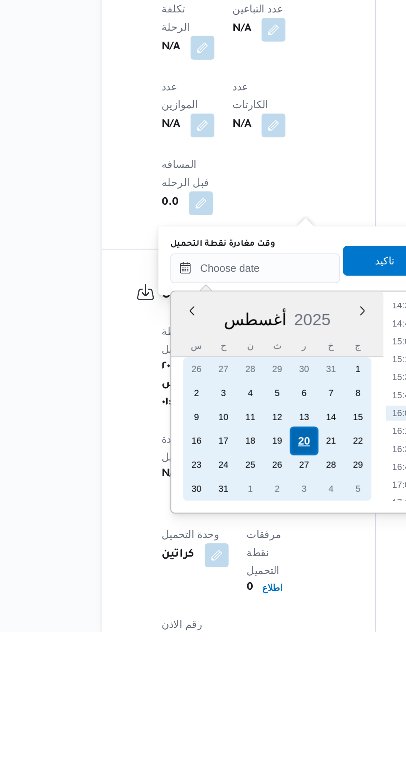
click at [218, 669] on div "20" at bounding box center [220, 669] width 16 height 16
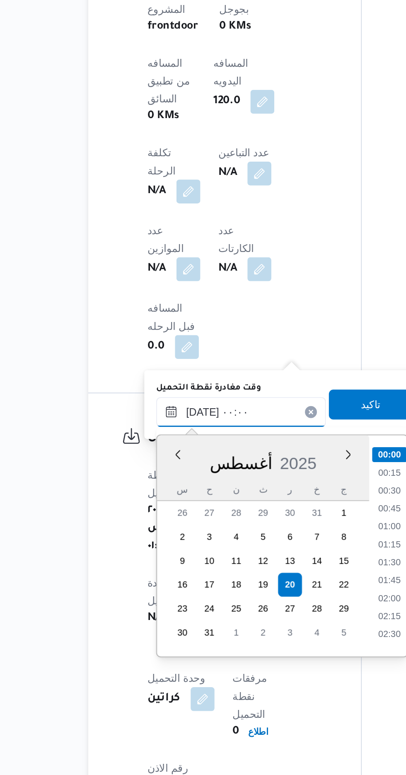
click at [152, 578] on input "[DATE] ٠٠:٠٠" at bounding box center [192, 573] width 94 height 17
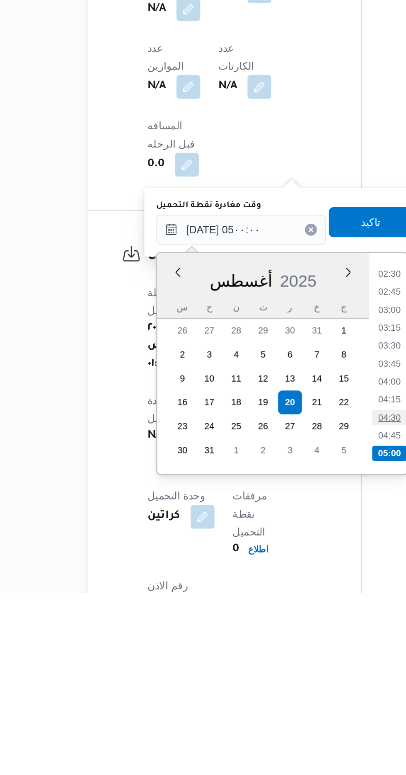
click at [277, 676] on li "04:30" at bounding box center [274, 677] width 19 height 8
type input "[DATE] ٠٤:٣٠"
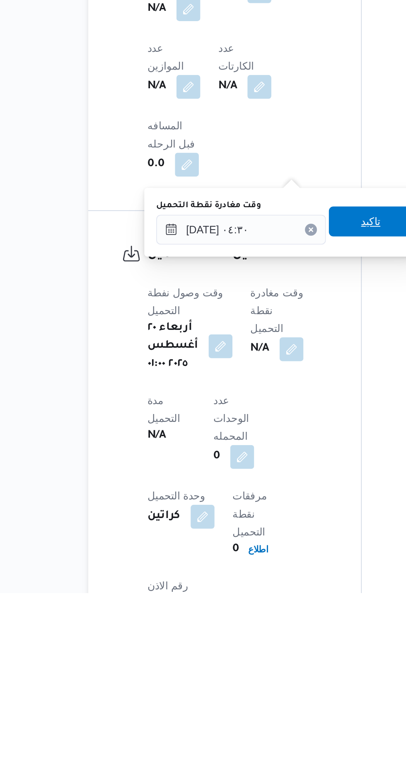
click at [263, 569] on span "تاكيد" at bounding box center [264, 568] width 46 height 17
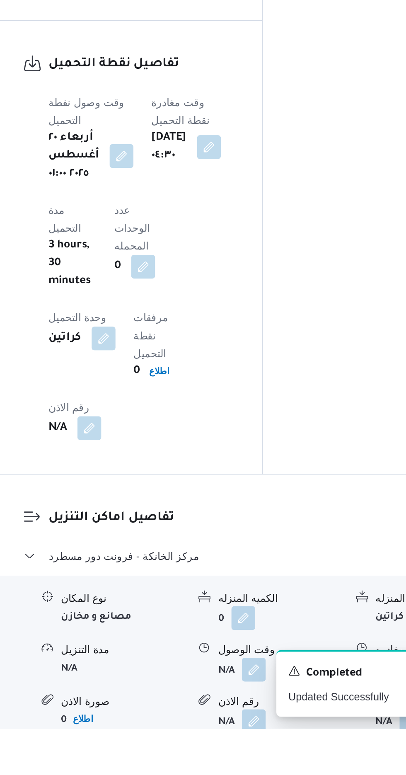
scroll to position [536, 0]
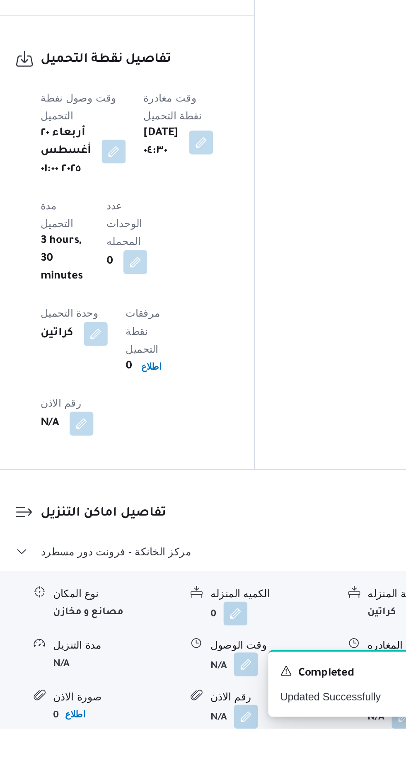
click at [255, 722] on button "button" at bounding box center [254, 728] width 13 height 13
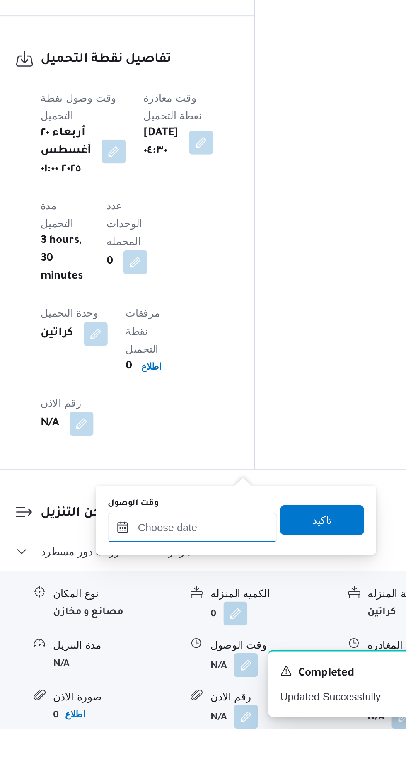
click at [239, 662] on input "وقت الوصول" at bounding box center [225, 663] width 94 height 17
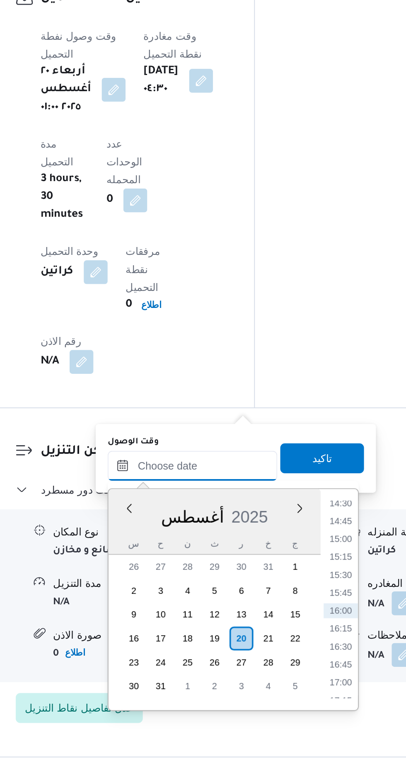
scroll to position [592, 0]
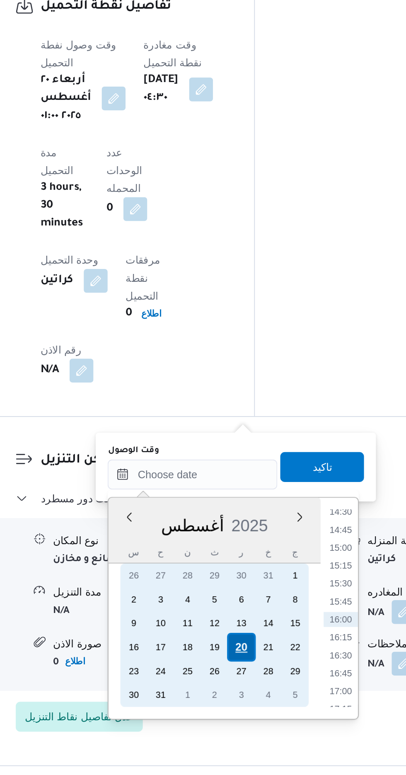
click at [249, 701] on div "20" at bounding box center [252, 704] width 16 height 16
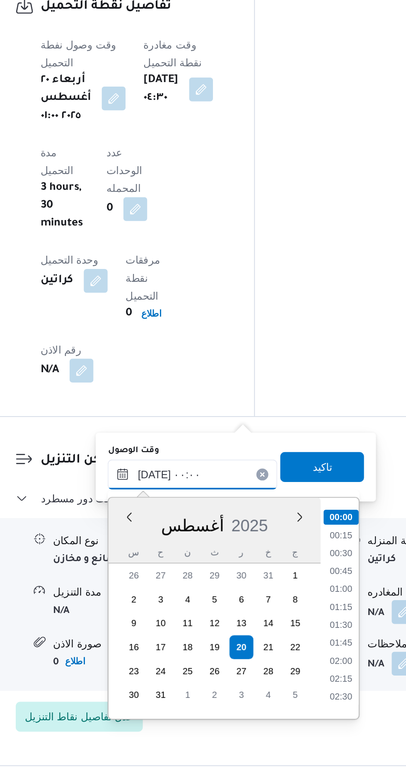
click at [181, 609] on input "[DATE] ٠٠:٠٠" at bounding box center [225, 608] width 94 height 17
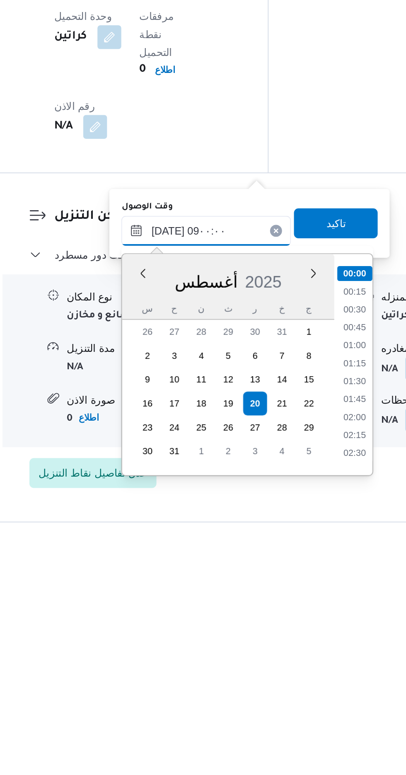
scroll to position [258, 0]
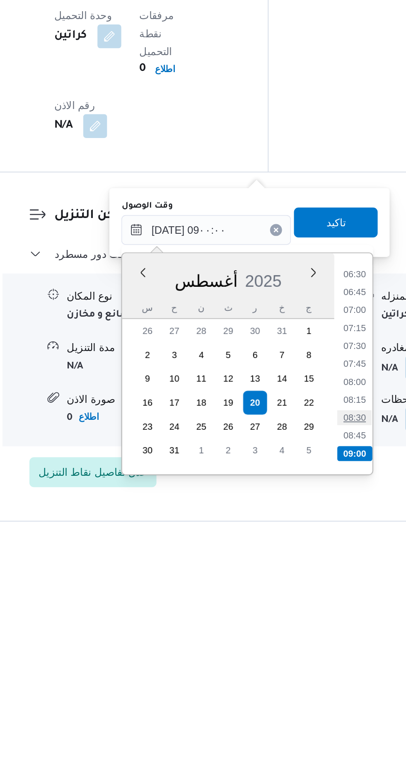
click at [306, 713] on li "08:30" at bounding box center [307, 712] width 19 height 8
type input "[DATE] ٠٨:٣٠"
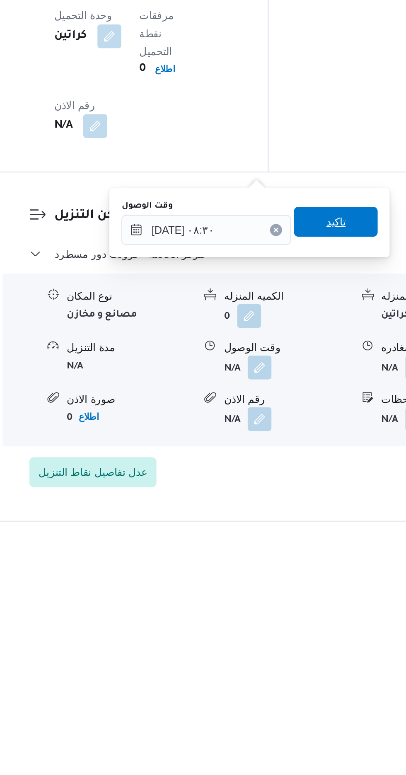
click at [302, 605] on span "تاكيد" at bounding box center [296, 604] width 11 height 10
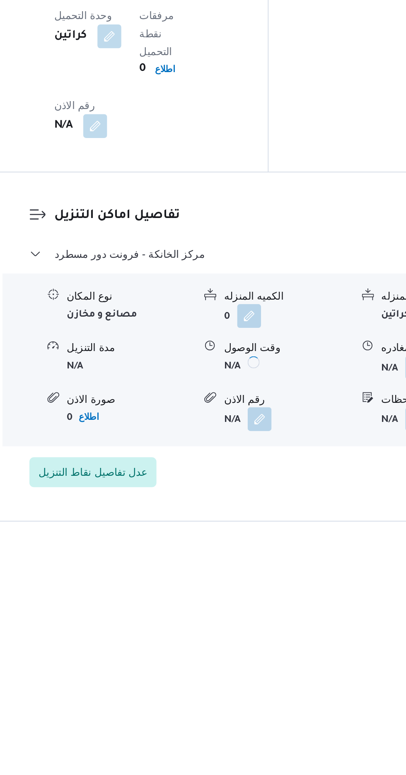
scroll to position [592, 0]
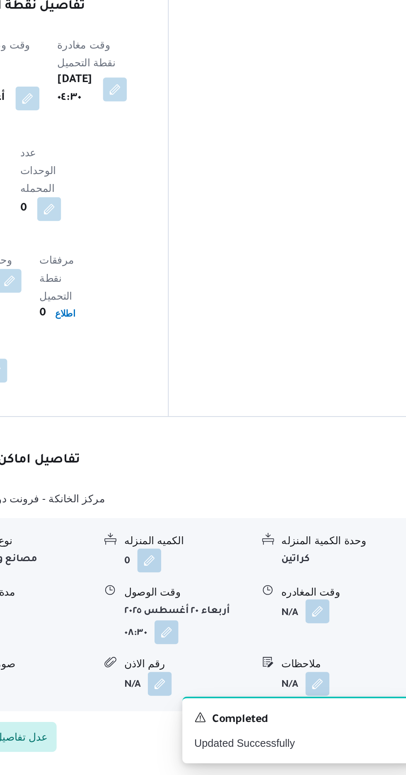
click at [348, 667] on button "button" at bounding box center [341, 673] width 13 height 13
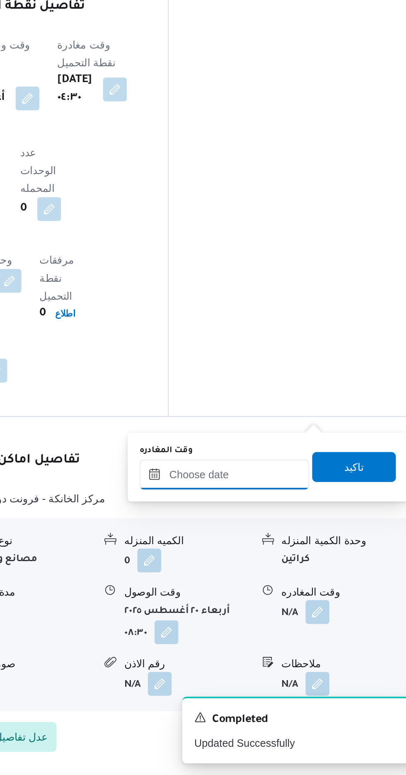
click at [315, 609] on input "وقت المغادره" at bounding box center [290, 608] width 94 height 17
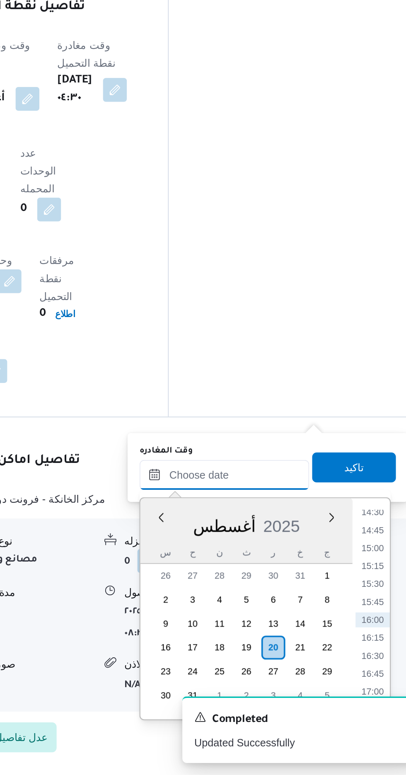
scroll to position [591, 0]
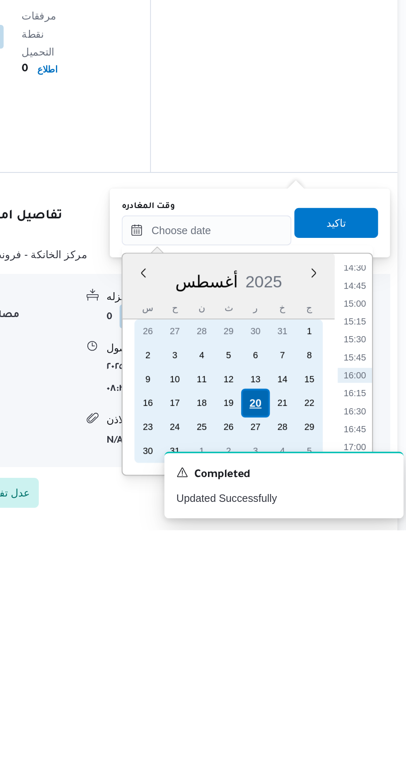
click at [320, 703] on div "20" at bounding box center [317, 704] width 16 height 16
type input "[DATE] ٠٠:٠٠"
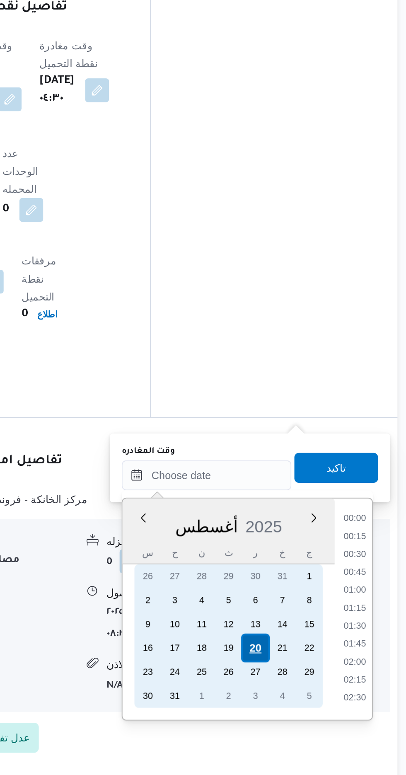
click at [315, 703] on div "20" at bounding box center [317, 704] width 16 height 16
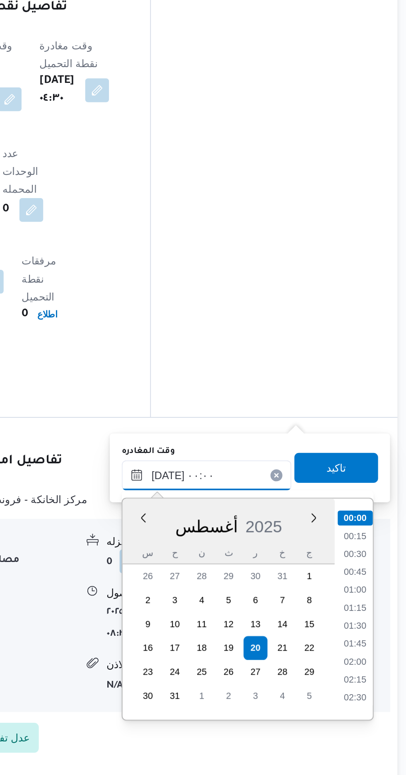
click at [247, 611] on input "[DATE] ٠٠:٠٠" at bounding box center [290, 608] width 94 height 17
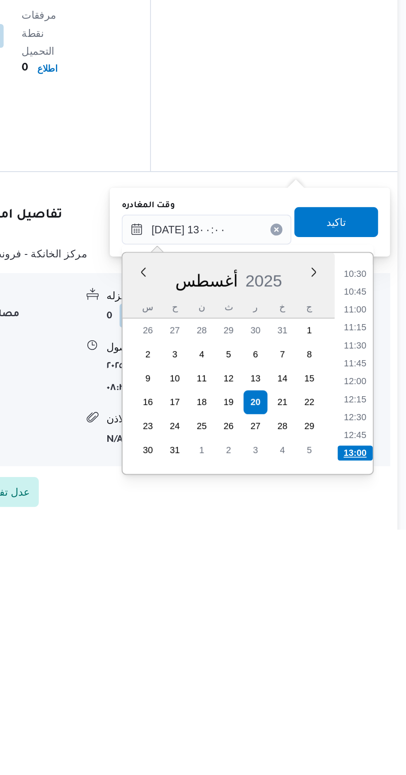
click at [375, 728] on li "13:00" at bounding box center [372, 732] width 19 height 8
type input "[DATE] ١٣:٠٠"
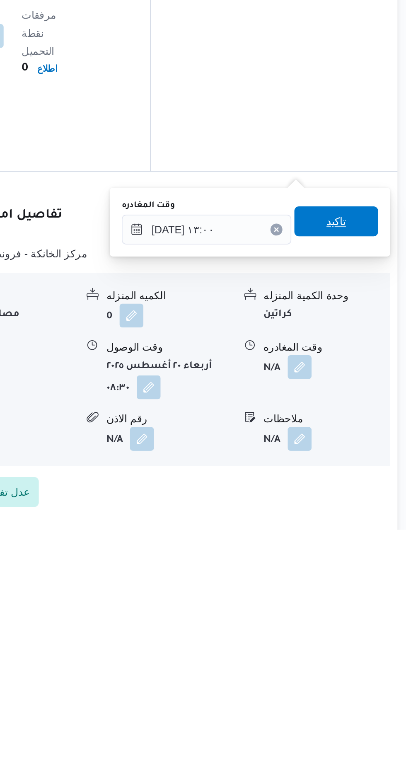
click at [367, 606] on span "تاكيد" at bounding box center [362, 604] width 11 height 10
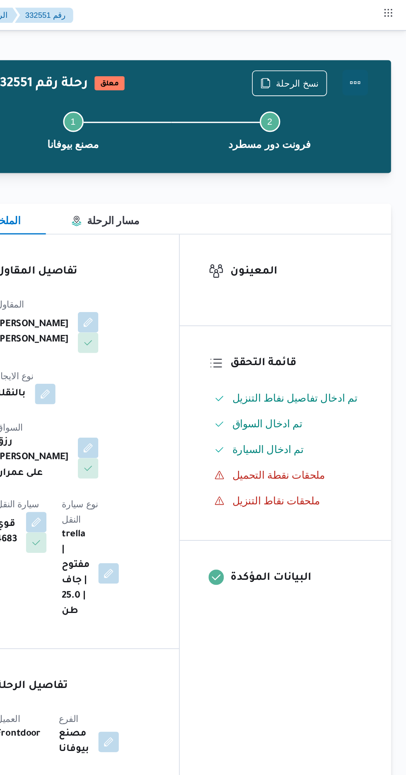
click at [378, 55] on button "Actions" at bounding box center [373, 53] width 17 height 17
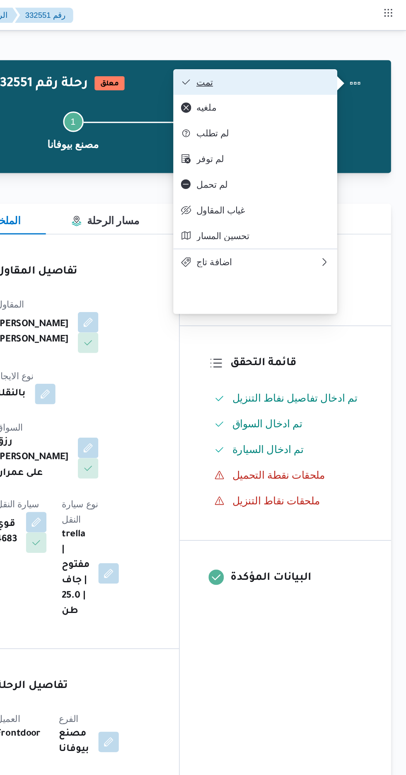
click at [354, 53] on span "تمت" at bounding box center [313, 53] width 86 height 7
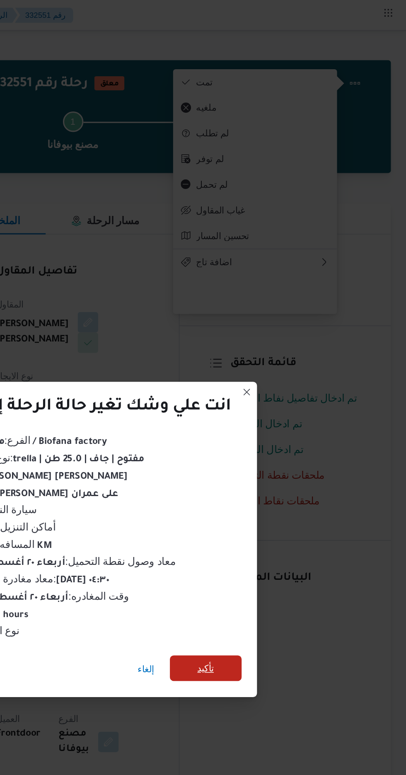
click at [275, 427] on span "تأكيد" at bounding box center [276, 432] width 11 height 10
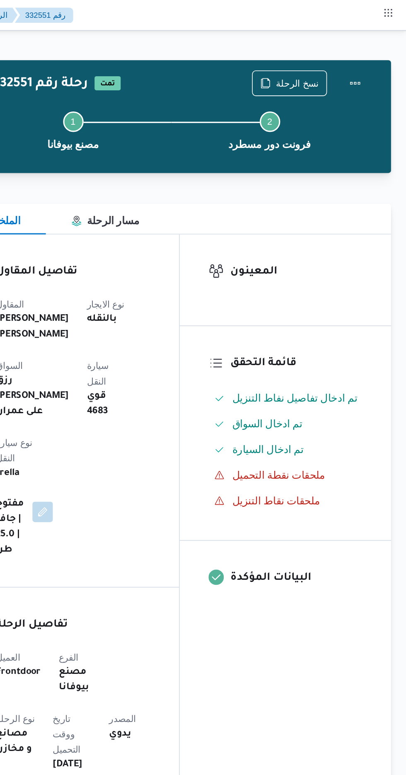
scroll to position [0, 0]
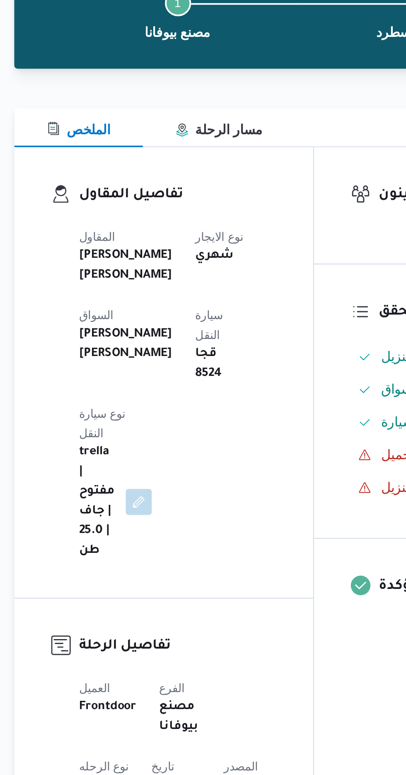
scroll to position [4, 0]
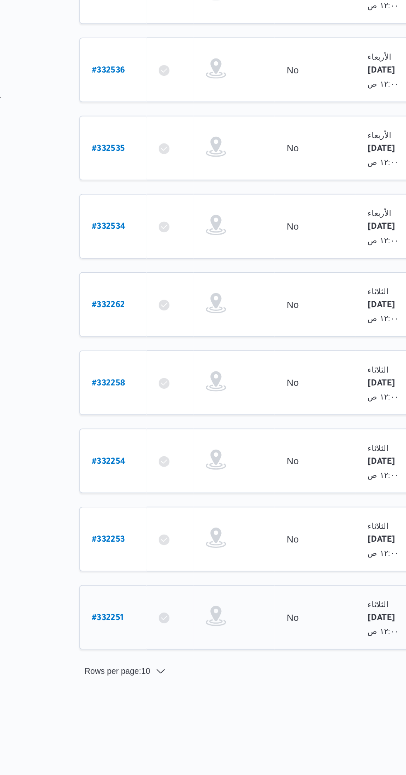
click at [116, 594] on b "# 332251" at bounding box center [125, 597] width 19 height 6
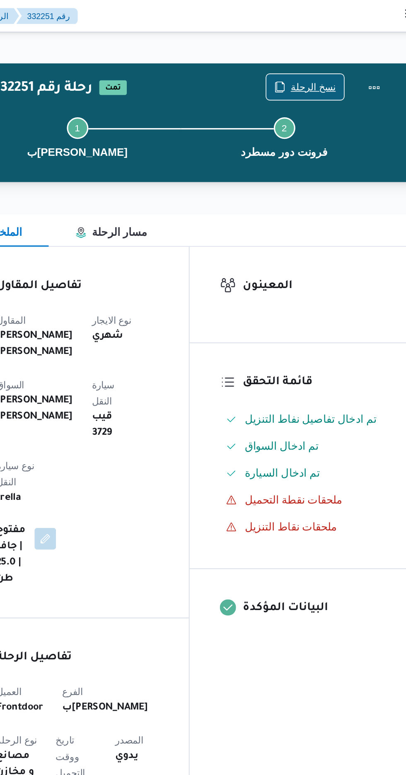
click at [329, 56] on span "نسخ الرحلة" at bounding box center [335, 53] width 28 height 10
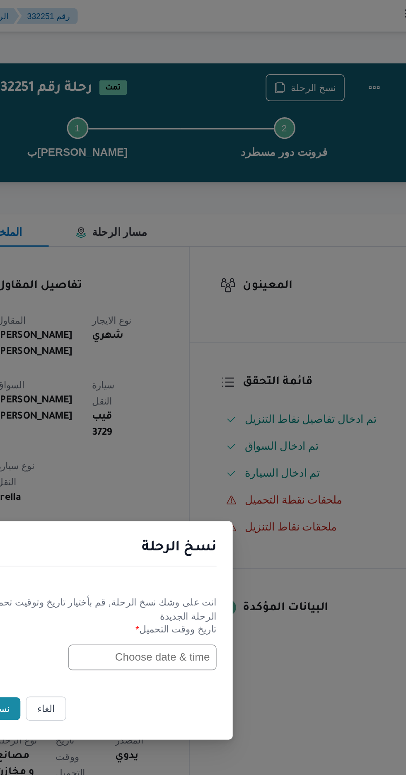
click at [232, 403] on input "text" at bounding box center [230, 404] width 91 height 16
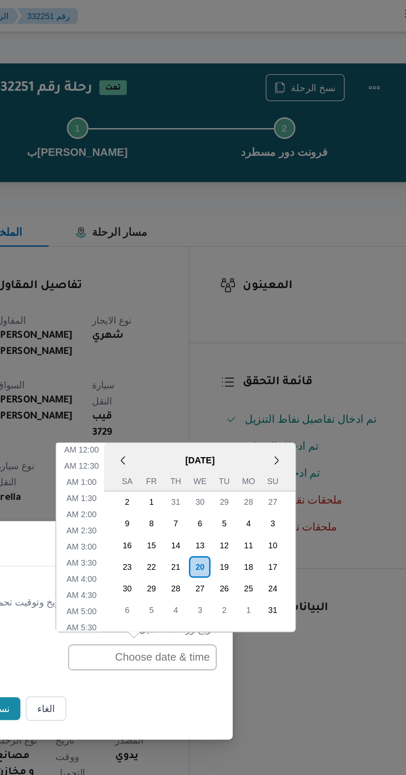
scroll to position [264, 0]
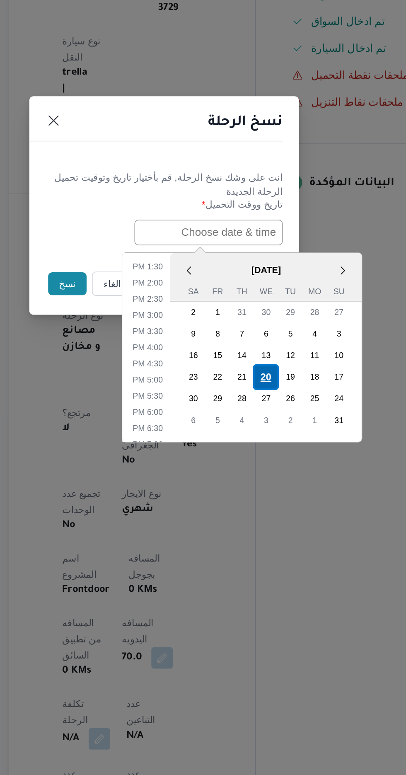
click at [266, 490] on div "20" at bounding box center [266, 493] width 16 height 16
type input "[DATE] 12:00AM"
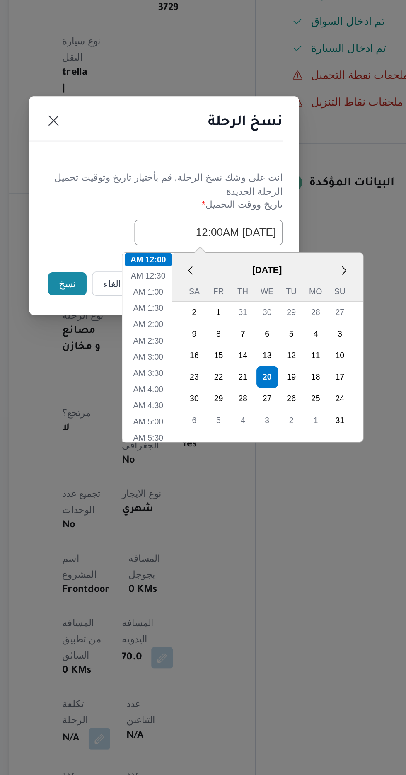
click at [135, 433] on button "نسخ" at bounding box center [144, 435] width 24 height 14
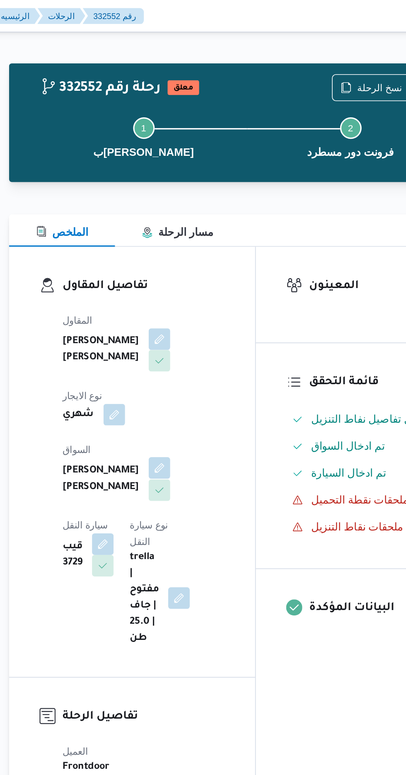
click at [193, 289] on button "button" at bounding box center [199, 287] width 13 height 13
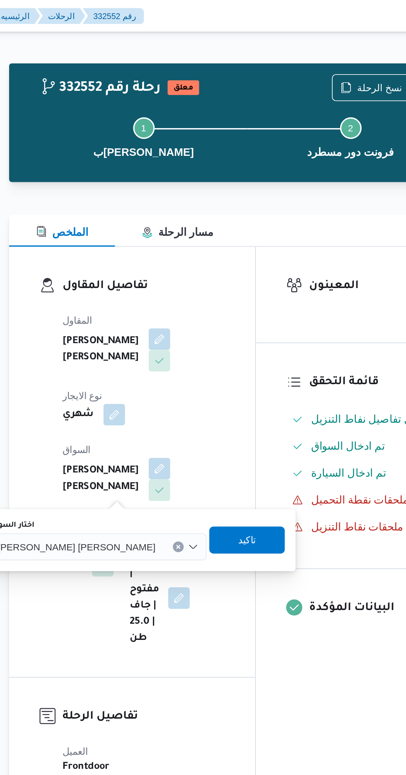
click at [159, 333] on span "[PERSON_NAME] [PERSON_NAME]" at bounding box center [149, 335] width 97 height 9
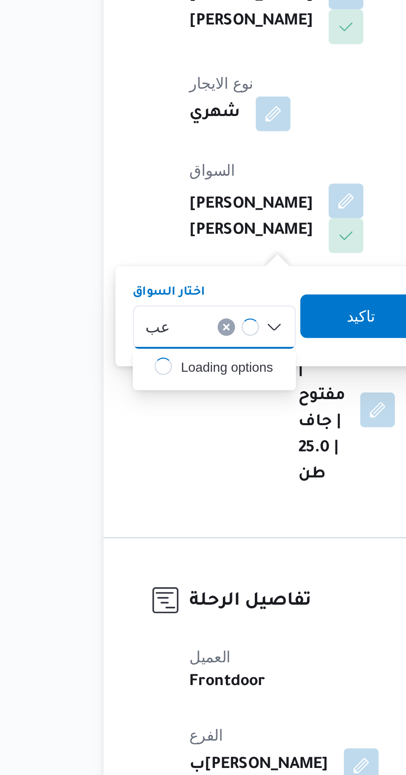
type input "ع"
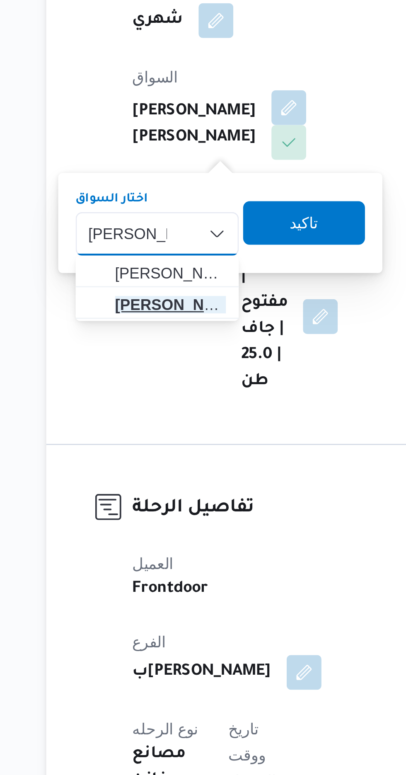
type input "[PERSON_NAME]"
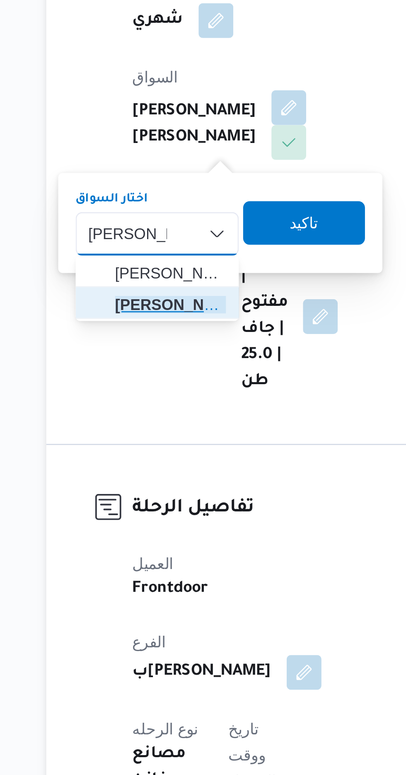
click at [161, 361] on span "[PERSON_NAME]" at bounding box center [155, 363] width 42 height 10
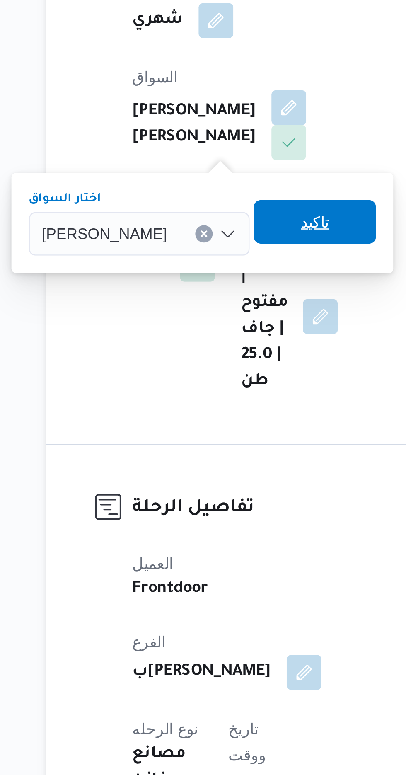
click at [215, 330] on span "تاكيد" at bounding box center [210, 331] width 11 height 10
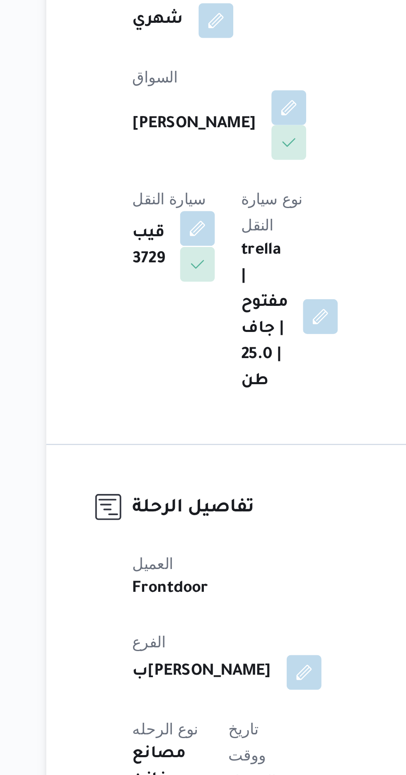
click at [172, 327] on button "button" at bounding box center [165, 333] width 13 height 13
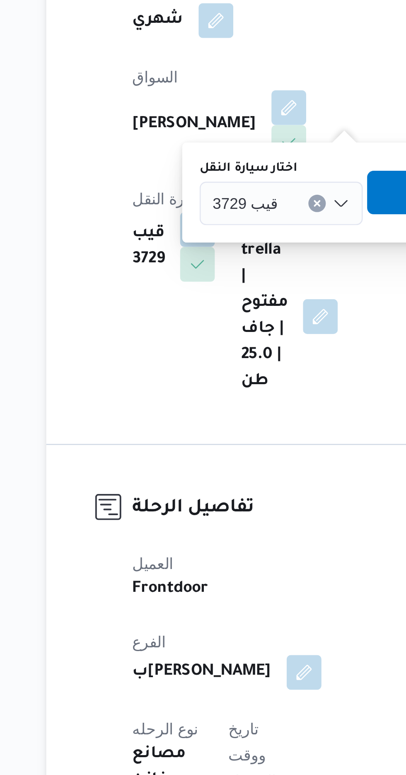
click at [205, 324] on div "قيب 3729" at bounding box center [197, 324] width 62 height 17
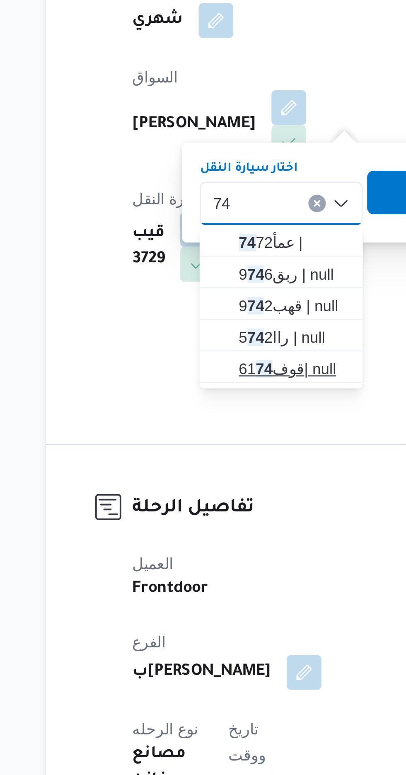
type input "74"
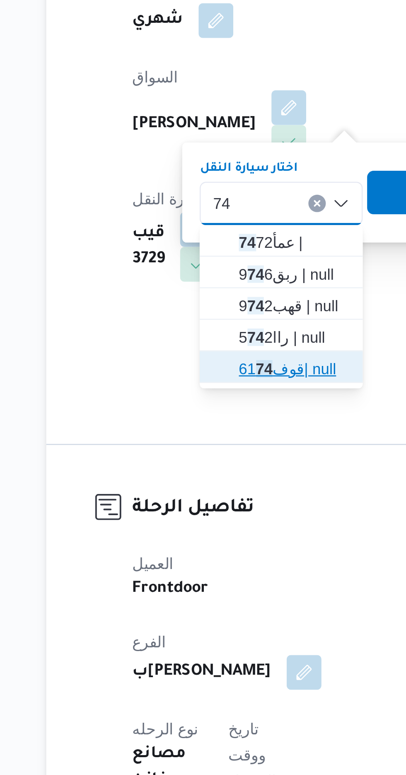
click at [203, 385] on span "قوف61 74 | null" at bounding box center [202, 387] width 42 height 10
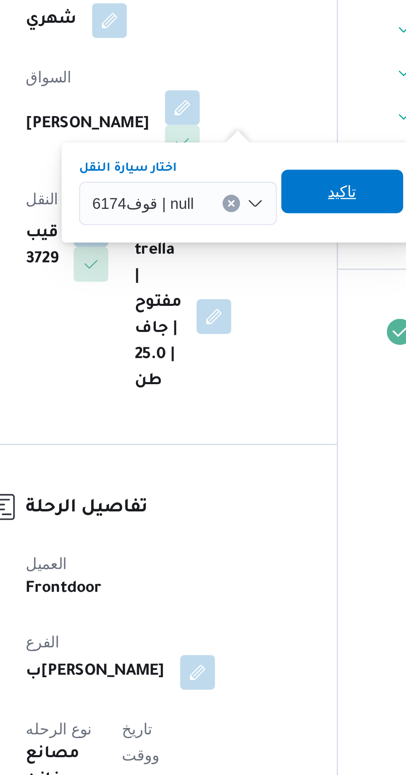
click at [258, 319] on span "تاكيد" at bounding box center [261, 320] width 11 height 10
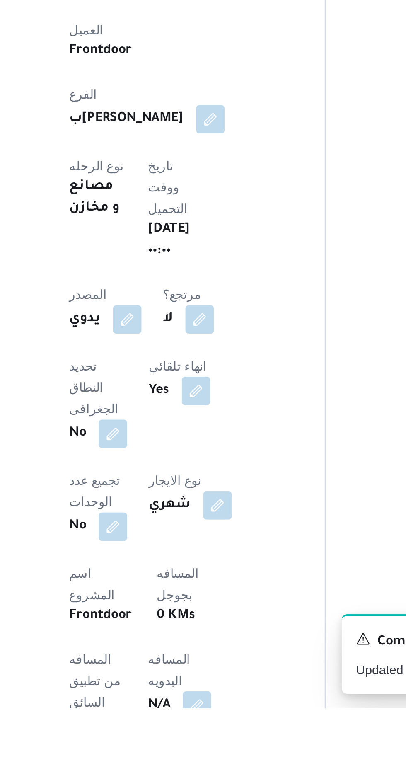
scroll to position [3, 0]
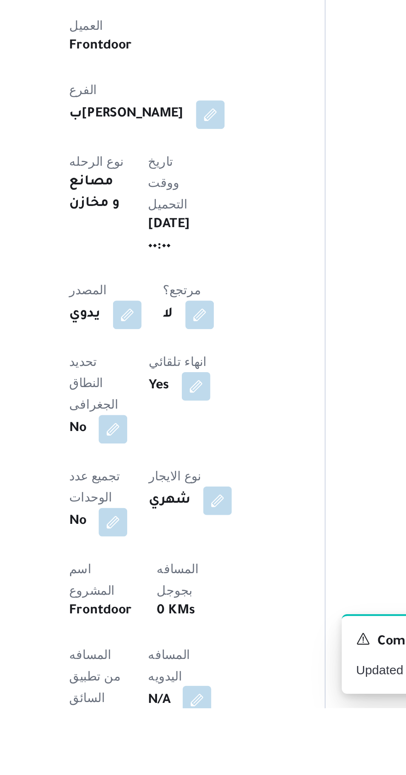
click at [193, 764] on button "button" at bounding box center [199, 770] width 13 height 13
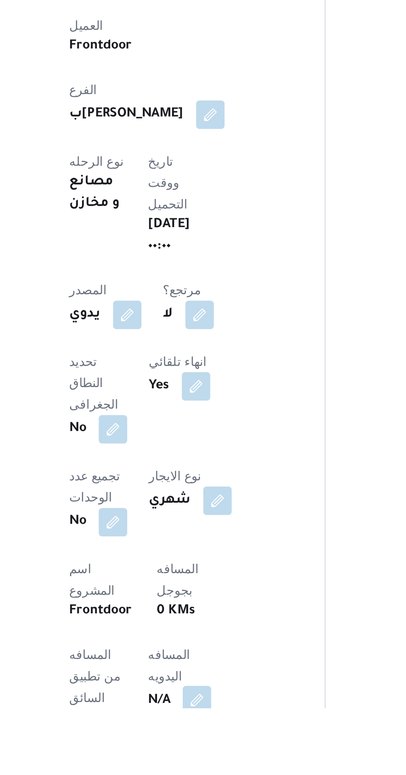
click at [193, 764] on button "button" at bounding box center [199, 770] width 13 height 13
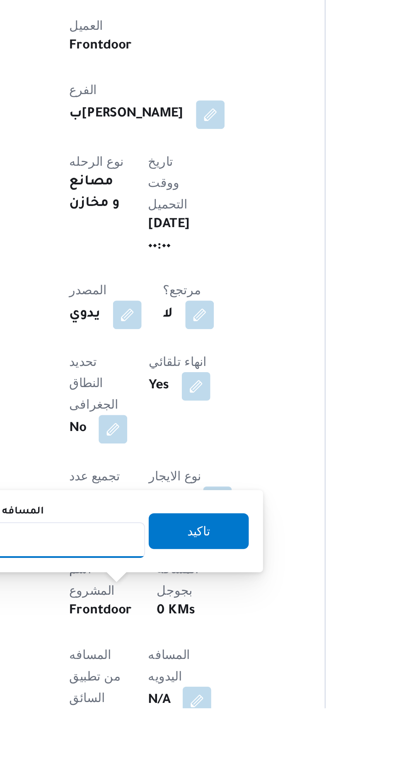
click at [138, 698] on input "المسافه اليدويه" at bounding box center [134, 696] width 82 height 17
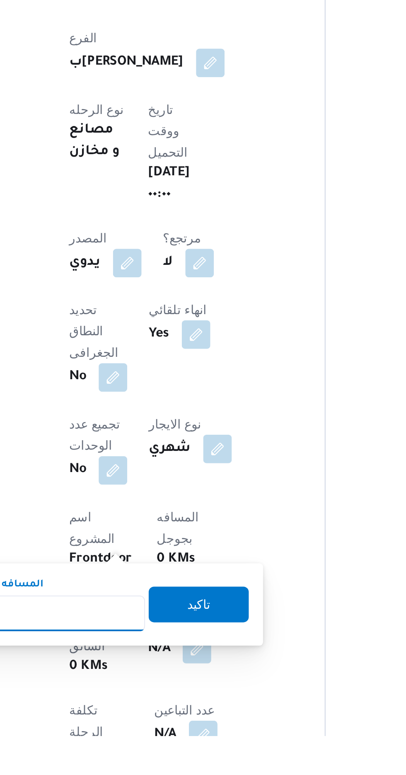
scroll to position [84, 0]
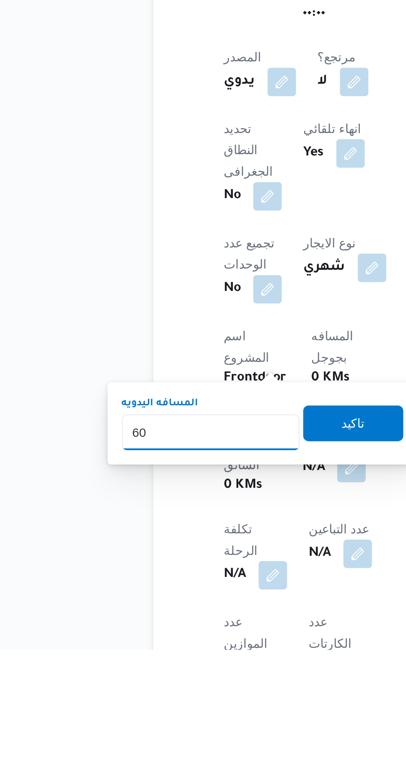
type input "6"
type input "70"
click at [205, 668] on span "تاكيد" at bounding box center [200, 669] width 11 height 10
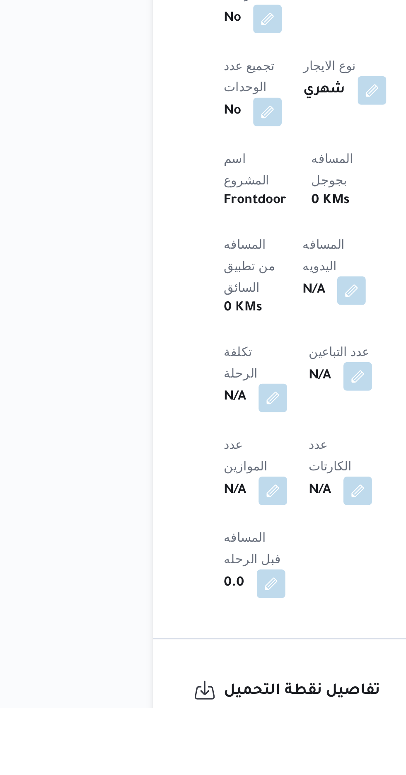
scroll to position [198, 0]
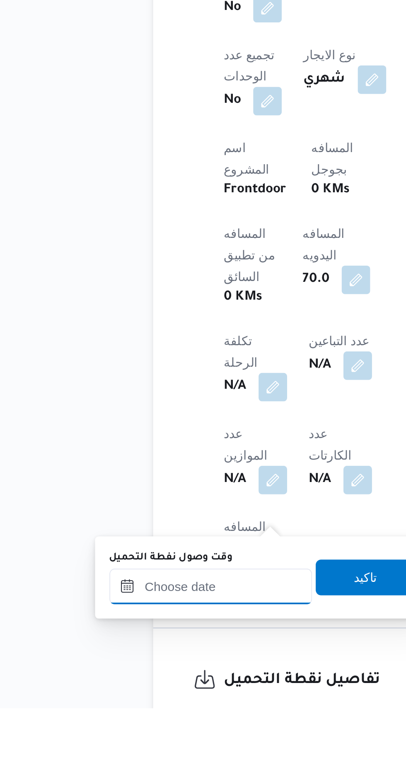
click at [156, 715] on input "وقت وصول نفطة التحميل" at bounding box center [134, 718] width 94 height 17
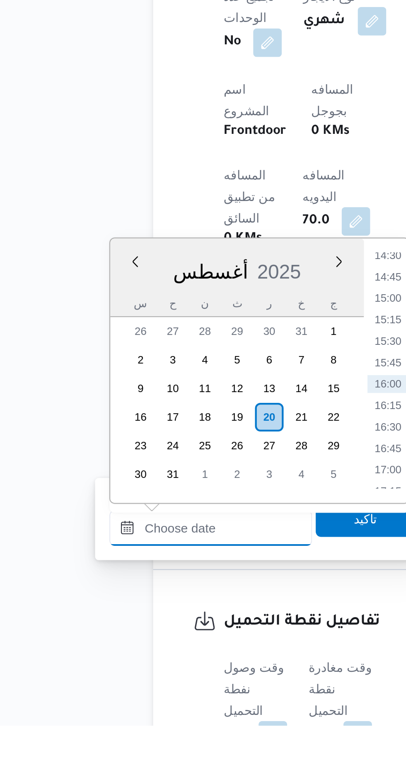
scroll to position [249, 0]
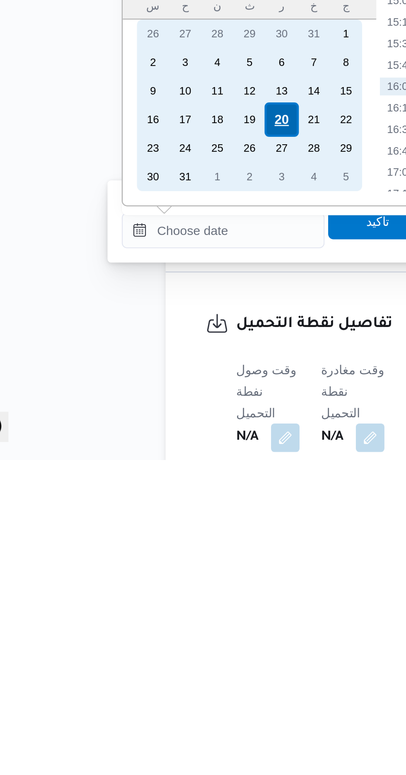
click at [164, 616] on div "20" at bounding box center [161, 617] width 16 height 16
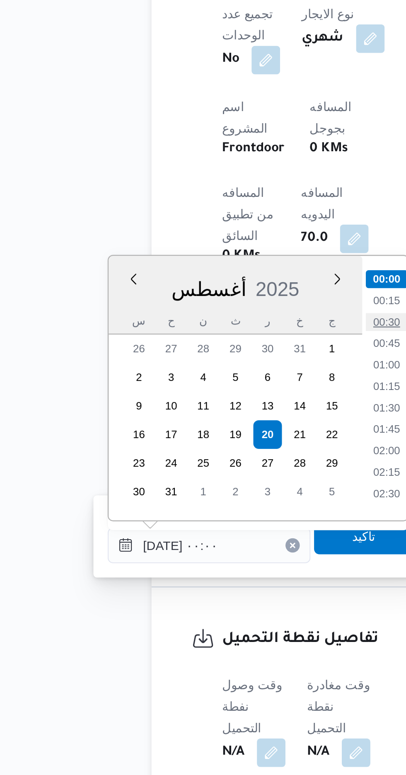
click at [220, 565] on li "00:30" at bounding box center [216, 564] width 19 height 8
type input "[DATE] ٠٠:٣٠"
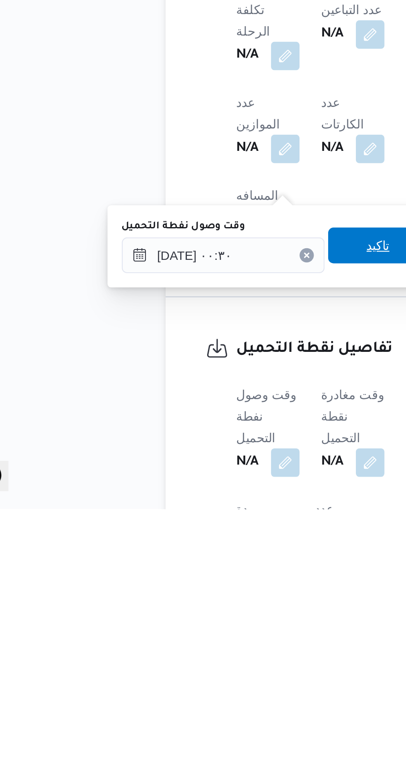
click at [211, 653] on span "تاكيد" at bounding box center [206, 652] width 11 height 10
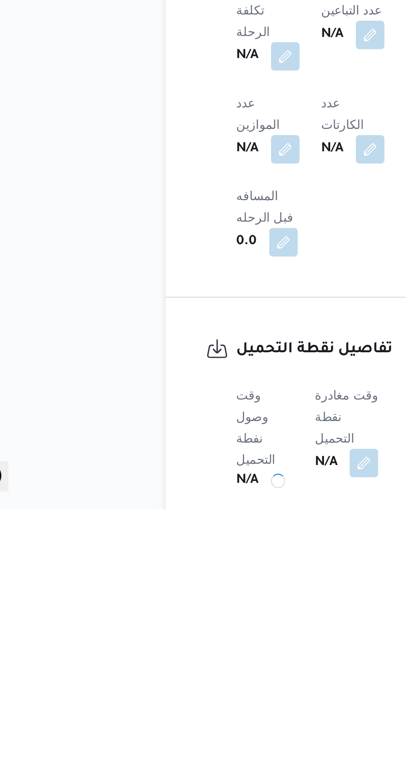
scroll to position [260, 0]
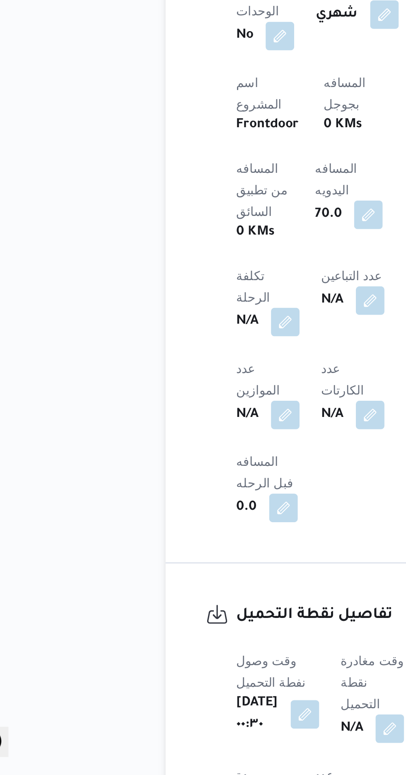
click at [199, 748] on b "N/A" at bounding box center [194, 753] width 10 height 10
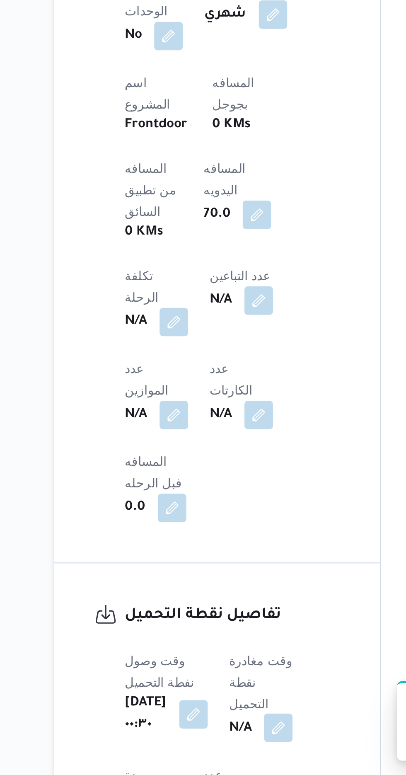
click at [218, 746] on button "button" at bounding box center [211, 752] width 13 height 13
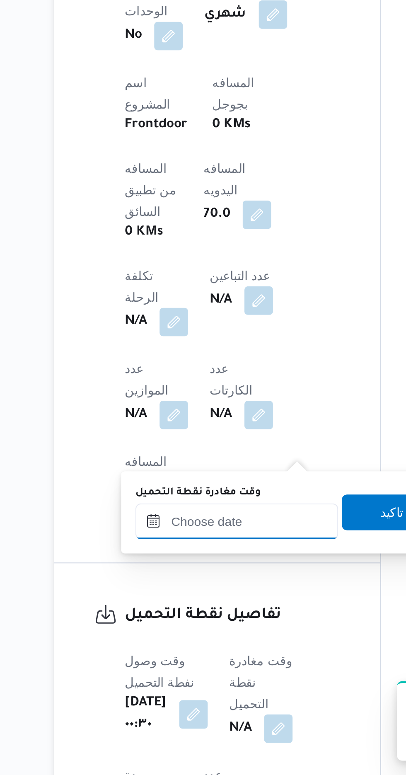
click at [210, 654] on input "وقت مغادرة نقطة التحميل" at bounding box center [192, 657] width 94 height 17
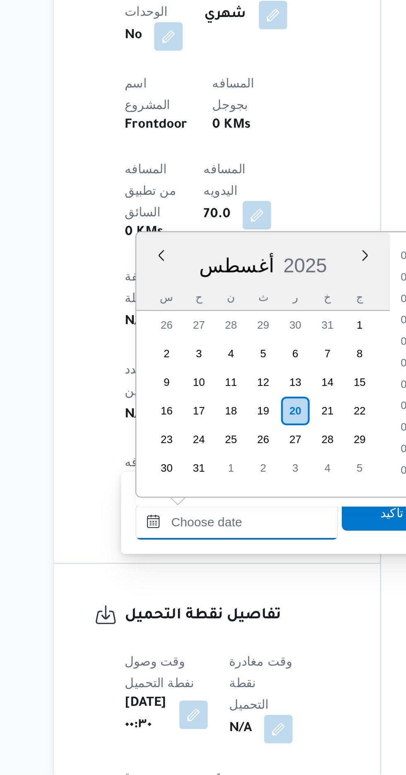
scroll to position [580, 0]
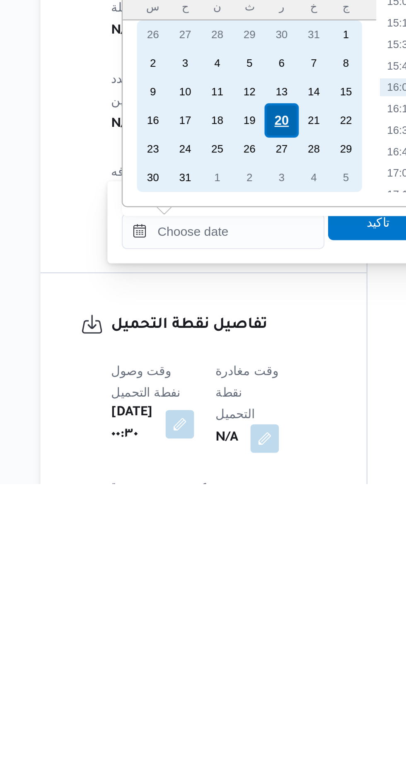
click at [221, 604] on div "20" at bounding box center [220, 606] width 16 height 16
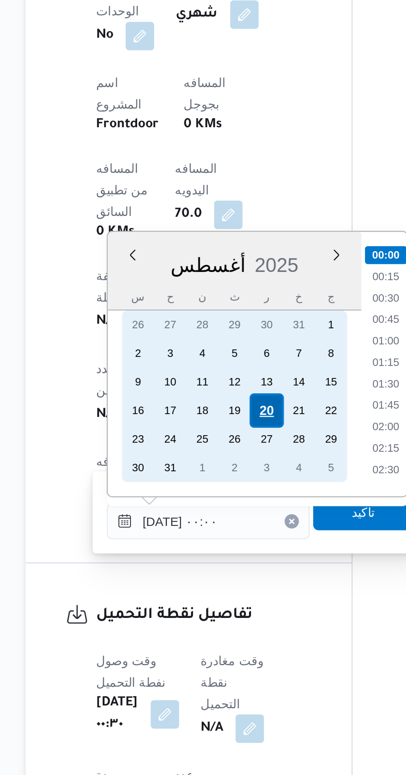
scroll to position [259, 0]
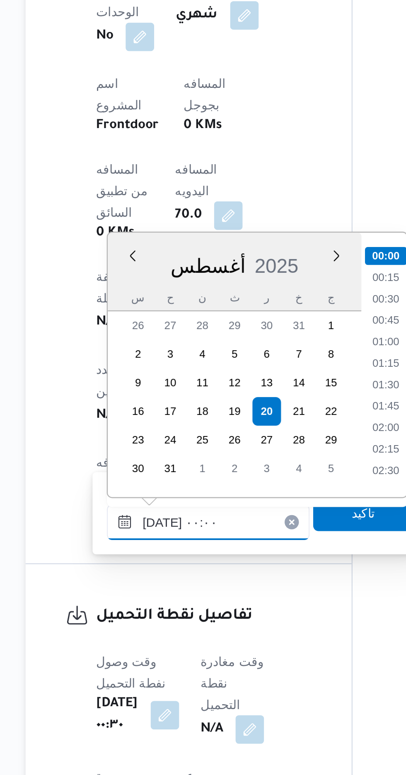
click at [150, 658] on input "[DATE] ٠٠:٠٠" at bounding box center [192, 657] width 94 height 17
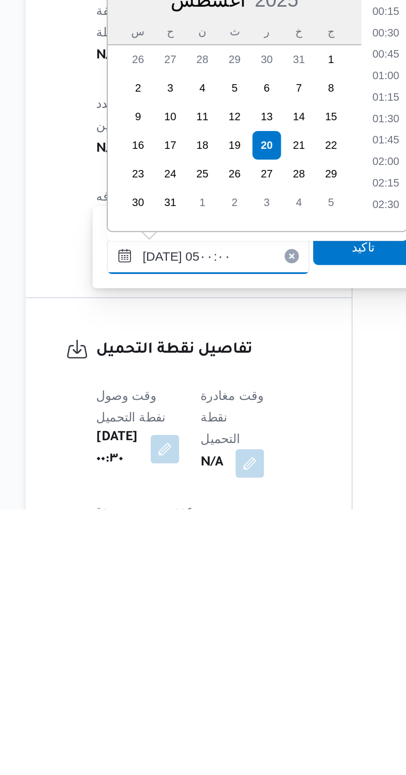
scroll to position [99, 0]
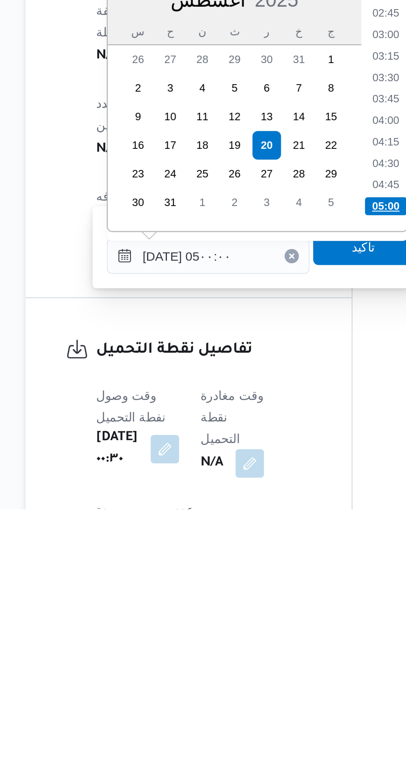
click at [275, 633] on li "05:00" at bounding box center [274, 634] width 19 height 8
type input "[DATE] ٠٥:٠٠"
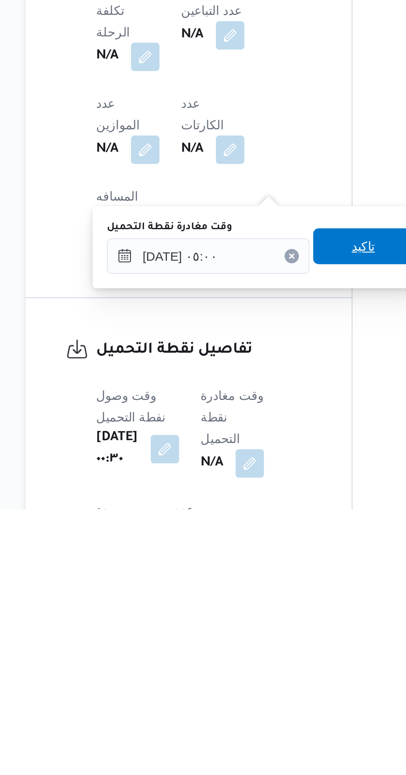
click at [266, 654] on span "تاكيد" at bounding box center [264, 653] width 46 height 17
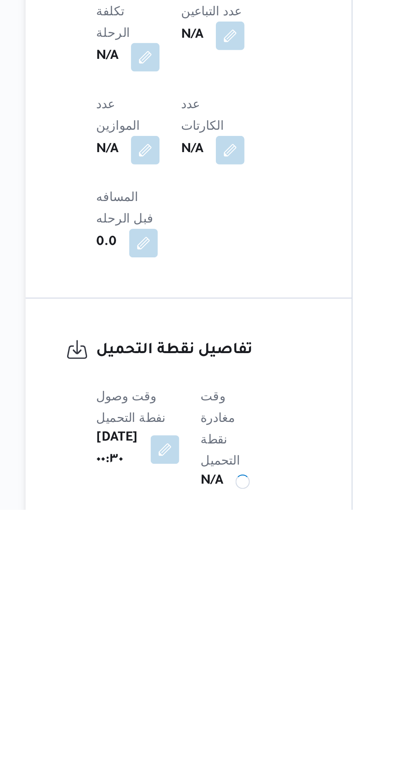
scroll to position [259, 0]
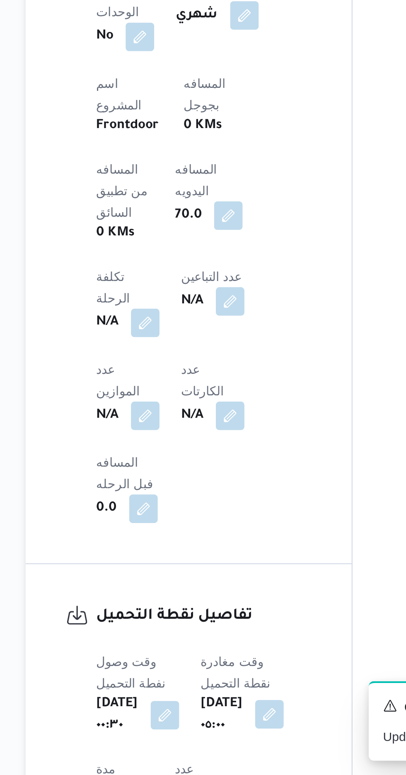
click at [227, 740] on button "button" at bounding box center [220, 746] width 13 height 13
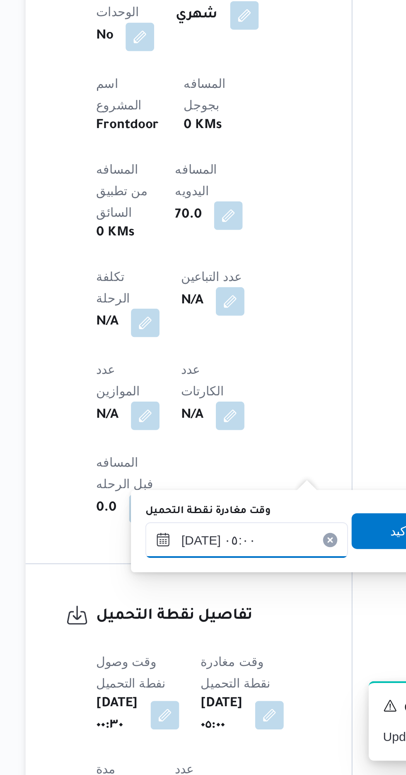
click at [213, 660] on div "[DATE] ٠٥:٠٠" at bounding box center [210, 665] width 94 height 17
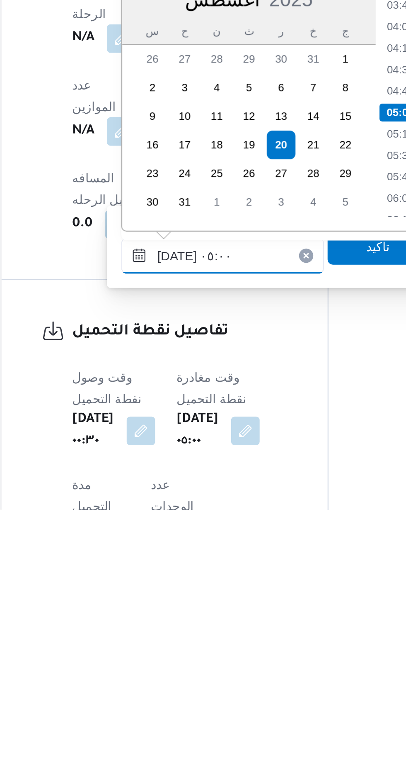
scroll to position [268, 0]
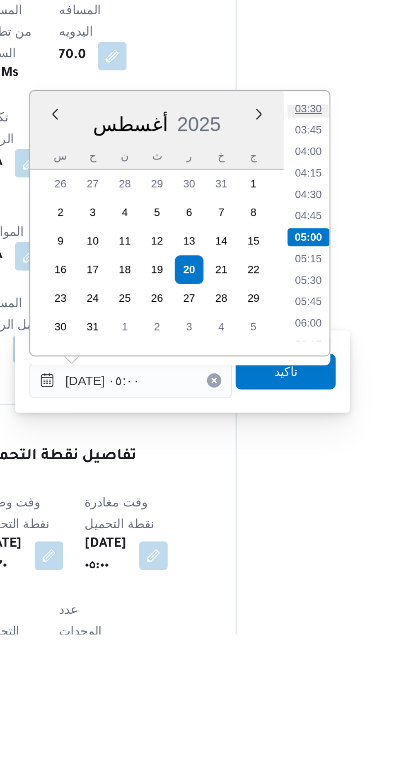
click at [293, 530] on li "03:30" at bounding box center [292, 531] width 19 height 8
type input "[DATE] ٠٥:٠٠"
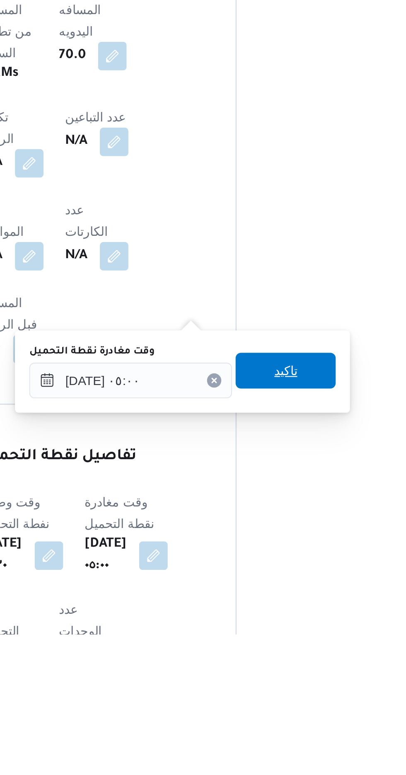
click at [299, 651] on span "تاكيد" at bounding box center [282, 652] width 46 height 17
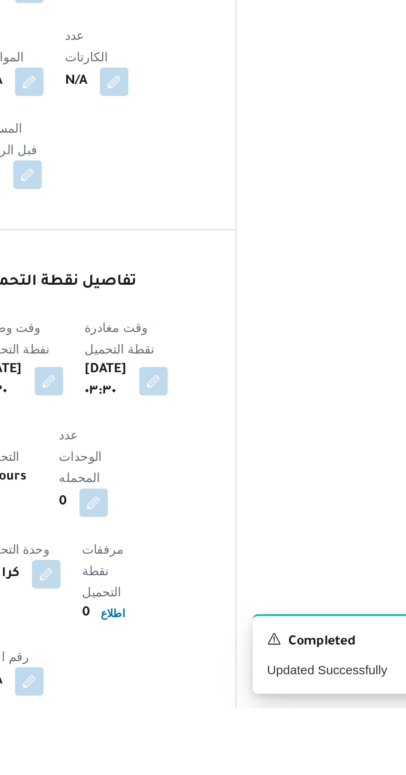
scroll to position [391, 0]
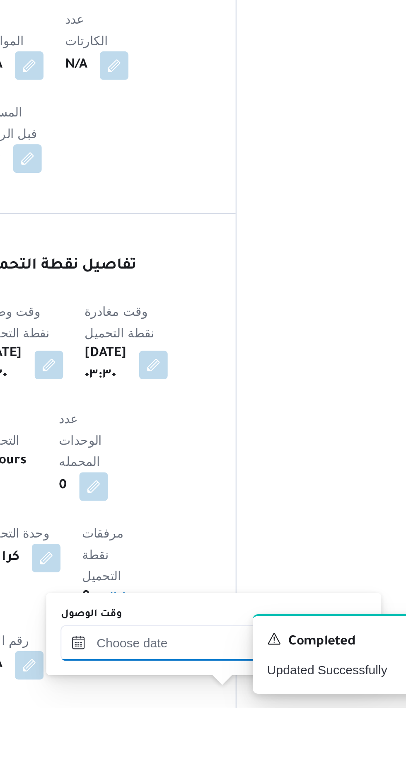
click at [216, 742] on input "وقت الوصول" at bounding box center [225, 744] width 94 height 17
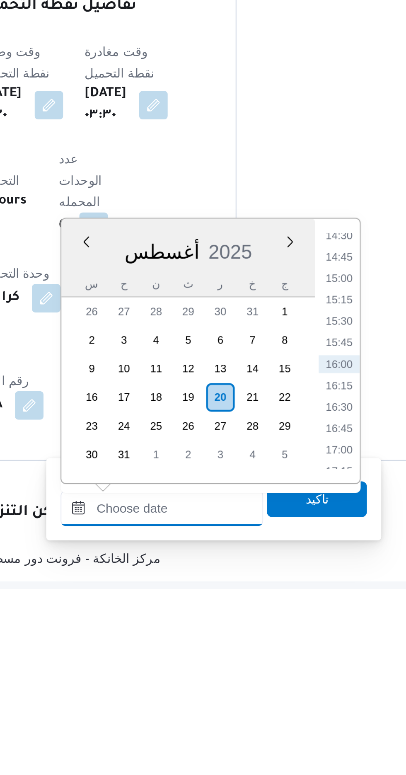
scroll to position [456, 0]
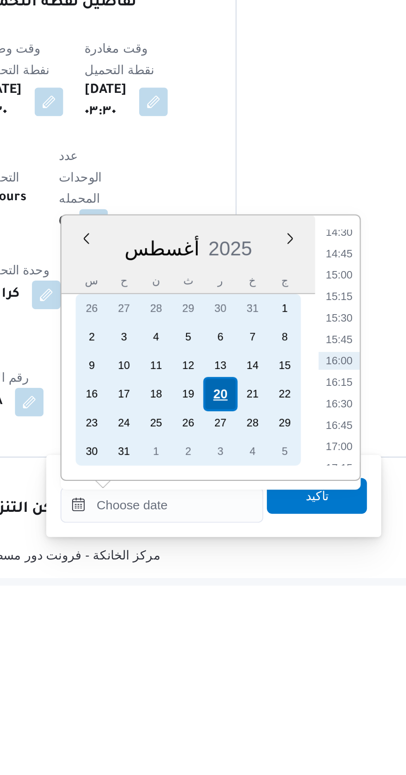
click at [255, 684] on div "20" at bounding box center [252, 686] width 16 height 16
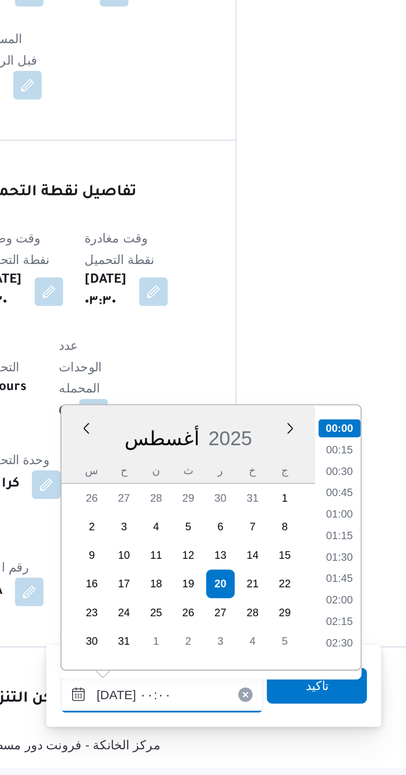
click at [181, 739] on input "[DATE] ٠٠:٠٠" at bounding box center [225, 737] width 94 height 17
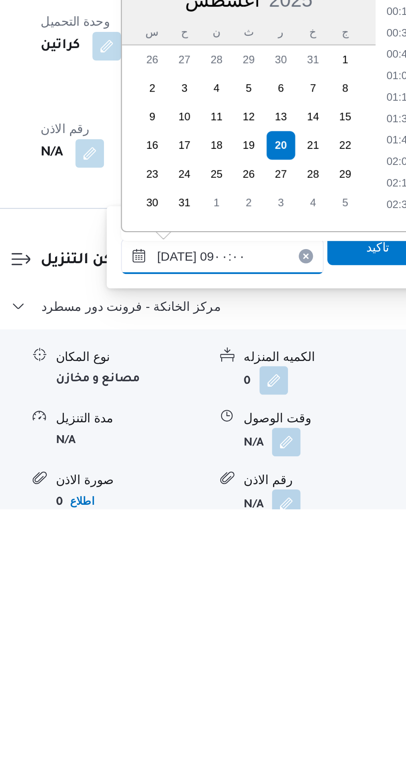
scroll to position [258, 0]
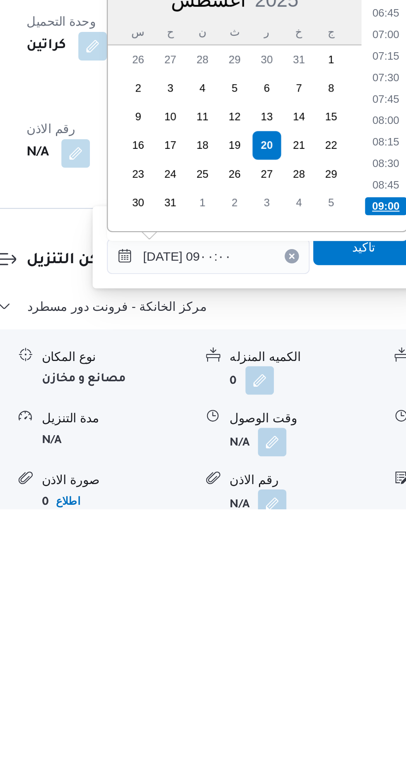
click at [311, 630] on li "09:00" at bounding box center [306, 634] width 19 height 8
type input "[DATE] ٠٩:٠٠"
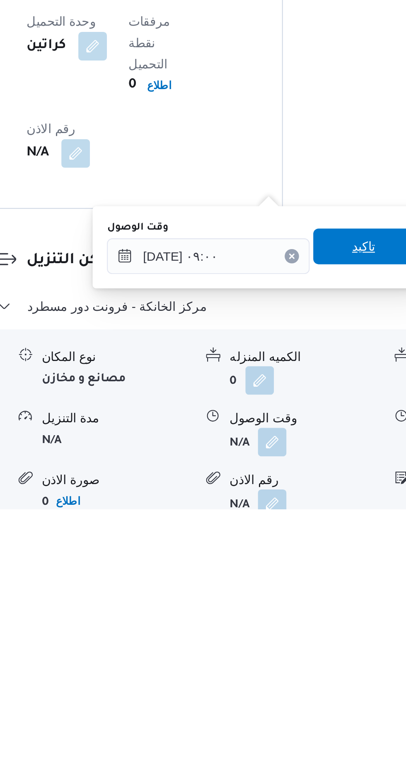
click at [300, 654] on span "تاكيد" at bounding box center [296, 653] width 11 height 10
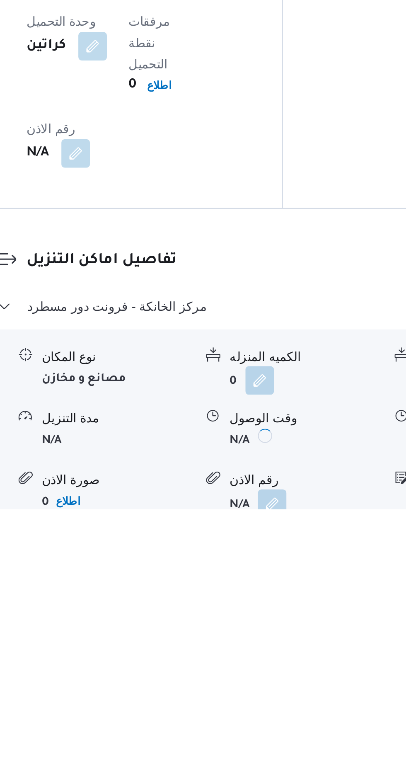
scroll to position [536, 0]
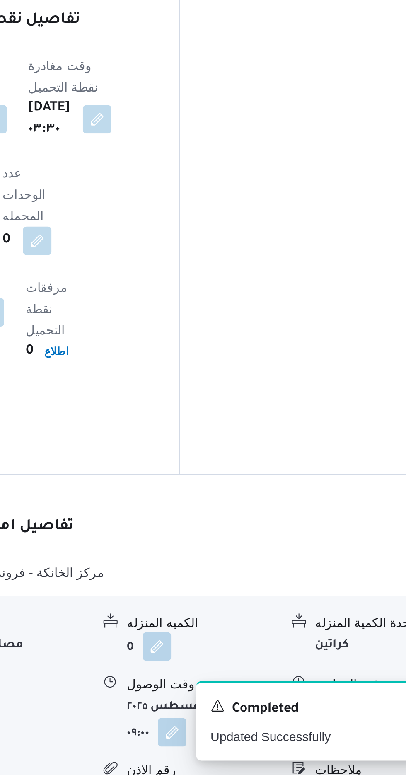
click at [343, 737] on button "button" at bounding box center [341, 743] width 13 height 13
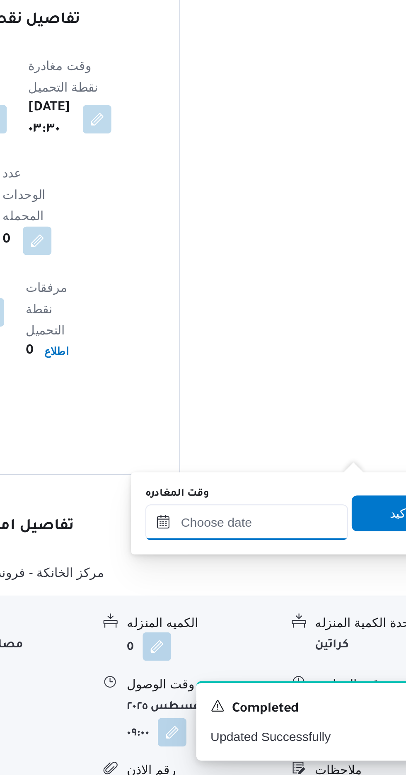
click at [314, 654] on input "وقت المغادره" at bounding box center [290, 657] width 94 height 17
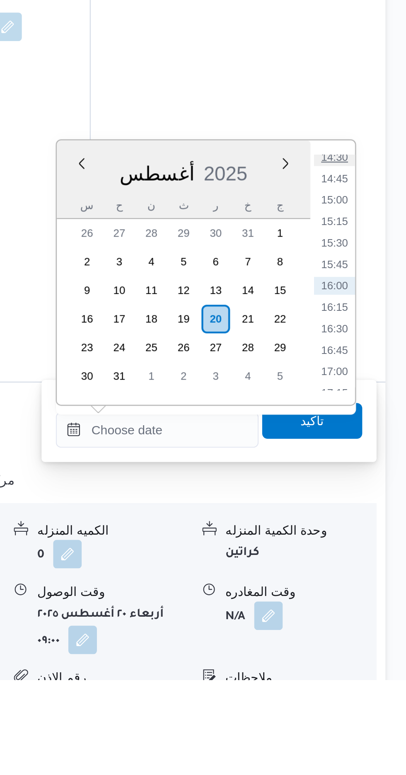
click at [371, 532] on li "14:30" at bounding box center [372, 532] width 19 height 8
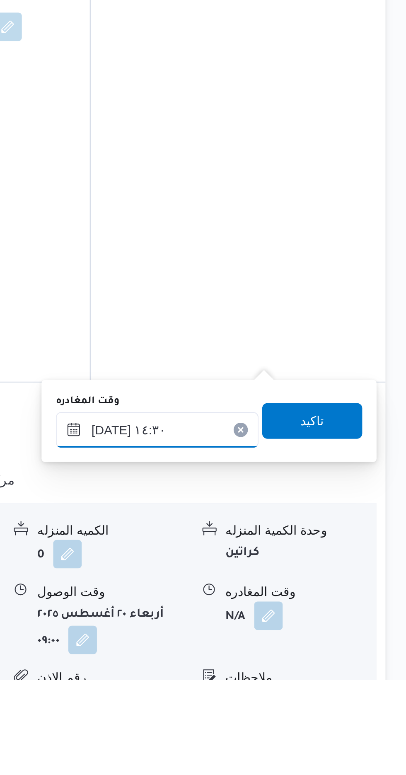
click at [312, 655] on input "[DATE] ١٤:٣٠" at bounding box center [290, 658] width 94 height 17
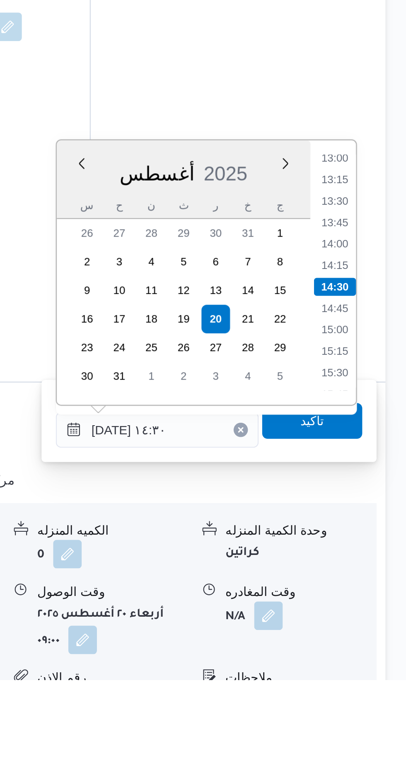
click at [374, 528] on div "Time 00:00 00:15 00:30 00:45 01:00 01:15 01:30 01:45 02:00 02:15 02:30 02:45 03…" at bounding box center [371, 585] width 21 height 123
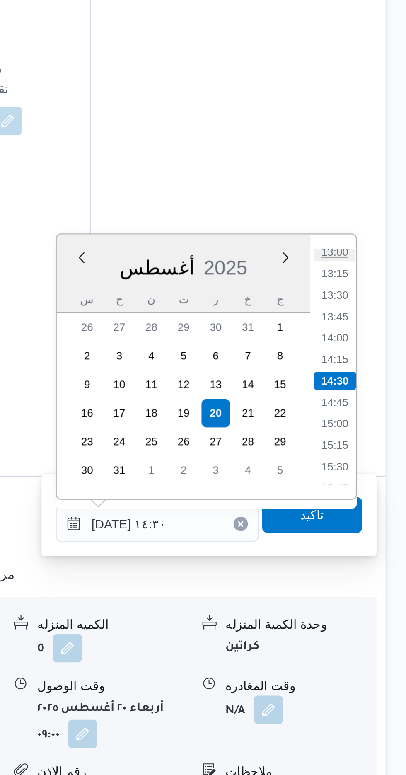
click at [375, 534] on li "13:00" at bounding box center [372, 532] width 19 height 8
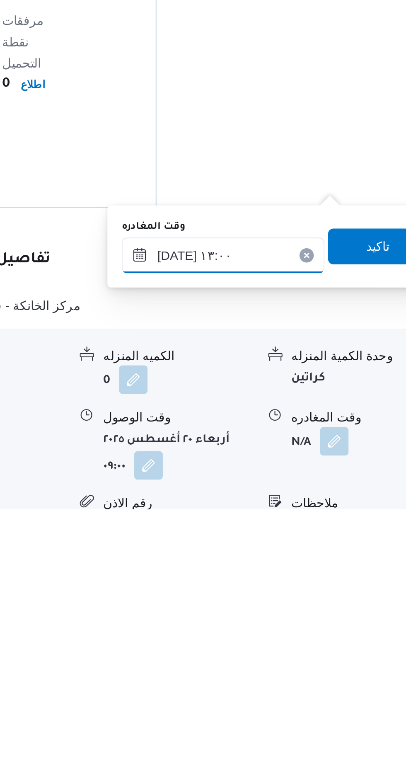
click at [312, 654] on input "[DATE] ١٣:٠٠" at bounding box center [290, 657] width 94 height 17
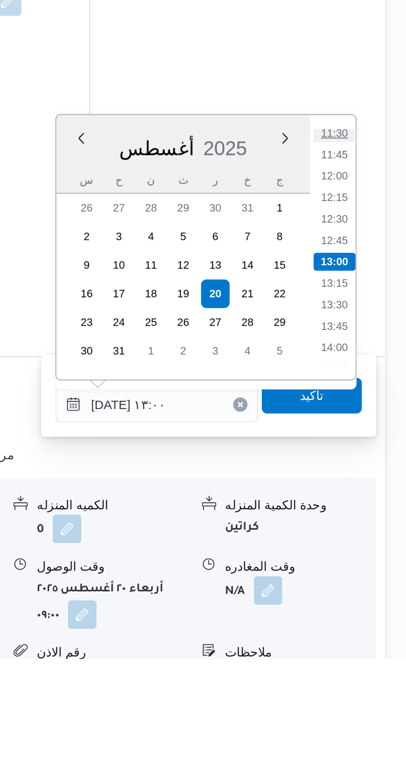
click at [372, 531] on li "11:30" at bounding box center [372, 531] width 19 height 8
type input "[DATE] ١١:٣٠"
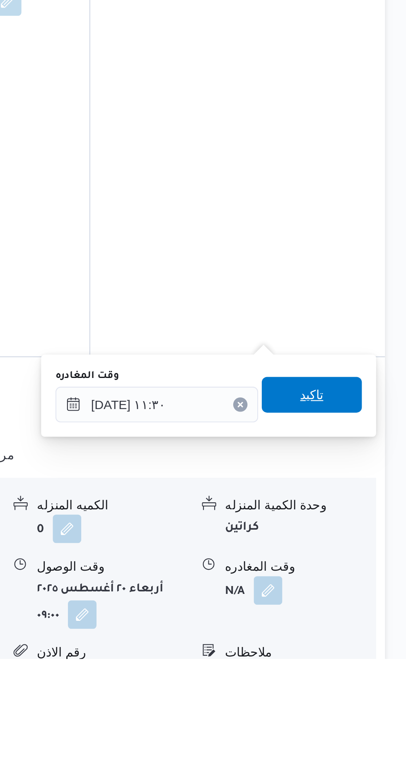
click at [377, 651] on span "تاكيد" at bounding box center [362, 652] width 46 height 17
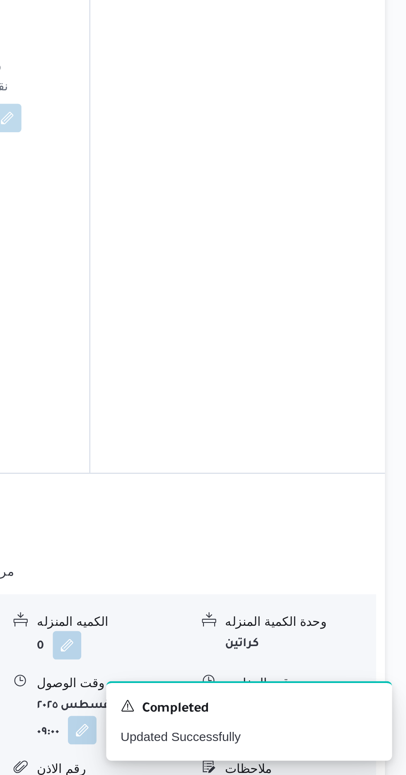
click at [267, 736] on button "button" at bounding box center [273, 742] width 13 height 13
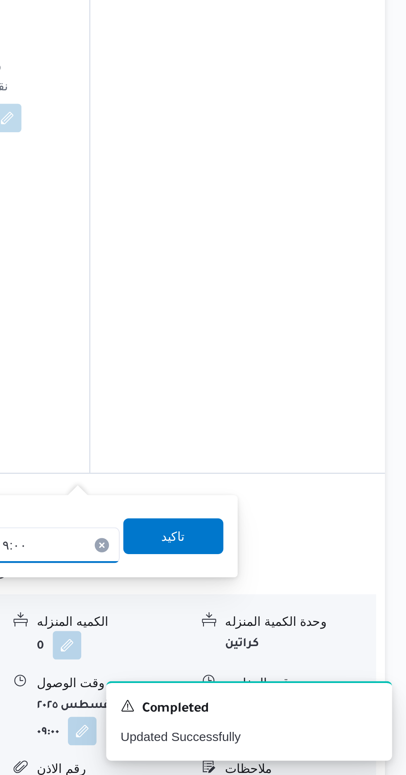
click at [242, 663] on div "[DATE] ٠٩:٠٠" at bounding box center [226, 668] width 94 height 17
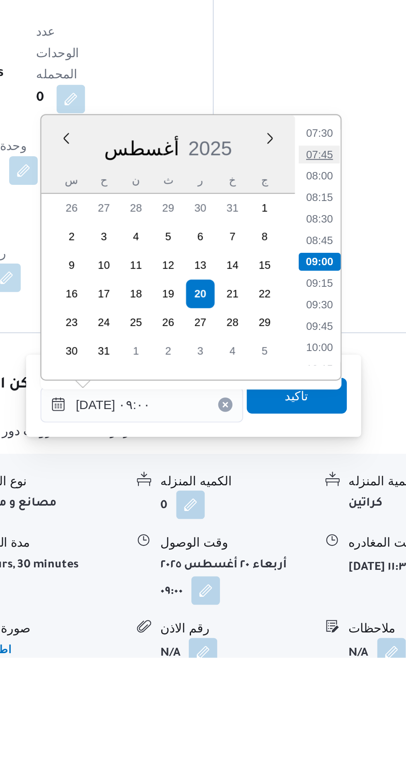
click at [306, 538] on li "07:45" at bounding box center [308, 541] width 19 height 8
type input "[DATE] ٠٧:٤٥"
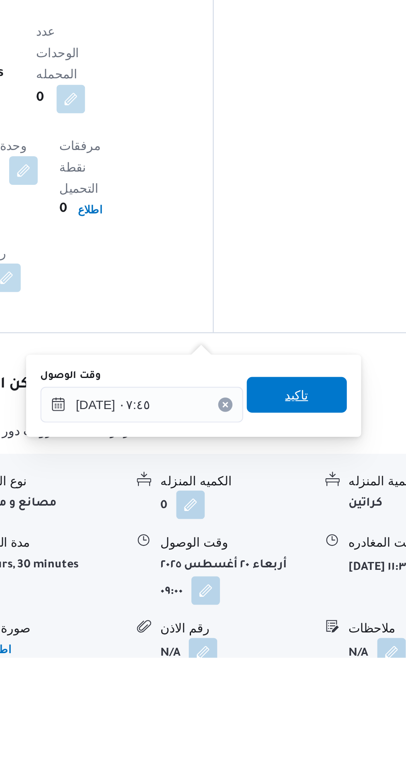
click at [314, 651] on span "تاكيد" at bounding box center [298, 653] width 46 height 17
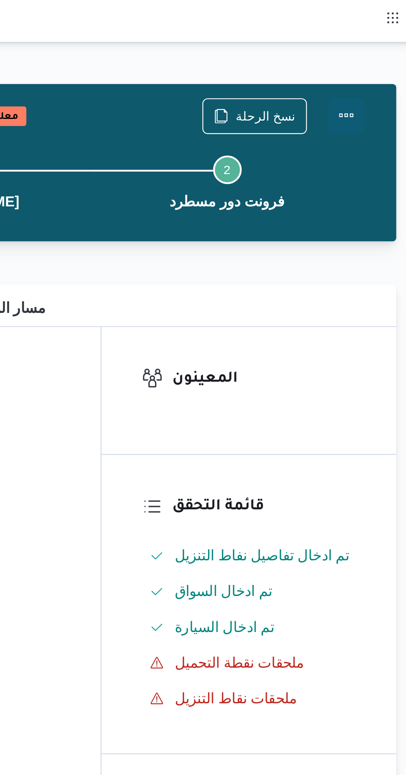
click at [373, 55] on button "Actions" at bounding box center [373, 53] width 17 height 17
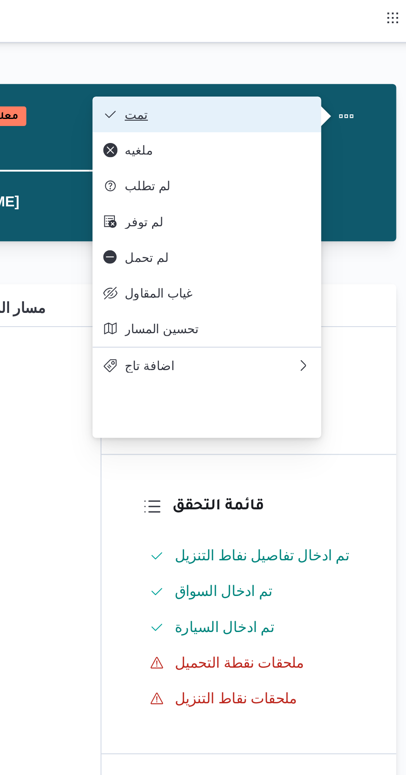
click at [350, 56] on span "تمت" at bounding box center [313, 53] width 86 height 7
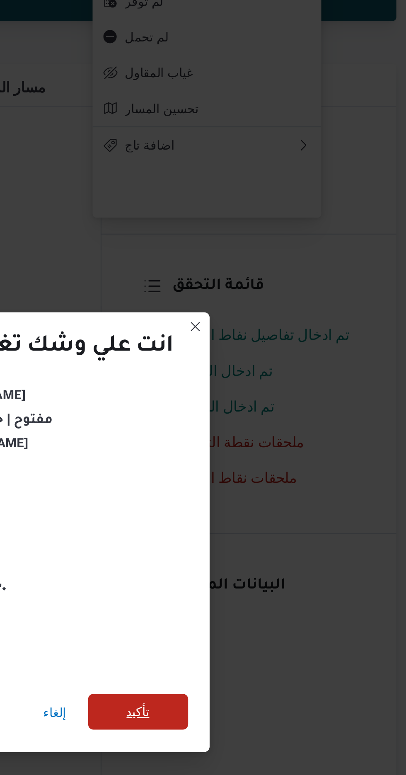
click at [279, 428] on span "تأكيد" at bounding box center [276, 432] width 11 height 10
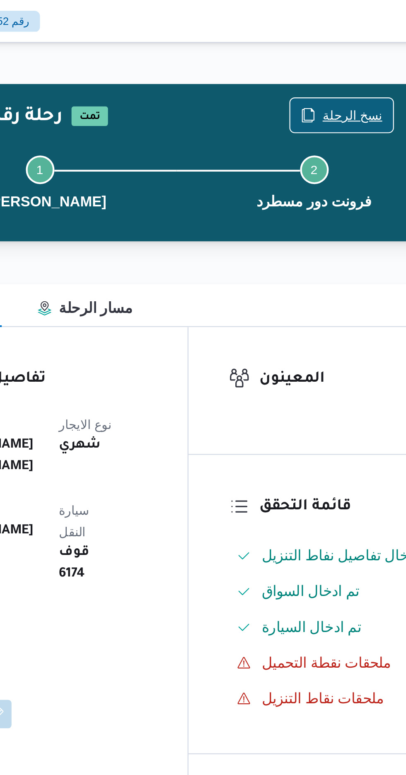
click at [329, 52] on span "نسخ الرحلة" at bounding box center [335, 53] width 28 height 10
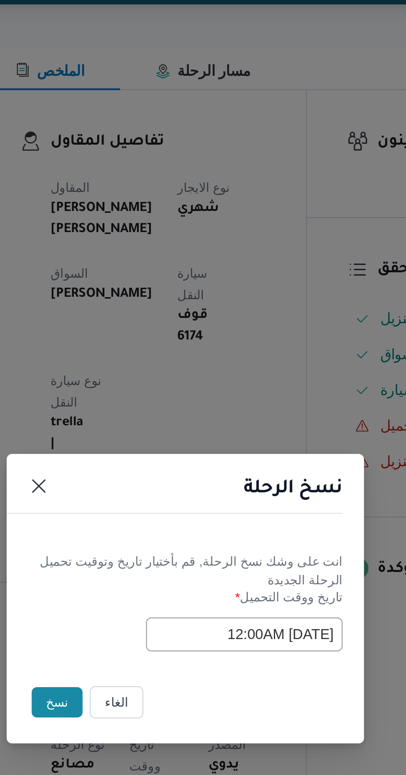
click at [141, 441] on button "نسخ" at bounding box center [144, 435] width 24 height 14
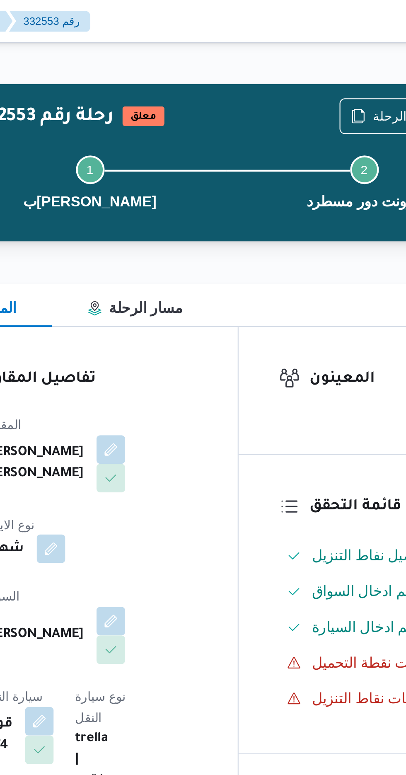
click at [179, 248] on button "button" at bounding box center [172, 254] width 13 height 13
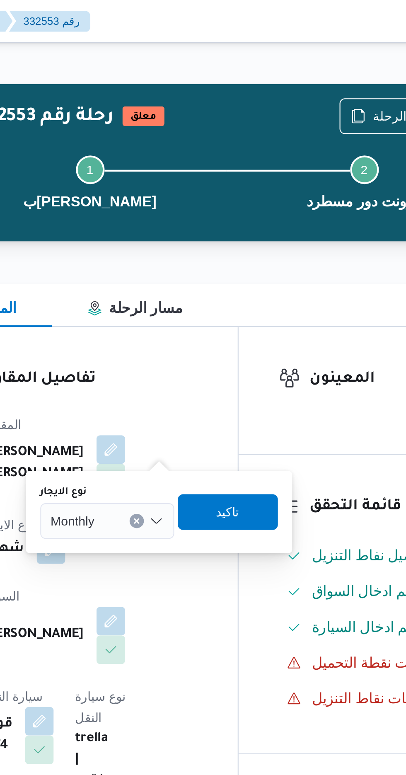
click at [196, 241] on input "نوع الايجار" at bounding box center [196, 242] width 1 height 10
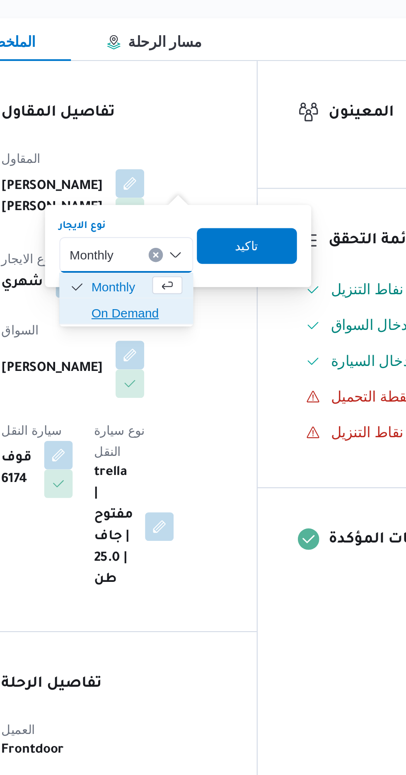
click at [202, 268] on span "On Demand" at bounding box center [203, 268] width 42 height 10
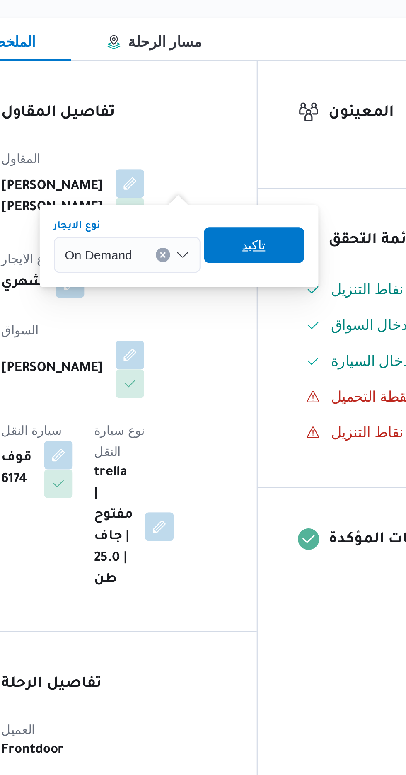
click at [261, 238] on span "تاكيد" at bounding box center [257, 237] width 11 height 10
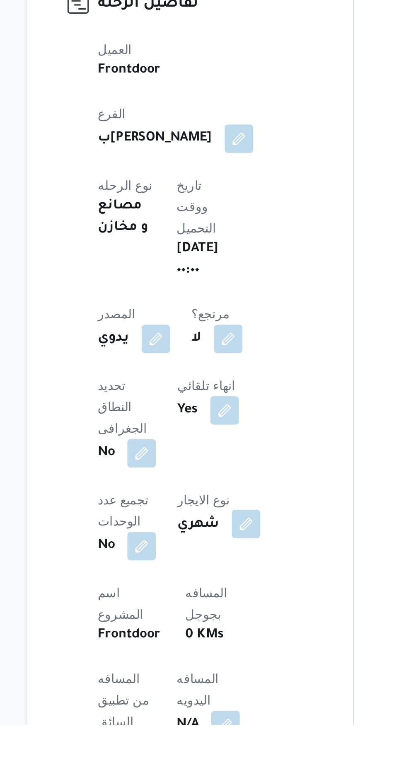
click at [198, 675] on span at bounding box center [206, 681] width 17 height 13
click at [203, 675] on button "button" at bounding box center [209, 681] width 13 height 13
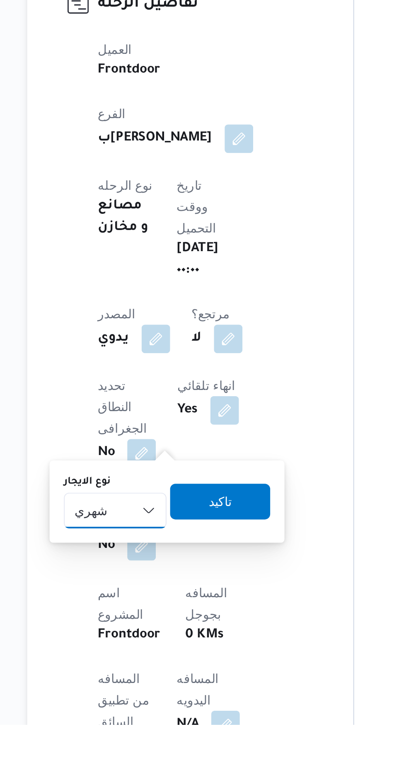
click at [147, 672] on select "شهري بالنقله إيجار يومي" at bounding box center [149, 675] width 48 height 17
select select "on_demand"
click at [125, 667] on select "شهري بالنقله إيجار يومي" at bounding box center [149, 675] width 48 height 17
click at [201, 670] on span "تاكيد" at bounding box center [197, 670] width 46 height 17
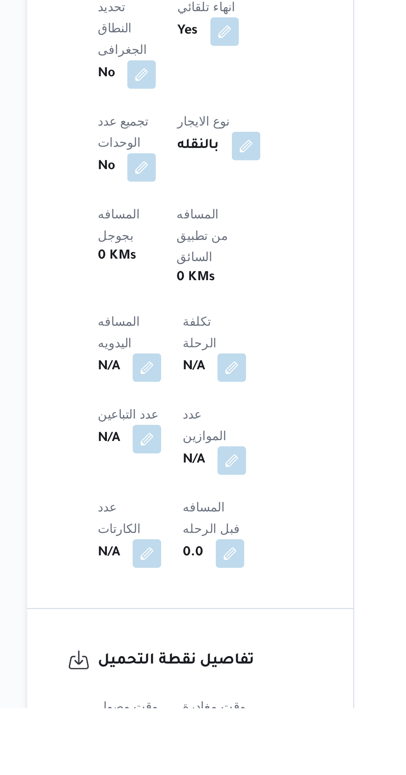
scroll to position [169, 0]
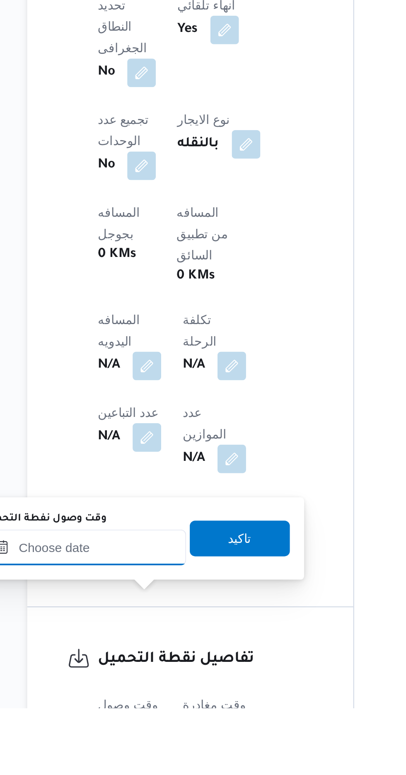
click at [133, 698] on input "وقت وصول نفطة التحميل" at bounding box center [134, 700] width 94 height 17
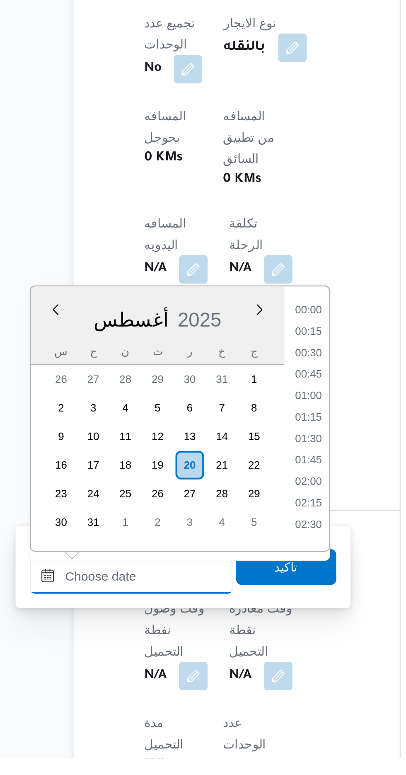
scroll to position [580, 0]
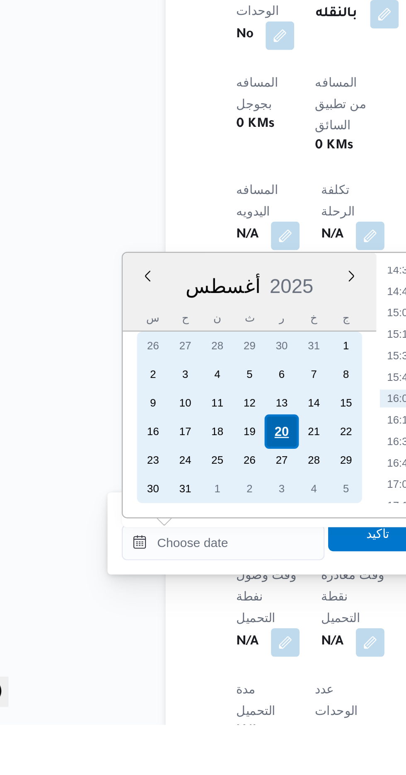
click at [163, 639] on div "20" at bounding box center [161, 639] width 16 height 16
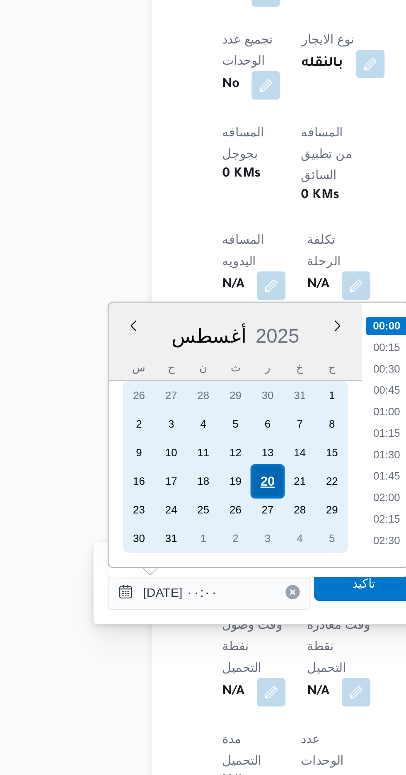
scroll to position [237, 0]
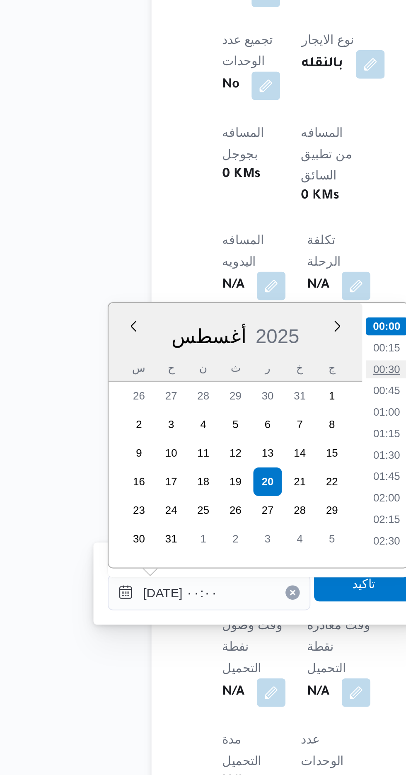
click at [221, 586] on li "00:30" at bounding box center [216, 586] width 19 height 8
type input "[DATE] ٠٠:٣٠"
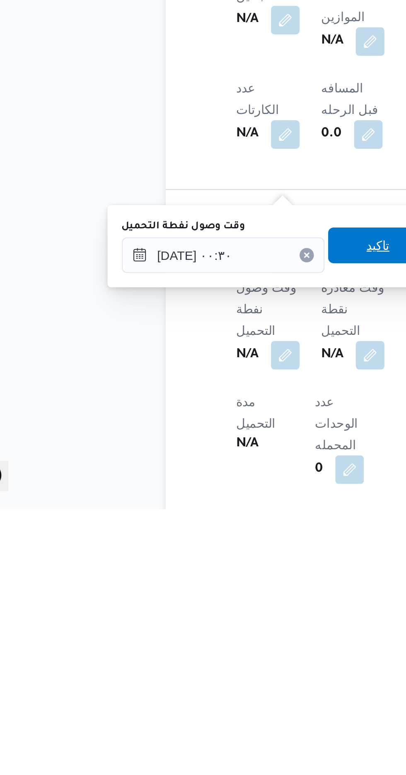
click at [212, 653] on span "تاكيد" at bounding box center [206, 652] width 11 height 10
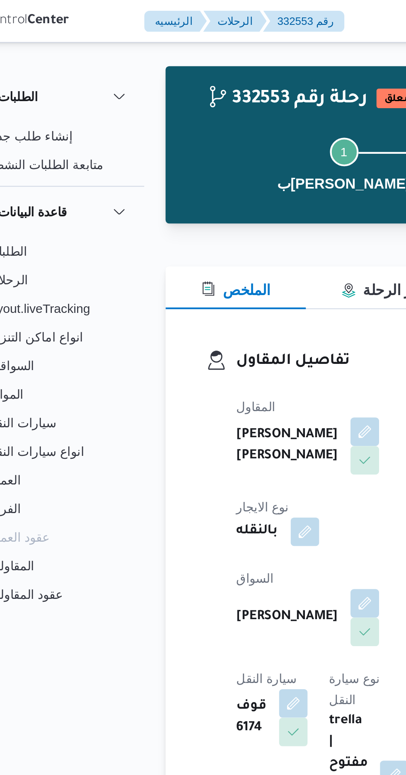
scroll to position [0, 0]
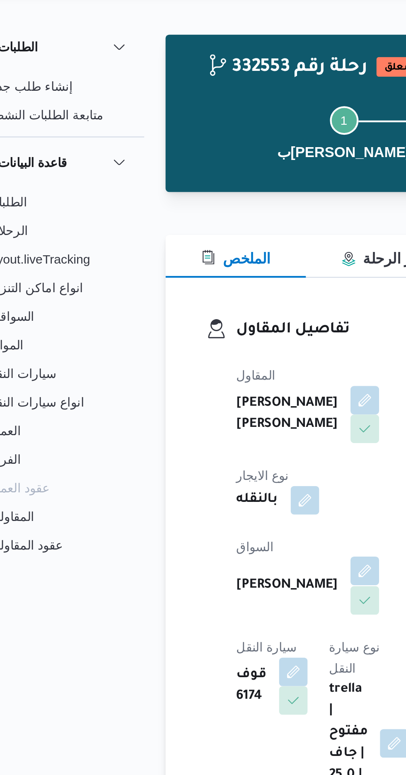
click at [193, 281] on button "button" at bounding box center [199, 287] width 13 height 13
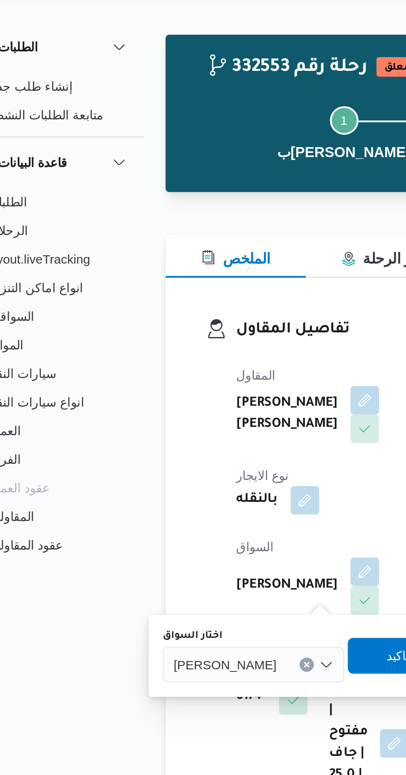
click at [164, 325] on div "[PERSON_NAME]" at bounding box center [148, 331] width 84 height 17
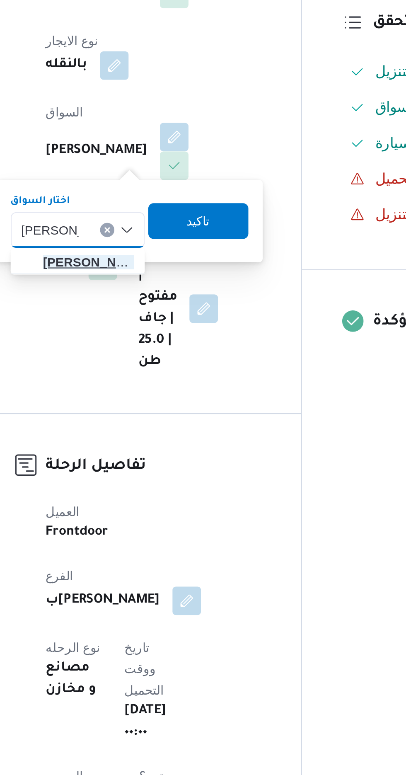
type input "[PERSON_NAME]"
click at [148, 350] on span "[PERSON_NAME]" at bounding box center [156, 345] width 56 height 13
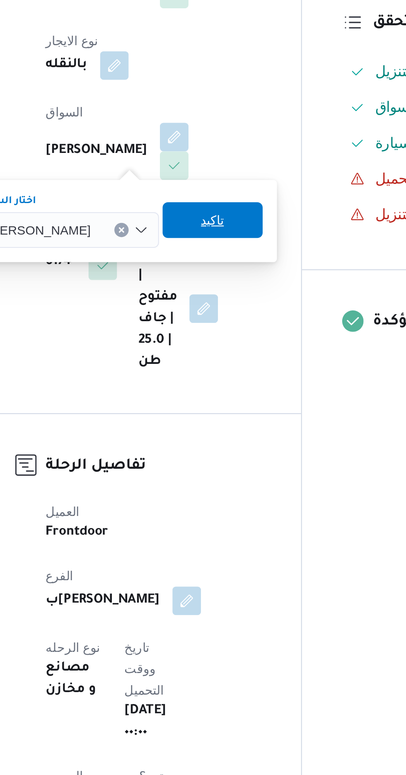
click at [213, 332] on span "تاكيد" at bounding box center [218, 326] width 46 height 17
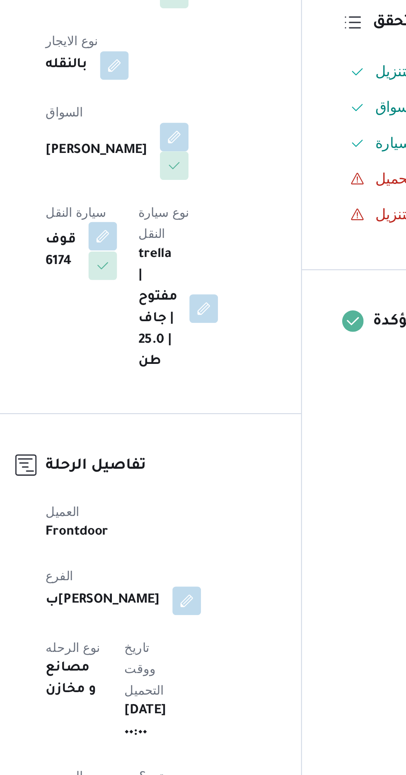
click at [174, 327] on button "button" at bounding box center [166, 333] width 13 height 13
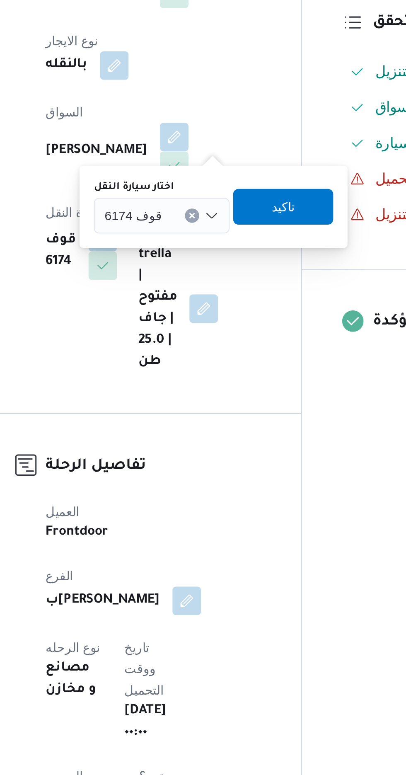
click at [201, 325] on div "قوف 6174" at bounding box center [194, 324] width 63 height 17
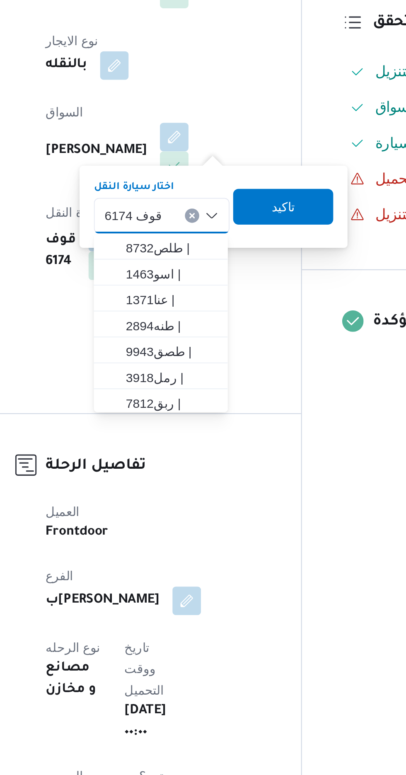
click at [198, 324] on input "اختار سيارة النقل" at bounding box center [198, 324] width 1 height 10
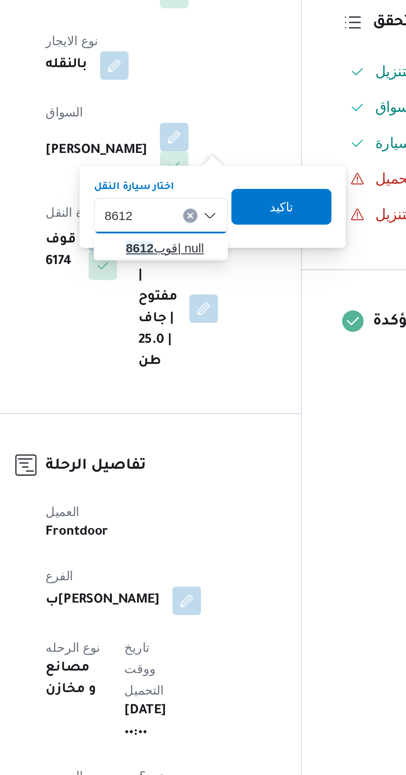
type input "8612"
click at [178, 338] on mark "8612" at bounding box center [184, 339] width 13 height 7
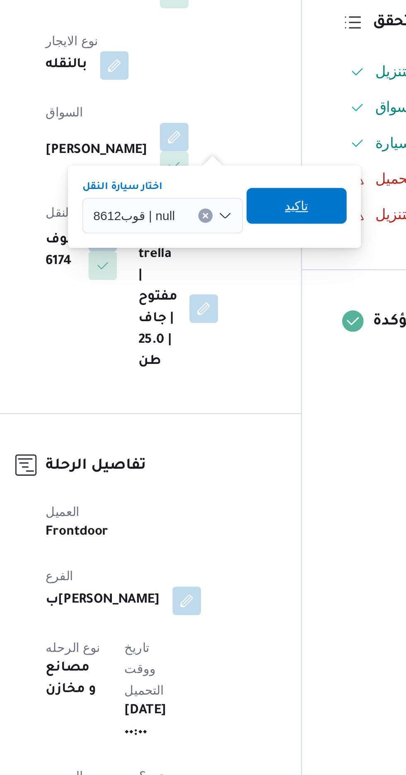
click at [251, 318] on span "تاكيد" at bounding box center [256, 320] width 11 height 10
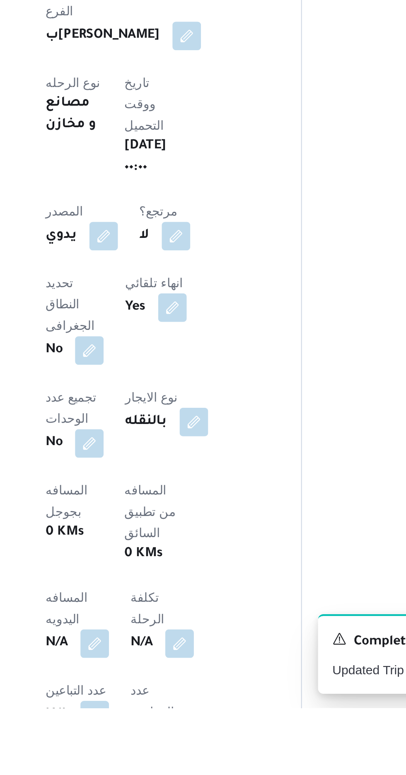
scroll to position [40, 0]
click at [170, 737] on button "button" at bounding box center [163, 743] width 13 height 13
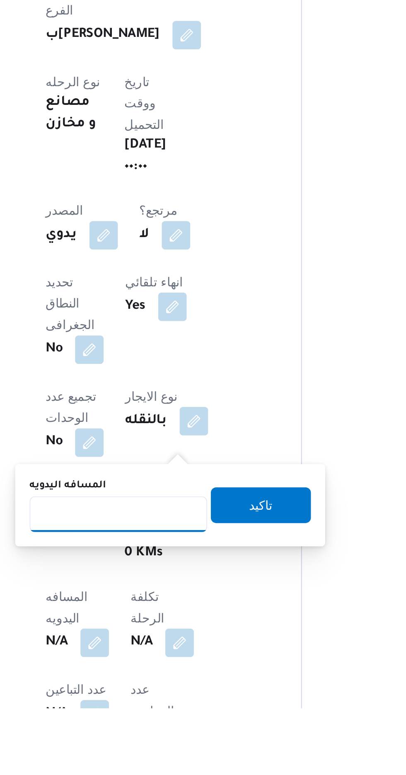
click at [174, 683] on input "المسافه اليدويه" at bounding box center [174, 684] width 82 height 17
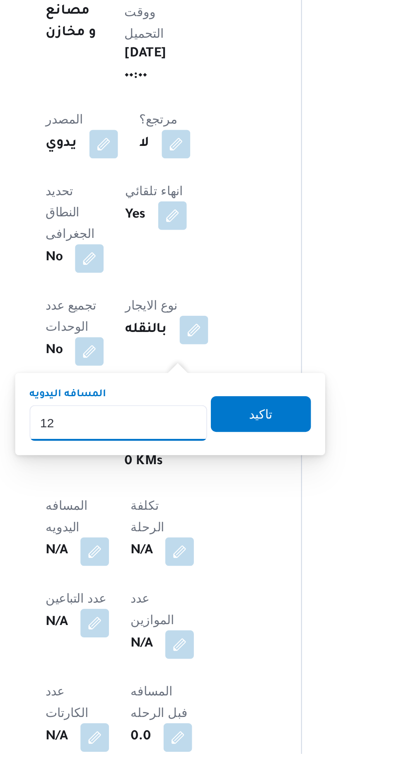
type input "1"
type input "70"
click at [240, 619] on span "تاكيد" at bounding box center [240, 617] width 46 height 17
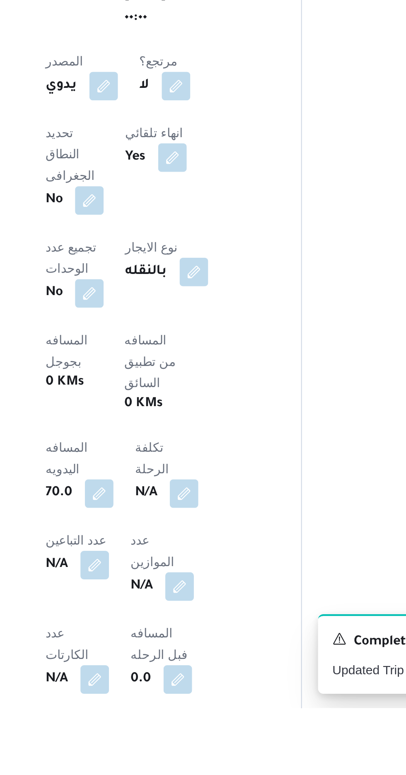
scroll to position [136, 0]
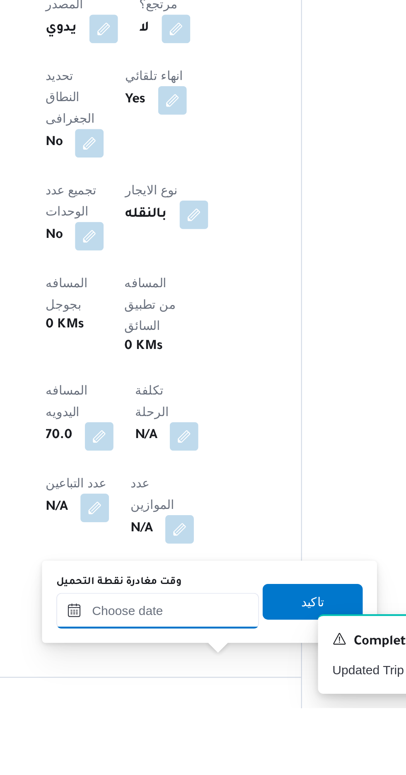
click at [178, 732] on input "وقت مغادرة نقطة التحميل" at bounding box center [192, 729] width 94 height 17
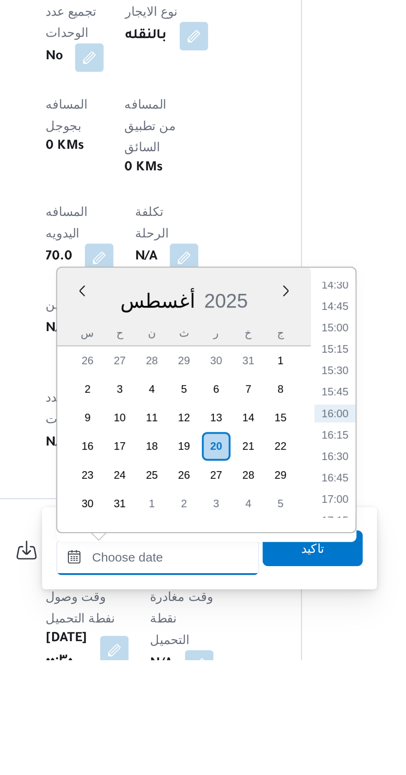
scroll to position [196, 0]
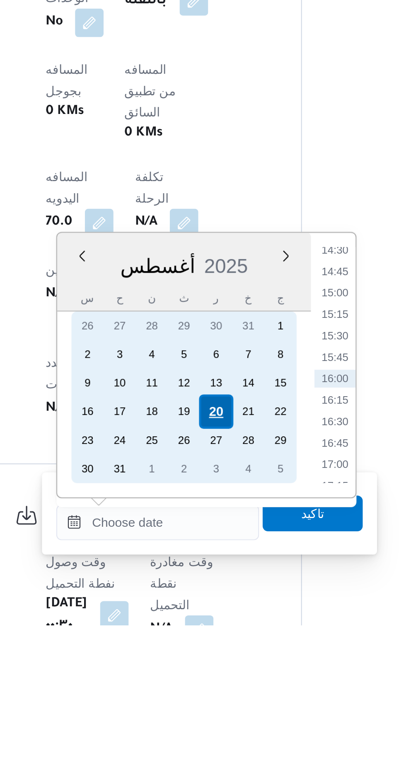
click at [217, 679] on div "20" at bounding box center [220, 676] width 16 height 16
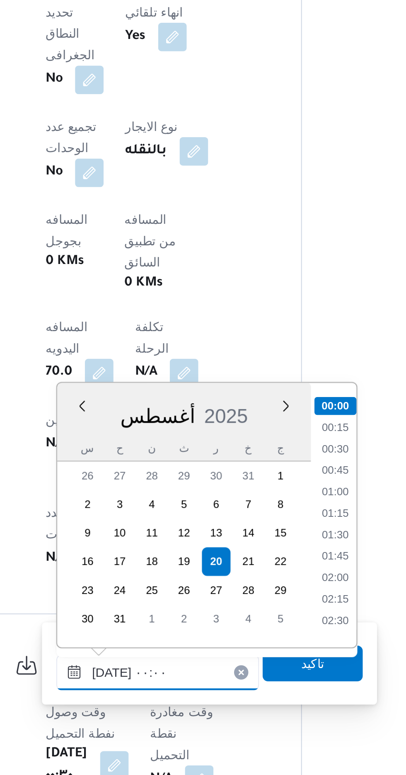
click at [155, 728] on input "[DATE] ٠٠:٠٠" at bounding box center [192, 727] width 94 height 17
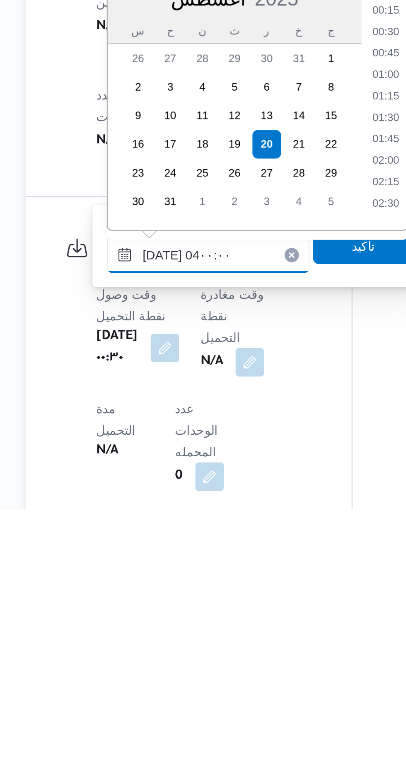
scroll to position [59, 0]
click at [271, 634] on li "04:00" at bounding box center [274, 634] width 19 height 8
type input "[DATE] ٠٤:٠٠"
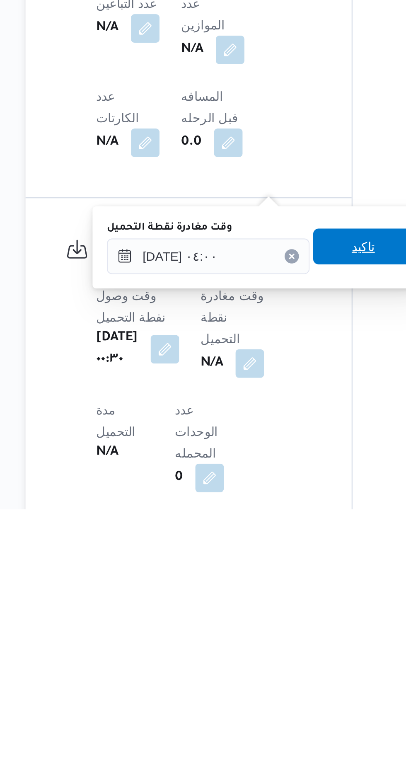
click at [266, 656] on span "تاكيد" at bounding box center [264, 653] width 46 height 17
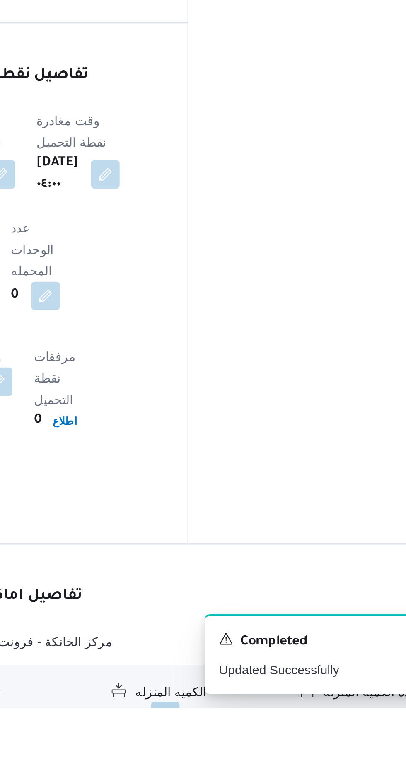
scroll to position [439, 0]
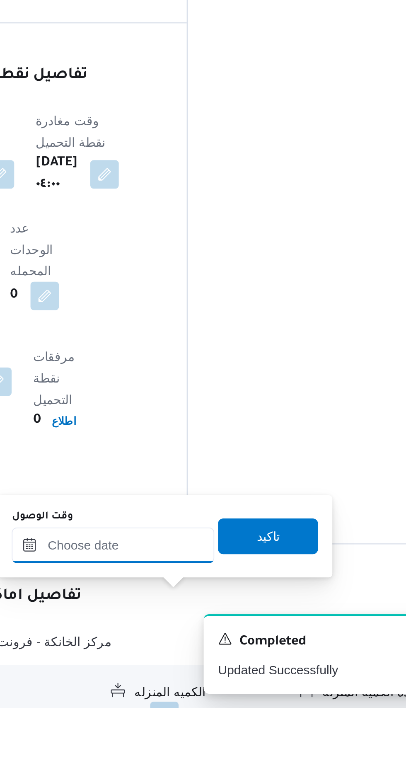
click at [227, 698] on input "وقت الوصول" at bounding box center [225, 699] width 94 height 17
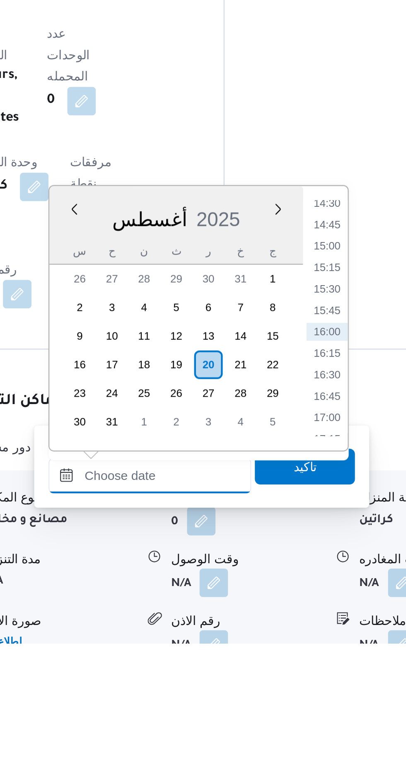
scroll to position [535, 0]
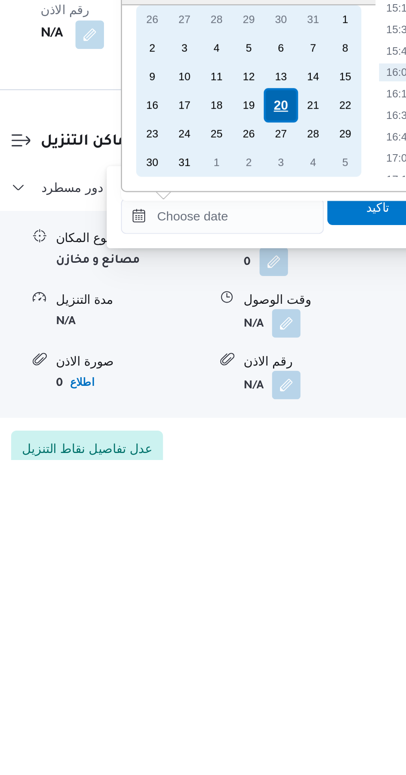
click at [251, 612] on div "20" at bounding box center [252, 610] width 16 height 16
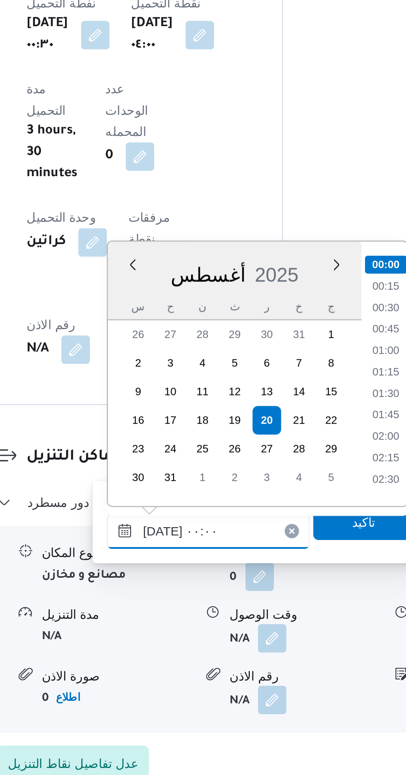
click at [183, 662] on input "[DATE] ٠٠:٠٠" at bounding box center [225, 661] width 94 height 17
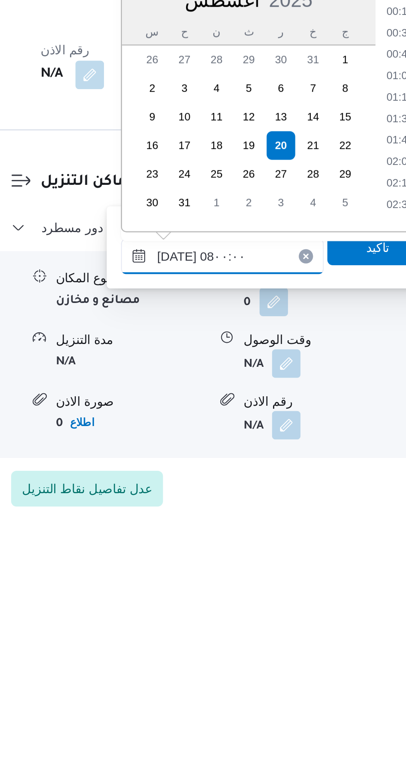
scroll to position [218, 0]
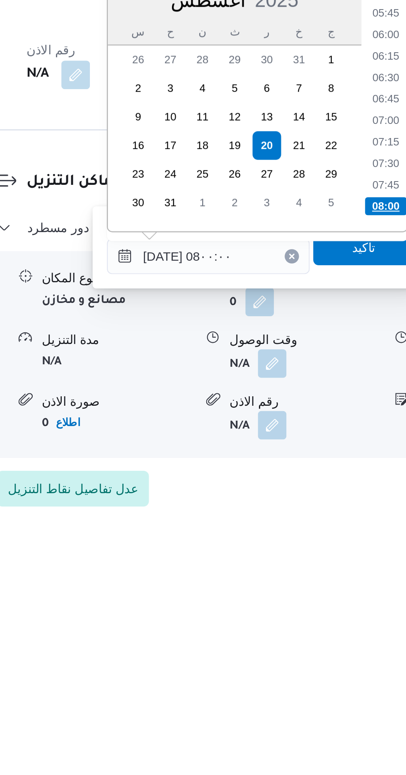
click at [305, 631] on li "08:00" at bounding box center [306, 634] width 19 height 8
type input "[DATE] ٠٨:٠٠"
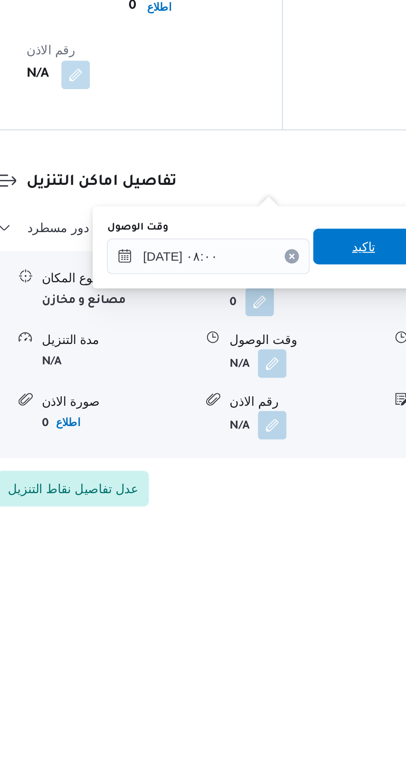
click at [301, 653] on span "تاكيد" at bounding box center [296, 653] width 11 height 10
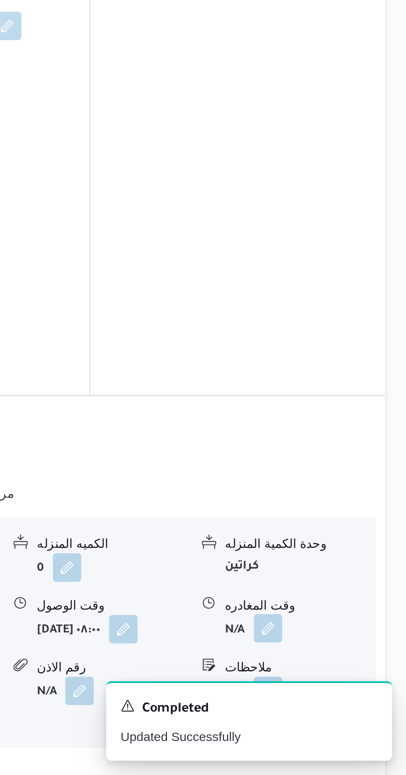
click at [341, 700] on button "button" at bounding box center [341, 706] width 13 height 13
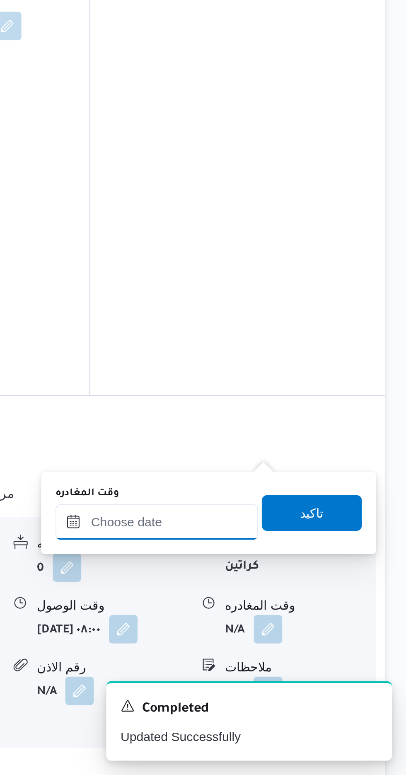
click at [308, 655] on input "وقت المغادره" at bounding box center [290, 657] width 94 height 17
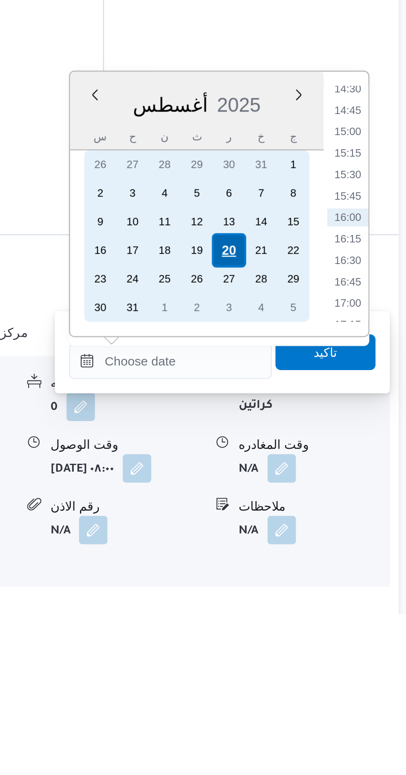
click at [316, 605] on div "20" at bounding box center [317, 606] width 16 height 16
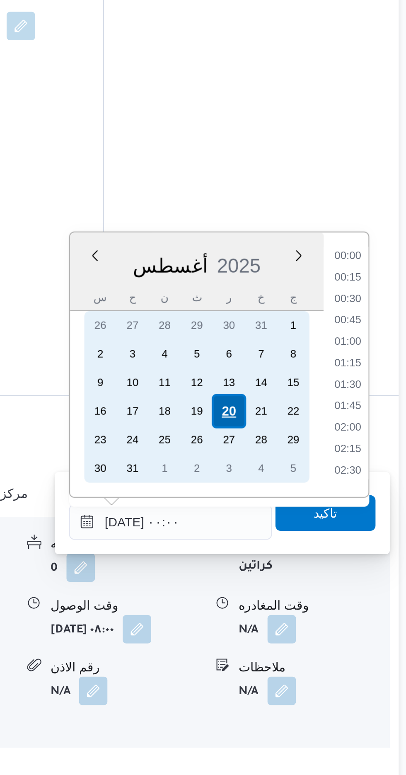
scroll to position [539, 0]
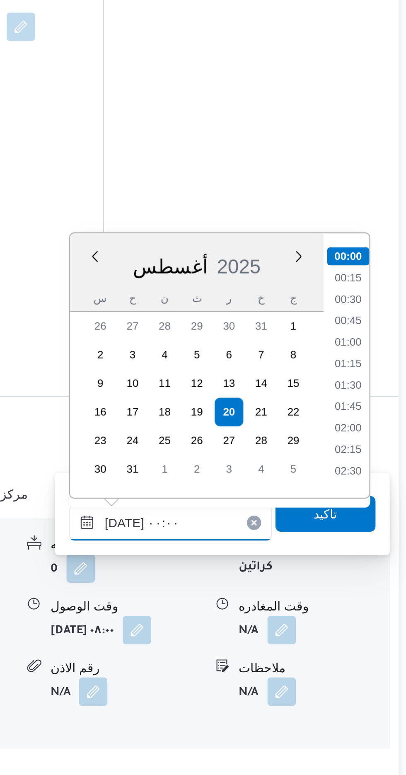
click at [248, 659] on input "[DATE] ٠٠:٠٠" at bounding box center [290, 658] width 94 height 17
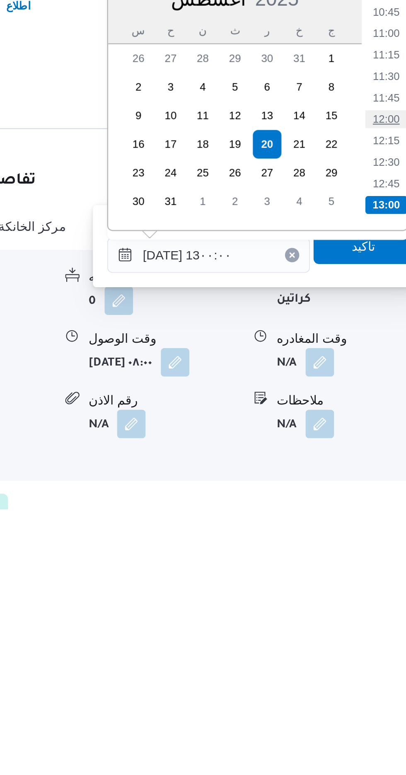
click at [372, 595] on li "12:00" at bounding box center [372, 594] width 19 height 8
type input "[DATE] ١٢:٠٠"
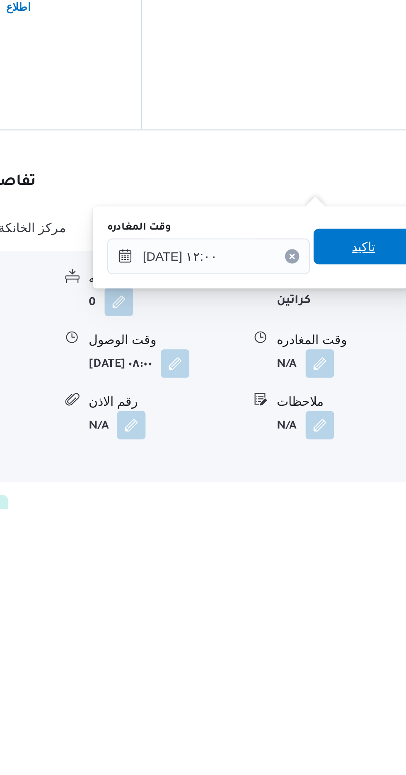
click at [365, 655] on span "تاكيد" at bounding box center [362, 653] width 11 height 10
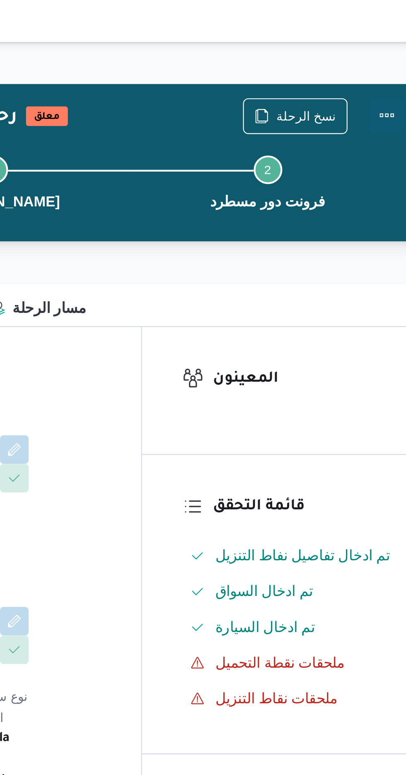
click at [373, 56] on button "Actions" at bounding box center [373, 53] width 17 height 17
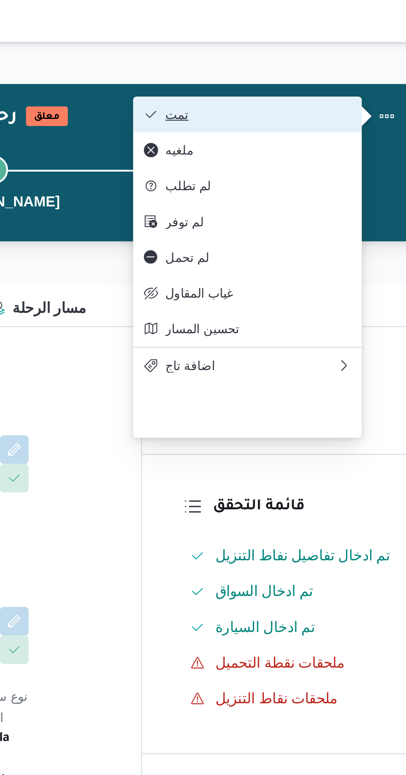
click at [285, 52] on span "تمت" at bounding box center [313, 53] width 86 height 7
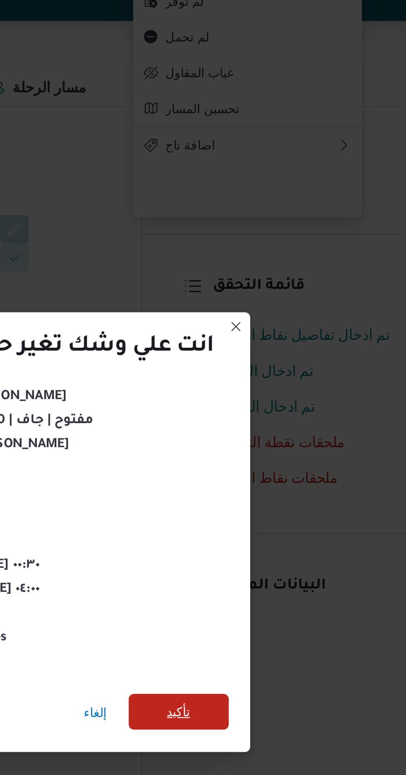
click at [274, 434] on span "تأكيد" at bounding box center [276, 432] width 11 height 10
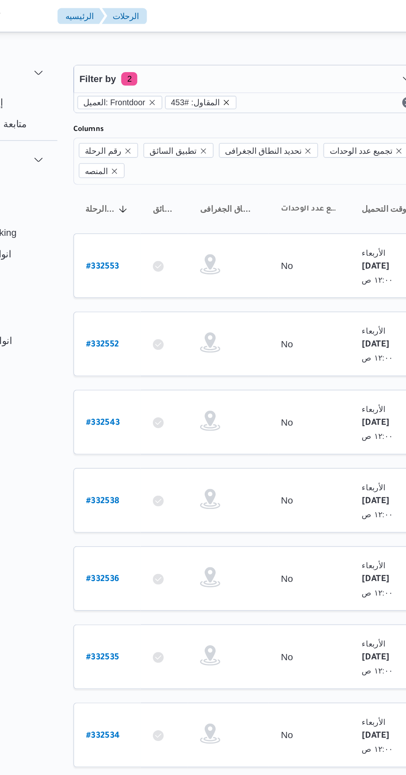
click at [199, 64] on icon "remove selected entity" at bounding box center [201, 62] width 5 height 5
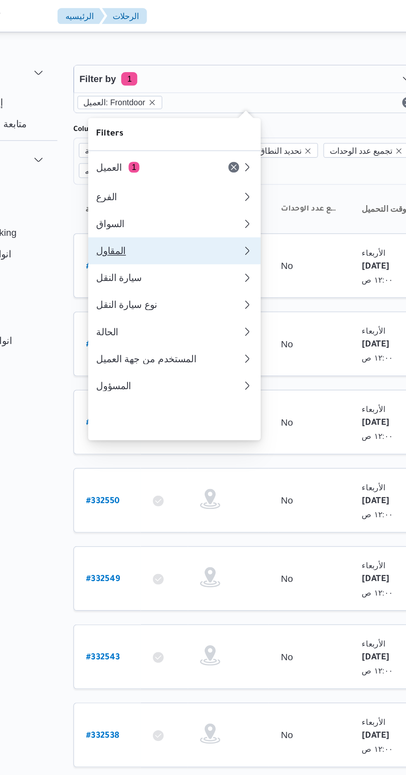
click at [133, 157] on div "المقاول" at bounding box center [165, 154] width 86 height 7
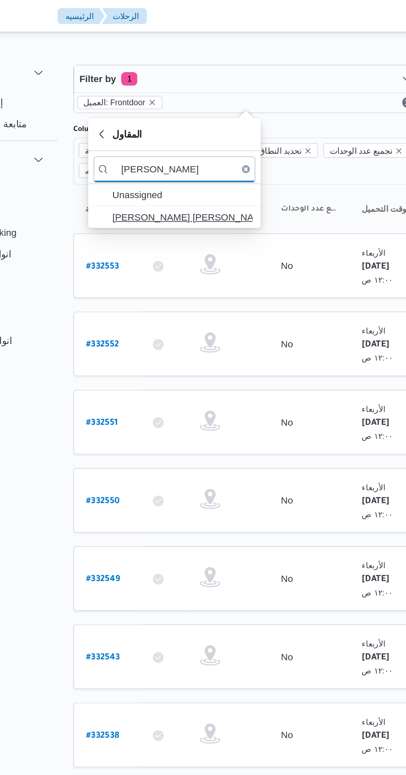
type input "[PERSON_NAME]"
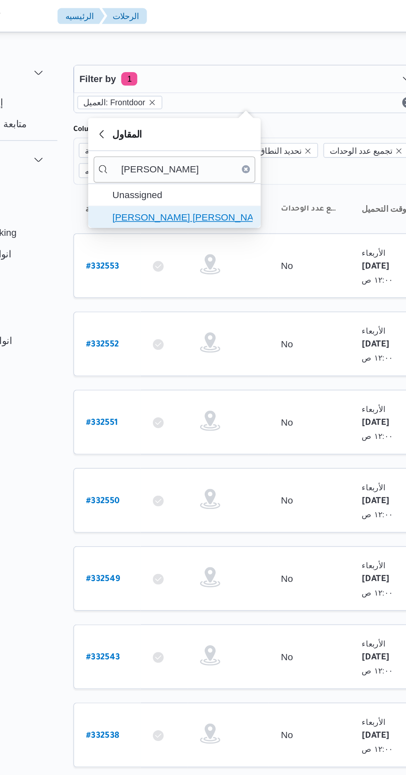
click at [162, 134] on span "[PERSON_NAME] [PERSON_NAME]" at bounding box center [175, 133] width 86 height 10
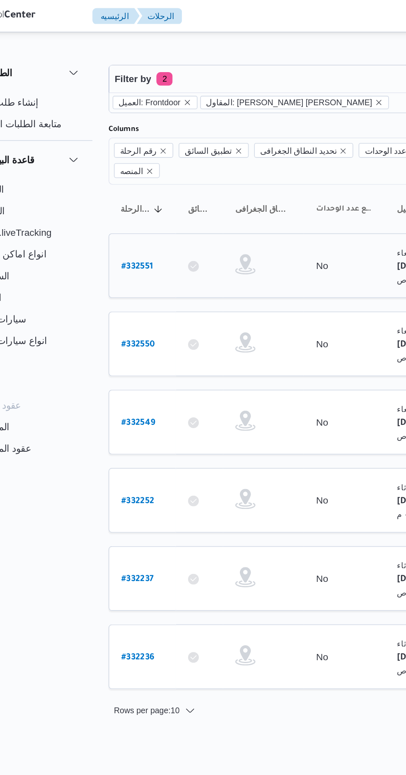
click at [117, 161] on b "# 332551" at bounding box center [125, 164] width 19 height 6
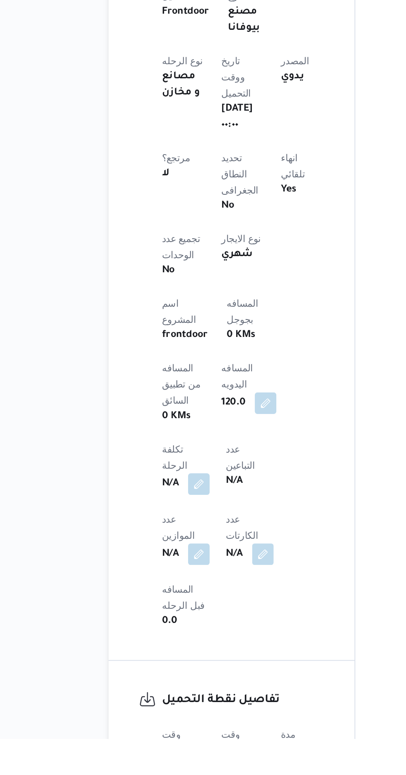
scroll to position [107, 0]
click at [155, 522] on b "frontdoor" at bounding box center [154, 527] width 28 height 10
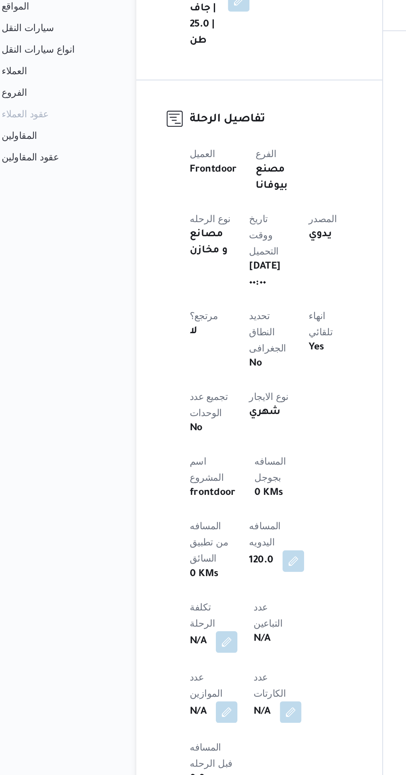
scroll to position [0, 0]
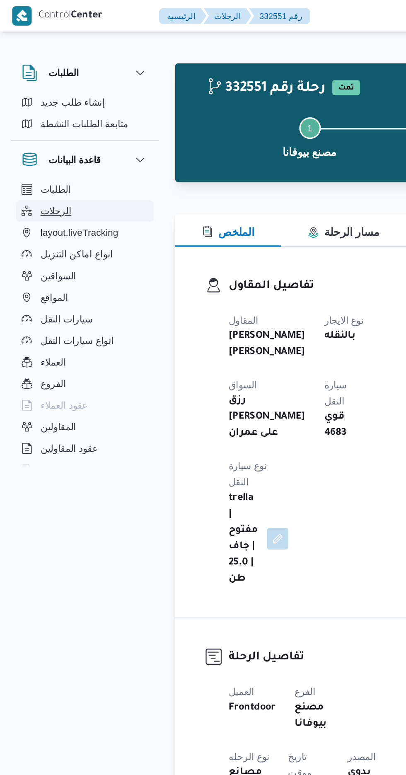
click at [31, 128] on span "الرحلات" at bounding box center [34, 130] width 19 height 10
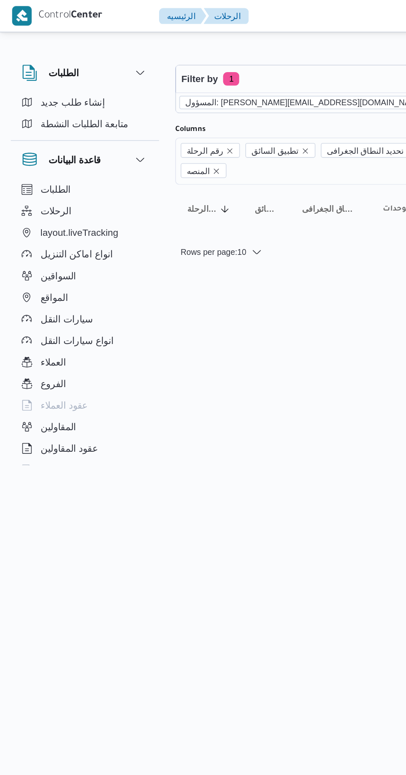
click at [263, 63] on icon "remove selected entity" at bounding box center [264, 62] width 3 height 3
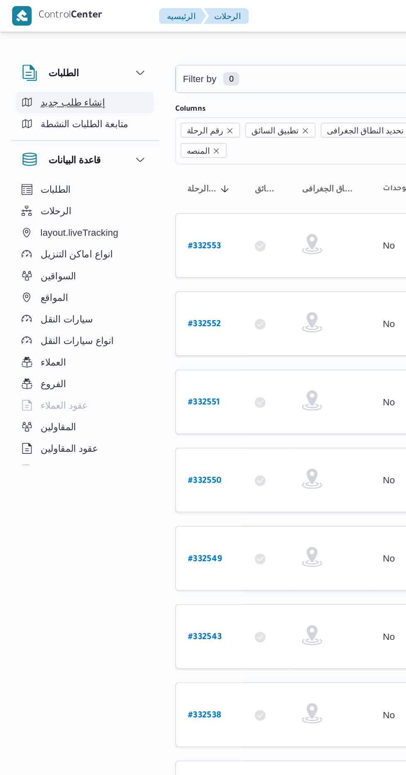
click at [32, 66] on span "إنشاء طلب جديد" at bounding box center [45, 63] width 40 height 10
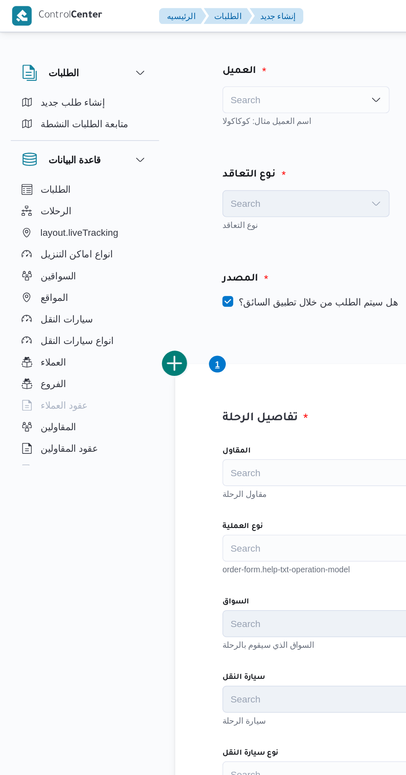
click at [166, 63] on div "Search" at bounding box center [188, 61] width 103 height 17
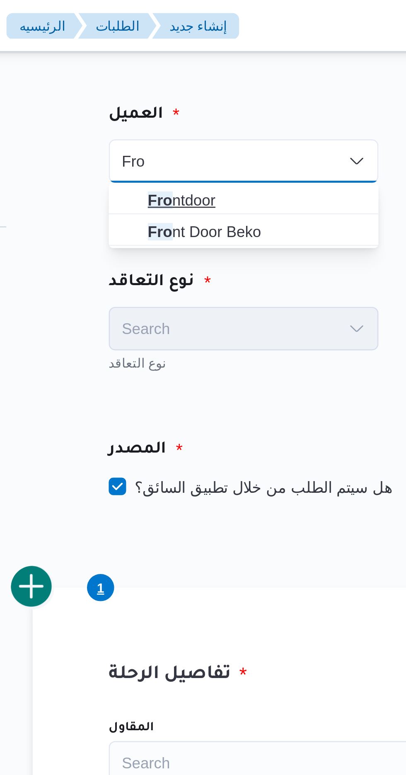
type input "Fro"
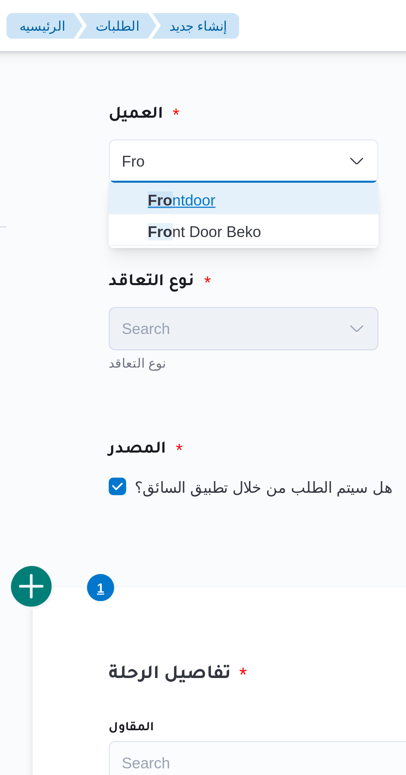
click at [157, 78] on mark "Fro" at bounding box center [157, 76] width 10 height 7
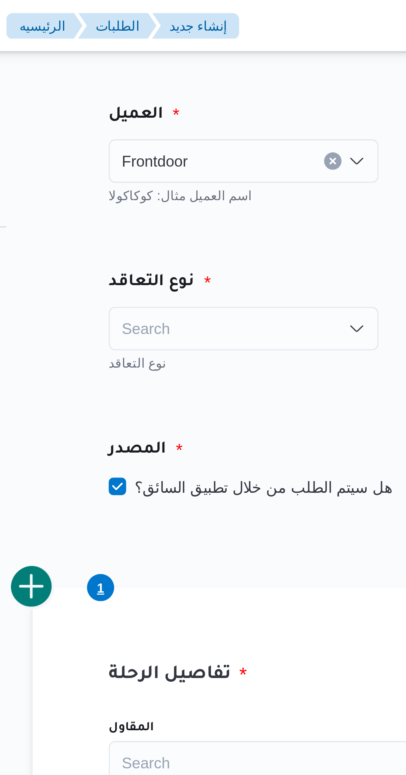
click at [166, 123] on div "Search" at bounding box center [188, 125] width 103 height 17
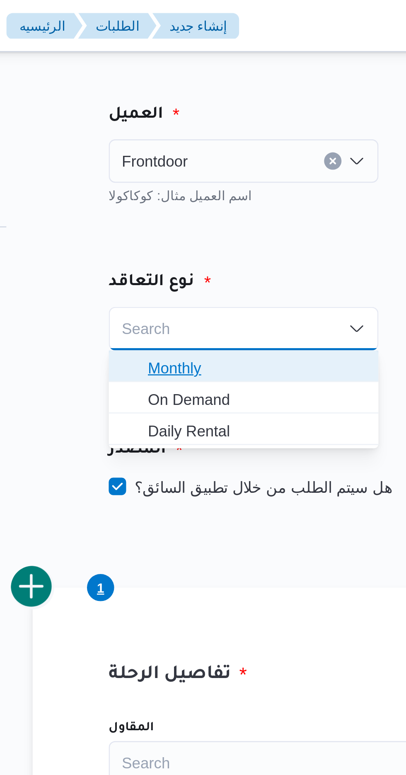
click at [162, 139] on span "Monthly" at bounding box center [193, 140] width 83 height 10
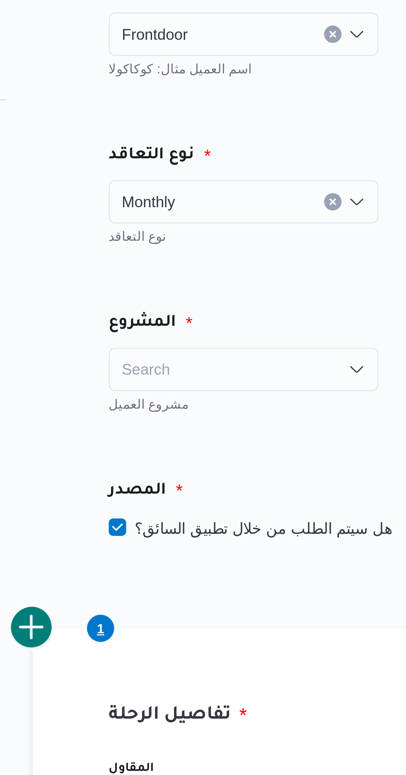
click at [165, 190] on div "Search" at bounding box center [188, 189] width 103 height 17
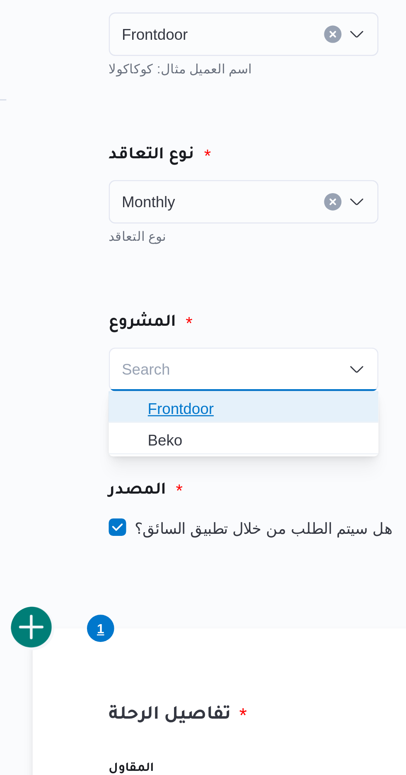
click at [162, 203] on span "Frontdoor" at bounding box center [193, 204] width 83 height 10
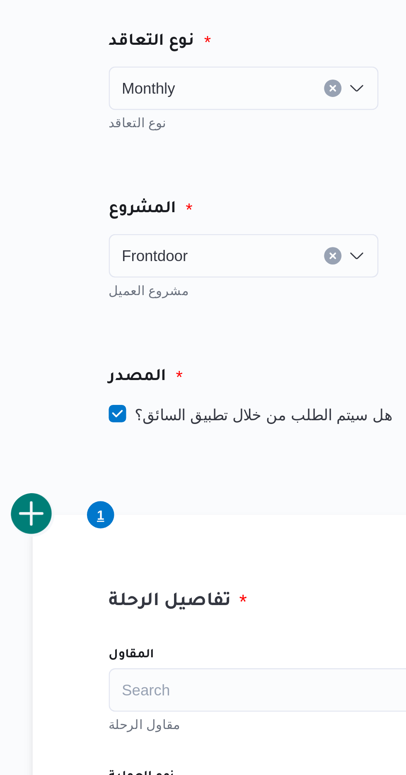
click at [155, 251] on label "هل سيتم الطلب من خلال تطبيق السائق؟" at bounding box center [191, 249] width 108 height 10
checkbox input "false"
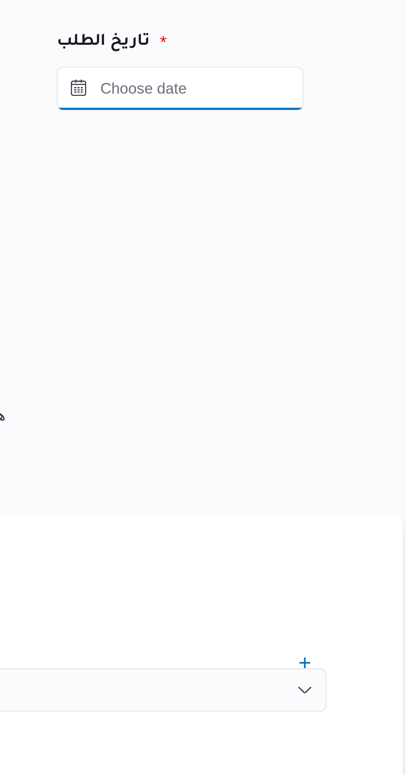
click at [310, 123] on input "Press the down key to open a popover containing a calendar." at bounding box center [311, 125] width 94 height 17
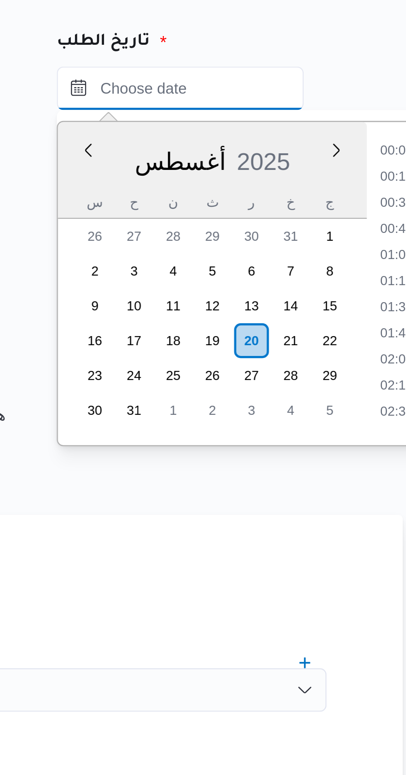
scroll to position [589, 0]
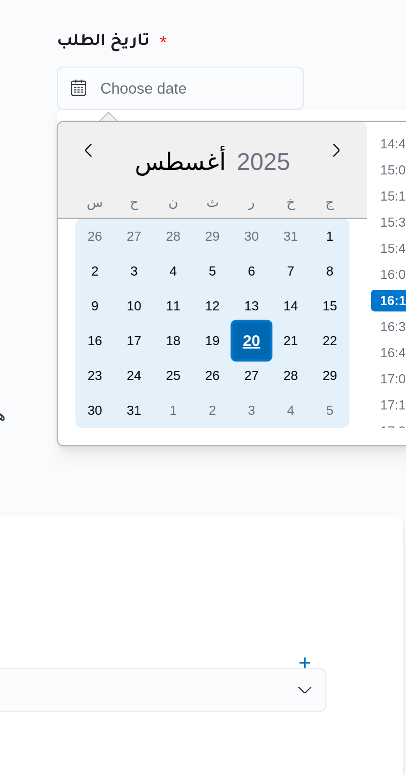
click at [339, 222] on div "20" at bounding box center [339, 221] width 16 height 16
type input "[DATE] ٠٠:٠٠"
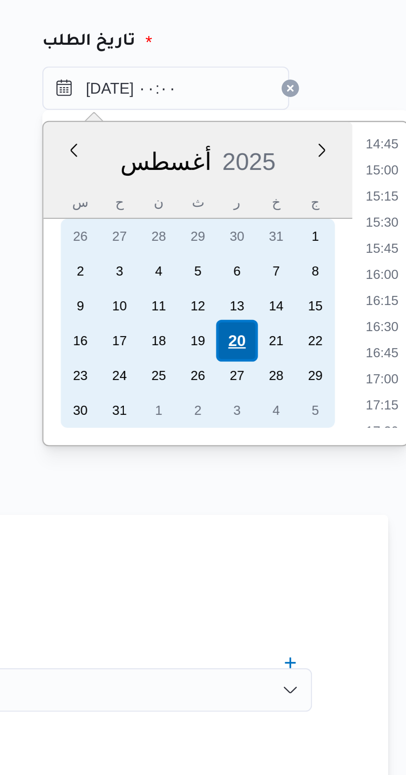
scroll to position [0, 0]
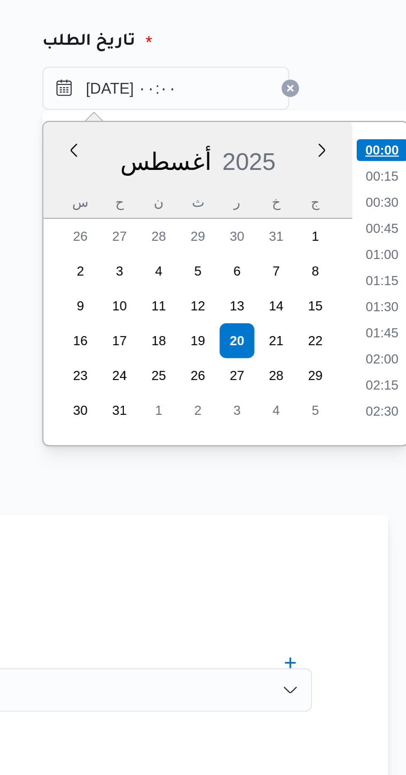
click at [399, 148] on li "00:00" at bounding box center [393, 149] width 19 height 8
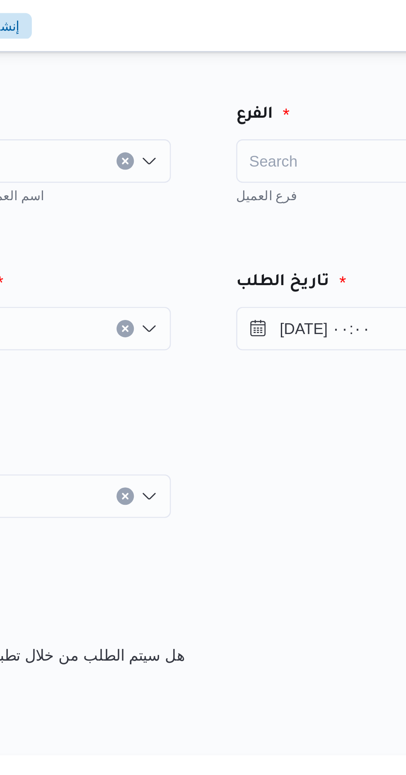
click at [281, 59] on div "Search" at bounding box center [315, 61] width 103 height 17
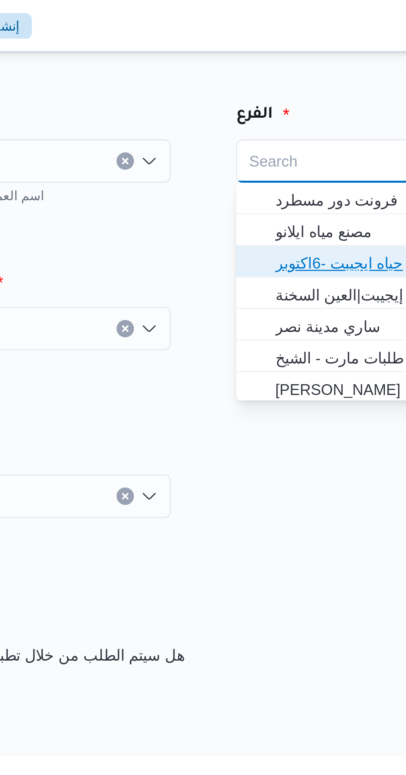
click at [291, 100] on span "حياه ايجيبت -6اكتوبر" at bounding box center [320, 100] width 83 height 10
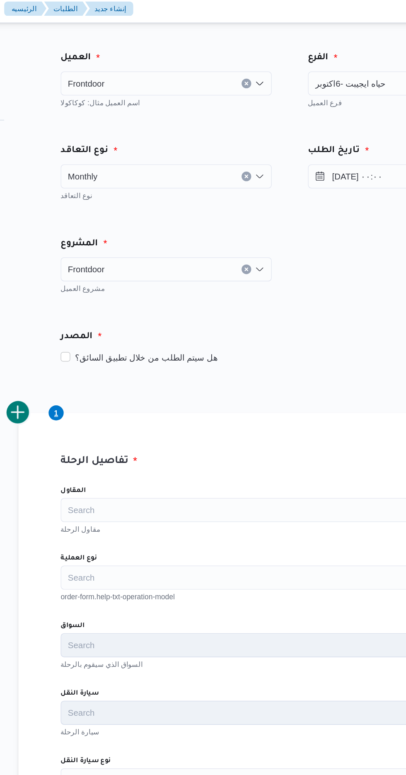
click at [184, 358] on div "Search" at bounding box center [294, 354] width 315 height 17
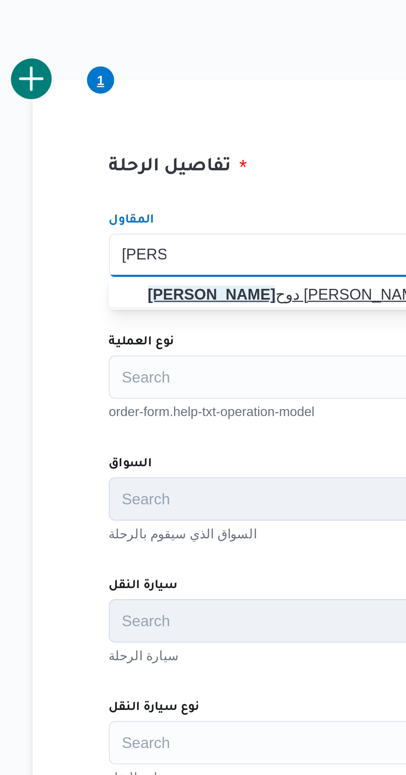
type input "[PERSON_NAME]"
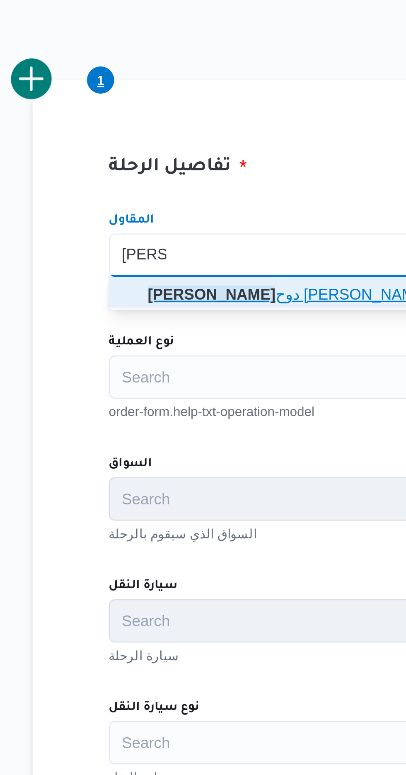
click at [166, 370] on span "[PERSON_NAME] دوح [PERSON_NAME]" at bounding box center [291, 369] width 279 height 10
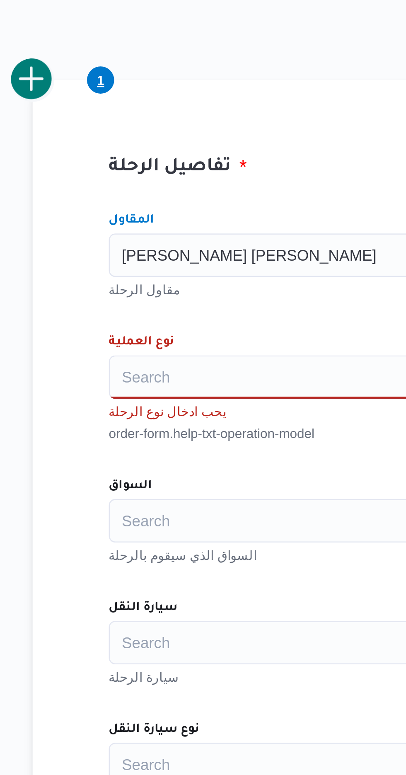
click at [163, 399] on div "Search" at bounding box center [294, 400] width 315 height 17
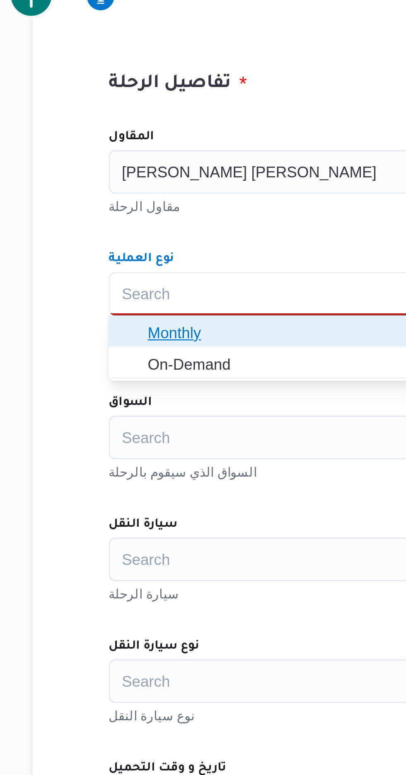
click at [155, 418] on span "Monthly" at bounding box center [291, 416] width 279 height 10
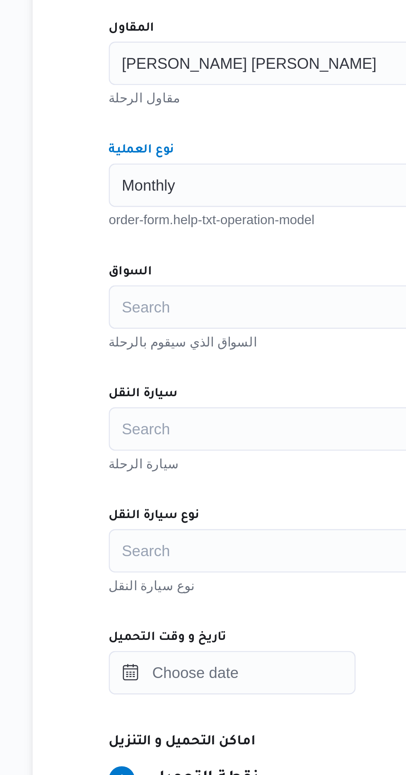
click at [160, 447] on div "Search" at bounding box center [294, 447] width 315 height 17
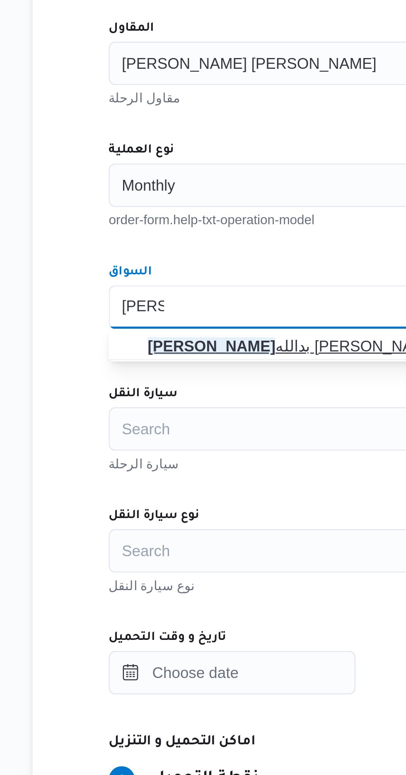
type input "[PERSON_NAME]"
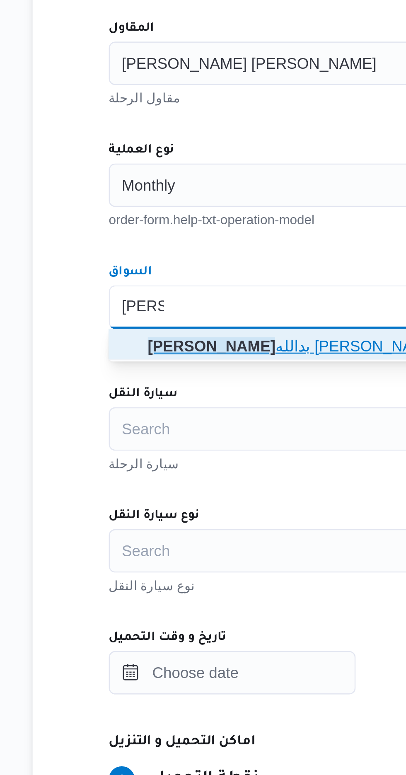
click at [167, 460] on span "[PERSON_NAME] بدالله [PERSON_NAME]" at bounding box center [291, 462] width 279 height 10
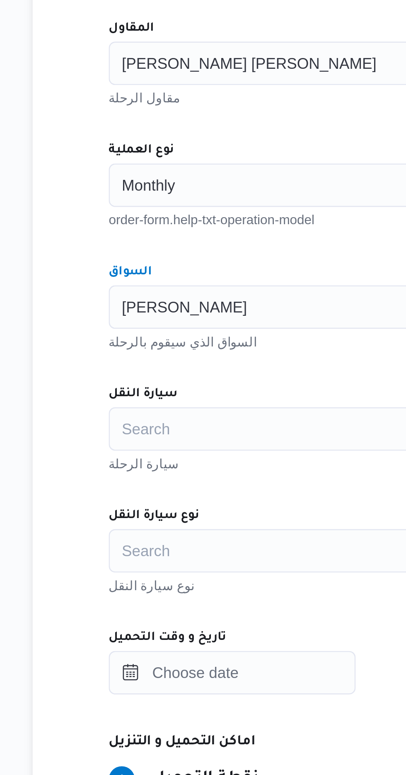
click at [169, 490] on div "Search" at bounding box center [294, 493] width 315 height 17
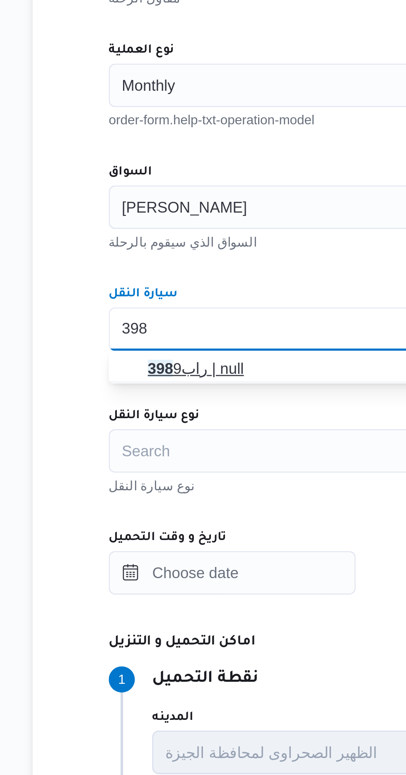
type input "398"
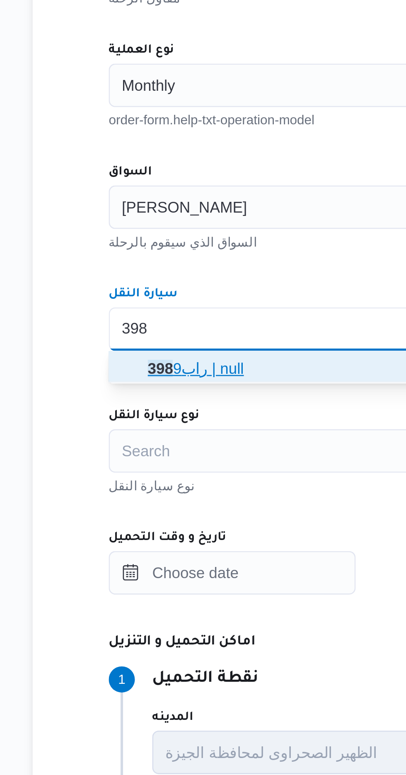
click at [156, 510] on mark "398" at bounding box center [157, 508] width 10 height 7
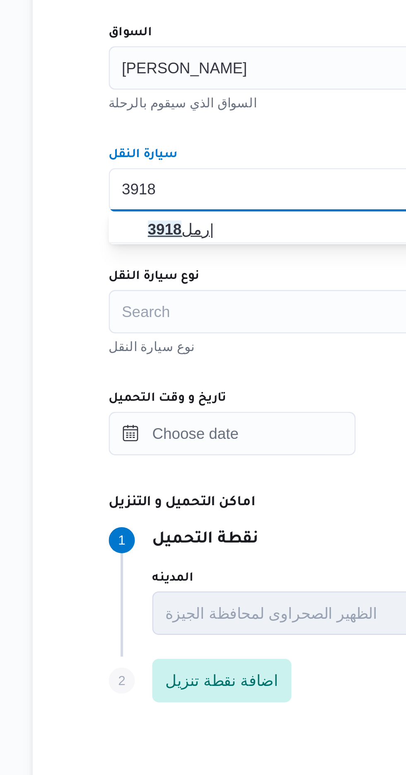
type input "3918"
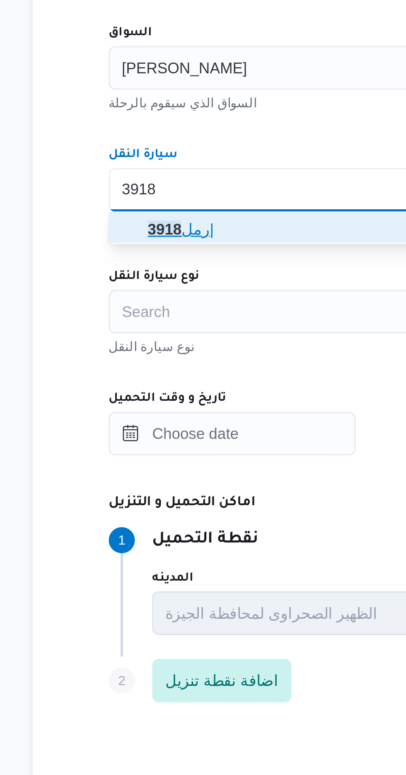
click at [156, 507] on mark "3918" at bounding box center [158, 508] width 13 height 7
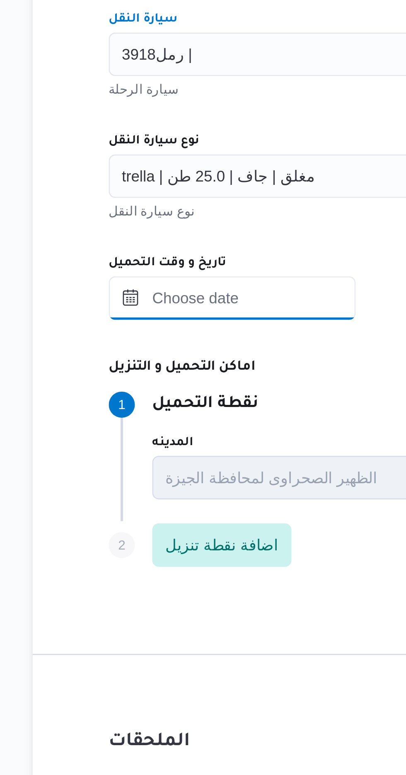
click at [164, 584] on input "تاريخ و وقت التحميل" at bounding box center [184, 586] width 94 height 17
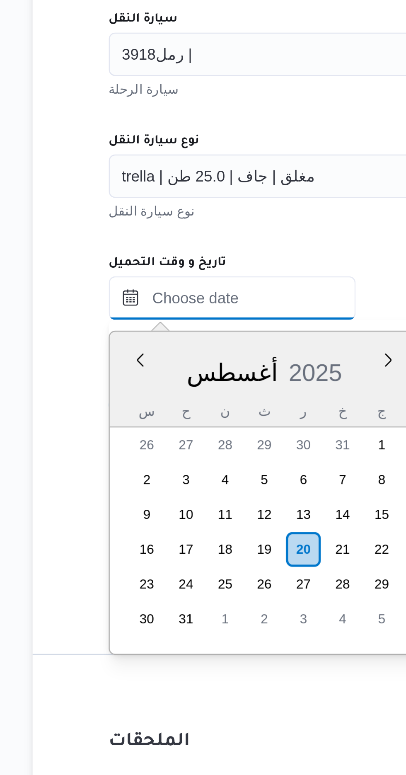
scroll to position [589, 0]
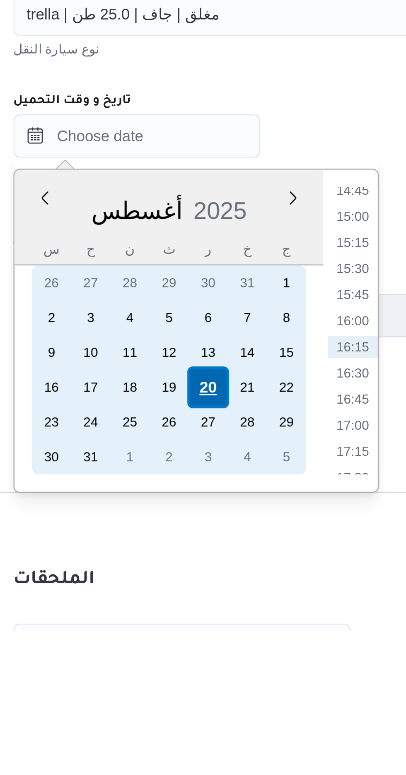
click at [211, 679] on div "20" at bounding box center [211, 682] width 16 height 16
type input "[DATE] ٠٠:٠٠"
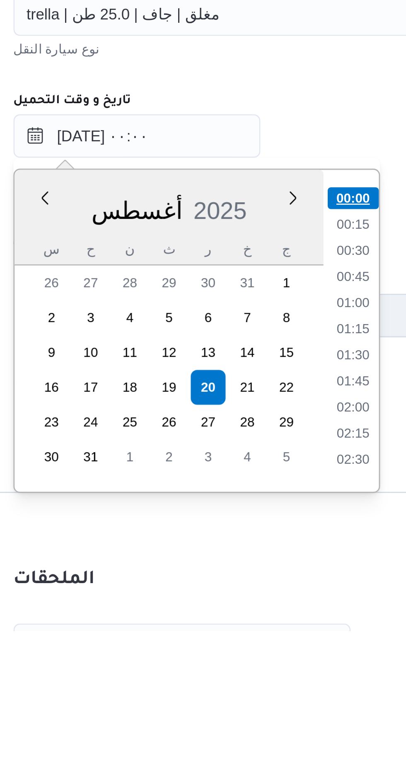
click at [268, 608] on li "00:00" at bounding box center [265, 610] width 19 height 8
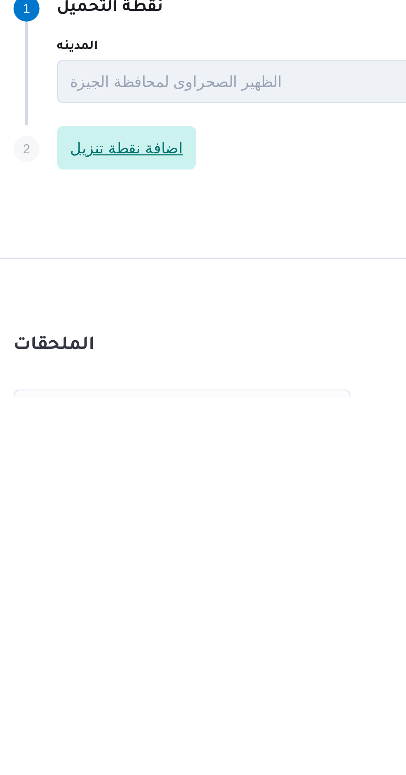
click at [173, 679] on span "اضافة نقطة تنزيل" at bounding box center [179, 680] width 43 height 10
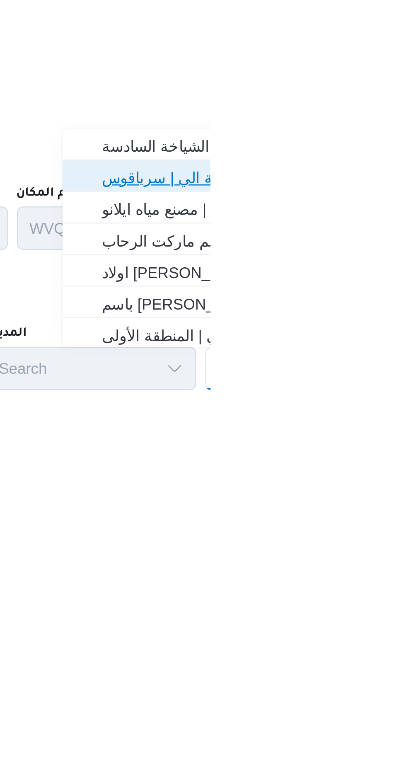
click at [382, 635] on span "فرونت دور مسطرد | شركة الي | سرياقوس" at bounding box center [407, 635] width 84 height 10
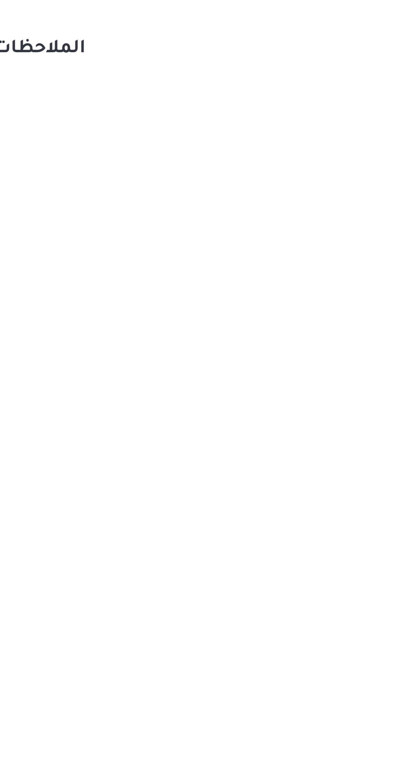
scroll to position [50, 0]
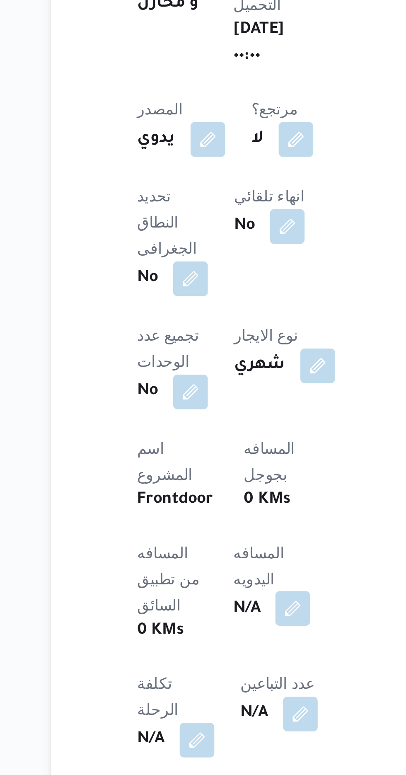
click at [193, 705] on button "button" at bounding box center [199, 711] width 13 height 13
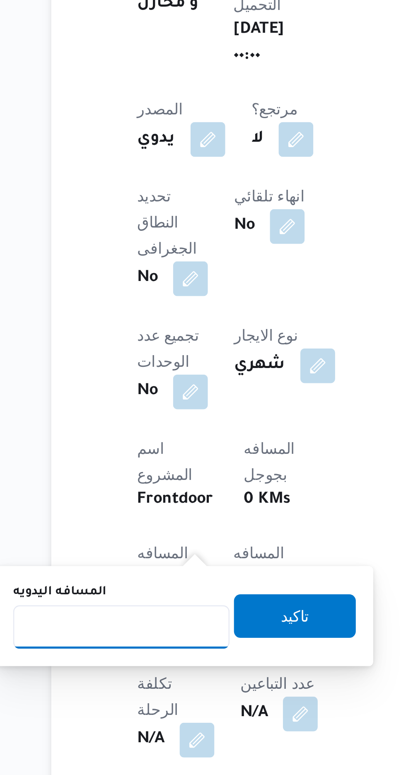
click at [144, 716] on input "المسافه اليدويه" at bounding box center [134, 718] width 82 height 17
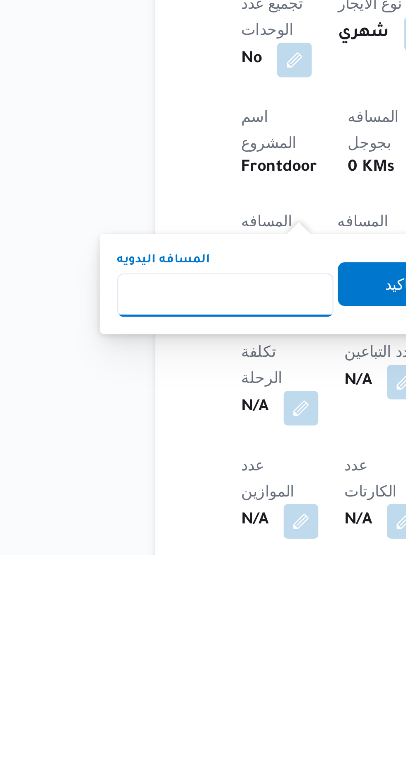
scroll to position [99, 0]
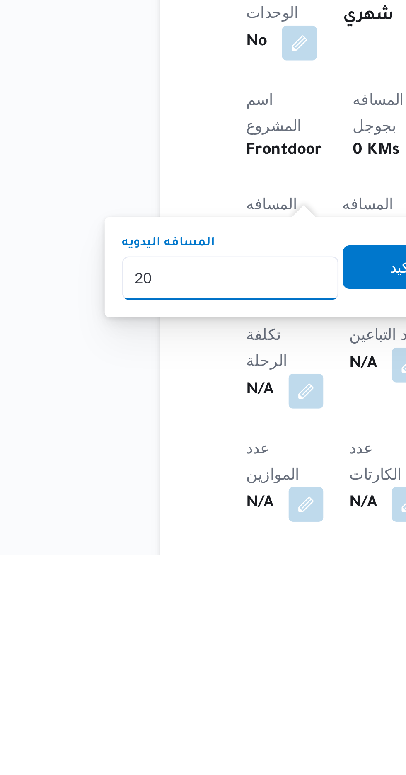
type input "200"
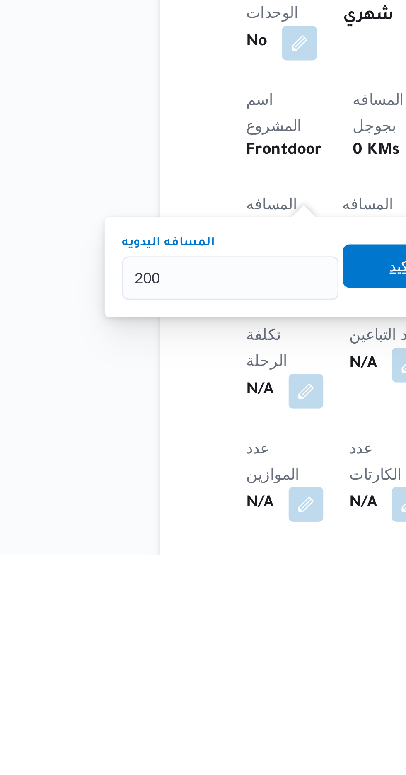
click at [191, 664] on span "تاكيد" at bounding box center [200, 665] width 46 height 17
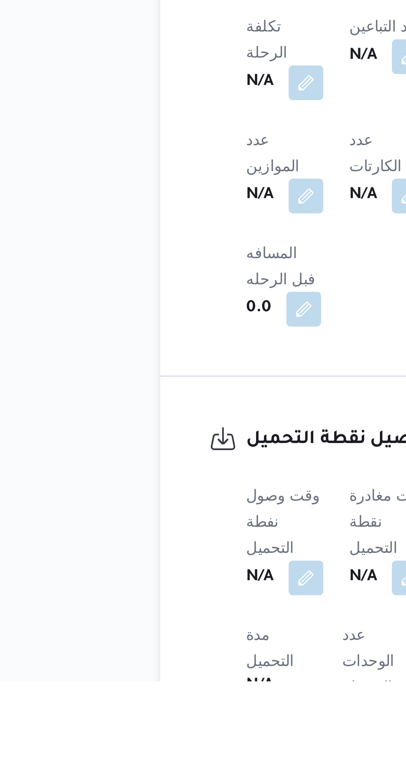
scroll to position [266, 0]
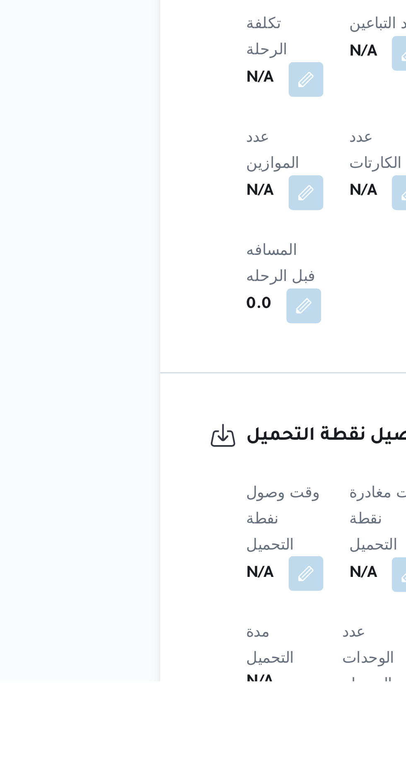
click at [163, 727] on button "button" at bounding box center [163, 733] width 13 height 13
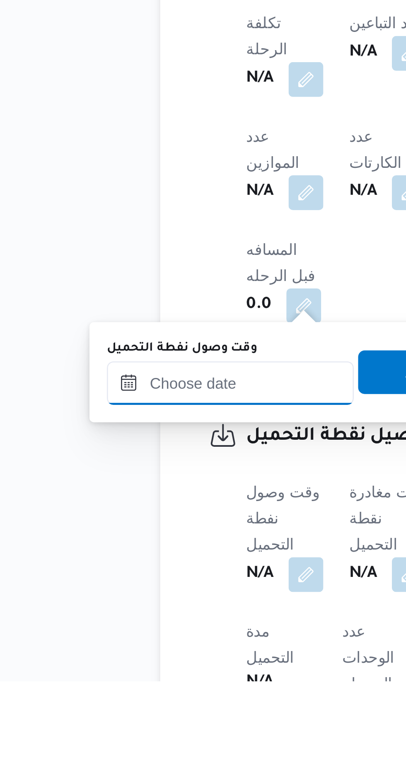
click at [139, 657] on input "وقت وصول نفطة التحميل" at bounding box center [134, 661] width 94 height 17
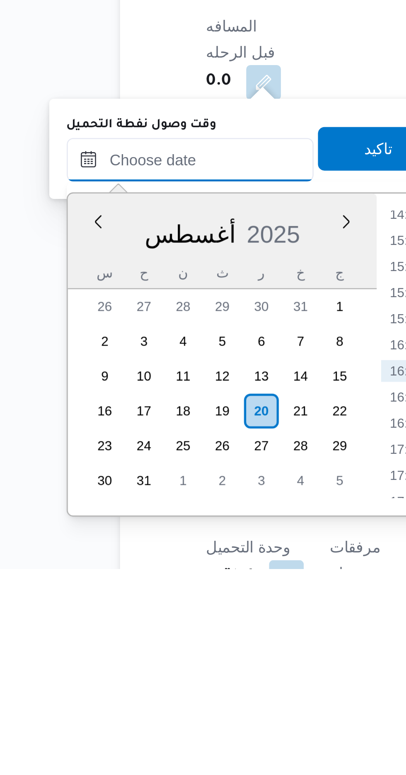
scroll to position [308, 0]
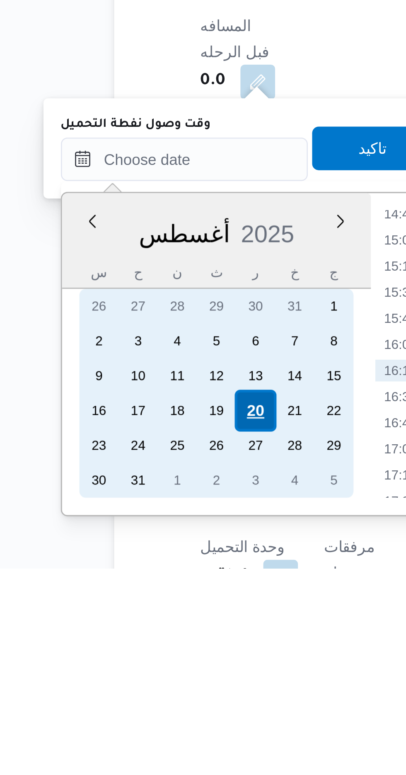
click at [158, 714] on div "20" at bounding box center [161, 715] width 16 height 16
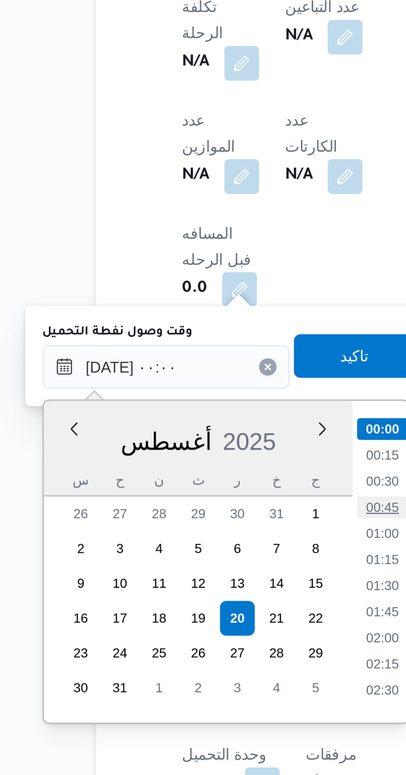
click at [212, 672] on li "00:45" at bounding box center [216, 673] width 19 height 8
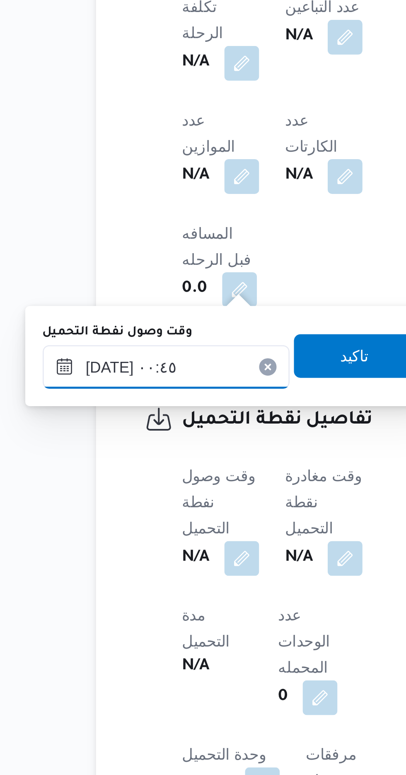
scroll to position [307, 0]
click at [152, 615] on input "[DATE] ٠٠:٤٥" at bounding box center [134, 619] width 94 height 17
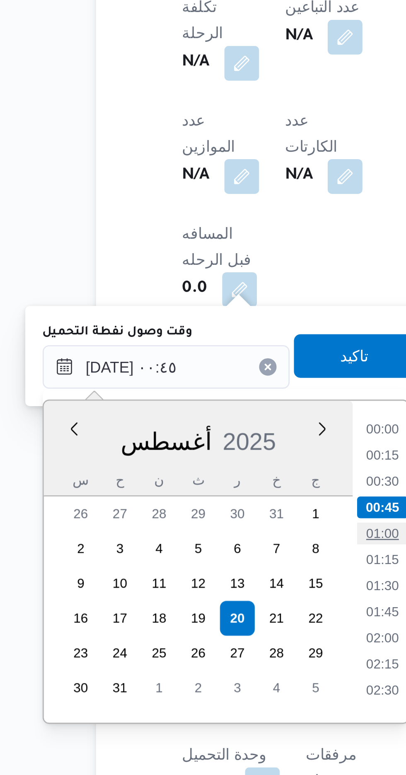
click at [213, 682] on li "01:00" at bounding box center [216, 683] width 19 height 8
type input "[DATE] ٠١:٠٠"
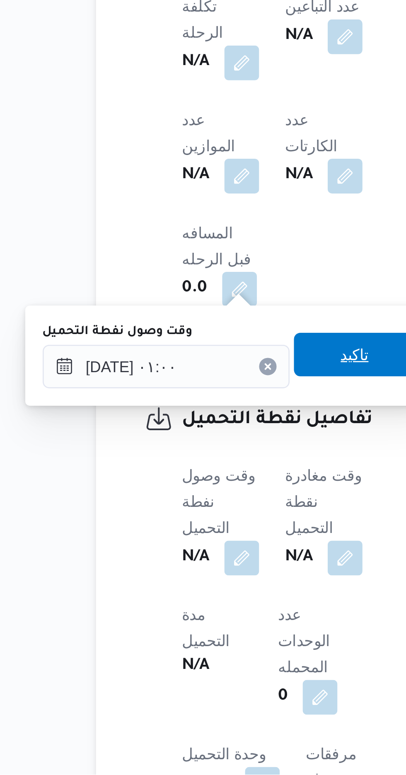
click at [206, 617] on span "تاكيد" at bounding box center [206, 614] width 46 height 17
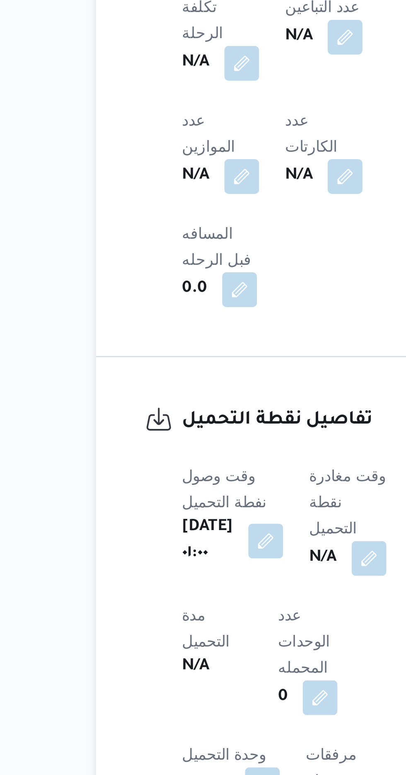
click at [199, 687] on b "N/A" at bounding box center [194, 692] width 10 height 10
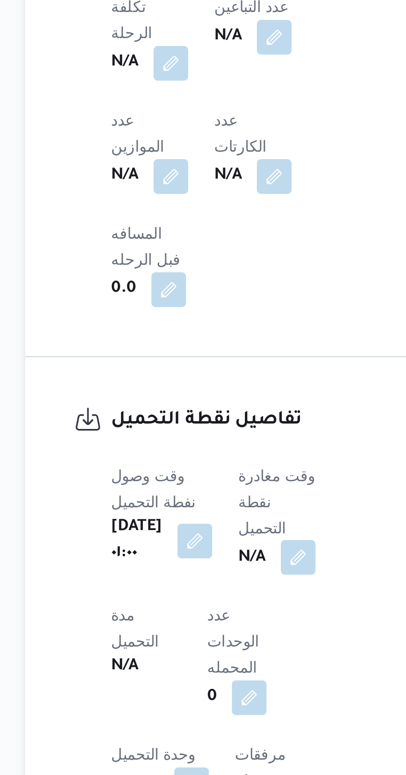
click at [218, 685] on button "button" at bounding box center [211, 691] width 13 height 13
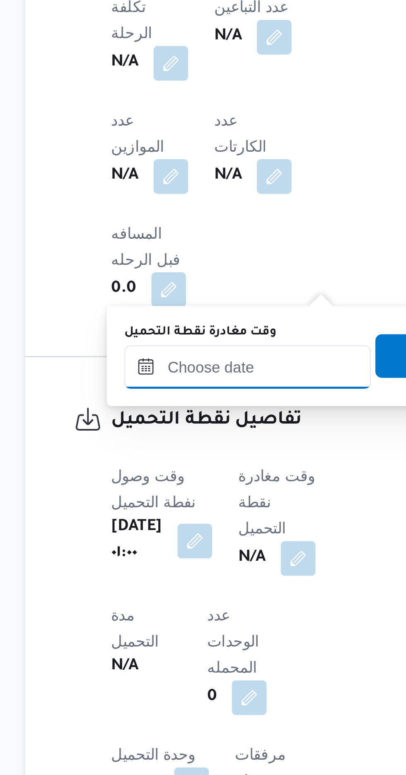
click at [203, 616] on input "وقت مغادرة نقطة التحميل" at bounding box center [192, 619] width 94 height 17
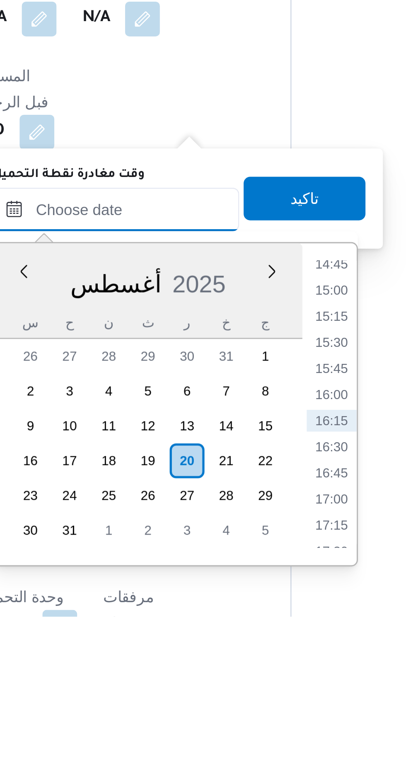
scroll to position [307, 0]
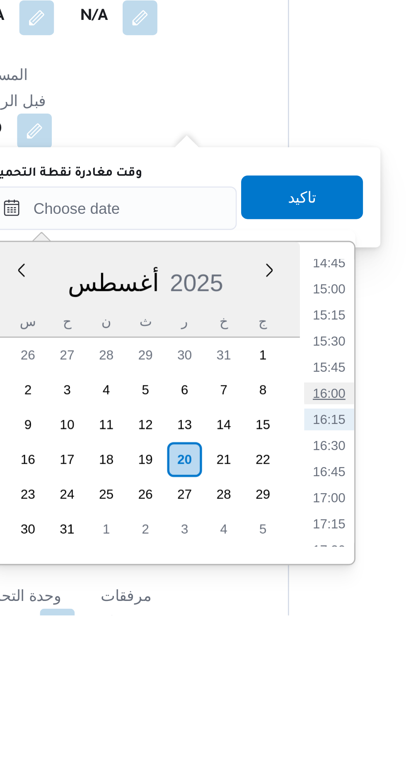
click at [273, 691] on li "16:00" at bounding box center [274, 690] width 19 height 8
type input "[DATE] ١٦:٠٠"
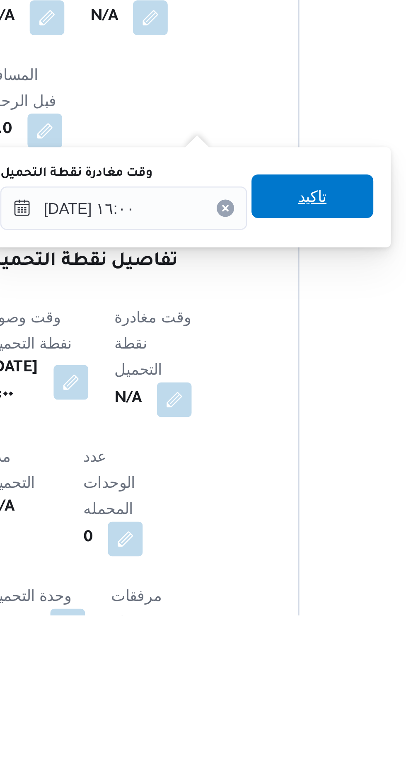
click at [269, 614] on span "تاكيد" at bounding box center [264, 615] width 11 height 10
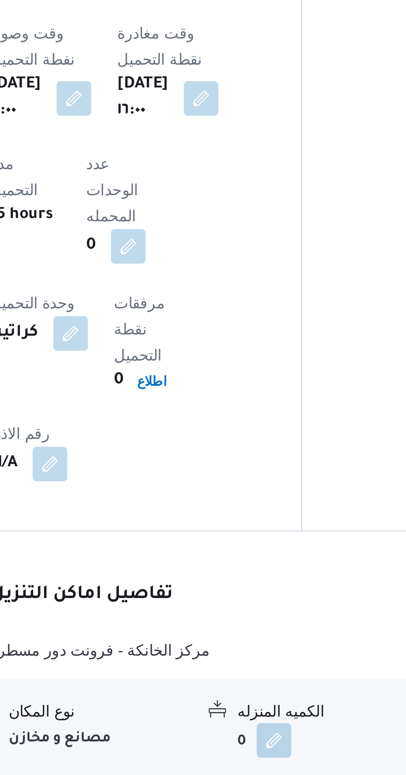
scroll to position [604, 0]
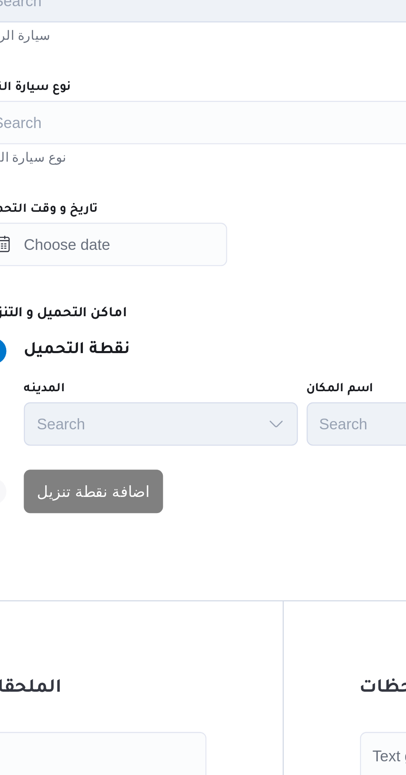
scroll to position [19, 0]
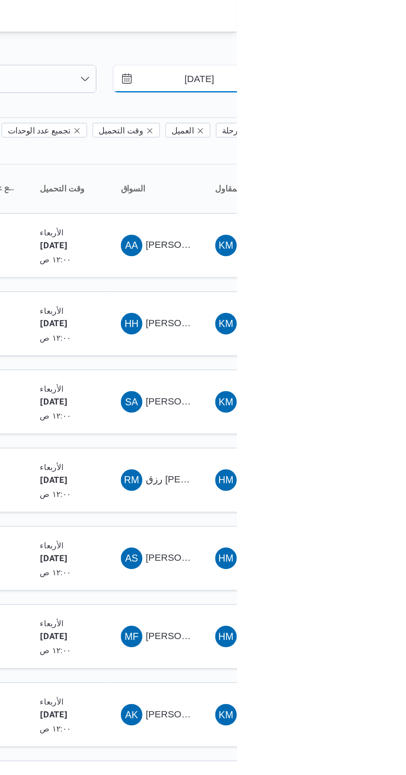
click at [373, 48] on input "[DATE]" at bounding box center [377, 48] width 94 height 17
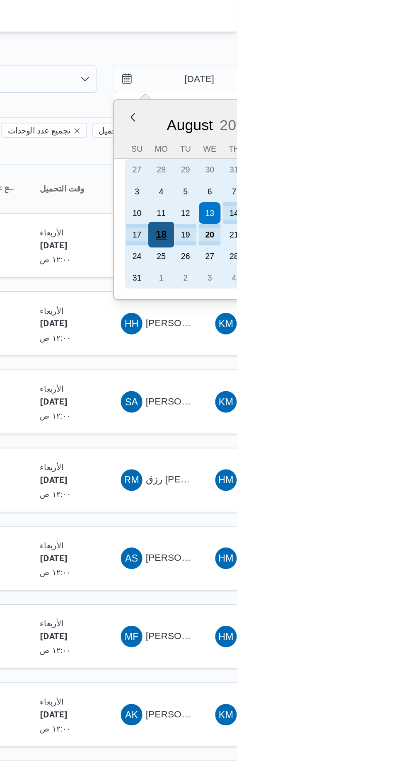
click at [358, 143] on div "18" at bounding box center [360, 144] width 16 height 16
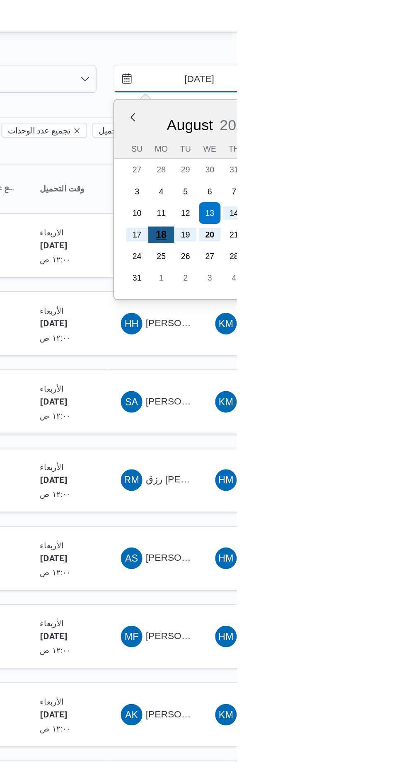
type input "[DATE]"
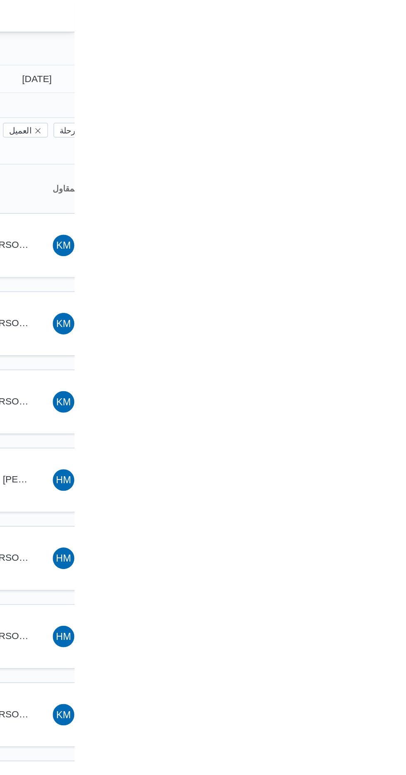
type input "[DATE]"
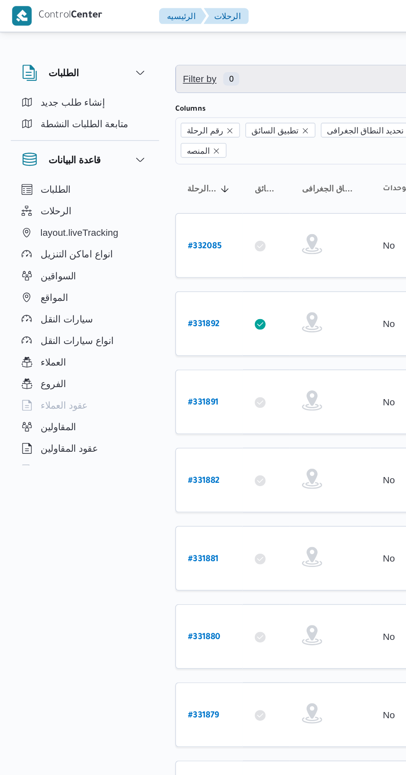
click at [138, 49] on span "0" at bounding box center [142, 48] width 10 height 8
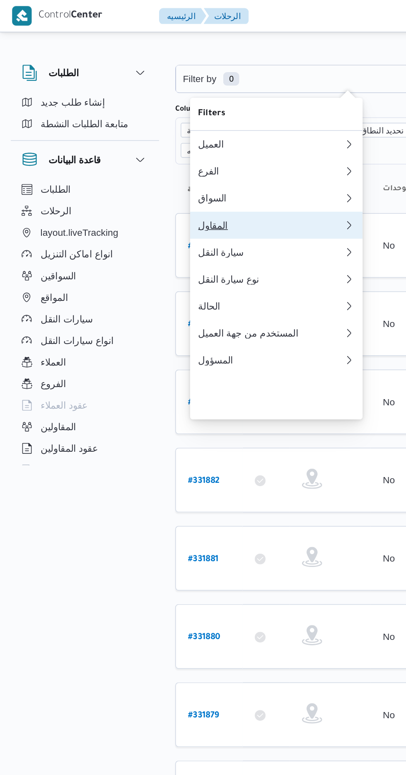
click at [133, 142] on div "المقاول" at bounding box center [166, 138] width 89 height 7
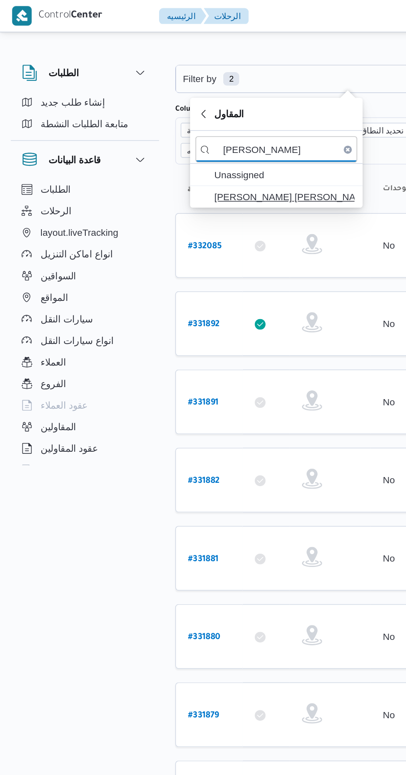
type input "[PERSON_NAME]"
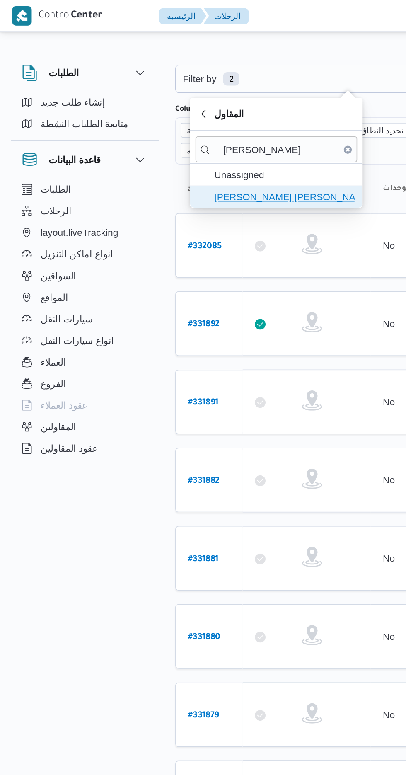
click at [150, 120] on span "[PERSON_NAME] [PERSON_NAME]" at bounding box center [175, 121] width 86 height 10
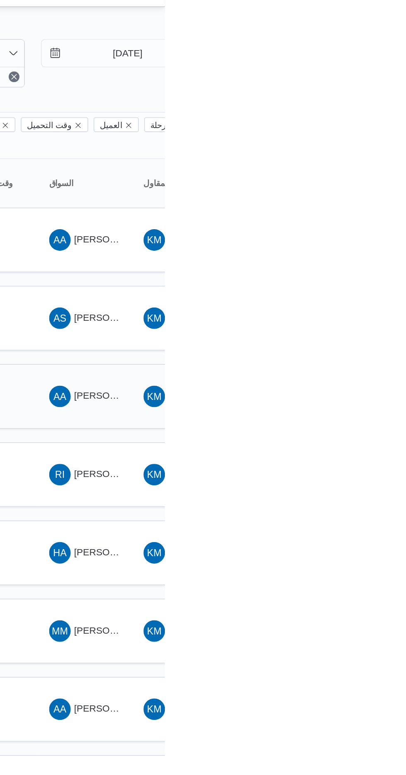
click at [360, 256] on span "[PERSON_NAME] [PERSON_NAME]" at bounding box center [398, 259] width 97 height 7
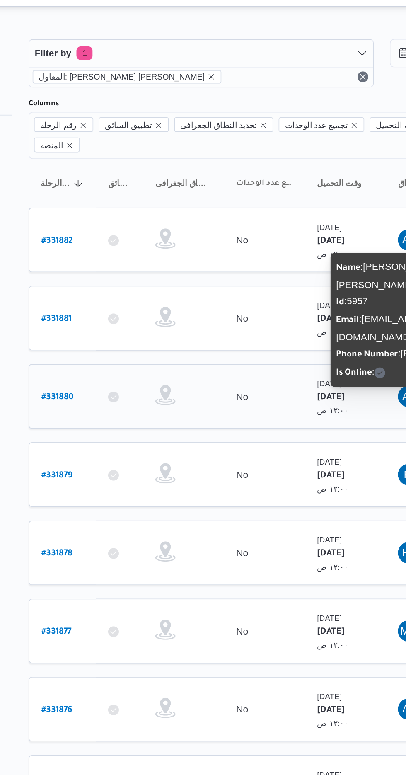
click at [132, 257] on b "# 331880" at bounding box center [126, 260] width 20 height 6
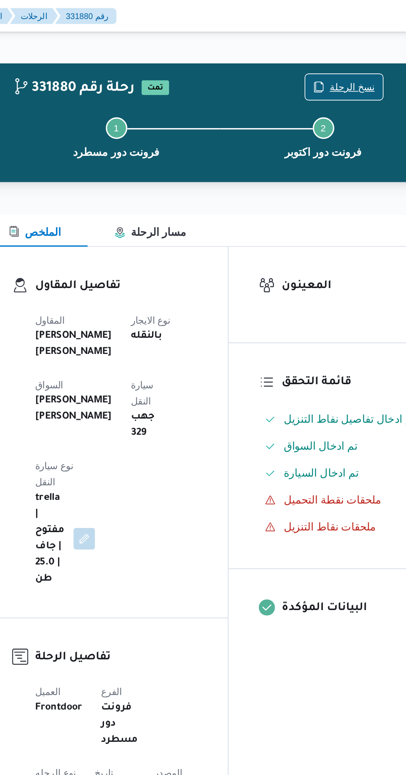
click at [325, 51] on span "نسخ الرحلة" at bounding box center [335, 53] width 28 height 10
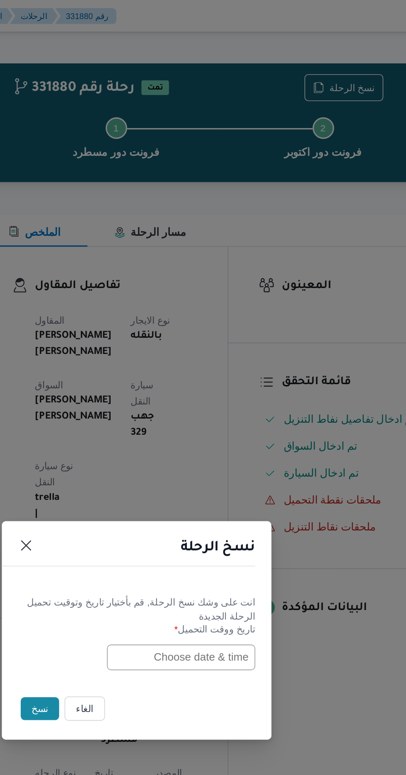
click at [211, 412] on input "text" at bounding box center [230, 404] width 91 height 16
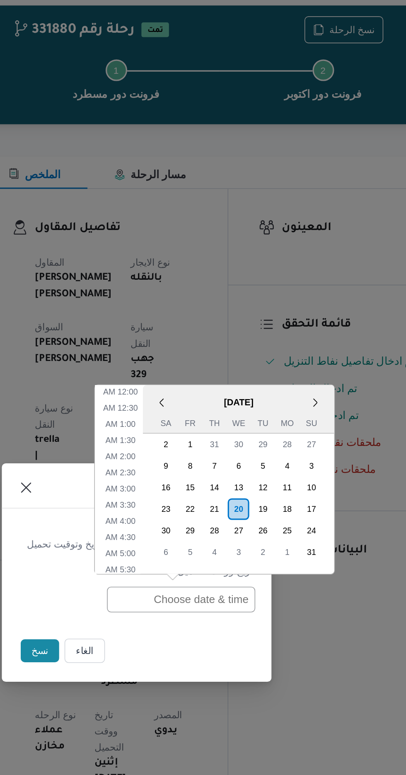
scroll to position [264, 0]
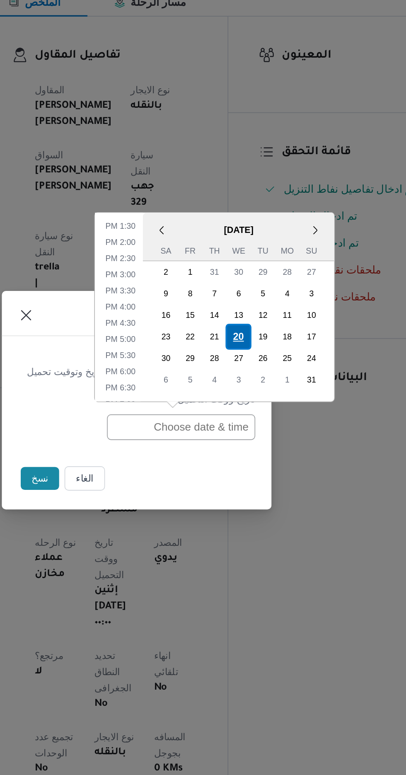
click at [264, 350] on div "20" at bounding box center [266, 349] width 16 height 16
type input "[DATE] 12:00AM"
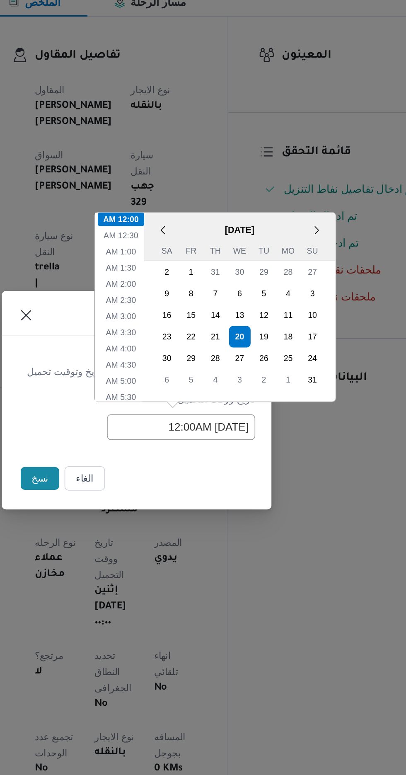
click at [140, 434] on button "نسخ" at bounding box center [144, 435] width 24 height 14
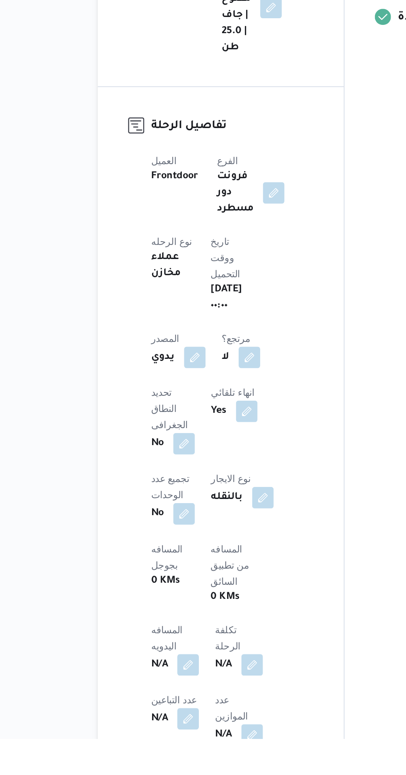
scroll to position [45, 0]
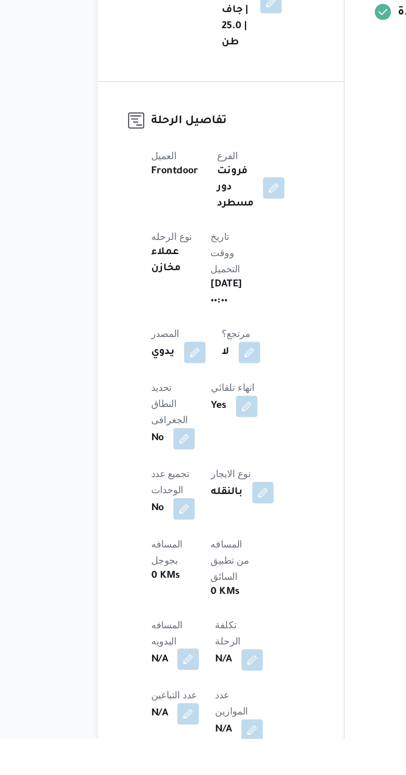
click at [170, 719] on button "button" at bounding box center [163, 725] width 13 height 13
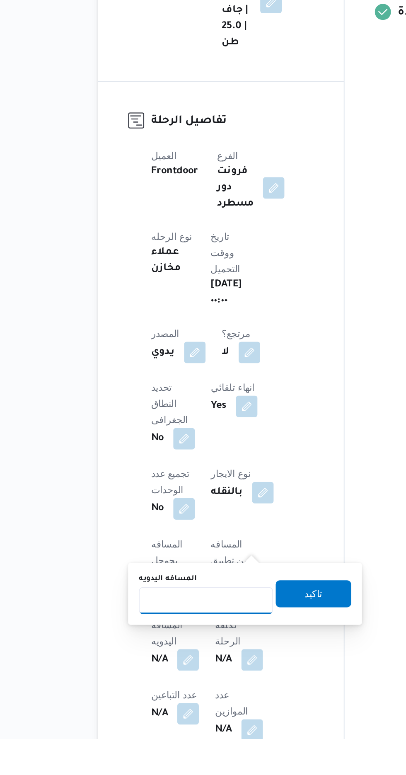
click at [172, 688] on input "المسافه اليدويه" at bounding box center [174, 689] width 82 height 17
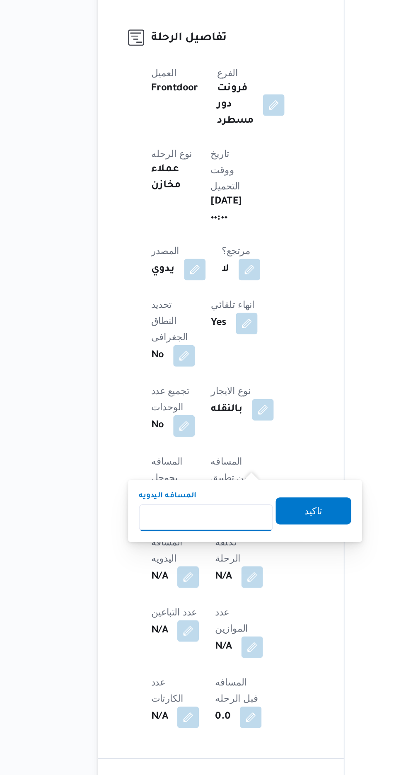
scroll to position [118, 0]
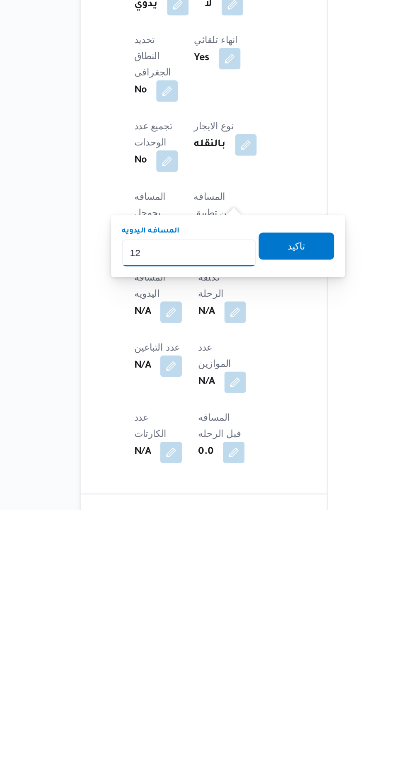
type input "120"
click at [246, 614] on span "تاكيد" at bounding box center [240, 612] width 11 height 10
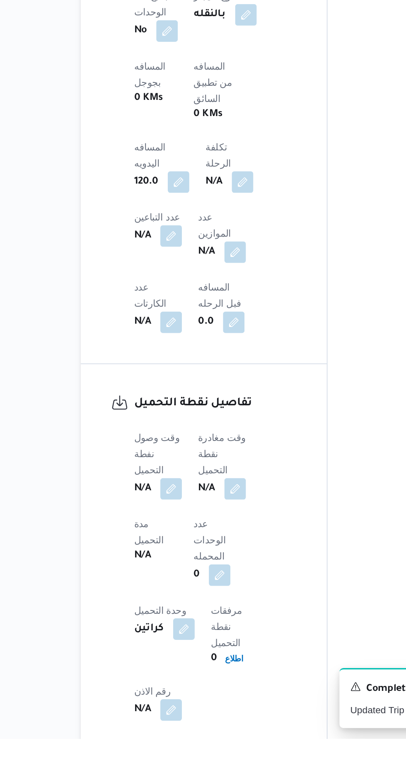
scroll to position [339, 0]
click at [160, 614] on button "button" at bounding box center [163, 620] width 13 height 13
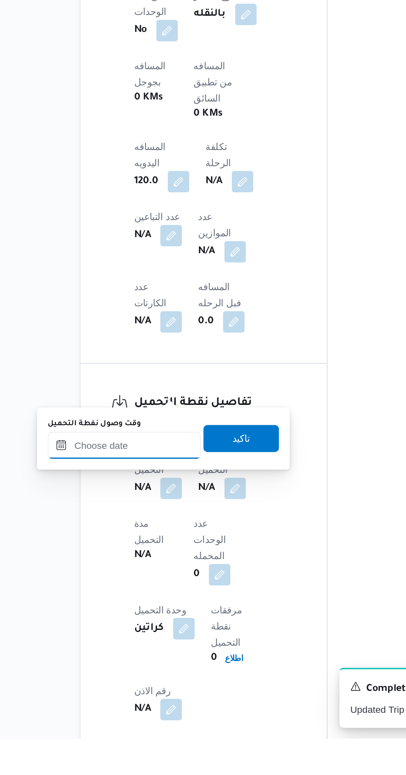
click at [133, 594] on input "وقت وصول نفطة التحميل" at bounding box center [134, 594] width 94 height 17
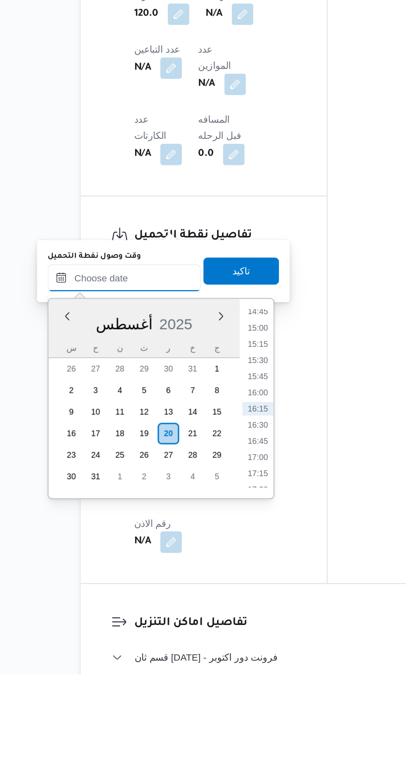
scroll to position [403, 0]
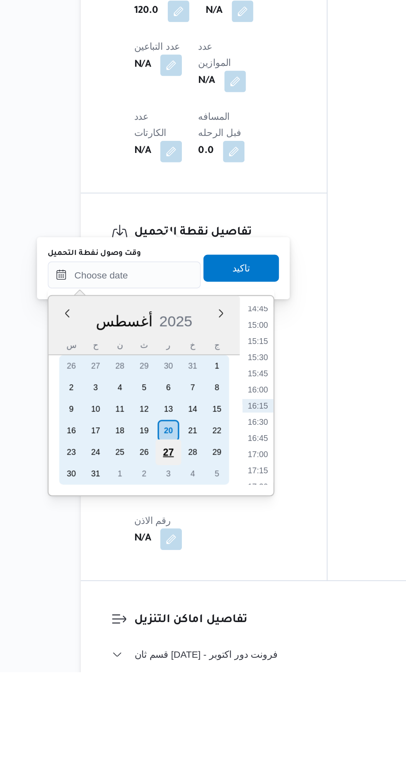
click at [161, 637] on div "27" at bounding box center [161, 640] width 16 height 16
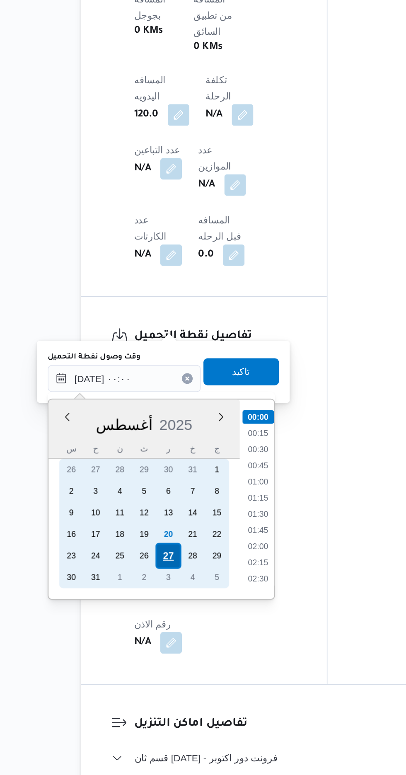
click at [157, 633] on div "27" at bounding box center [161, 640] width 16 height 16
click at [162, 626] on div "20" at bounding box center [161, 627] width 16 height 16
click at [162, 630] on div "20" at bounding box center [161, 627] width 16 height 16
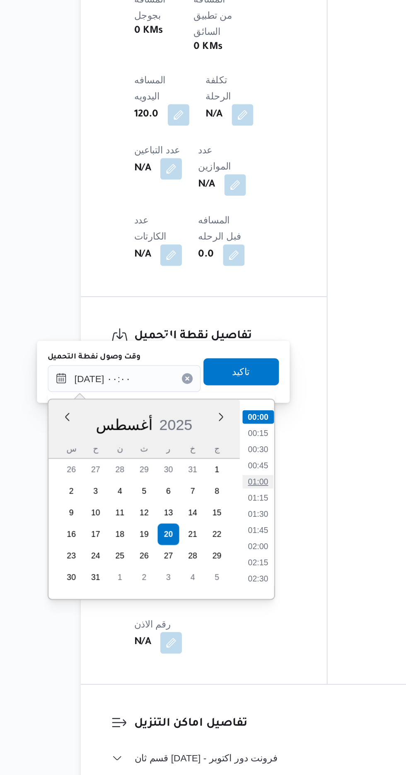
click at [209, 592] on li "01:00" at bounding box center [216, 594] width 19 height 8
type input "[DATE] ٠١:٠٠"
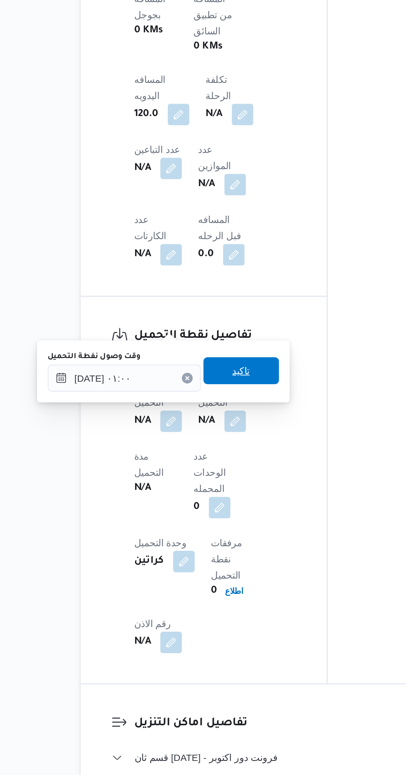
click at [210, 530] on span "تاكيد" at bounding box center [206, 527] width 11 height 10
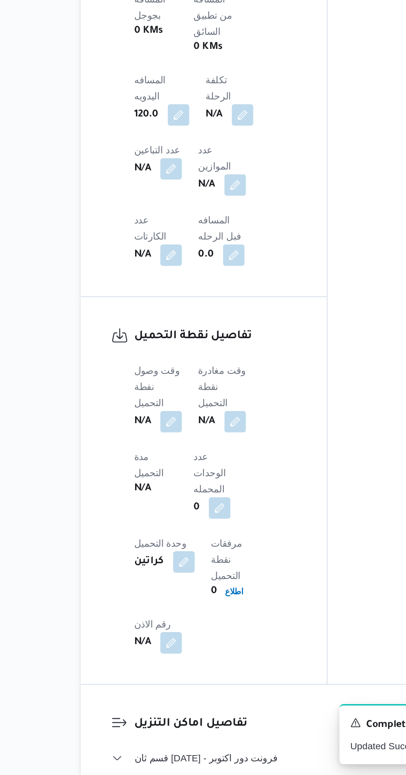
click at [198, 550] on div "N/A" at bounding box center [194, 557] width 31 height 15
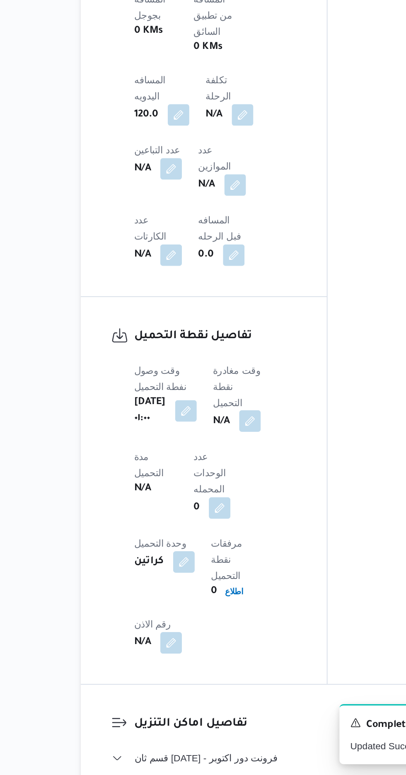
click at [216, 551] on button "button" at bounding box center [211, 557] width 13 height 13
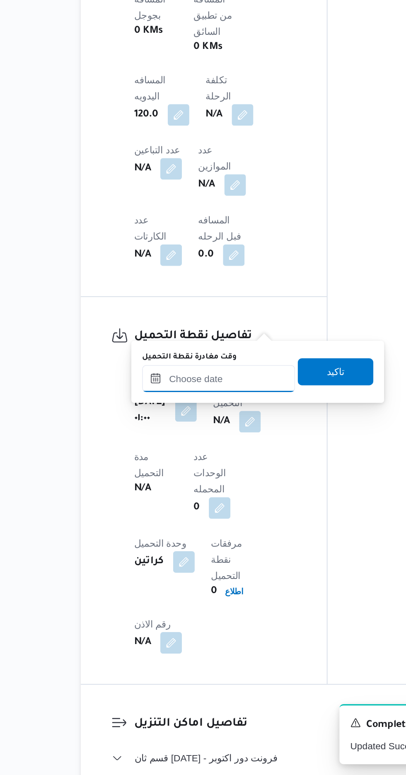
click at [176, 529] on input "وقت مغادرة نقطة التحميل" at bounding box center [192, 531] width 94 height 17
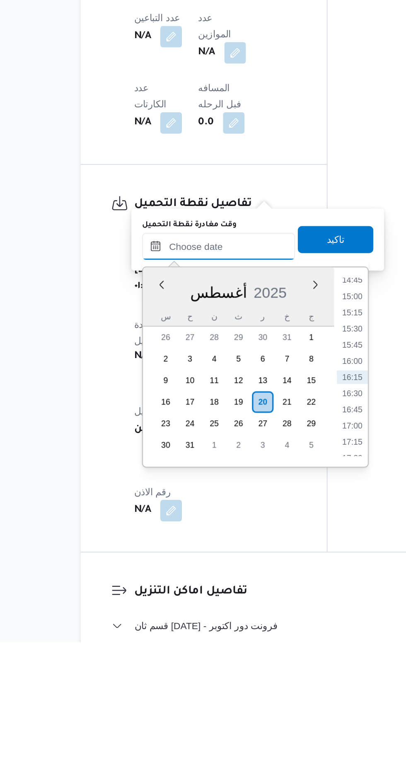
scroll to position [402, 0]
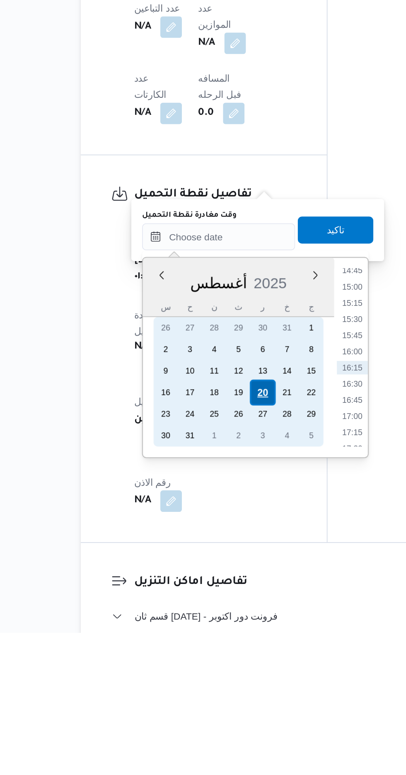
click at [214, 626] on div "20" at bounding box center [220, 627] width 16 height 16
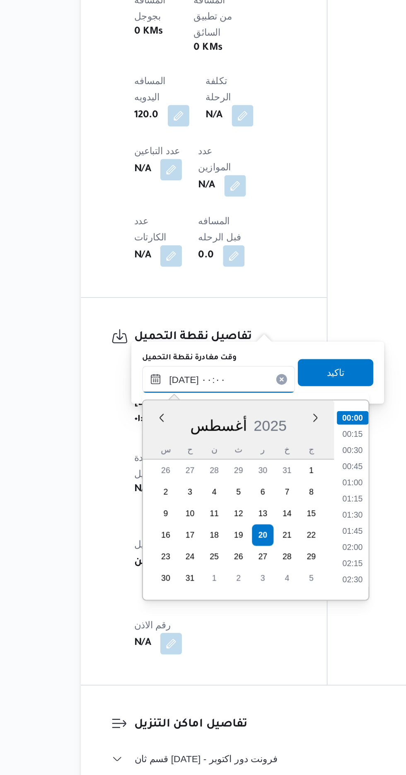
click at [146, 535] on input "[DATE] ٠٠:٠٠" at bounding box center [192, 531] width 94 height 17
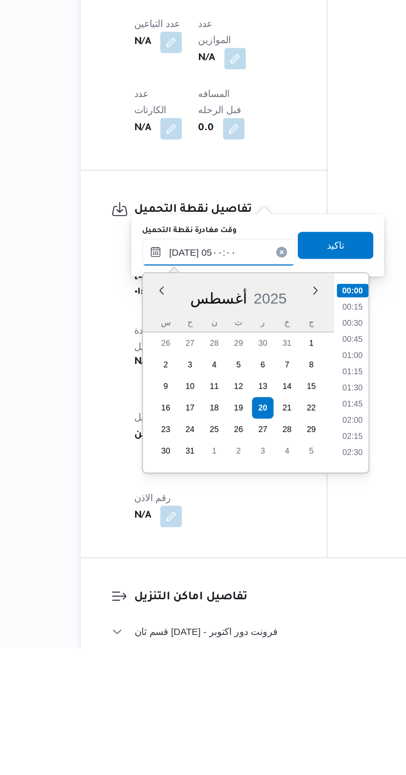
scroll to position [99, 0]
click at [267, 636] on li "04:30" at bounding box center [274, 635] width 19 height 8
type input "[DATE] ٠٤:٣٠"
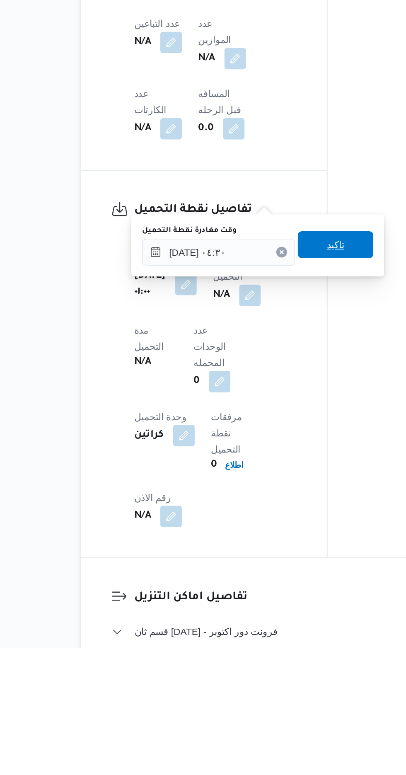
click at [263, 526] on span "تاكيد" at bounding box center [264, 527] width 46 height 17
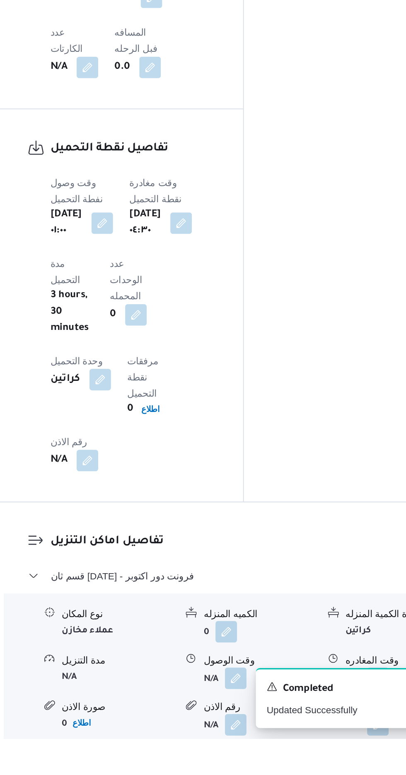
scroll to position [495, 0]
click at [249, 730] on button "button" at bounding box center [254, 736] width 13 height 13
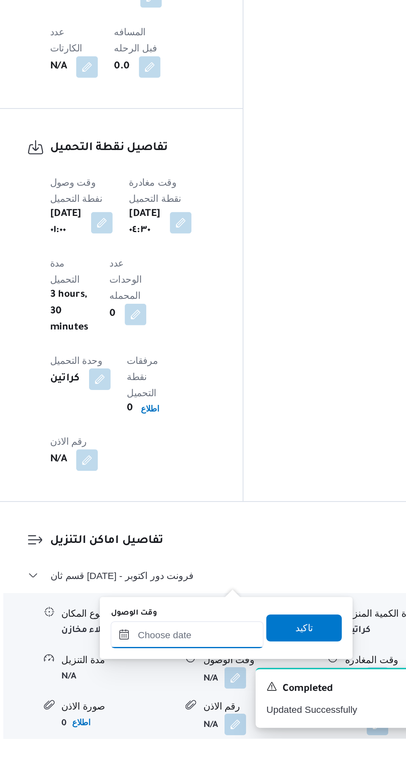
click at [222, 711] on input "وقت الوصول" at bounding box center [225, 711] width 94 height 17
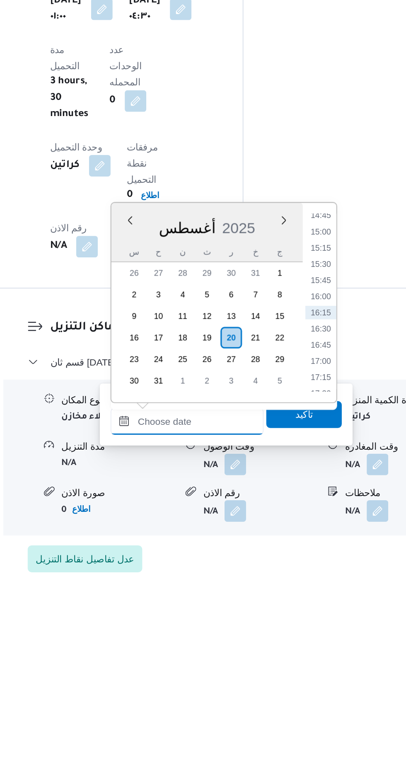
scroll to position [539, 0]
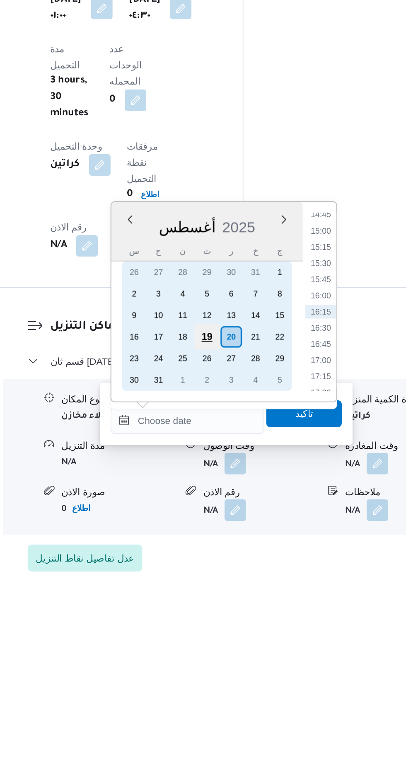
click at [240, 616] on div "19" at bounding box center [237, 616] width 16 height 16
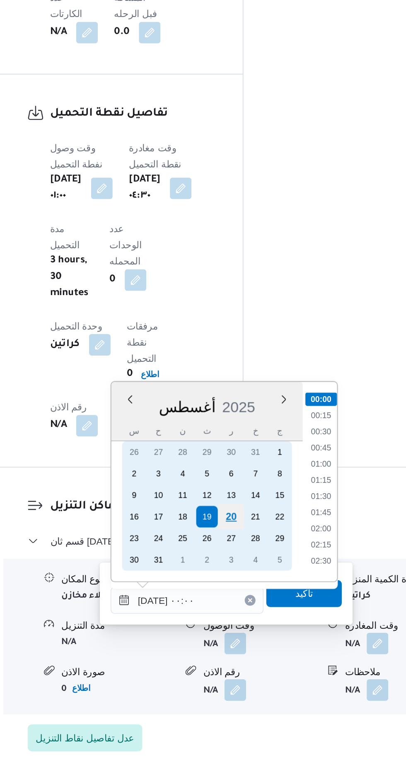
click at [252, 614] on div "20" at bounding box center [252, 616] width 16 height 16
click at [250, 616] on div "20" at bounding box center [252, 616] width 16 height 16
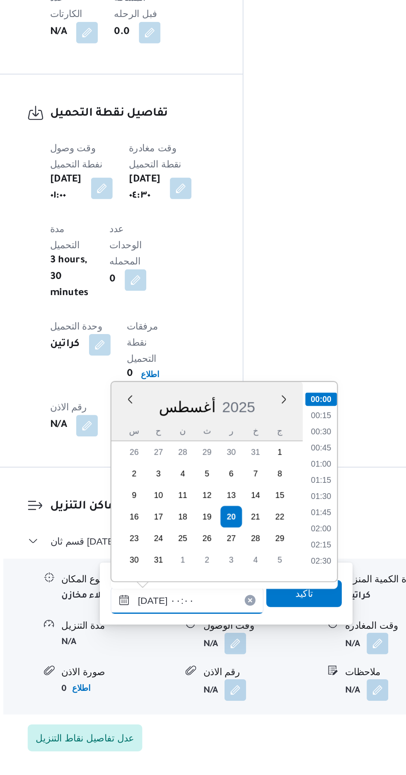
click at [184, 663] on input "[DATE] ٠٠:٠٠" at bounding box center [225, 667] width 94 height 17
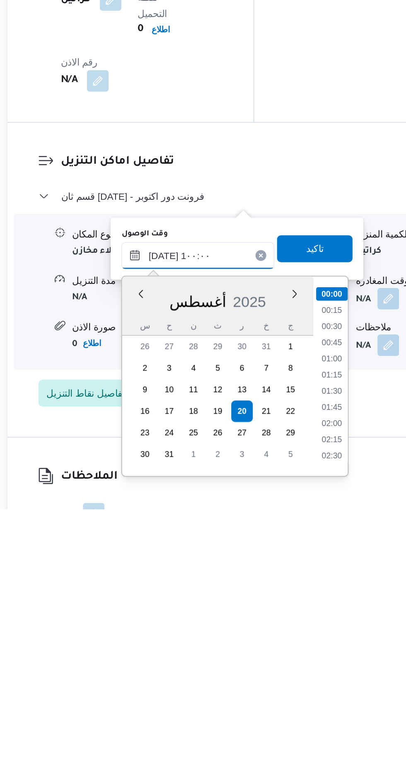
scroll to position [297, 0]
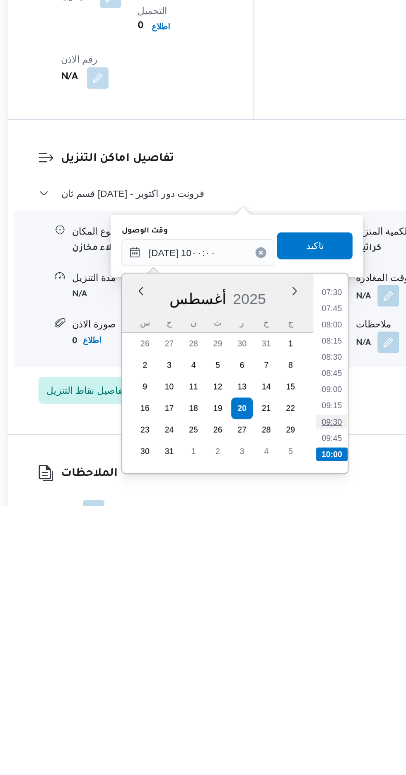
click at [303, 721] on li "09:30" at bounding box center [307, 723] width 19 height 8
type input "[DATE] ٠٩:٣٠"
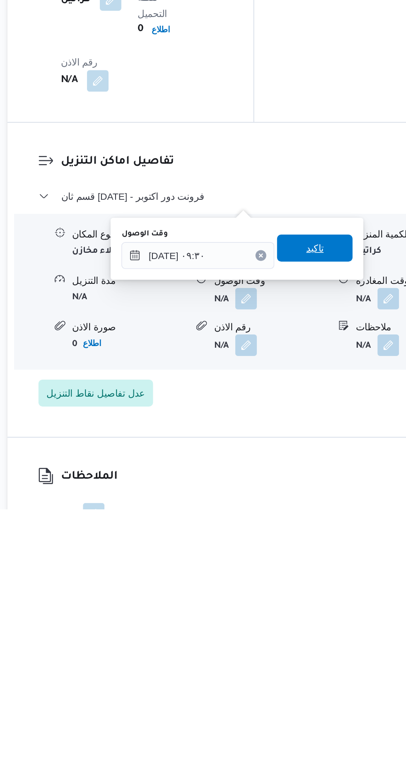
click at [301, 614] on span "تاكيد" at bounding box center [296, 614] width 11 height 10
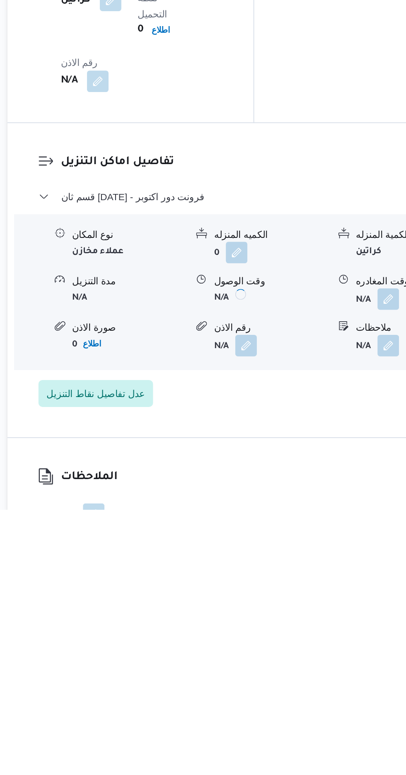
scroll to position [587, 0]
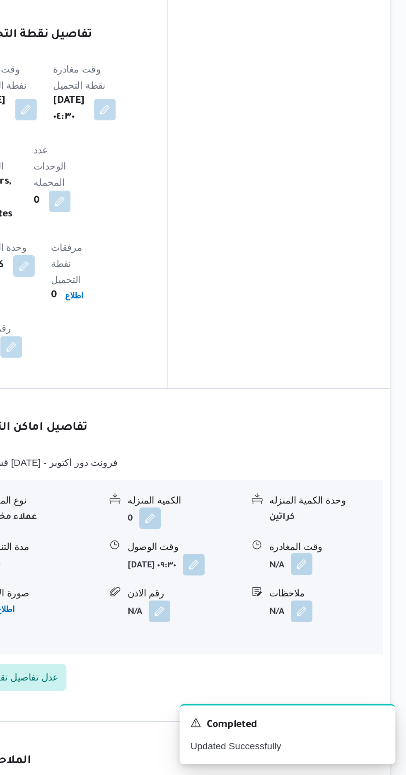
click at [337, 638] on button "button" at bounding box center [341, 644] width 13 height 13
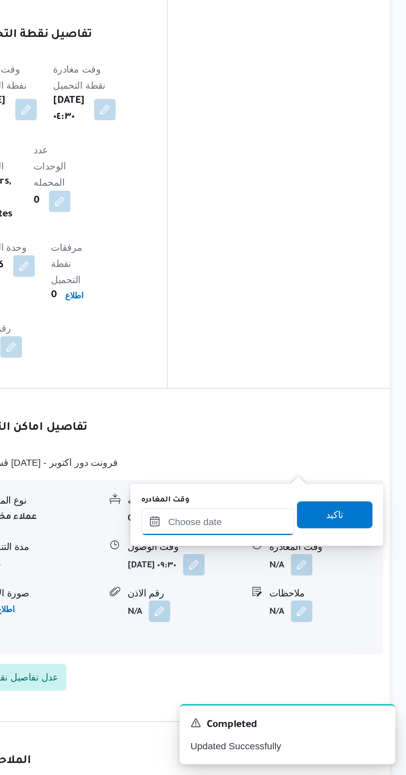
click at [291, 617] on input "وقت المغادره" at bounding box center [290, 619] width 94 height 17
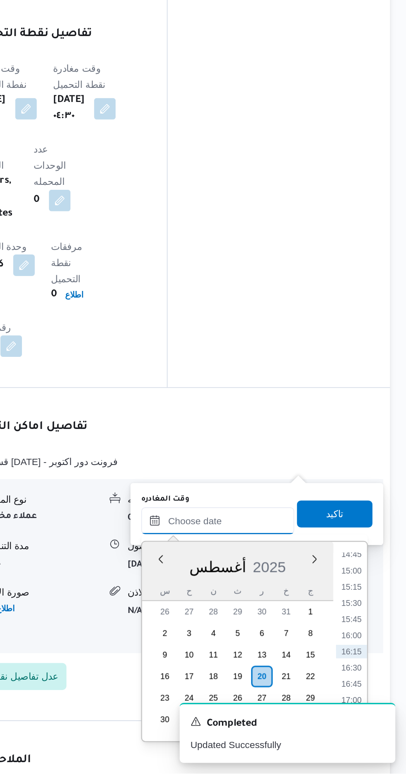
scroll to position [587, 0]
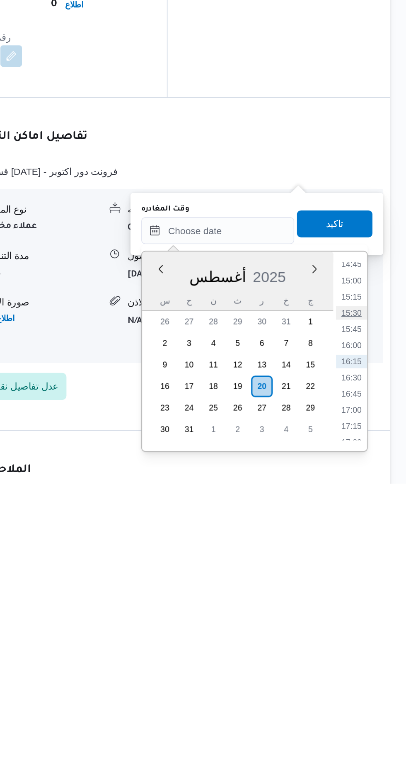
click at [367, 668] on li "15:30" at bounding box center [372, 670] width 19 height 8
type input "[DATE] ١٥:٣٠"
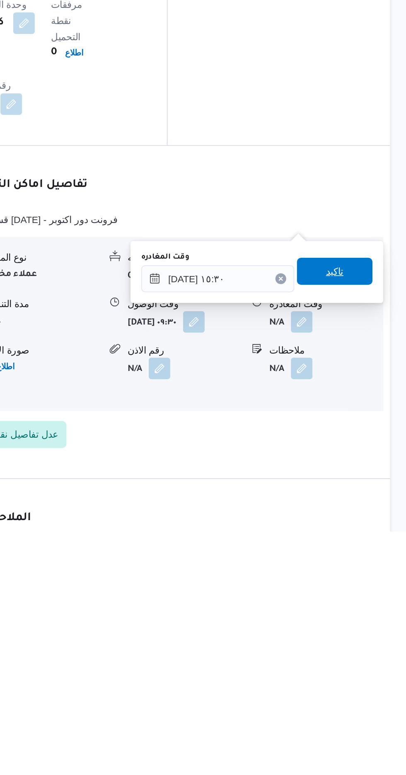
click at [366, 622] on span "تاكيد" at bounding box center [362, 614] width 46 height 17
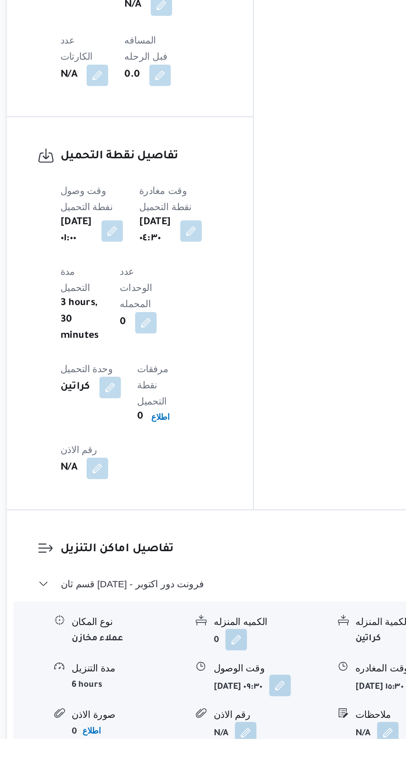
click at [269, 735] on button "button" at bounding box center [275, 741] width 13 height 13
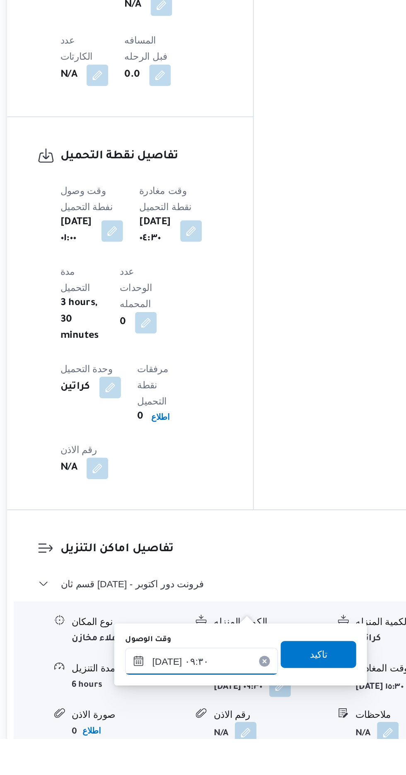
click at [216, 723] on input "[DATE] ٠٩:٣٠" at bounding box center [227, 727] width 94 height 17
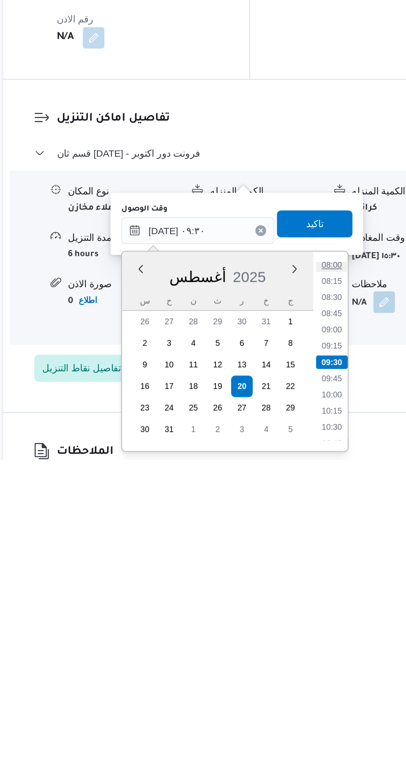
click at [303, 656] on li "08:00" at bounding box center [309, 655] width 19 height 8
type input "[DATE] ٠٨:٠٠"
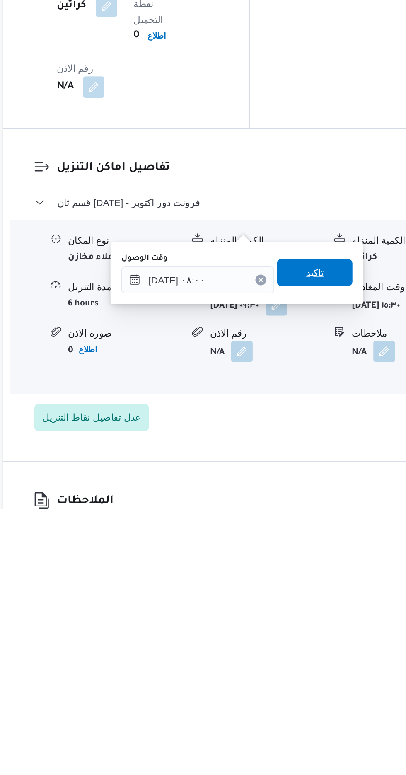
click at [297, 632] on span "تاكيد" at bounding box center [299, 629] width 46 height 17
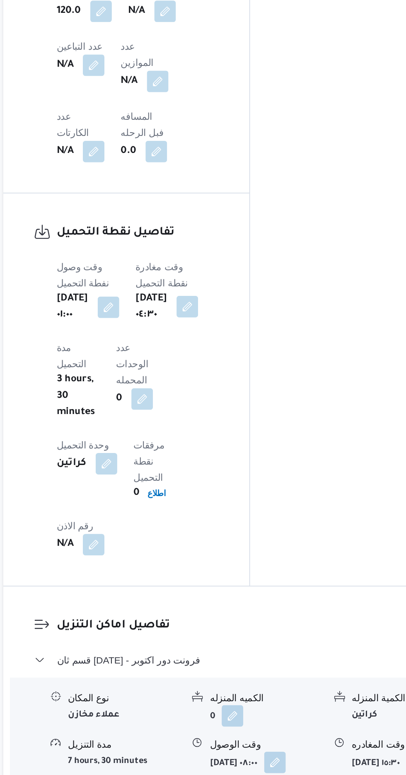
click at [227, 363] on button "button" at bounding box center [220, 369] width 13 height 13
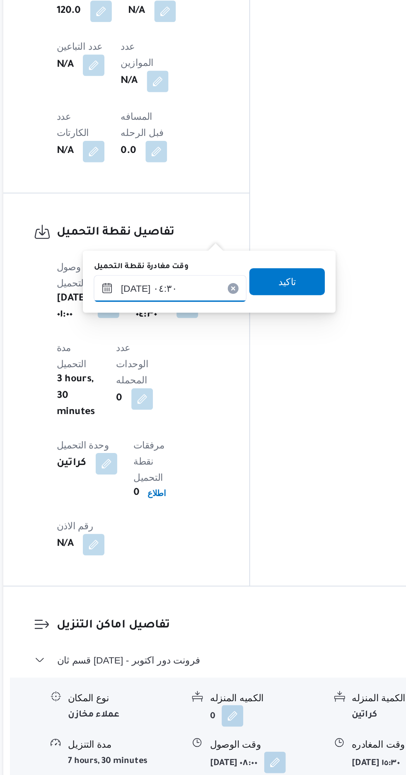
click at [207, 356] on input "[DATE] ٠٤:٣٠" at bounding box center [210, 358] width 94 height 17
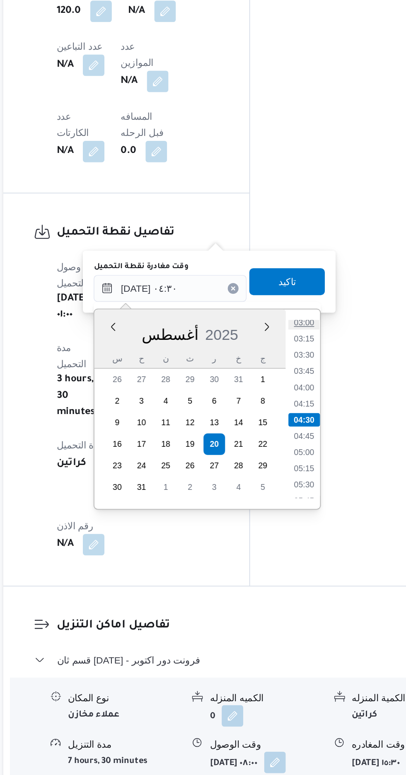
click at [289, 381] on li "03:00" at bounding box center [292, 379] width 19 height 8
type input "[DATE] ٠٤:٣٠"
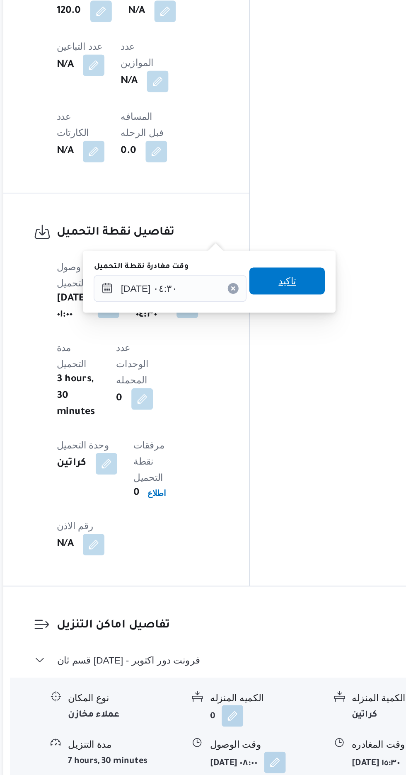
click at [285, 350] on span "تاكيد" at bounding box center [282, 354] width 11 height 10
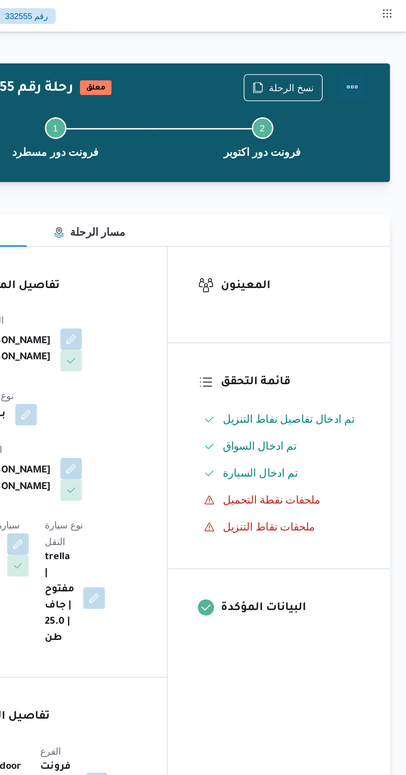
click at [374, 55] on button "Actions" at bounding box center [373, 53] width 17 height 17
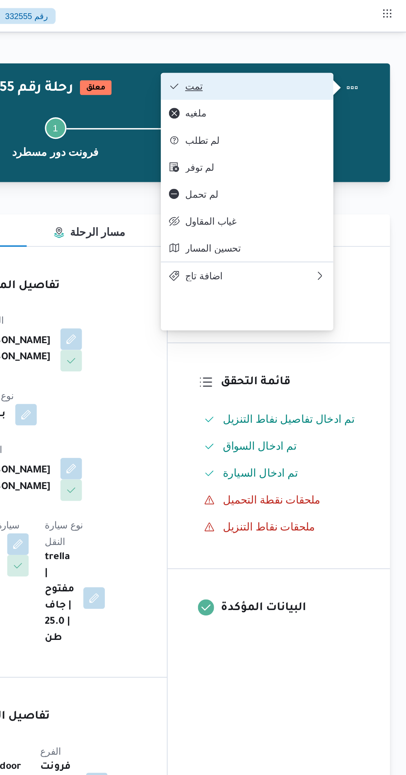
click at [270, 51] on span "تمت" at bounding box center [308, 53] width 96 height 7
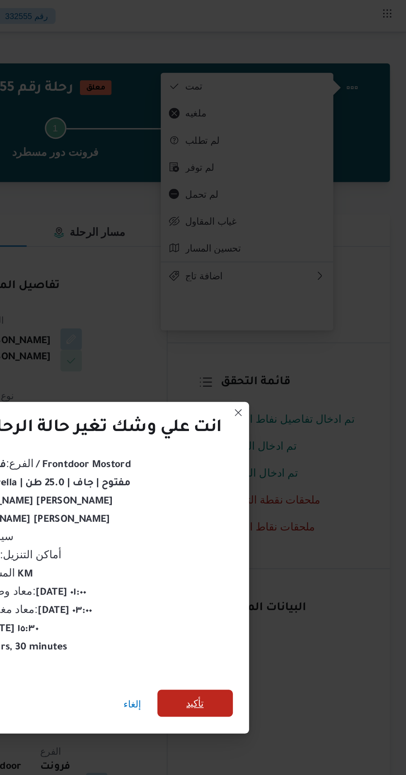
click at [283, 428] on span "تأكيد" at bounding box center [276, 432] width 46 height 17
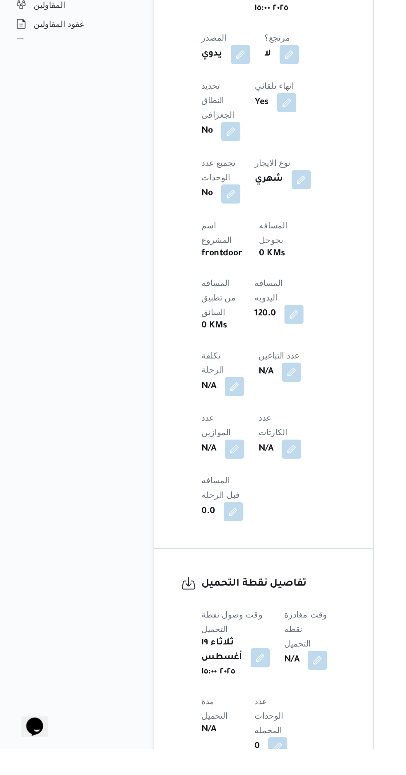
scroll to position [291, 0]
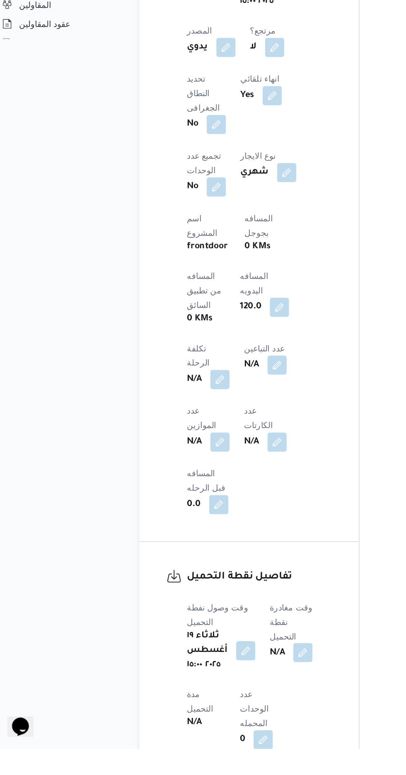
click at [218, 702] on button "button" at bounding box center [211, 708] width 13 height 13
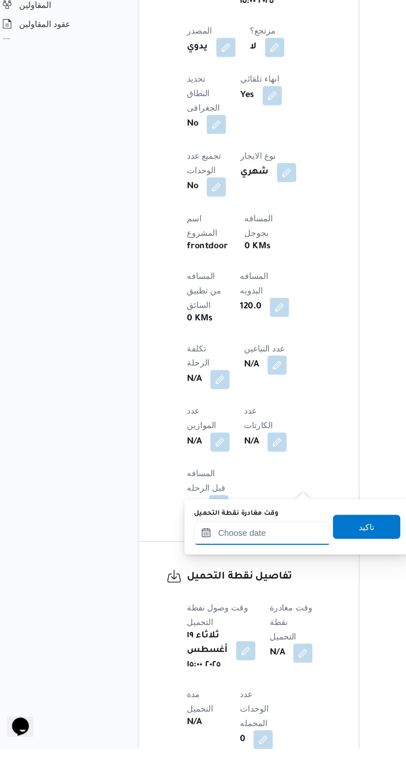
click at [205, 628] on input "وقت مغادرة نقطة التحميل" at bounding box center [192, 626] width 94 height 17
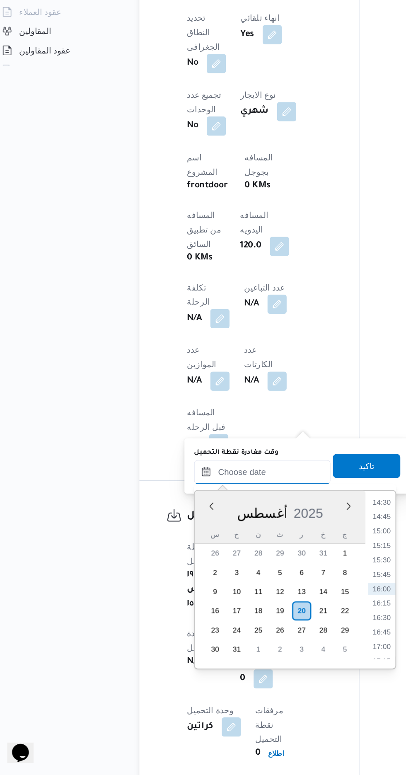
scroll to position [351, 0]
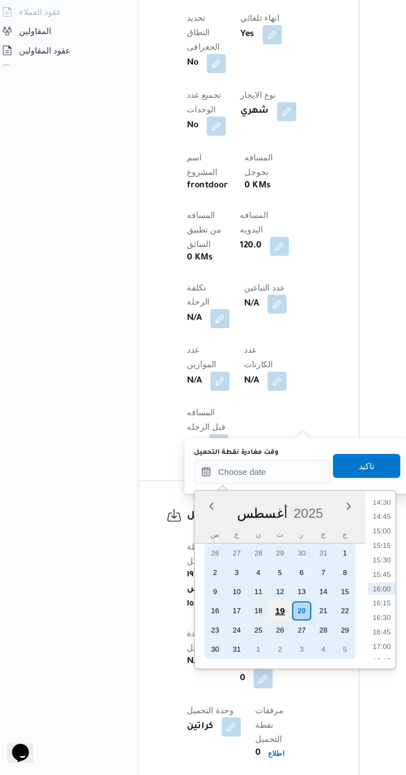
click at [204, 658] on div "19" at bounding box center [205, 662] width 16 height 16
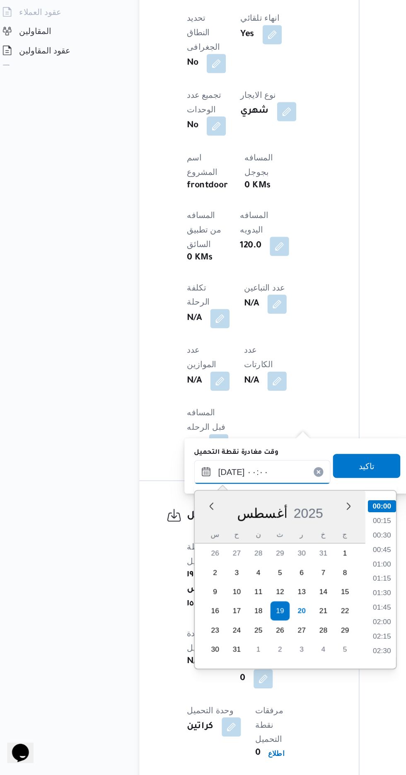
click at [152, 565] on input "[DATE] ٠٠:٠٠" at bounding box center [192, 566] width 94 height 17
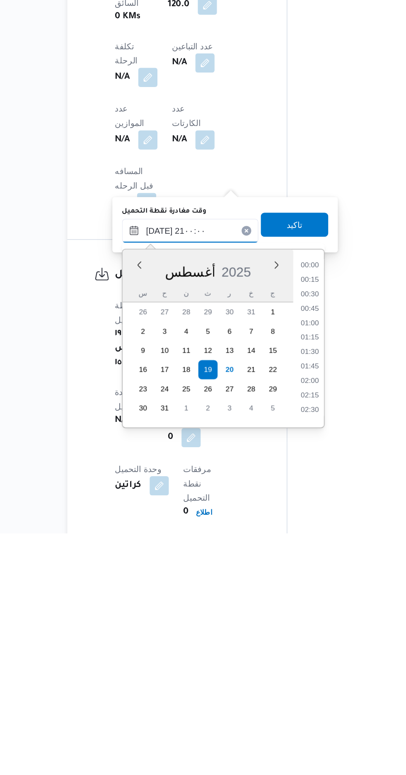
scroll to position [735, 0]
click at [274, 667] on li "20:30" at bounding box center [274, 670] width 19 height 8
type input "١٩/٠٨/٢٠٢٥ ٢٠:٣٠"
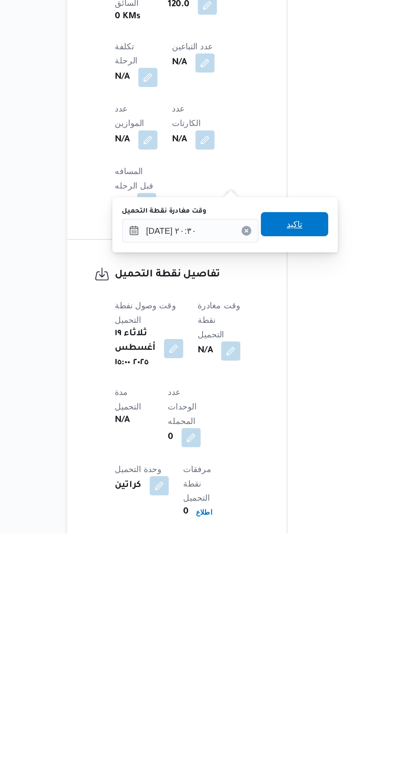
click at [280, 563] on span "تاكيد" at bounding box center [264, 561] width 46 height 17
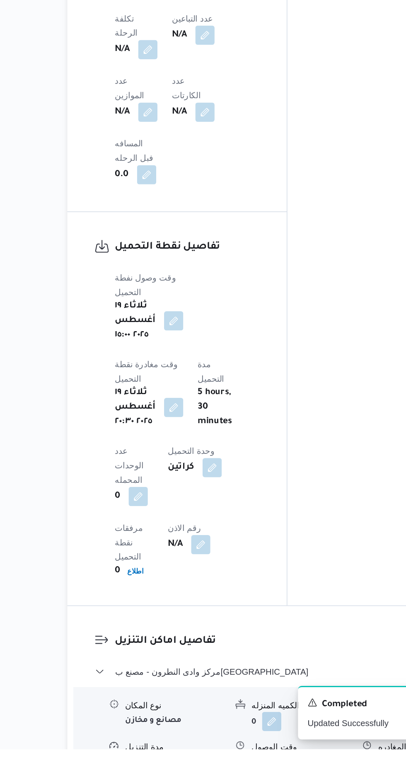
scroll to position [519, 0]
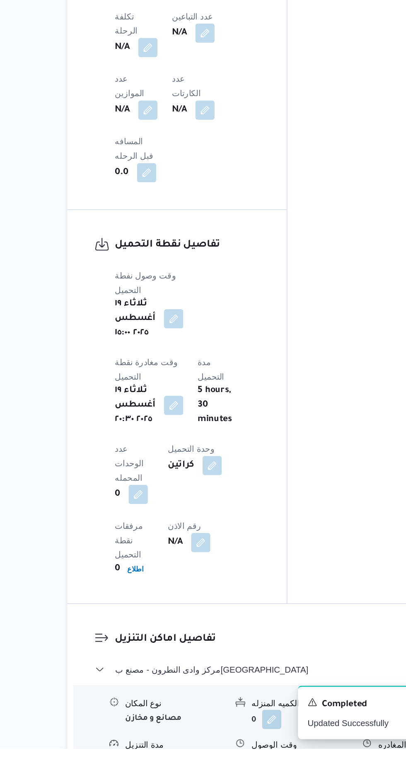
click at [256, 746] on button "button" at bounding box center [254, 752] width 13 height 13
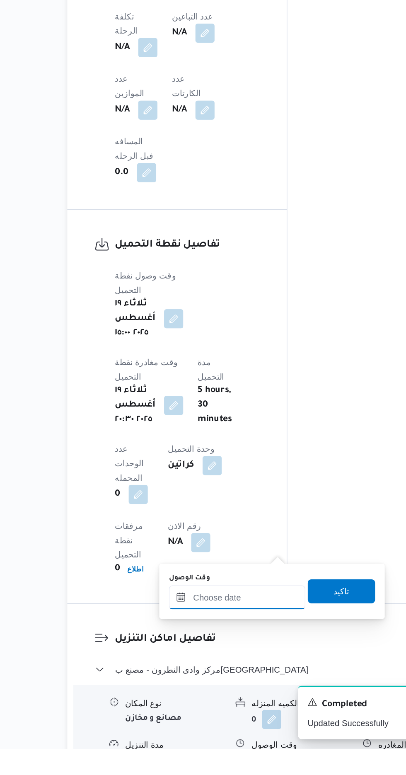
click at [246, 667] on input "وقت الوصول" at bounding box center [225, 670] width 94 height 17
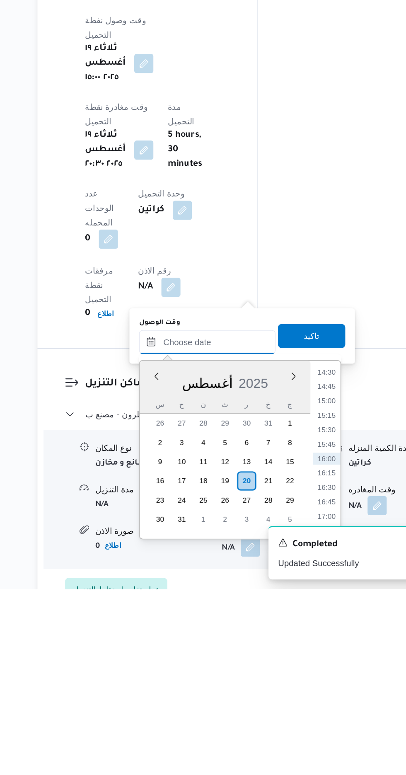
scroll to position [585, 0]
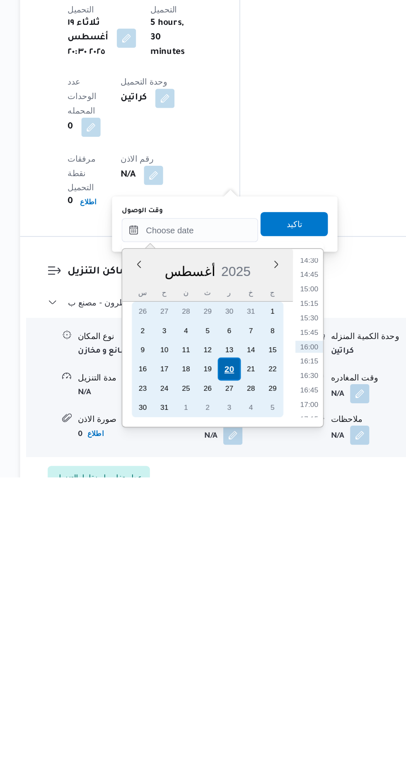
click at [254, 699] on div "20" at bounding box center [252, 700] width 16 height 16
type input "[DATE] ٠٠:٠٠"
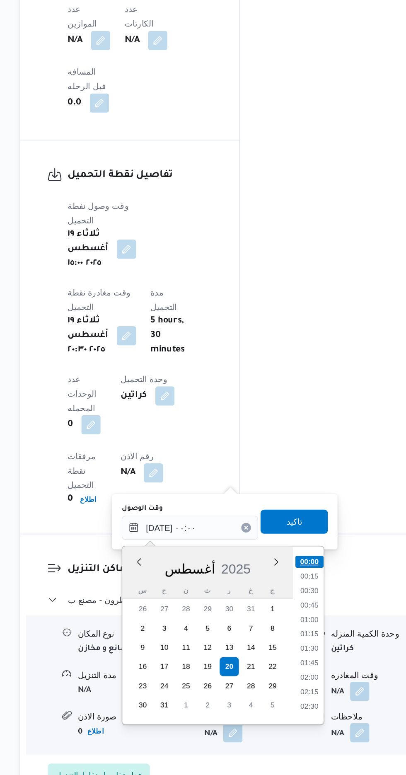
click at [311, 628] on li "00:00" at bounding box center [306, 628] width 19 height 8
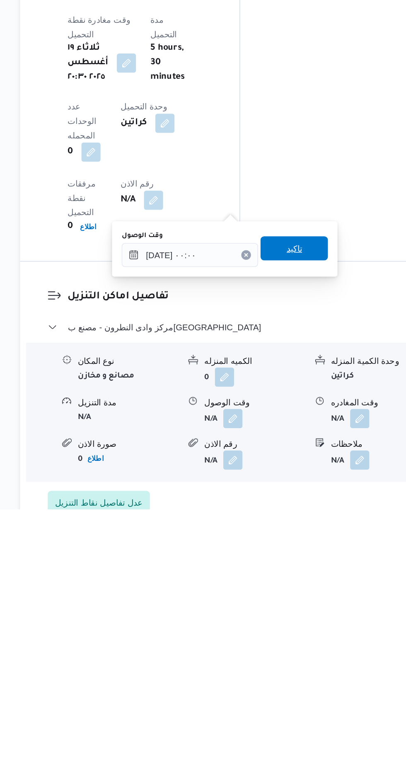
click at [315, 598] on span "تاكيد" at bounding box center [296, 595] width 46 height 17
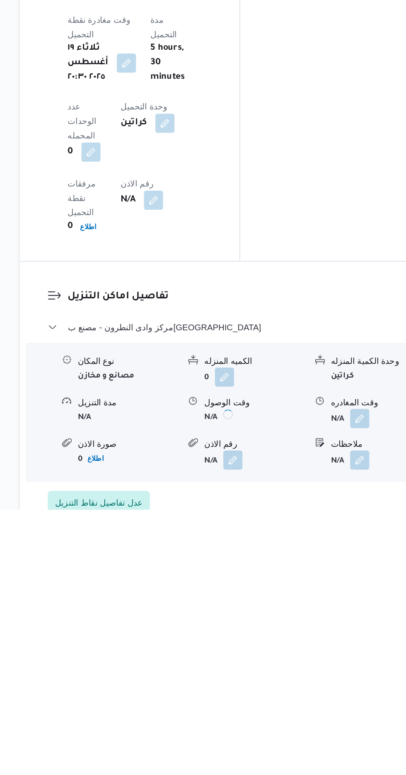
scroll to position [590, 0]
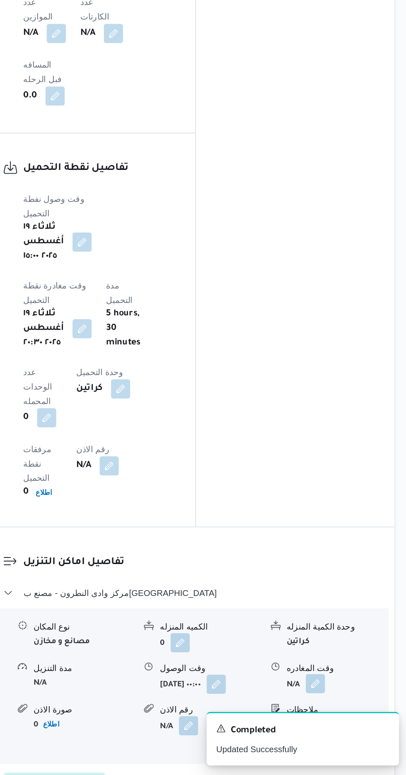
click at [347, 675] on button "button" at bounding box center [341, 681] width 13 height 13
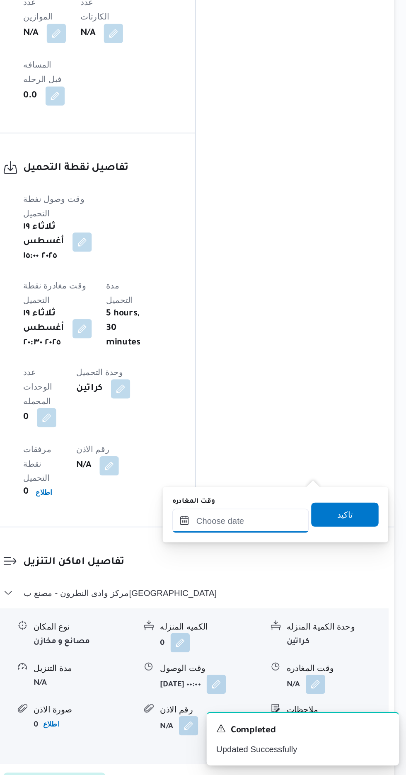
click at [324, 599] on input "وقت المغادره" at bounding box center [290, 599] width 94 height 17
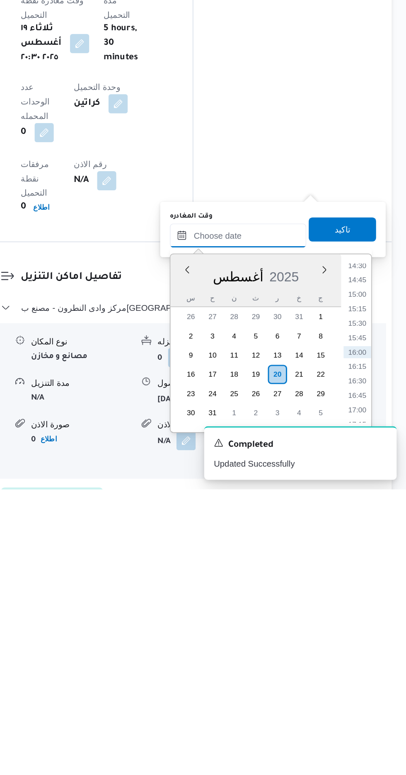
scroll to position [590, 0]
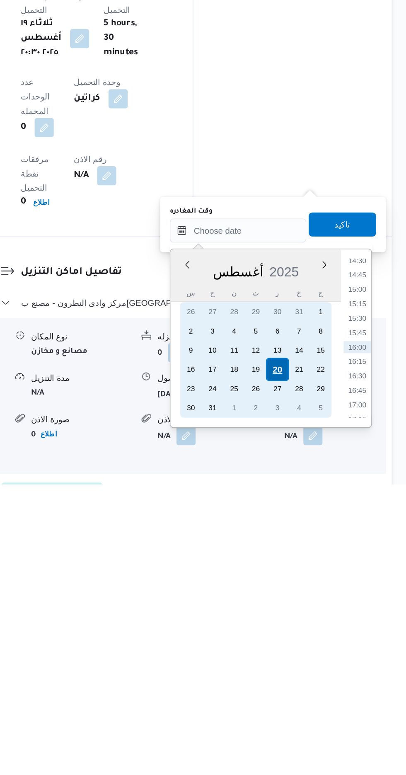
click at [318, 693] on div "20" at bounding box center [317, 696] width 16 height 16
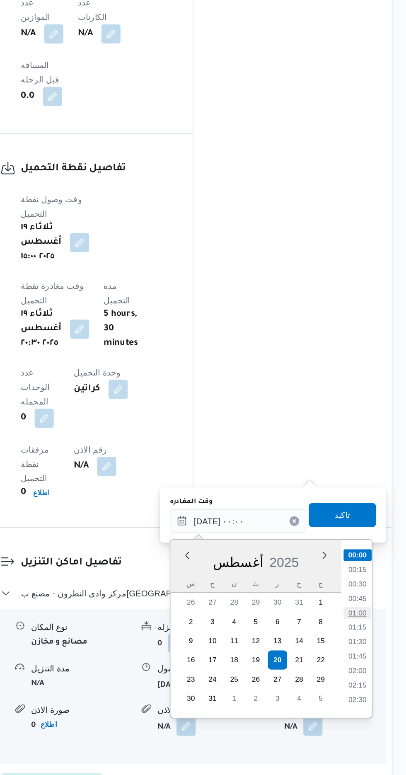
click at [374, 662] on li "01:00" at bounding box center [372, 663] width 19 height 8
type input "[DATE] ٠١:٠٠"
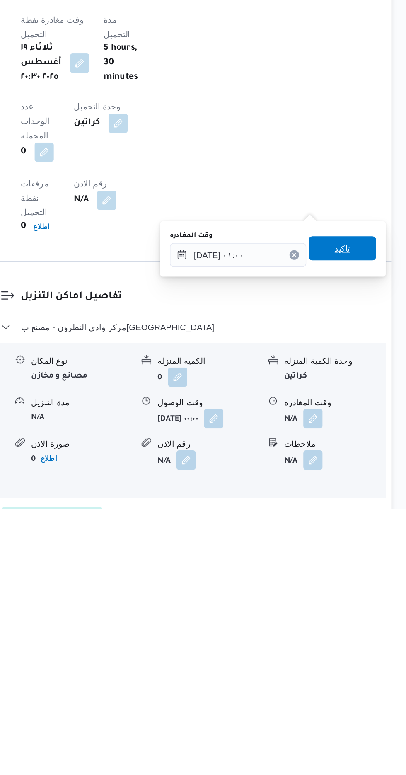
click at [367, 599] on span "تاكيد" at bounding box center [362, 595] width 11 height 10
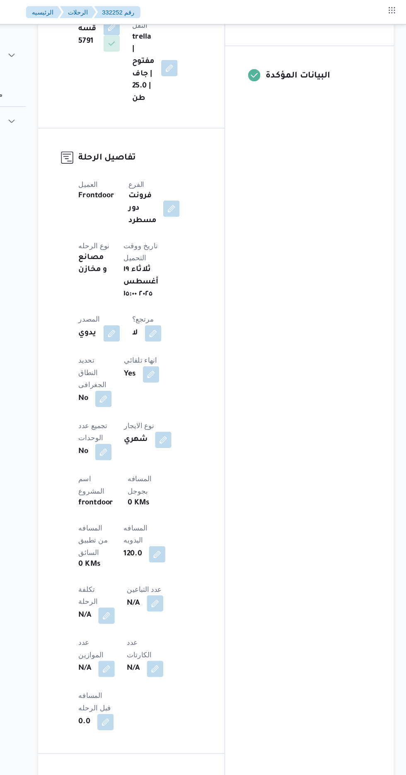
scroll to position [141, 0]
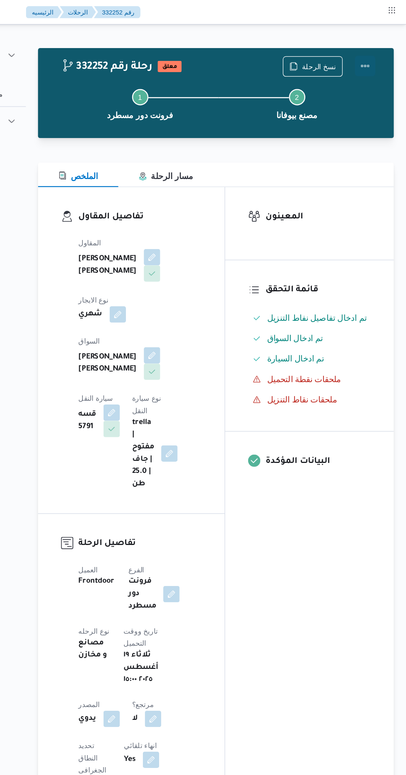
click at [376, 54] on button "Actions" at bounding box center [373, 53] width 17 height 17
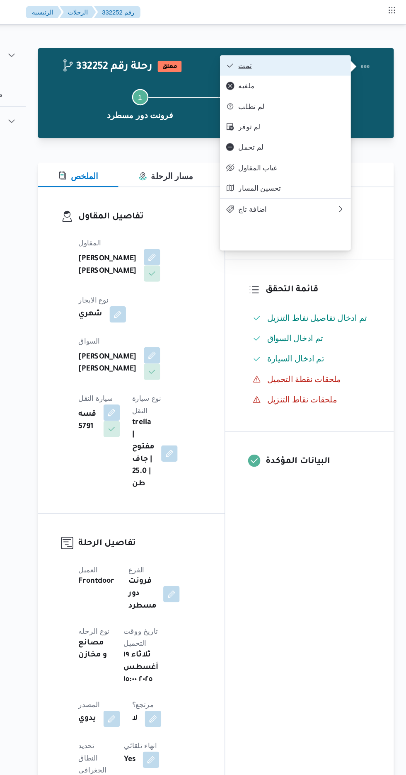
click at [351, 53] on span "تمت" at bounding box center [313, 53] width 86 height 7
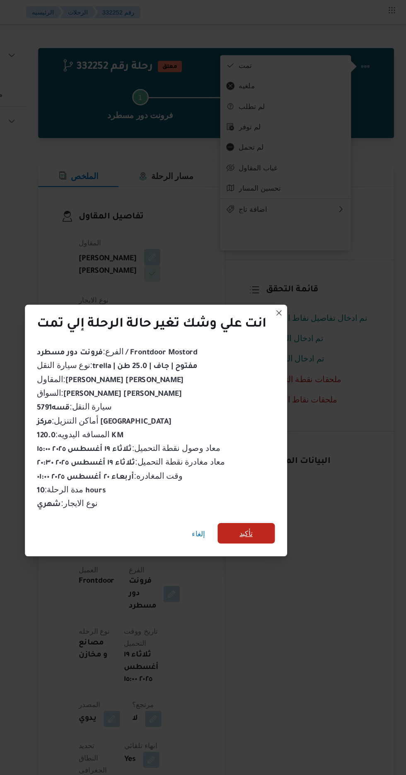
click at [275, 428] on span "تأكيد" at bounding box center [276, 432] width 11 height 10
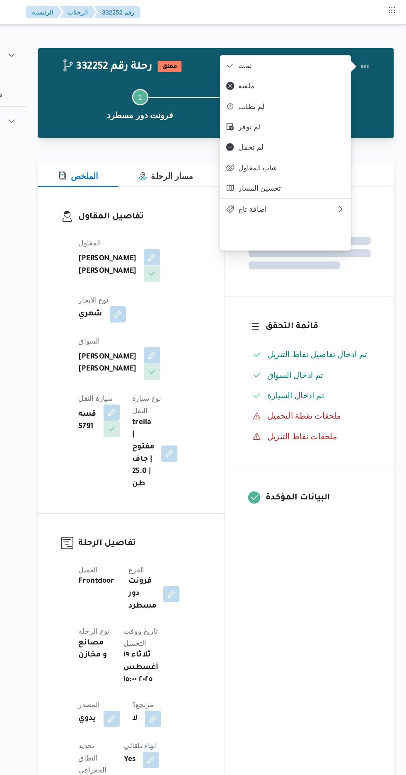
scroll to position [0, 0]
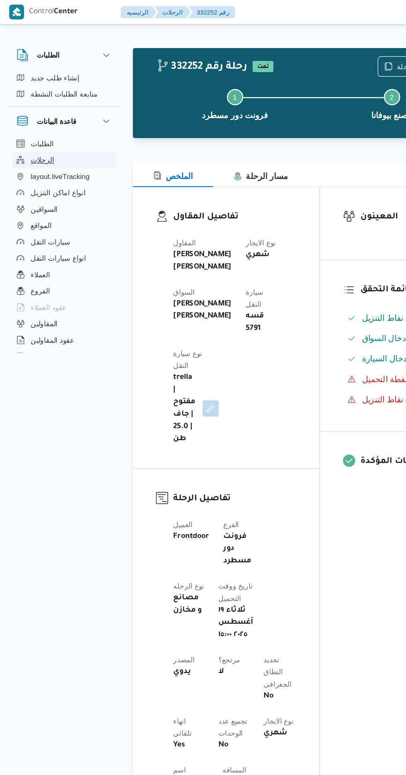
click at [47, 125] on button "الرحلات" at bounding box center [52, 129] width 85 height 13
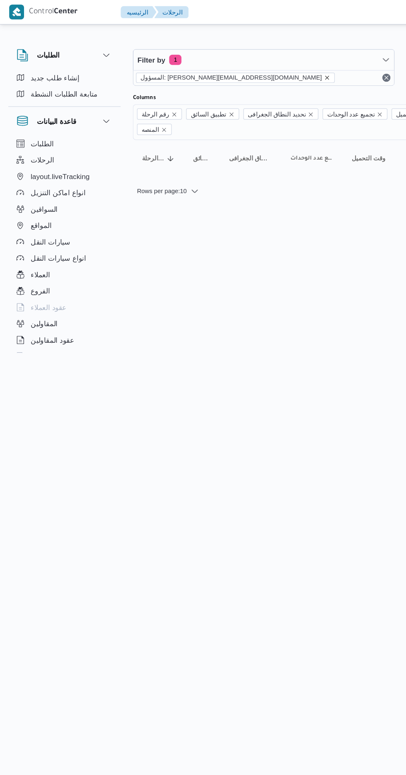
click at [263, 63] on icon "remove selected entity" at bounding box center [264, 62] width 3 height 3
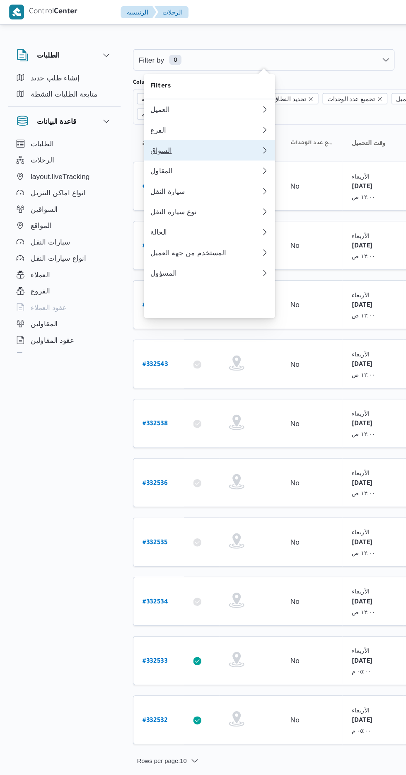
click at [174, 125] on div "السواق" at bounding box center [166, 121] width 89 height 7
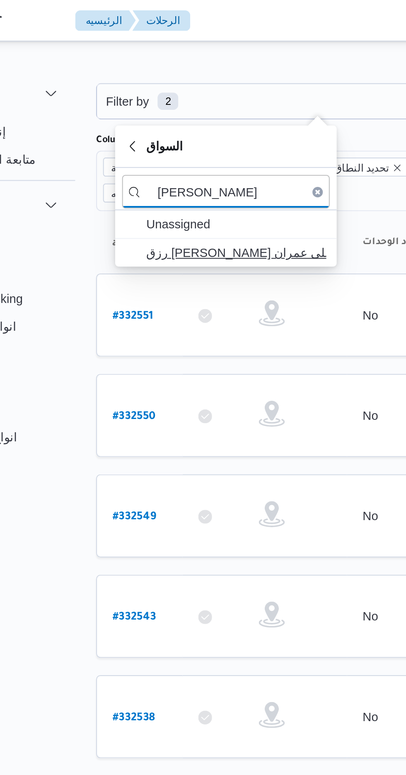
type input "رزق محمد رزق"
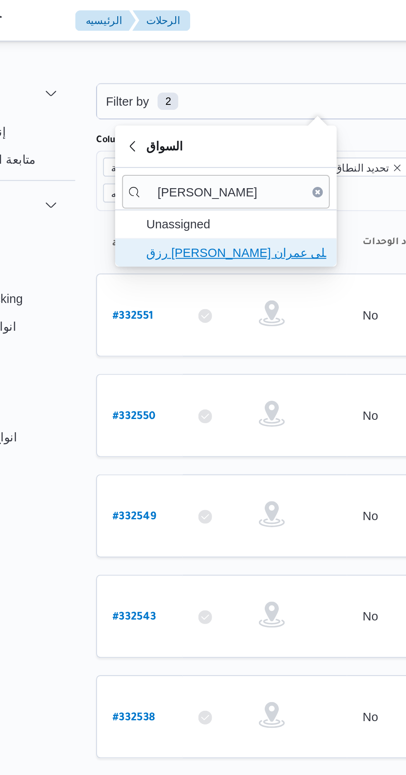
click at [186, 116] on span "رزق [PERSON_NAME] على عمران" at bounding box center [175, 121] width 86 height 10
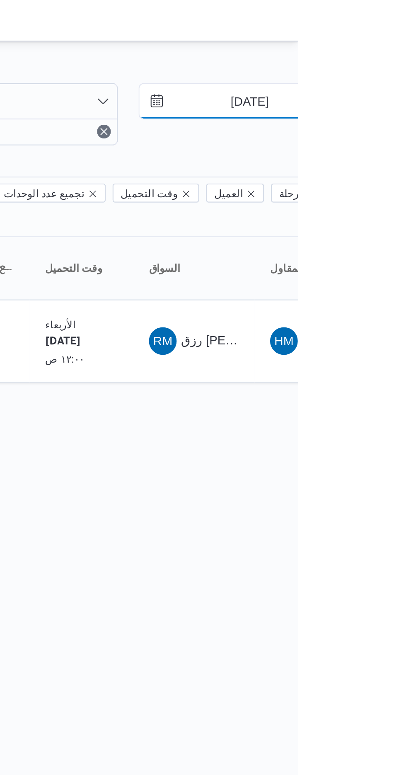
click at [383, 51] on input "[DATE]" at bounding box center [377, 48] width 94 height 17
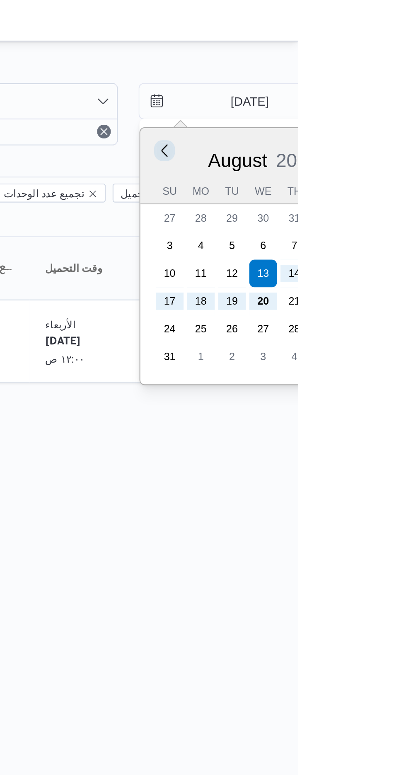
click at [341, 75] on button "Previous Month" at bounding box center [342, 72] width 8 height 8
type input "13/7/2025"
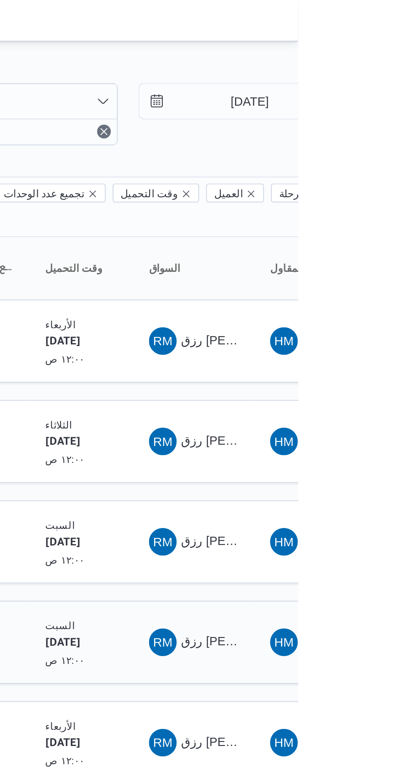
click at [350, 304] on span "رزق [PERSON_NAME] على عمران" at bounding box center [394, 307] width 89 height 7
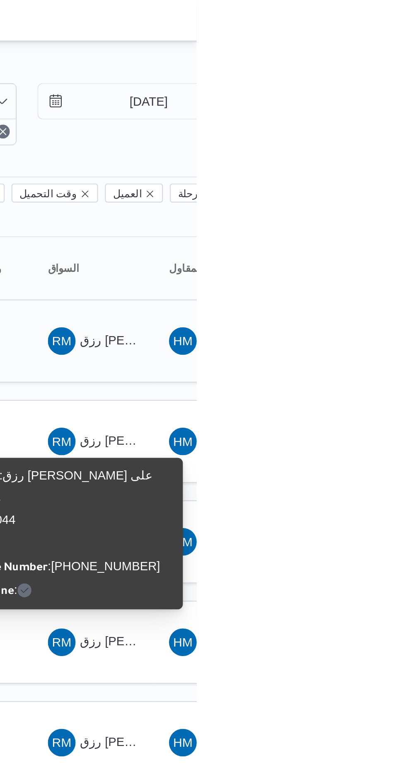
click at [359, 157] on span "RM رزق محمد رزق محمد على عمران" at bounding box center [356, 163] width 43 height 13
